Goal: Task Accomplishment & Management: Manage account settings

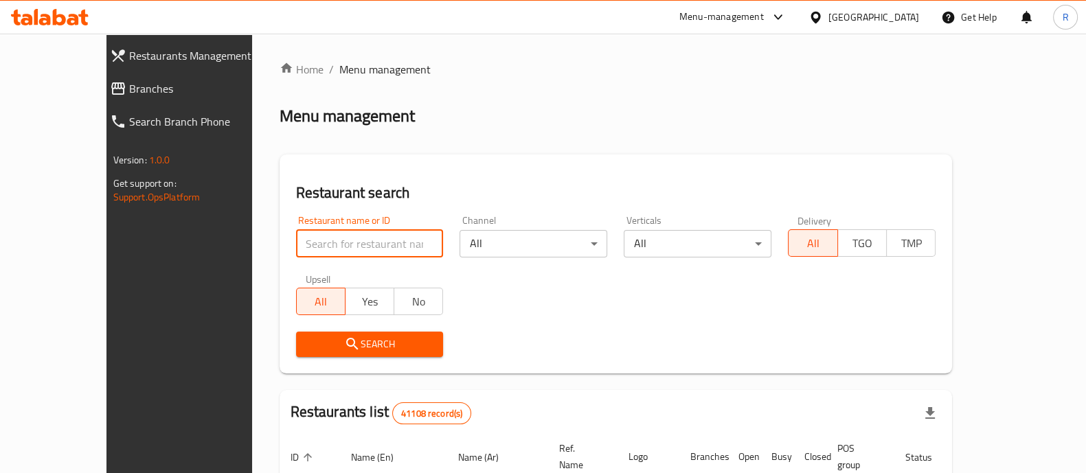
click at [378, 243] on input "search" at bounding box center [370, 243] width 148 height 27
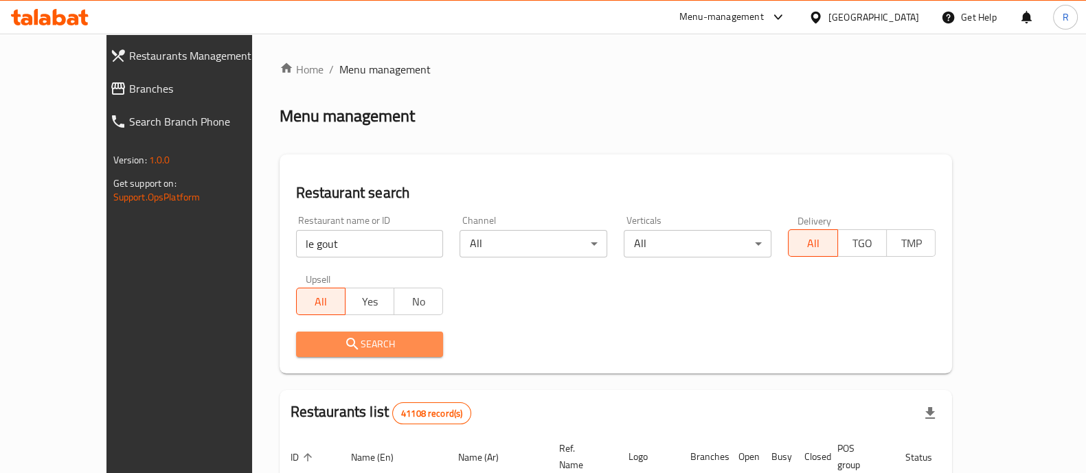
click at [337, 345] on span "Search" at bounding box center [370, 344] width 126 height 17
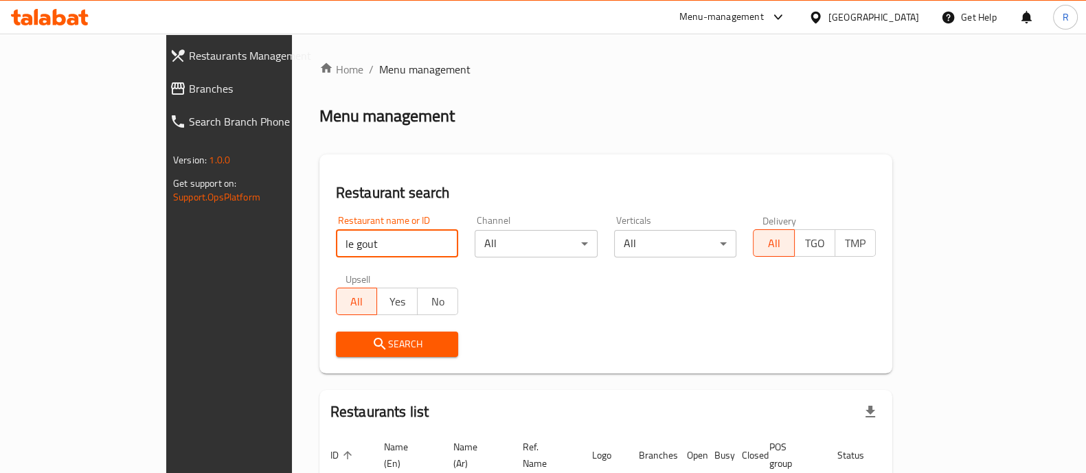
click at [371, 249] on input "le gout" at bounding box center [397, 243] width 123 height 27
type input "le g"
click button "Search" at bounding box center [397, 344] width 123 height 25
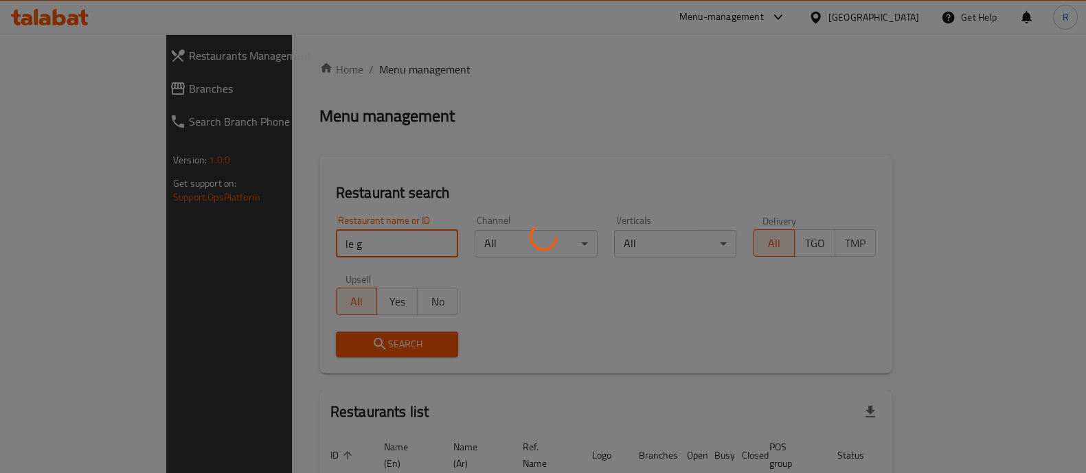
click button "Search" at bounding box center [397, 344] width 123 height 25
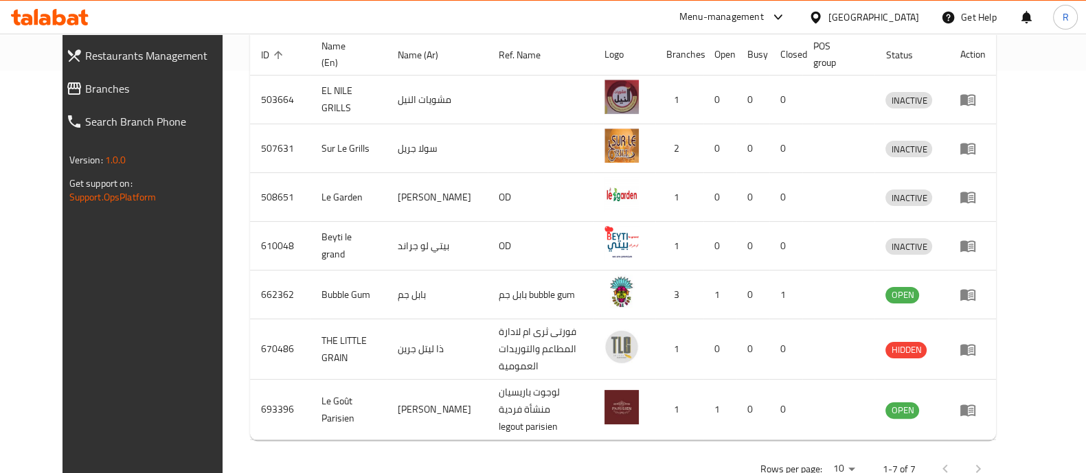
scroll to position [421, 0]
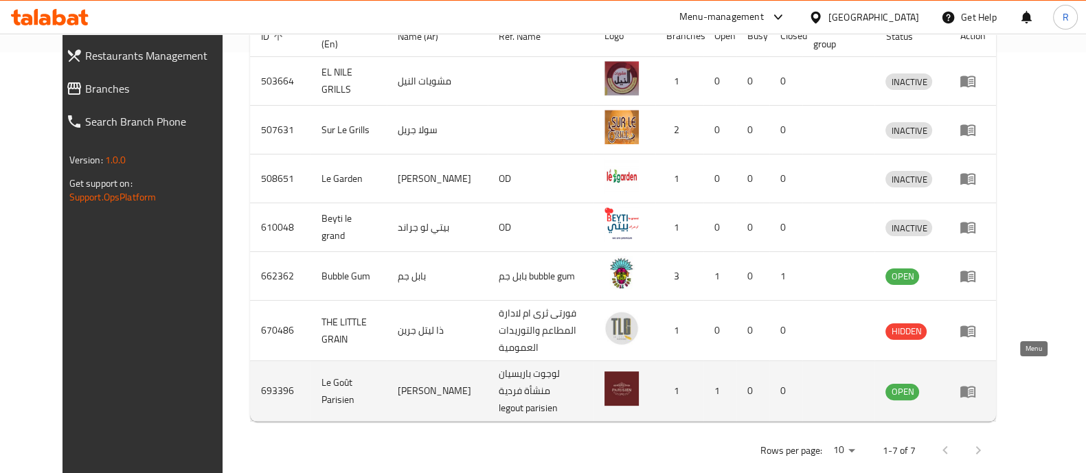
click at [976, 386] on icon "enhanced table" at bounding box center [967, 392] width 15 height 12
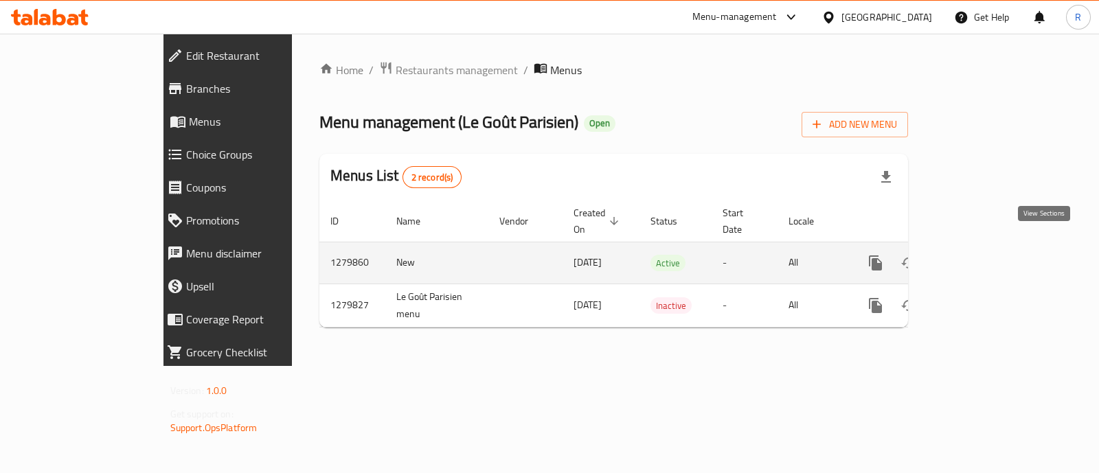
click at [991, 251] on link "enhanced table" at bounding box center [974, 263] width 33 height 33
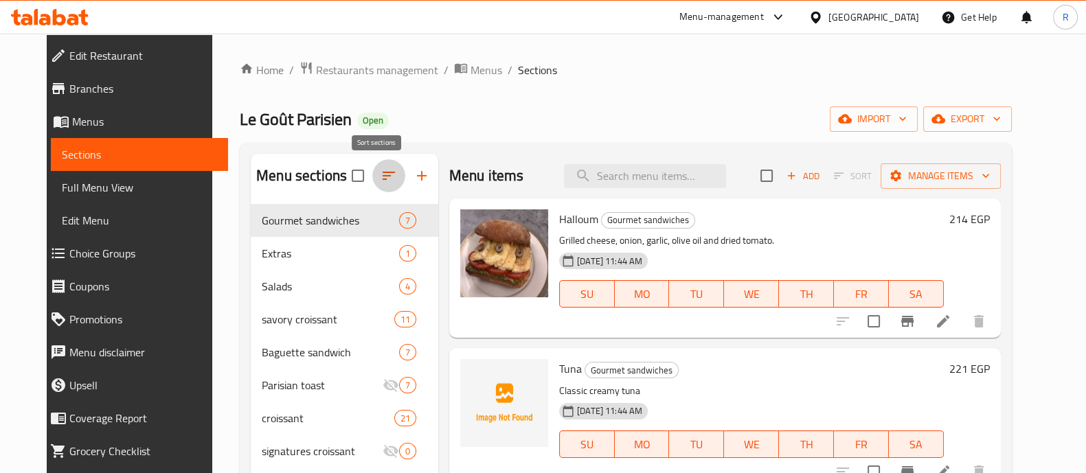
click at [372, 180] on button "button" at bounding box center [388, 175] width 33 height 33
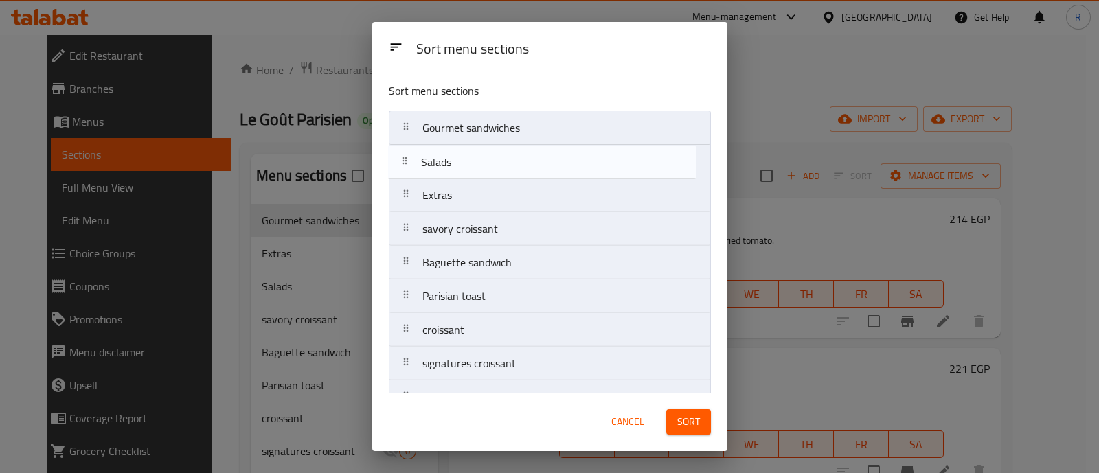
drag, startPoint x: 416, startPoint y: 204, endPoint x: 414, endPoint y: 166, distance: 37.8
click at [414, 166] on nav "Gourmet sandwiches Extras Salads savory croissant Baguette sandwich Parisian to…" at bounding box center [550, 482] width 322 height 742
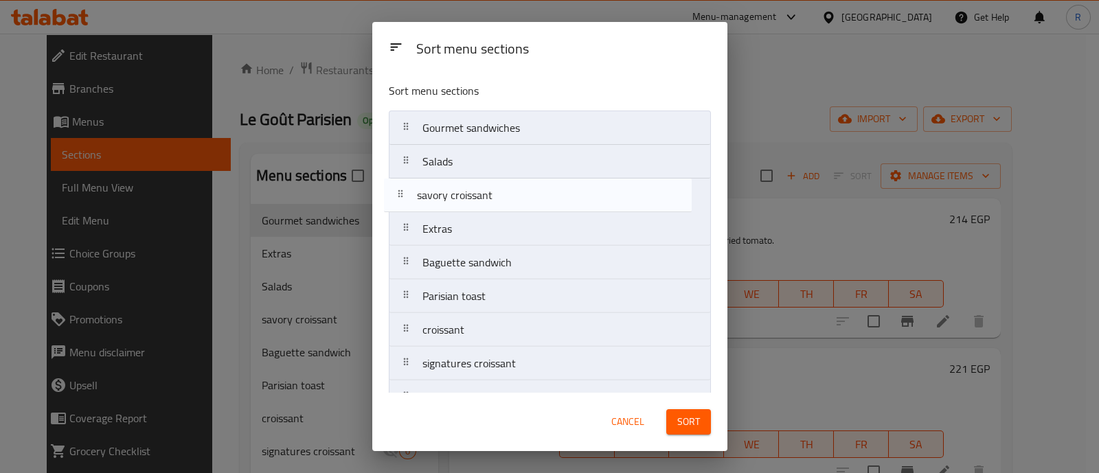
drag, startPoint x: 409, startPoint y: 239, endPoint x: 404, endPoint y: 203, distance: 36.0
click at [404, 203] on nav "Gourmet sandwiches Salads Extras savory croissant Baguette sandwich Parisian to…" at bounding box center [550, 482] width 322 height 742
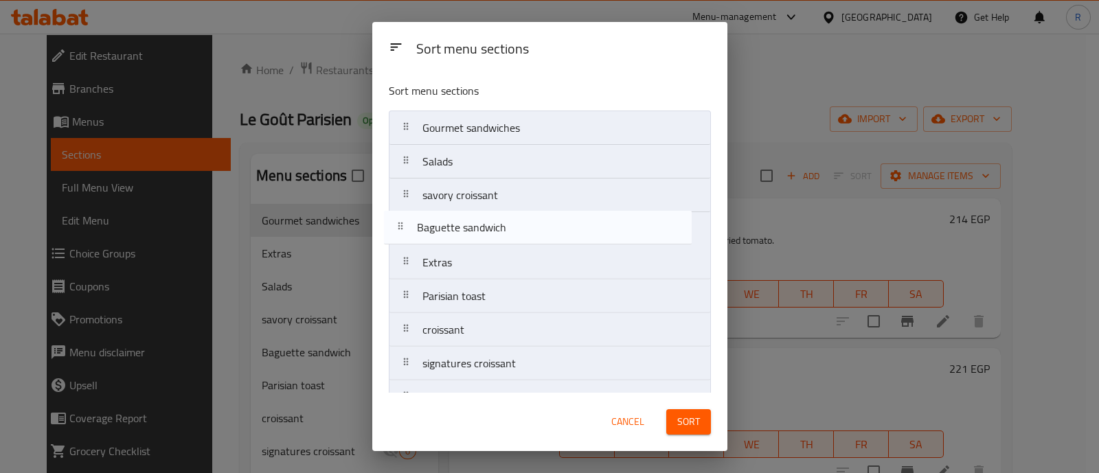
drag, startPoint x: 419, startPoint y: 270, endPoint x: 414, endPoint y: 232, distance: 38.8
click at [414, 232] on nav "Gourmet sandwiches Salads savory croissant Extras Baguette sandwich Parisian to…" at bounding box center [550, 482] width 322 height 742
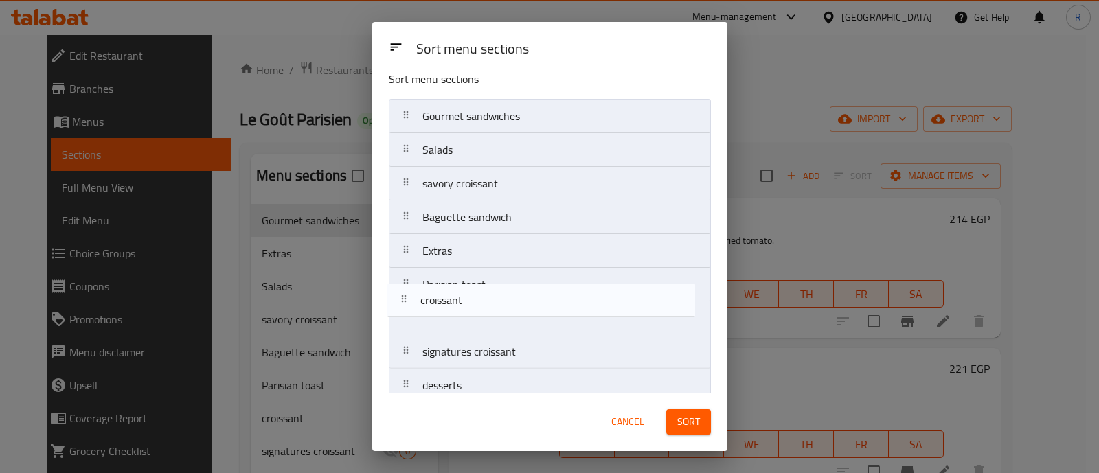
scroll to position [12, 0]
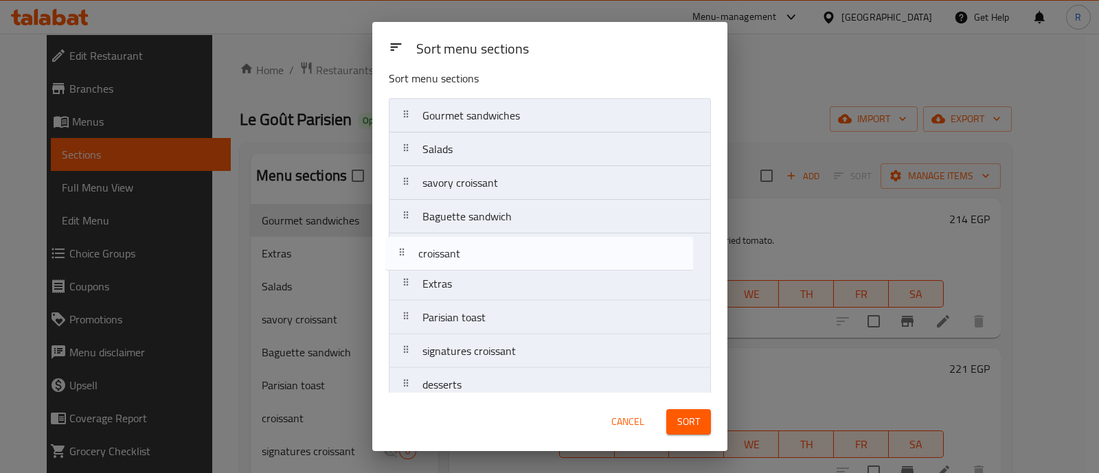
drag, startPoint x: 407, startPoint y: 320, endPoint x: 403, endPoint y: 254, distance: 66.8
click at [403, 254] on nav "Gourmet sandwiches Salads savory croissant Baguette sandwich Extras Parisian to…" at bounding box center [550, 469] width 322 height 742
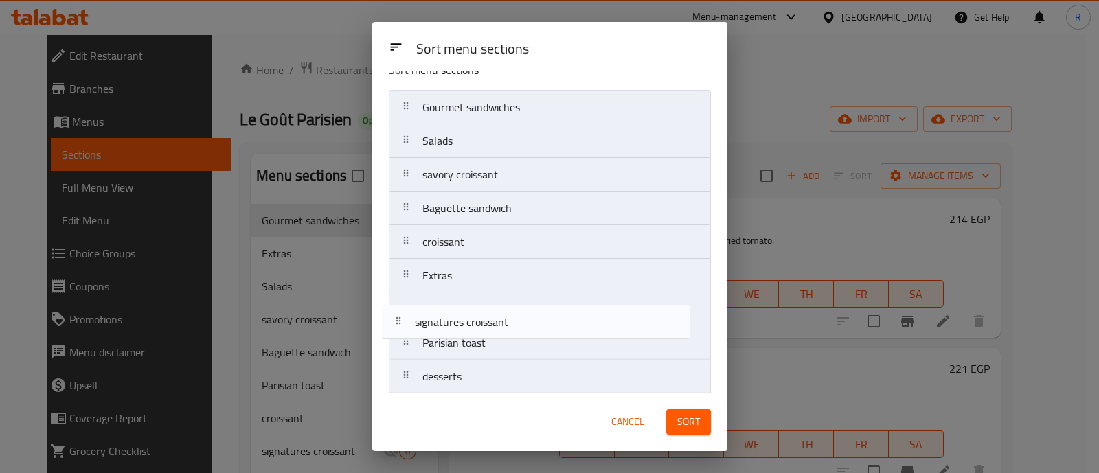
scroll to position [24, 0]
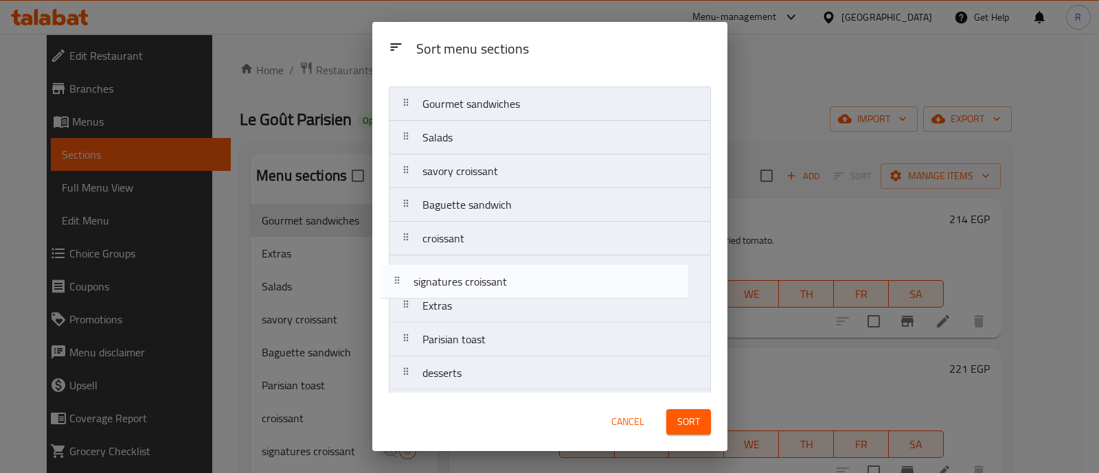
drag, startPoint x: 409, startPoint y: 360, endPoint x: 401, endPoint y: 287, distance: 73.3
click at [401, 287] on nav "Gourmet sandwiches Salads savory croissant Baguette sandwich croissant Extras P…" at bounding box center [550, 458] width 322 height 742
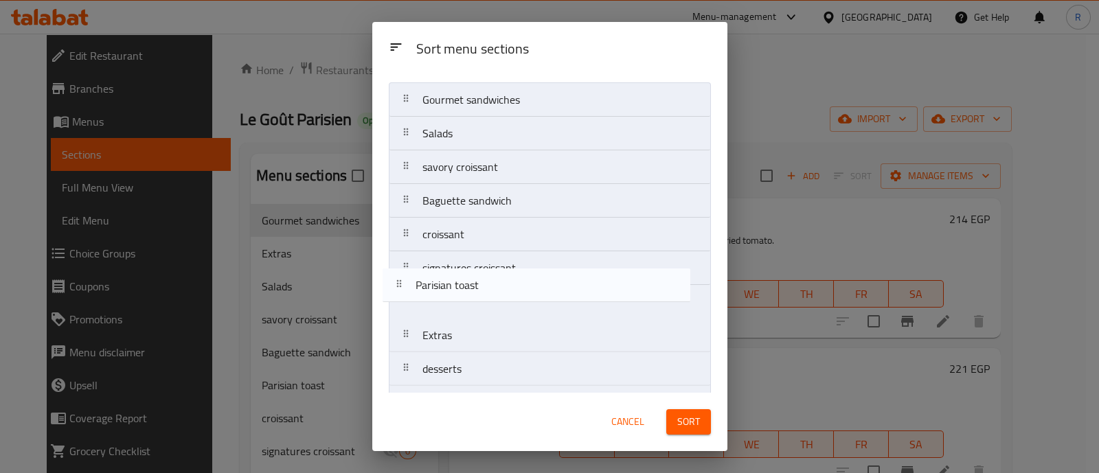
scroll to position [30, 0]
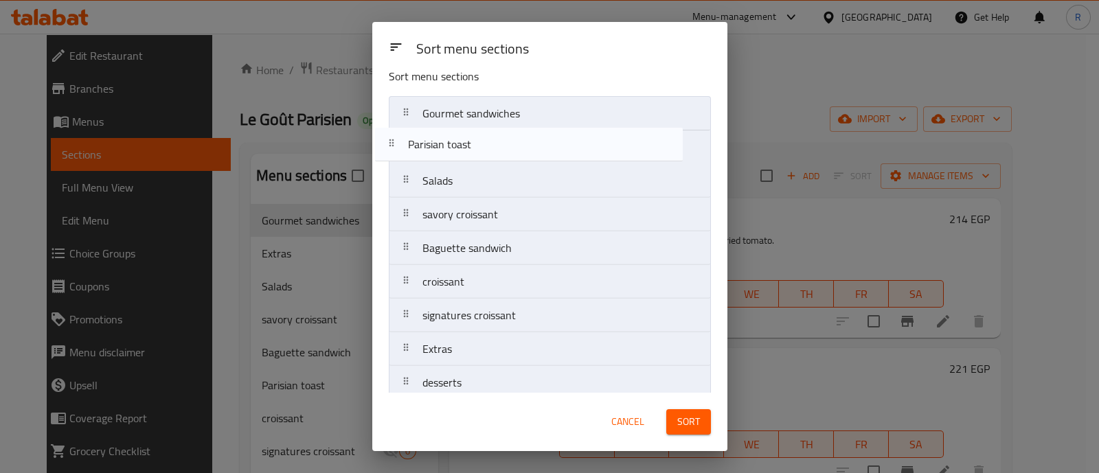
drag, startPoint x: 412, startPoint y: 347, endPoint x: 397, endPoint y: 144, distance: 203.9
click at [397, 144] on nav "Gourmet sandwiches Salads savory croissant Baguette sandwich croissant signatur…" at bounding box center [550, 467] width 322 height 742
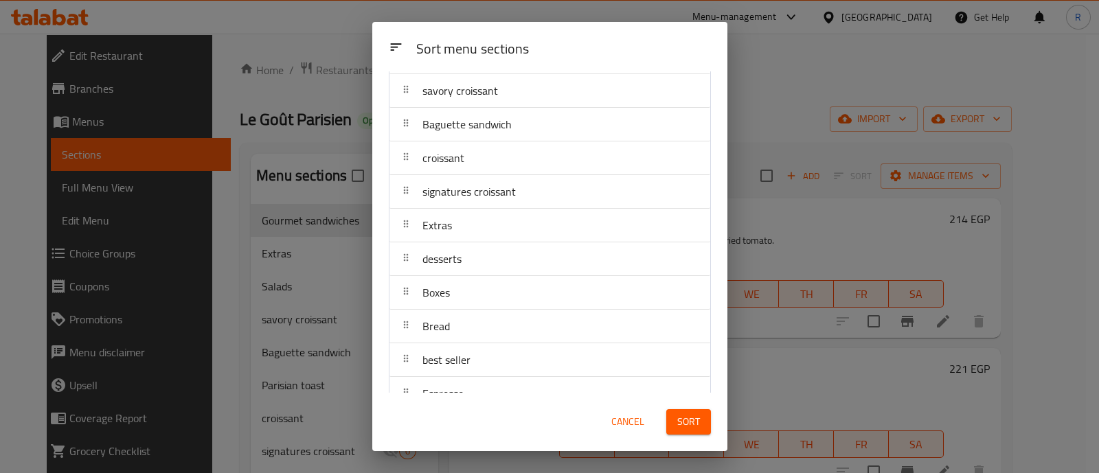
scroll to position [140, 0]
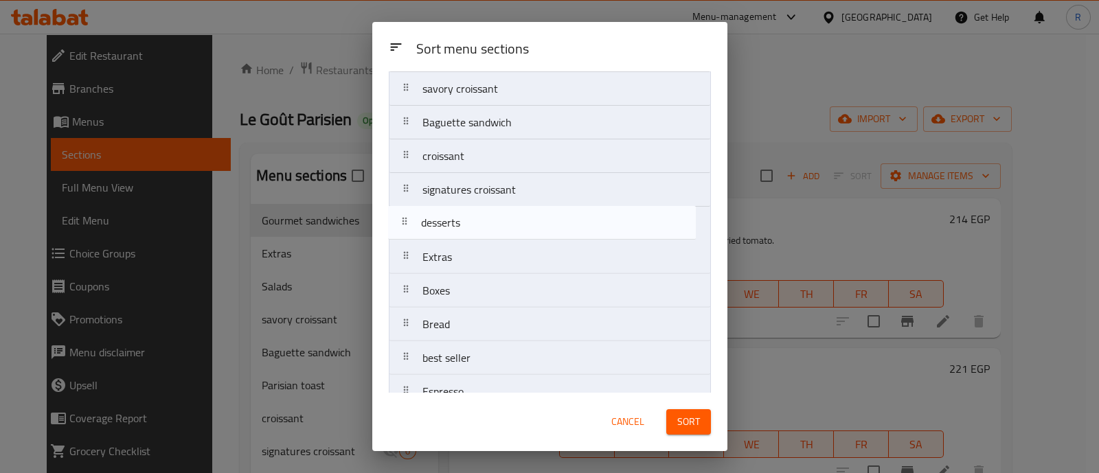
drag, startPoint x: 406, startPoint y: 267, endPoint x: 405, endPoint y: 227, distance: 39.2
click at [405, 227] on nav "Gourmet sandwiches Parisian toast Salads savory croissant Baguette sandwich cro…" at bounding box center [550, 341] width 322 height 742
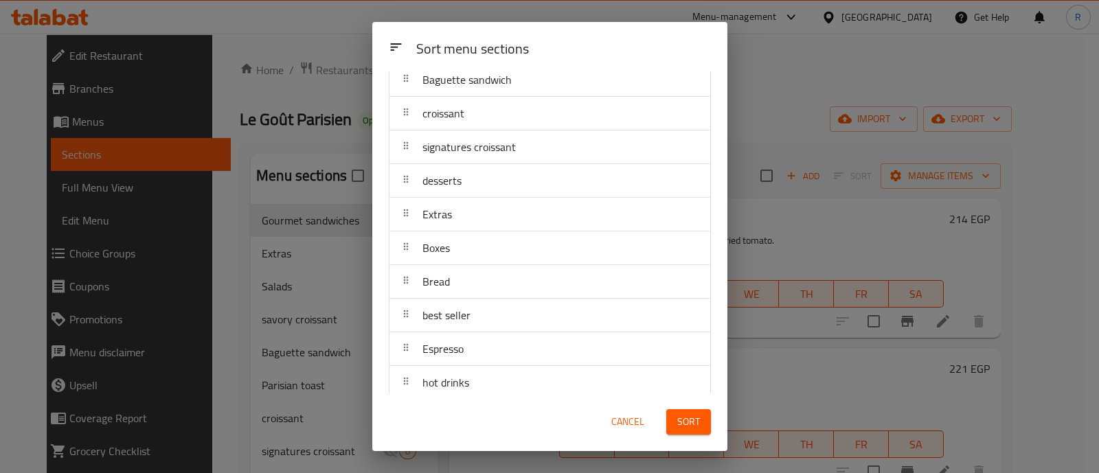
scroll to position [181, 0]
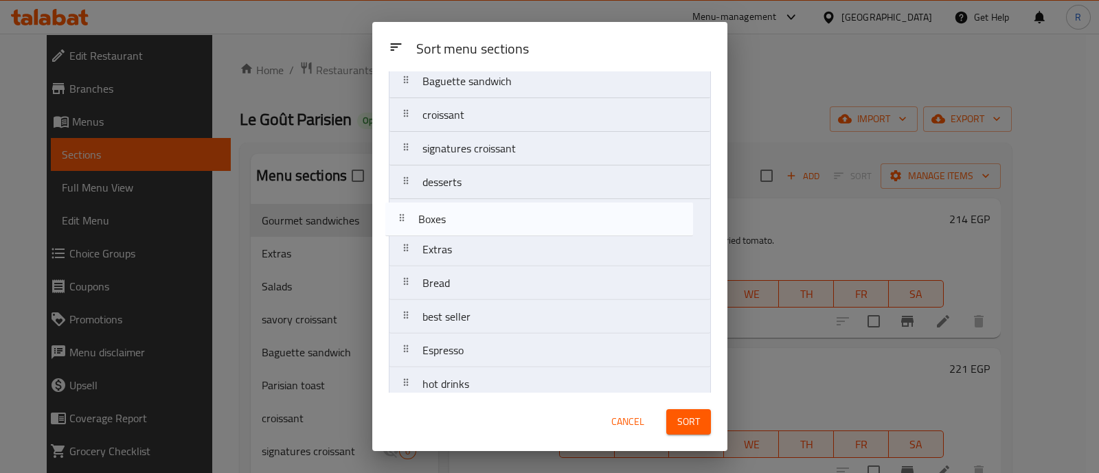
drag, startPoint x: 412, startPoint y: 256, endPoint x: 408, endPoint y: 223, distance: 33.2
click at [408, 223] on nav "Gourmet sandwiches Parisian toast Salads savory croissant Baguette sandwich cro…" at bounding box center [550, 300] width 322 height 742
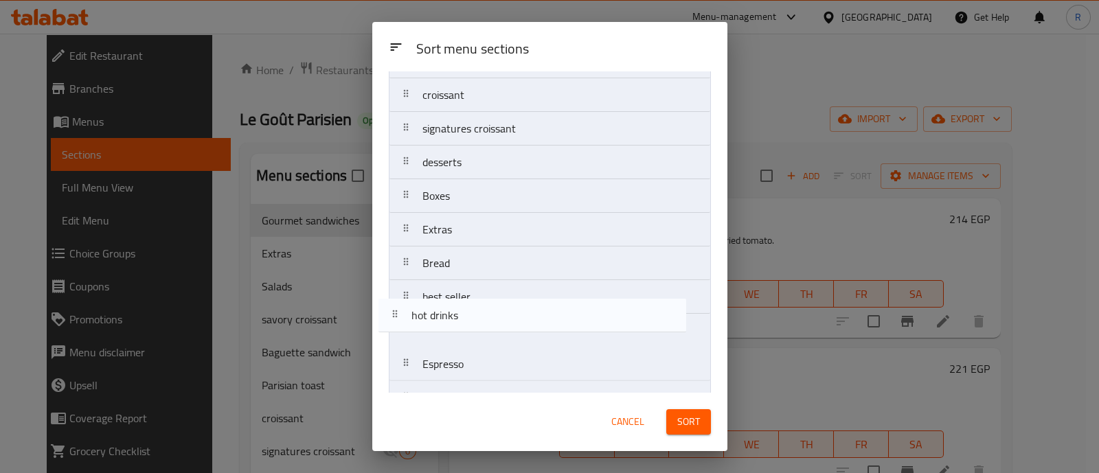
scroll to position [203, 0]
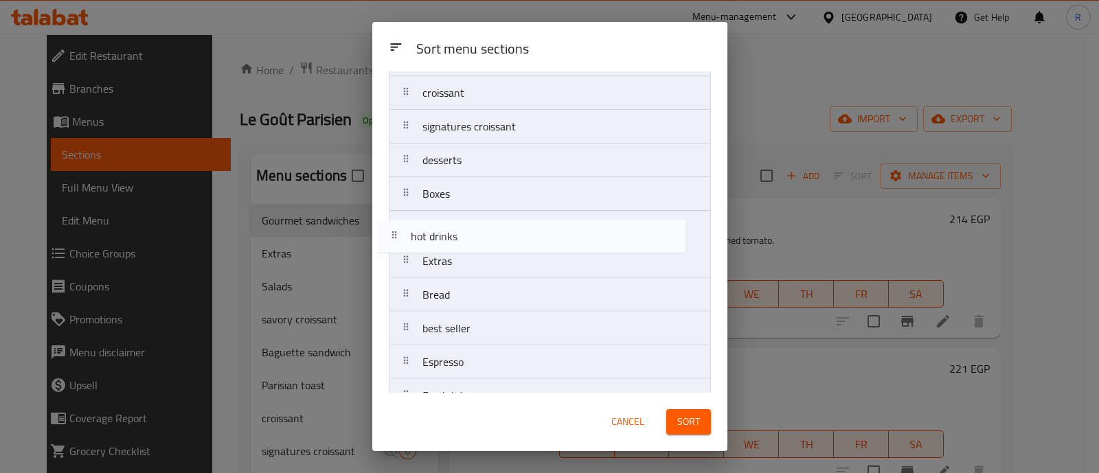
drag, startPoint x: 407, startPoint y: 386, endPoint x: 396, endPoint y: 234, distance: 152.2
click at [396, 234] on nav "Gourmet sandwiches Parisian toast Salads savory croissant Baguette sandwich cro…" at bounding box center [550, 278] width 322 height 742
drag, startPoint x: 407, startPoint y: 296, endPoint x: 401, endPoint y: 228, distance: 68.2
click at [401, 228] on nav "Gourmet sandwiches Parisian toast Salads savory croissant Baguette sandwich cro…" at bounding box center [550, 278] width 322 height 742
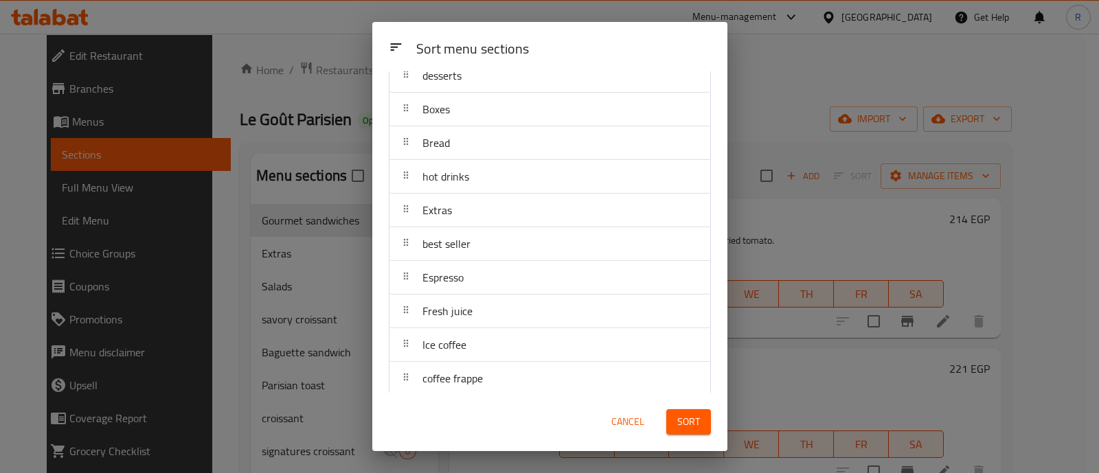
scroll to position [288, 0]
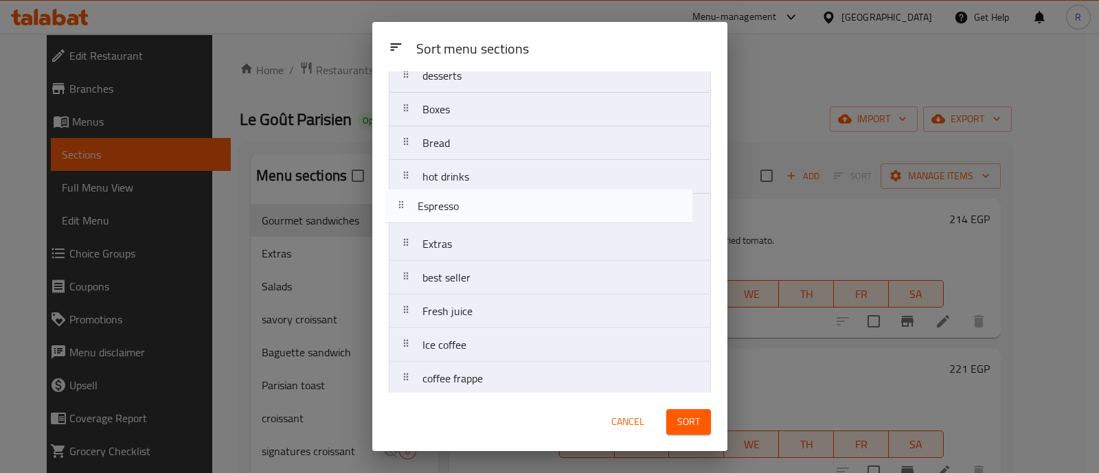
drag, startPoint x: 407, startPoint y: 283, endPoint x: 403, endPoint y: 205, distance: 77.7
click at [403, 205] on nav "Gourmet sandwiches Parisian toast Salads savory croissant Baguette sandwich cro…" at bounding box center [550, 194] width 322 height 742
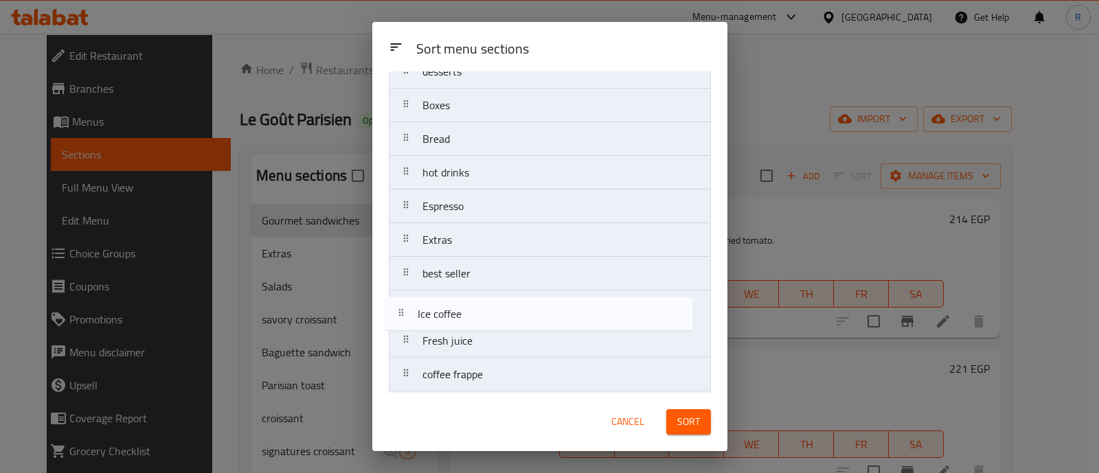
scroll to position [295, 0]
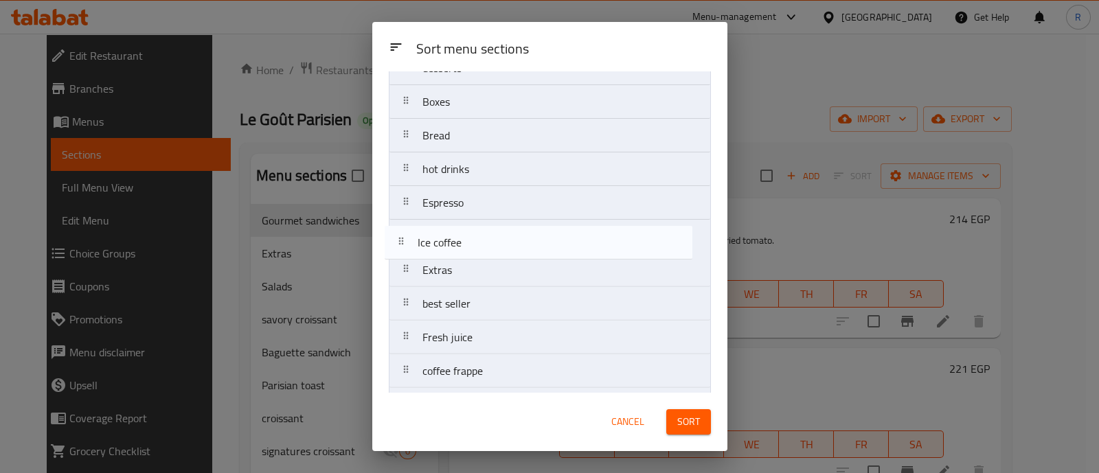
drag, startPoint x: 408, startPoint y: 352, endPoint x: 403, endPoint y: 247, distance: 105.3
click at [403, 247] on nav "Gourmet sandwiches Parisian toast Salads savory croissant Baguette sandwich cro…" at bounding box center [550, 186] width 322 height 742
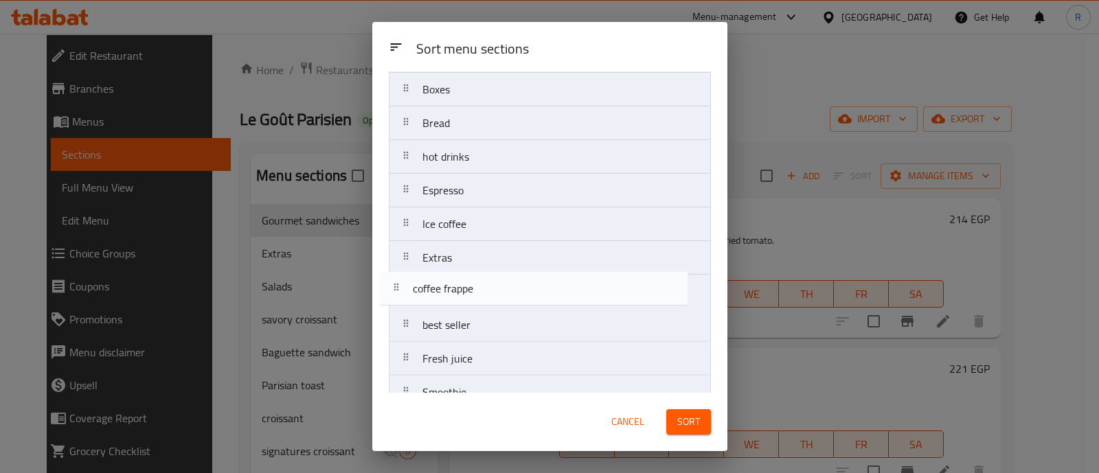
scroll to position [308, 0]
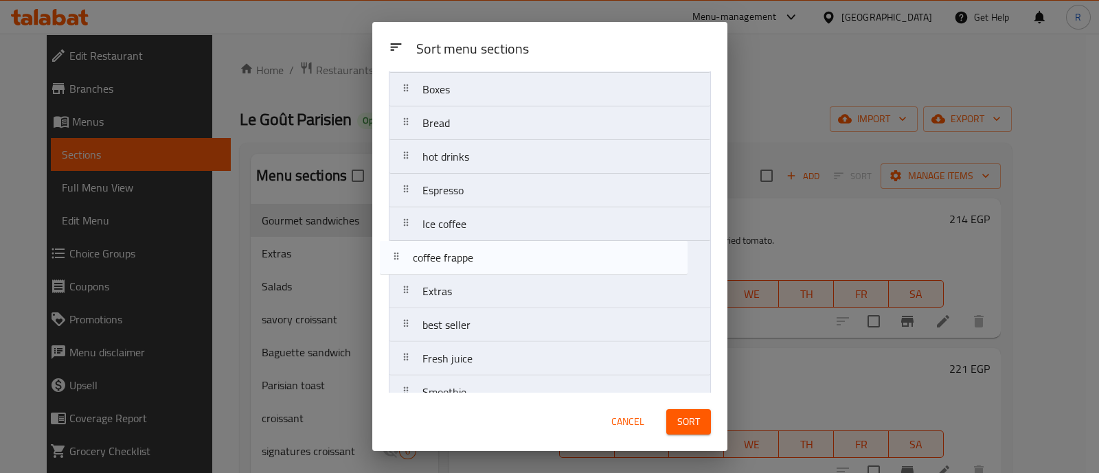
drag, startPoint x: 407, startPoint y: 377, endPoint x: 398, endPoint y: 262, distance: 115.1
click at [398, 262] on nav "Gourmet sandwiches Parisian toast Salads savory croissant Baguette sandwich cro…" at bounding box center [550, 174] width 322 height 742
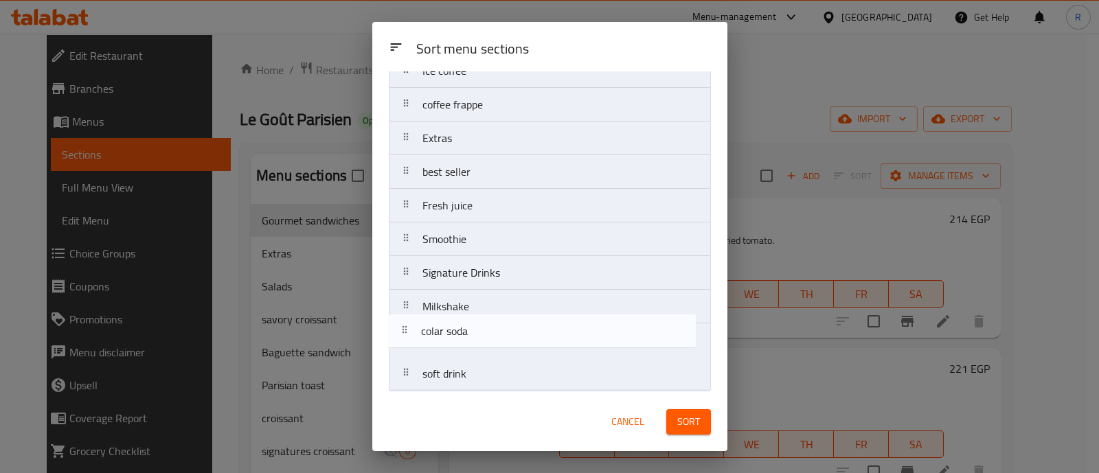
scroll to position [462, 0]
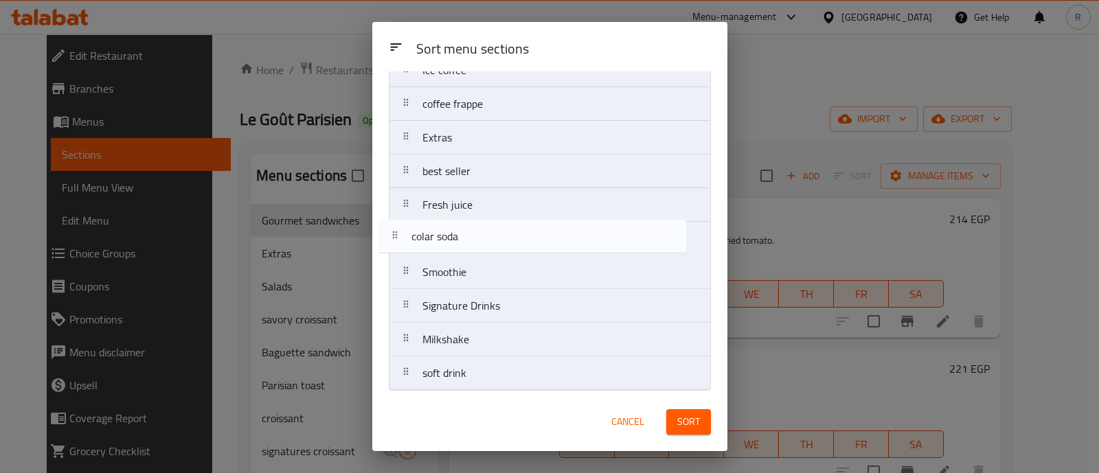
drag, startPoint x: 412, startPoint y: 345, endPoint x: 402, endPoint y: 241, distance: 104.3
click at [402, 241] on nav "Gourmet sandwiches Parisian toast Salads savory croissant Baguette sandwich cro…" at bounding box center [550, 20] width 322 height 742
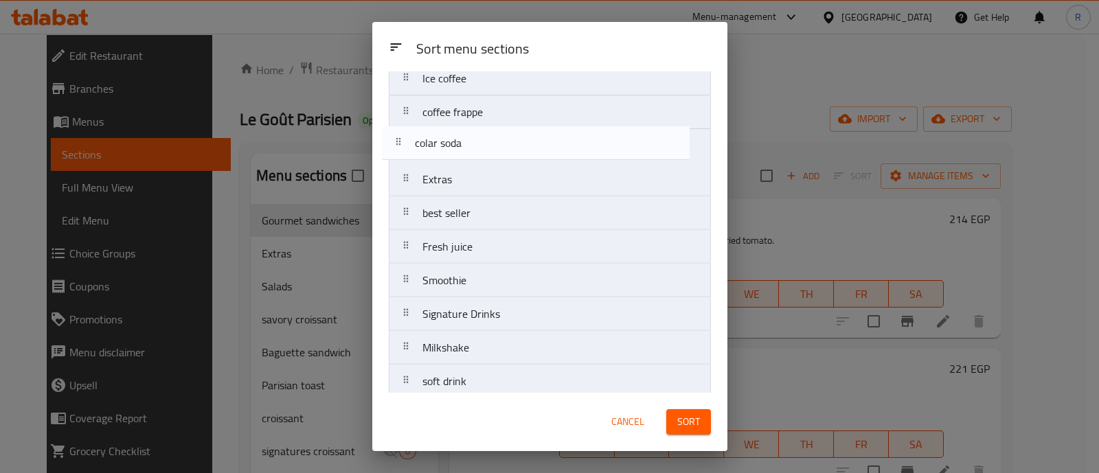
drag, startPoint x: 409, startPoint y: 248, endPoint x: 402, endPoint y: 150, distance: 97.8
click at [402, 150] on nav "Gourmet sandwiches Parisian toast Salads savory croissant Baguette sandwich cro…" at bounding box center [550, 28] width 322 height 742
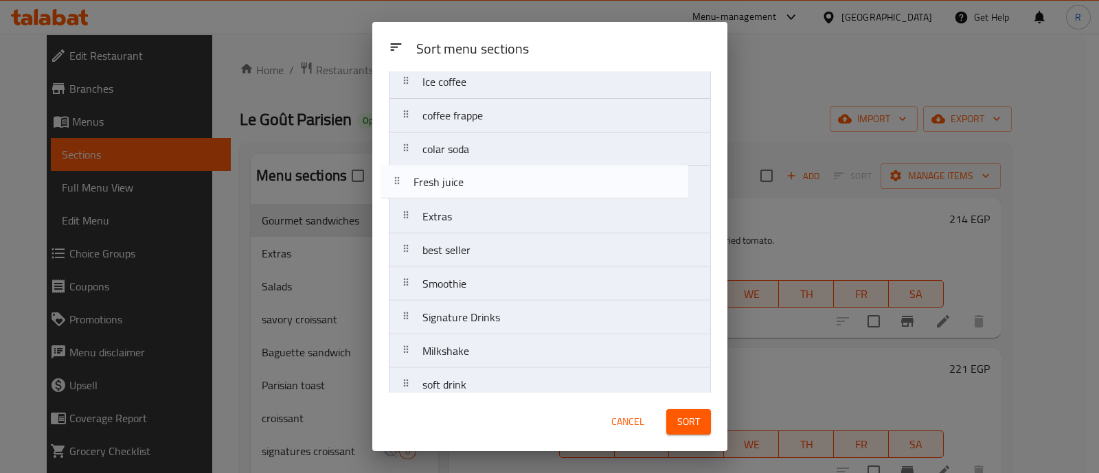
drag, startPoint x: 412, startPoint y: 257, endPoint x: 402, endPoint y: 187, distance: 70.7
click at [402, 187] on nav "Gourmet sandwiches Parisian toast Salads savory croissant Baguette sandwich cro…" at bounding box center [550, 32] width 322 height 742
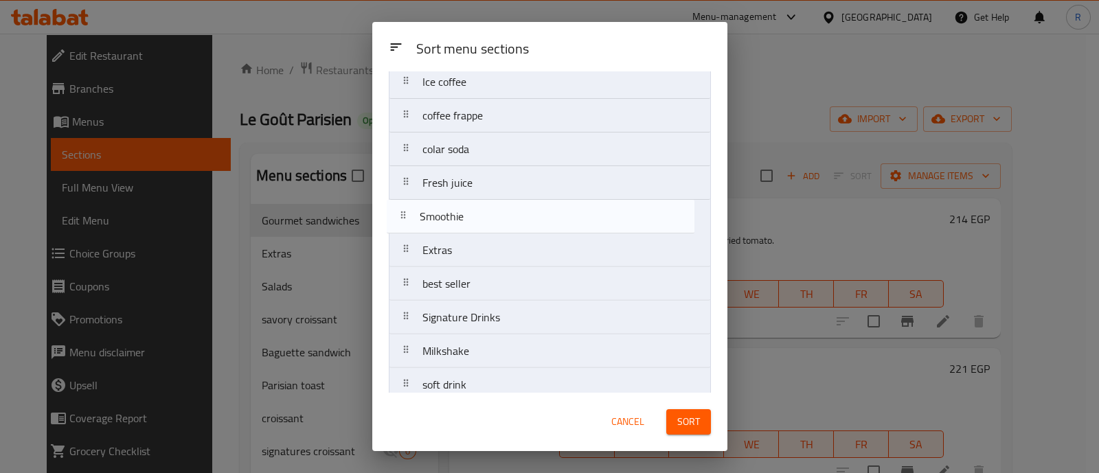
drag, startPoint x: 409, startPoint y: 284, endPoint x: 406, endPoint y: 212, distance: 72.2
click at [406, 212] on nav "Gourmet sandwiches Parisian toast Salads savory croissant Baguette sandwich cro…" at bounding box center [550, 32] width 322 height 742
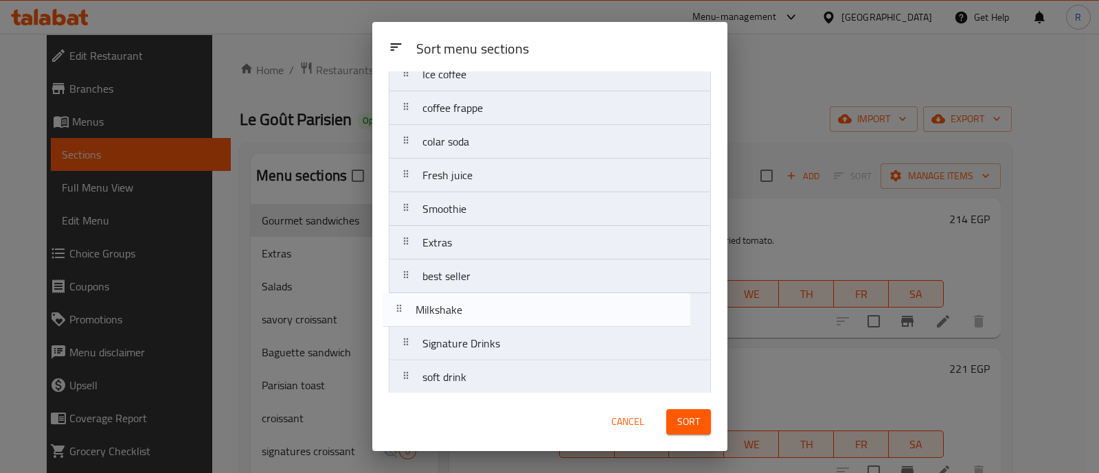
scroll to position [458, 0]
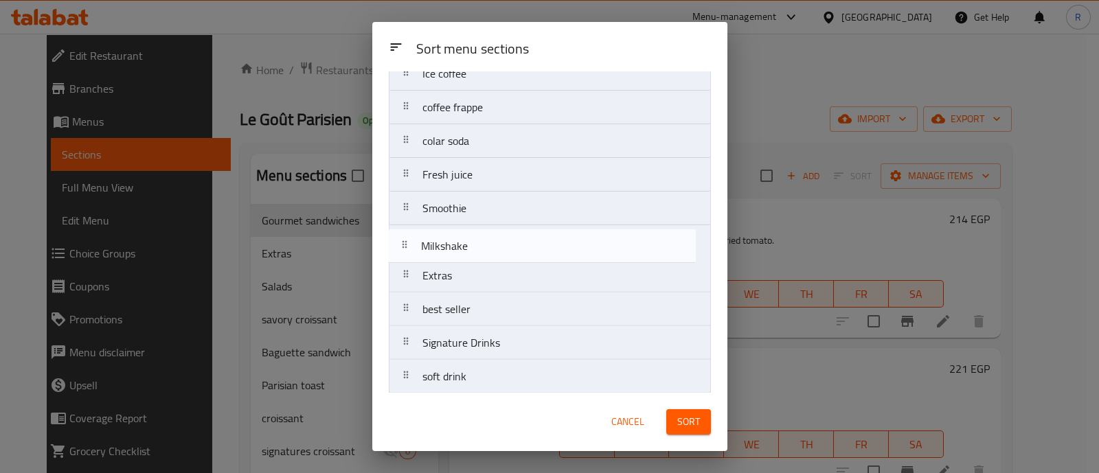
drag, startPoint x: 407, startPoint y: 350, endPoint x: 405, endPoint y: 243, distance: 107.9
click at [405, 243] on nav "Gourmet sandwiches Parisian toast Salads savory croissant Baguette sandwich cro…" at bounding box center [550, 23] width 322 height 742
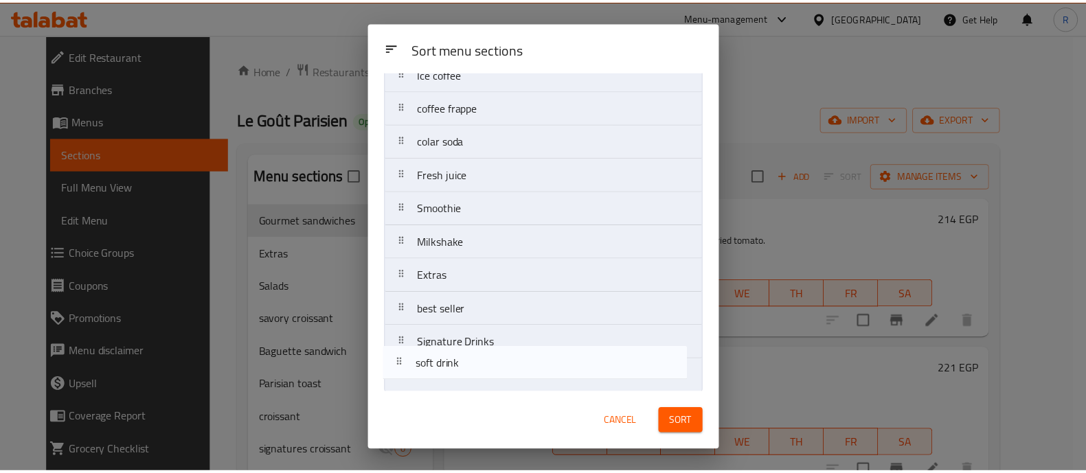
scroll to position [462, 0]
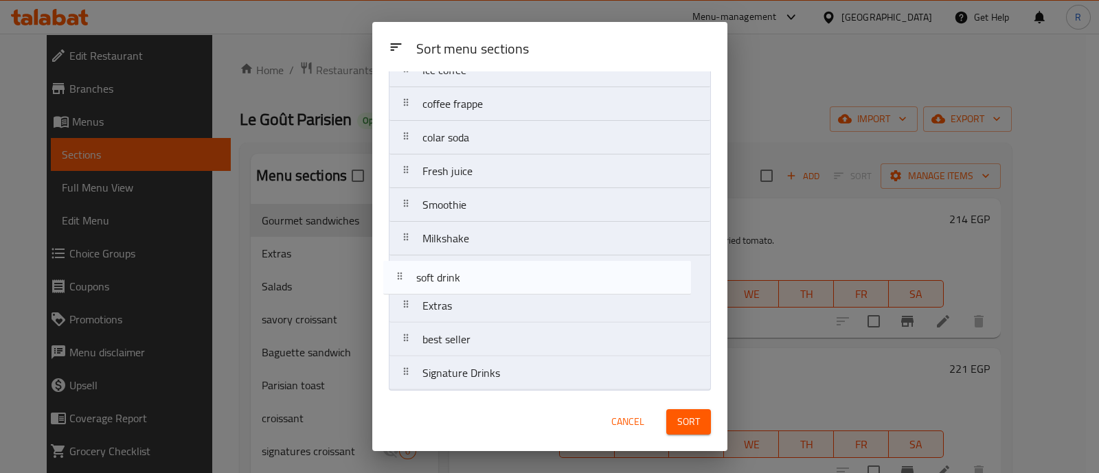
drag, startPoint x: 407, startPoint y: 376, endPoint x: 400, endPoint y: 275, distance: 100.6
click at [400, 275] on nav "Gourmet sandwiches Parisian toast Salads savory croissant Baguette sandwich cro…" at bounding box center [550, 20] width 322 height 742
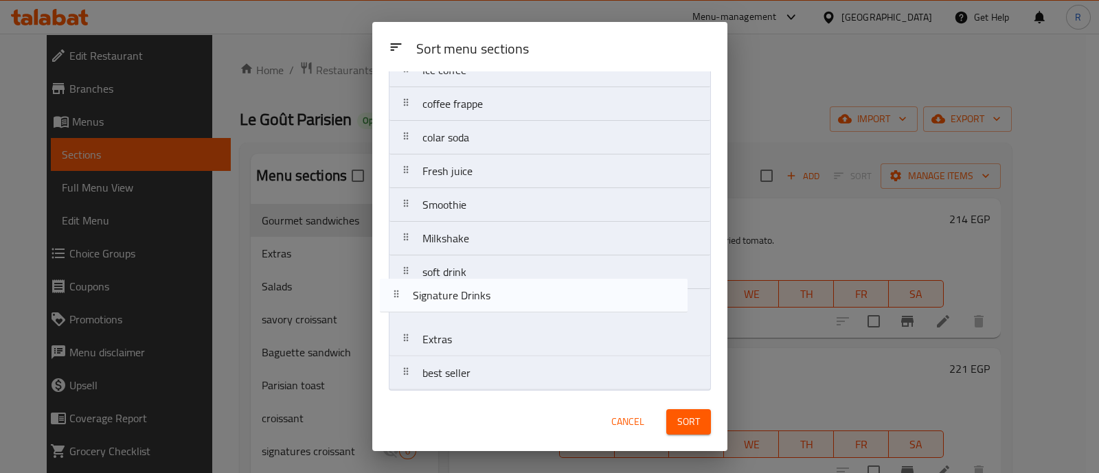
drag, startPoint x: 406, startPoint y: 377, endPoint x: 397, endPoint y: 298, distance: 79.5
click at [397, 298] on nav "Gourmet sandwiches Parisian toast Salads savory croissant Baguette sandwich cro…" at bounding box center [550, 20] width 322 height 742
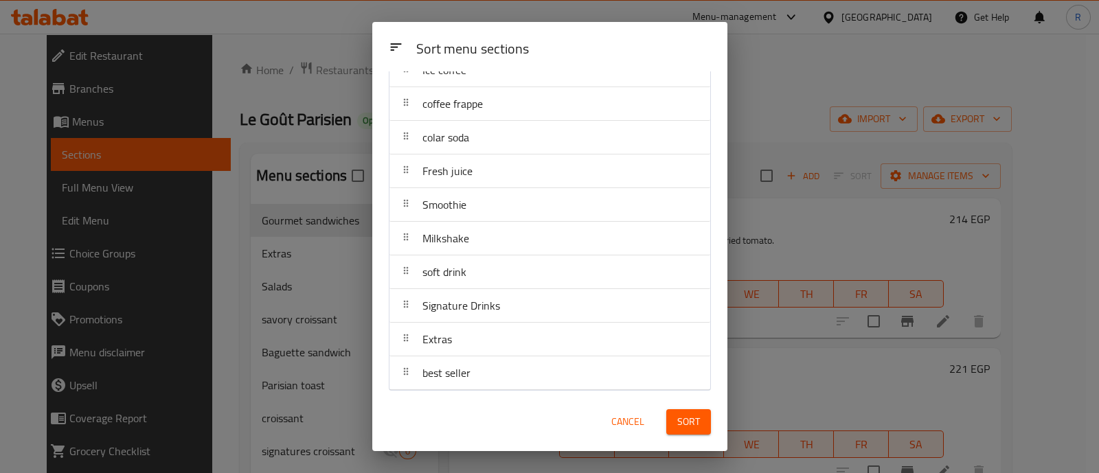
click at [671, 410] on button "Sort" at bounding box center [688, 421] width 45 height 25
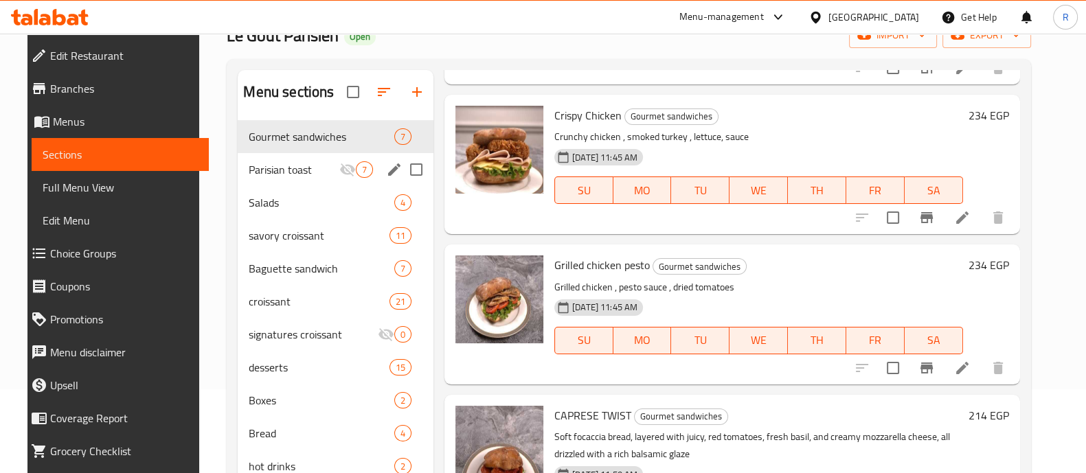
scroll to position [83, 0]
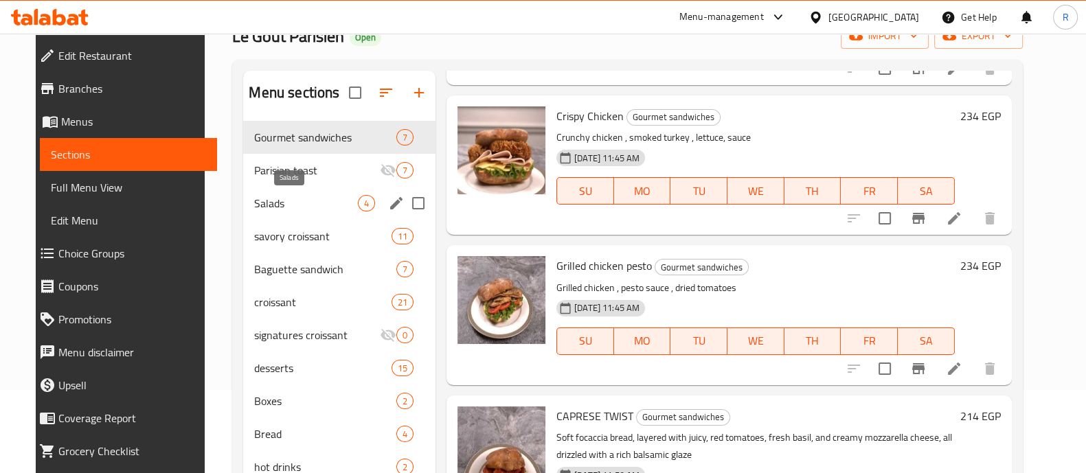
click at [262, 207] on span "Salads" at bounding box center [305, 203] width 103 height 16
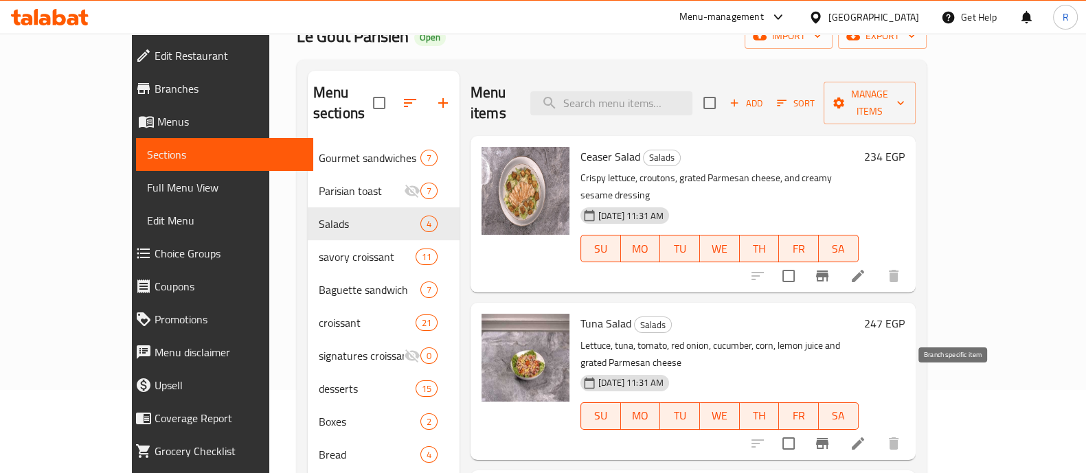
click at [829, 438] on icon "Branch-specific-item" at bounding box center [822, 443] width 12 height 11
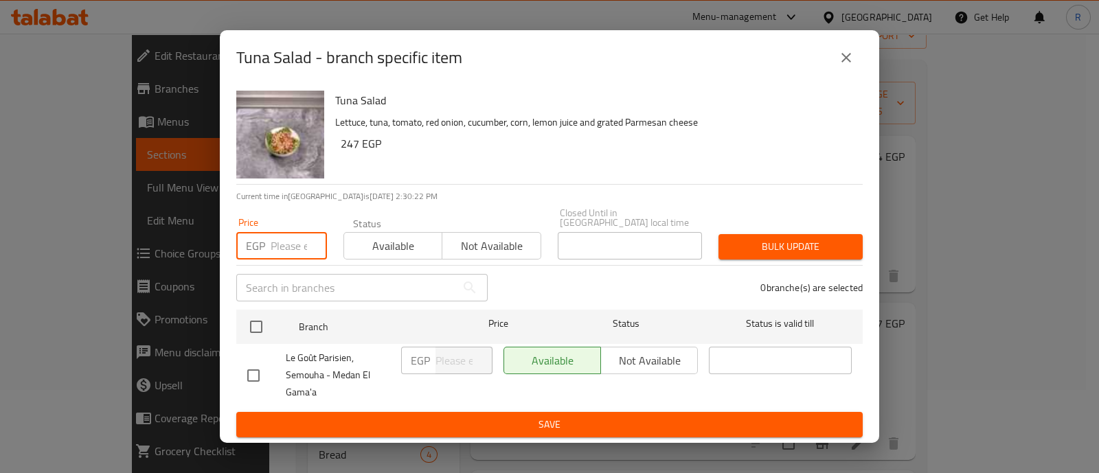
click at [299, 232] on input "number" at bounding box center [299, 245] width 56 height 27
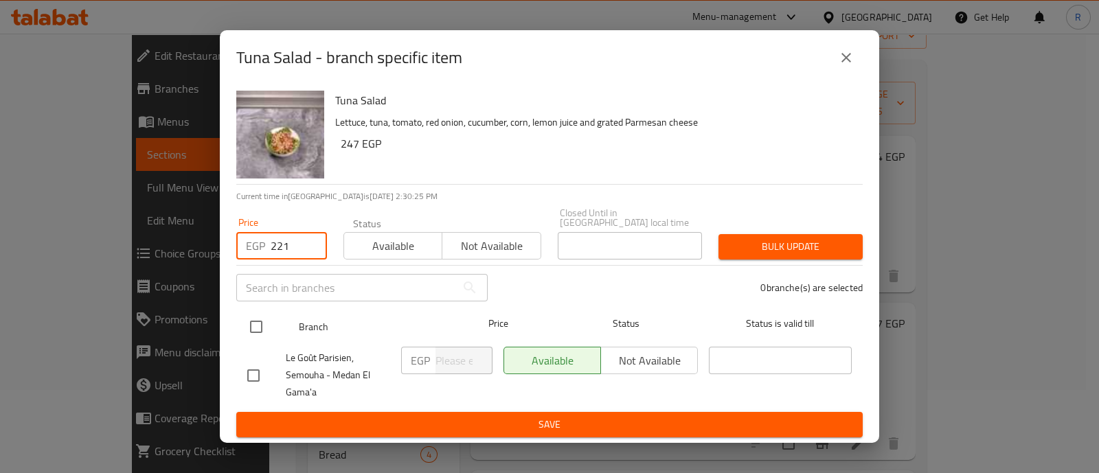
type input "221"
click at [263, 319] on input "checkbox" at bounding box center [256, 327] width 29 height 29
checkbox input "true"
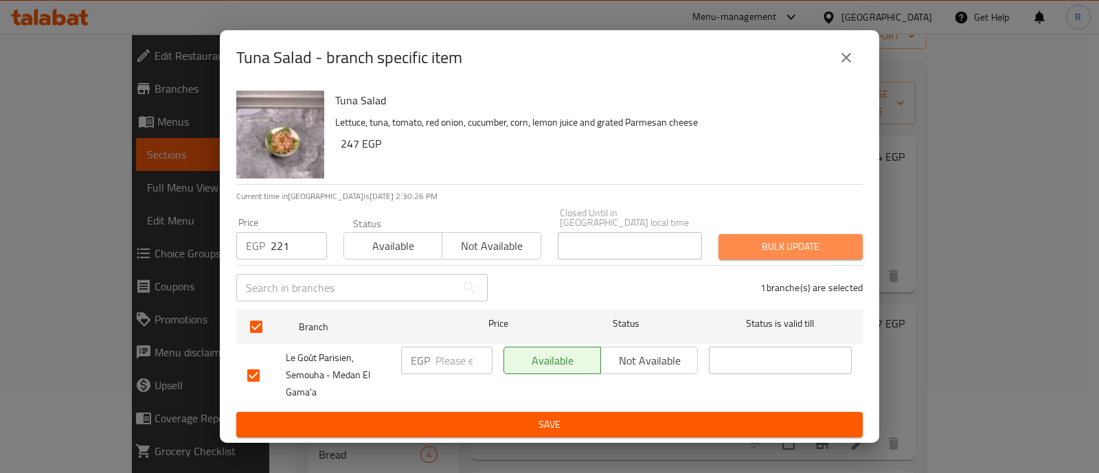
click at [753, 234] on button "Bulk update" at bounding box center [791, 246] width 144 height 25
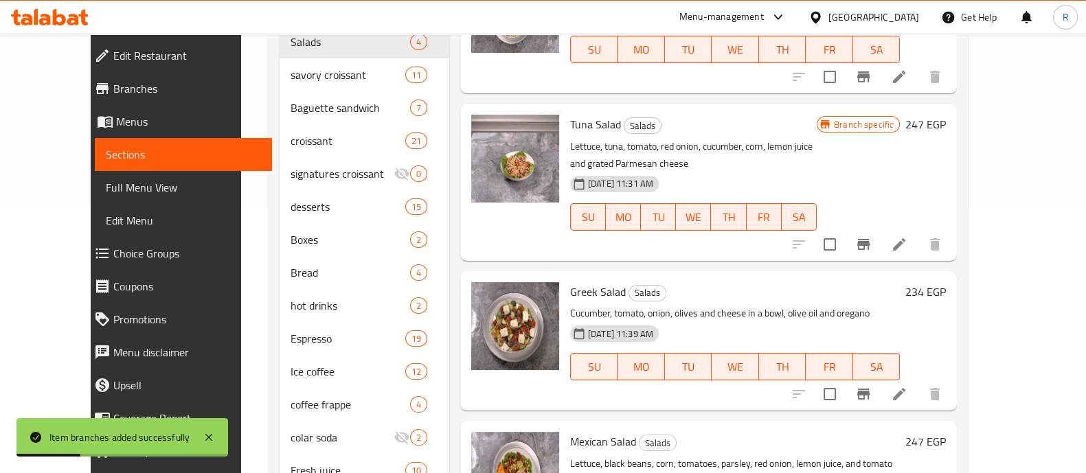
scroll to position [271, 0]
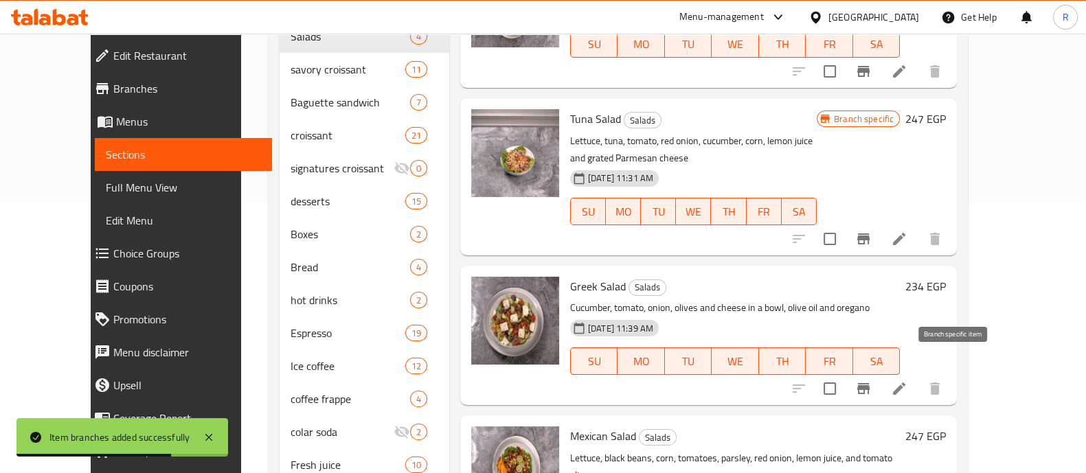
click at [870, 383] on icon "Branch-specific-item" at bounding box center [863, 388] width 12 height 11
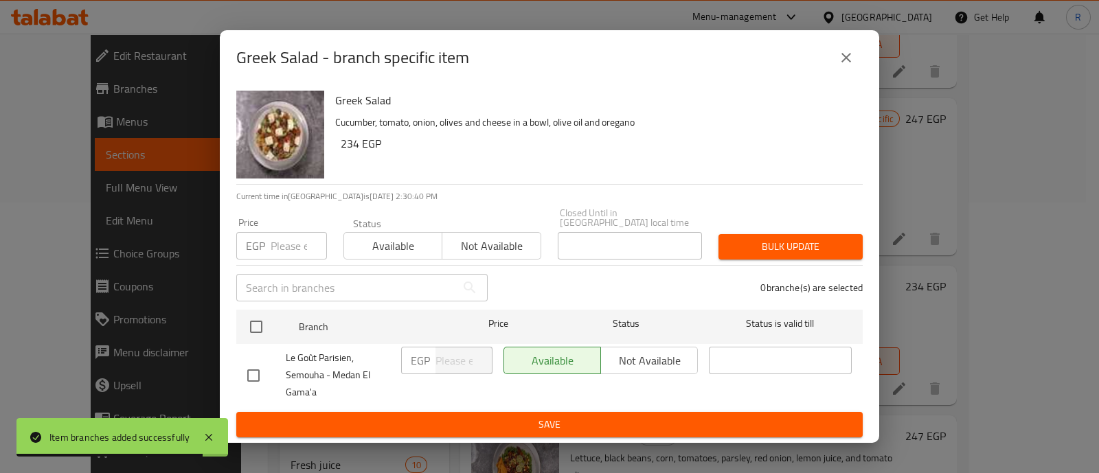
click at [640, 359] on div "Available Not available" at bounding box center [601, 360] width 194 height 27
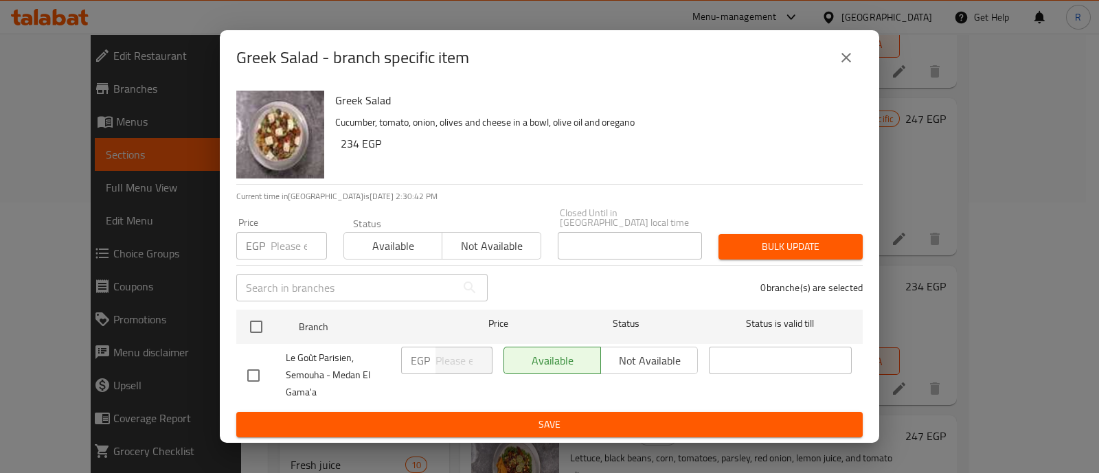
click at [644, 355] on div "Available Not available" at bounding box center [601, 360] width 194 height 27
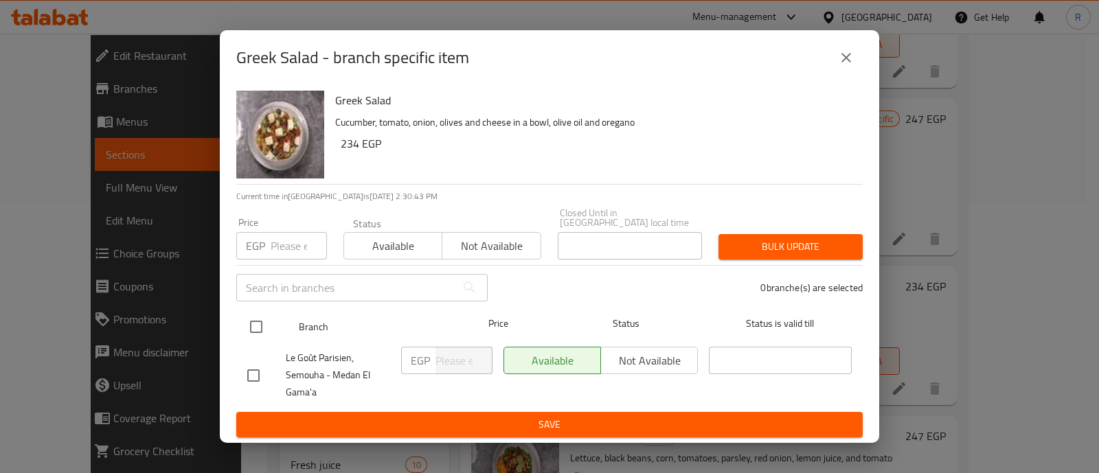
click at [255, 319] on input "checkbox" at bounding box center [256, 327] width 29 height 29
checkbox input "true"
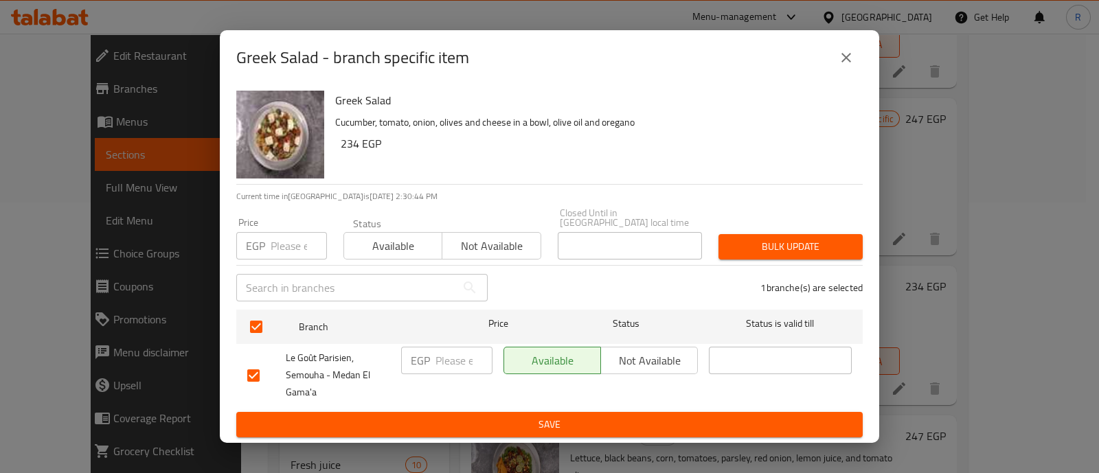
click at [629, 351] on span "Not available" at bounding box center [650, 361] width 86 height 20
click at [769, 240] on span "Bulk update" at bounding box center [791, 246] width 122 height 17
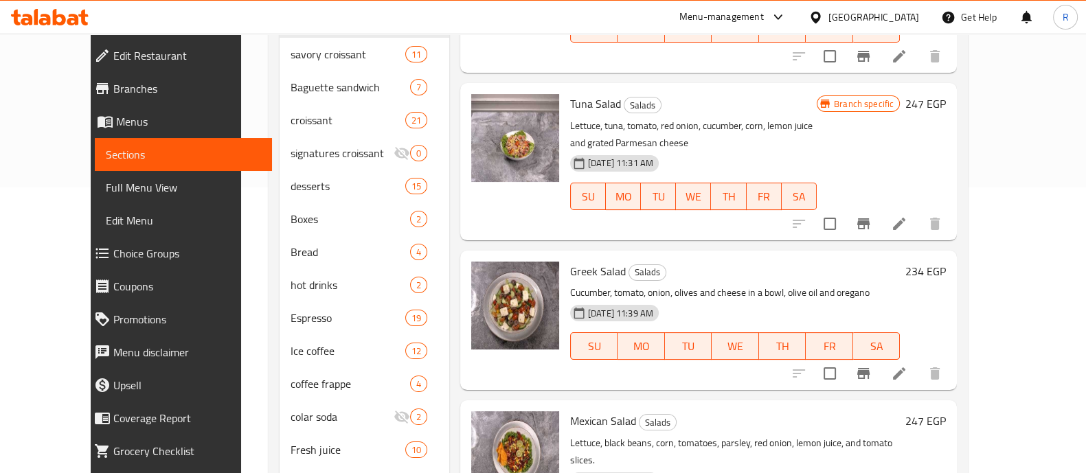
scroll to position [291, 0]
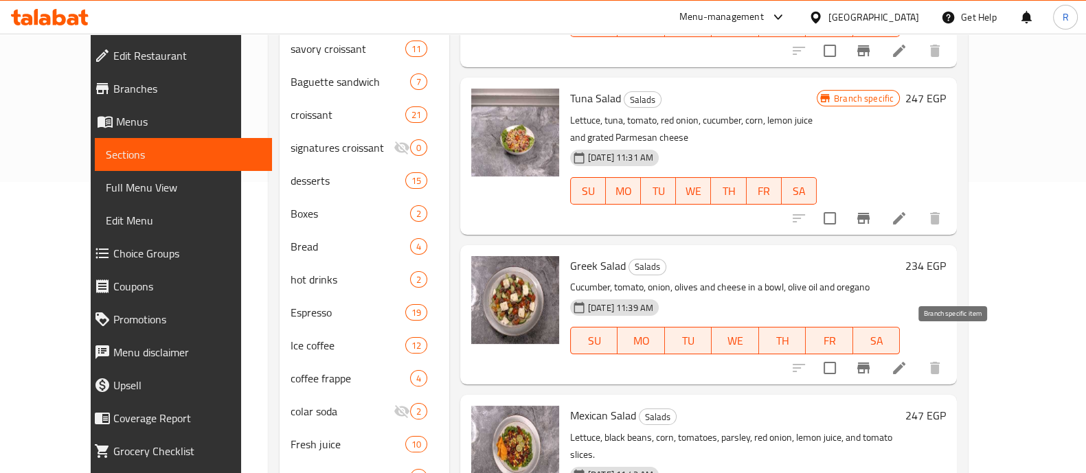
click at [872, 360] on icon "Branch-specific-item" at bounding box center [863, 368] width 16 height 16
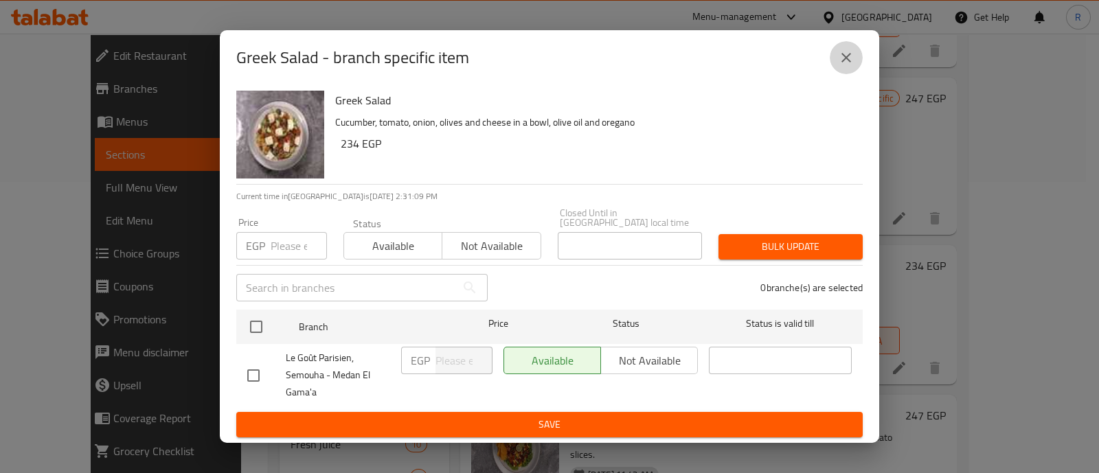
click at [837, 60] on button "close" at bounding box center [846, 57] width 33 height 33
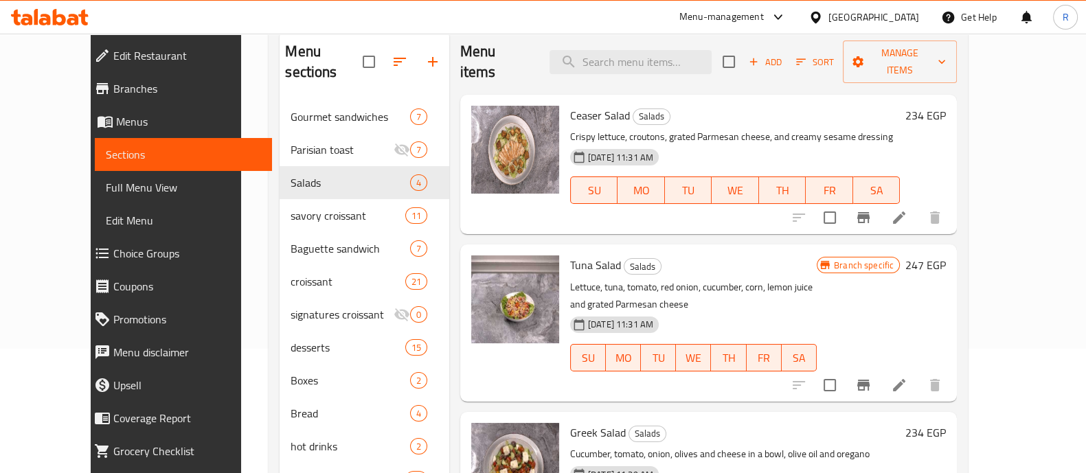
scroll to position [120, 0]
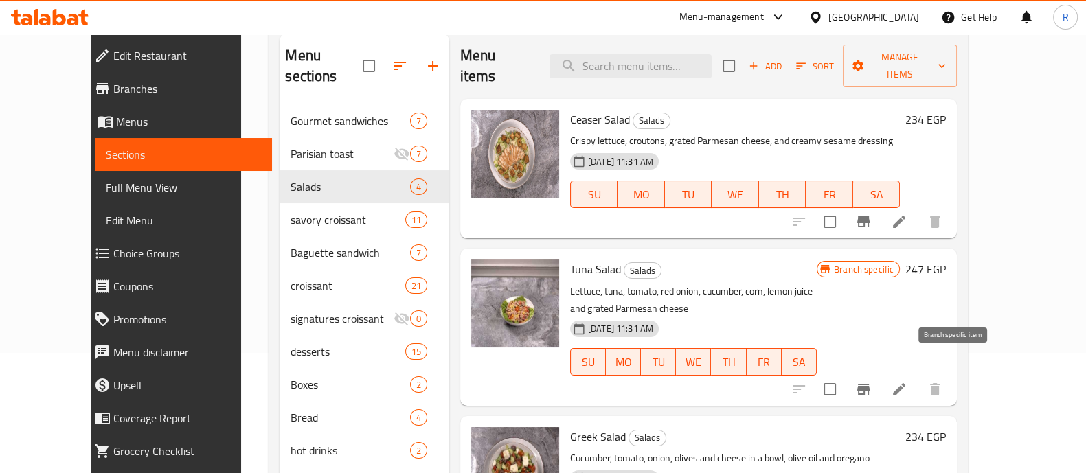
click at [870, 384] on icon "Branch-specific-item" at bounding box center [863, 389] width 12 height 11
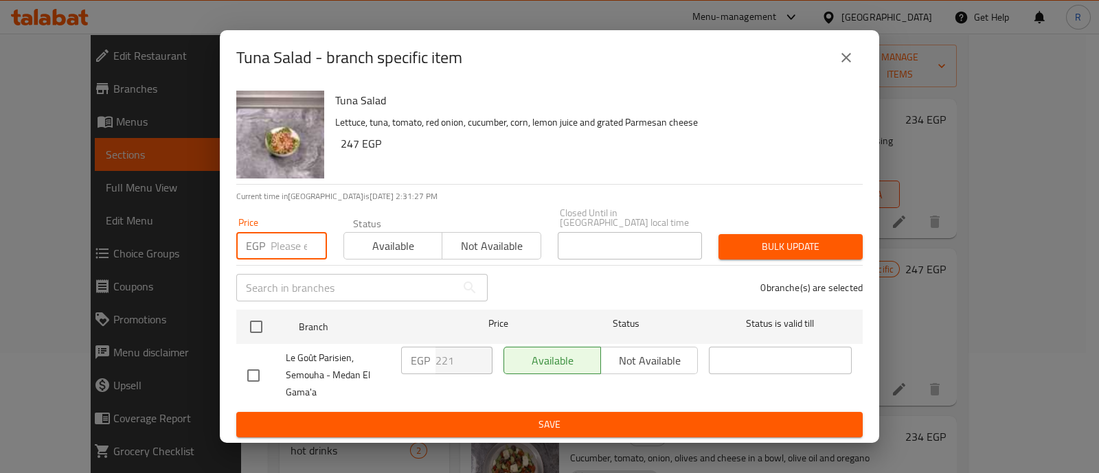
click at [300, 248] on input "number" at bounding box center [299, 245] width 56 height 27
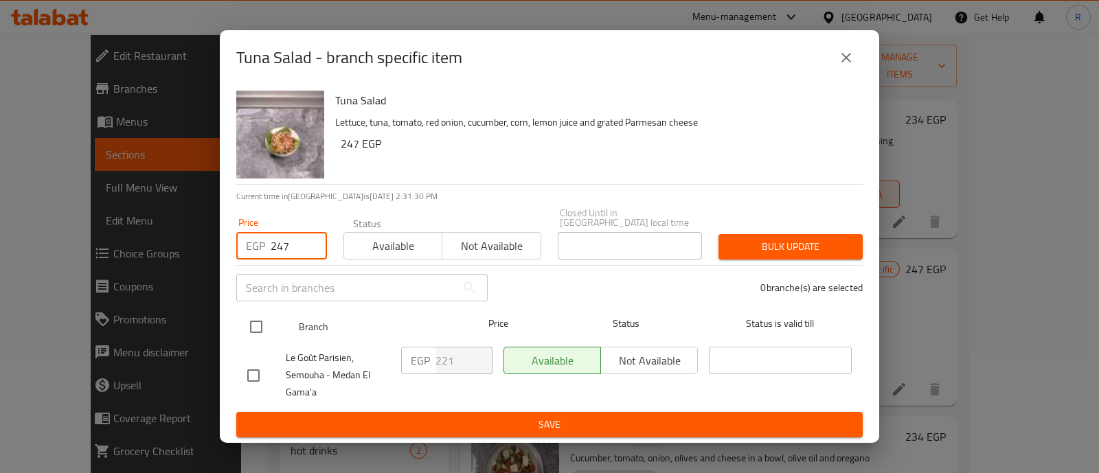
type input "247"
click at [251, 314] on input "checkbox" at bounding box center [256, 327] width 29 height 29
checkbox input "true"
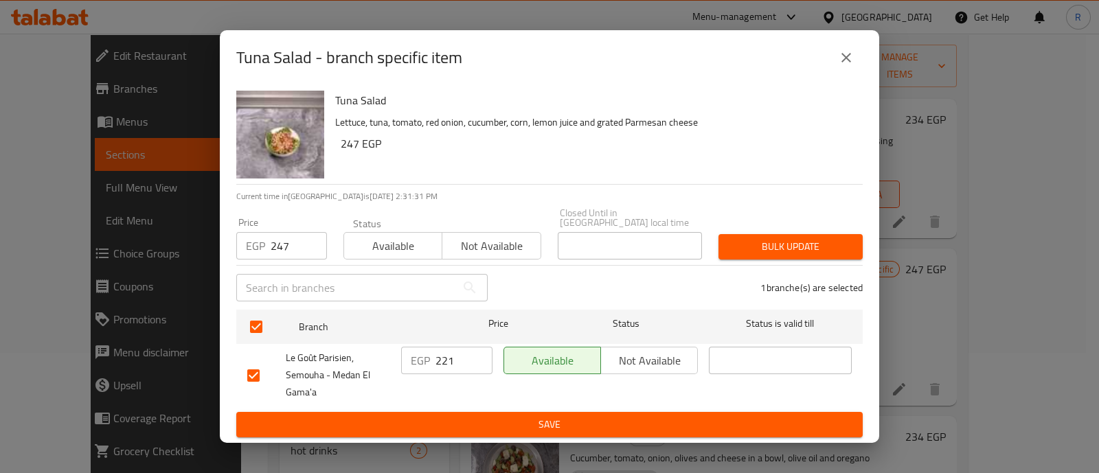
click at [751, 256] on div "Bulk update" at bounding box center [790, 247] width 161 height 42
click at [745, 250] on span "Bulk update" at bounding box center [791, 246] width 122 height 17
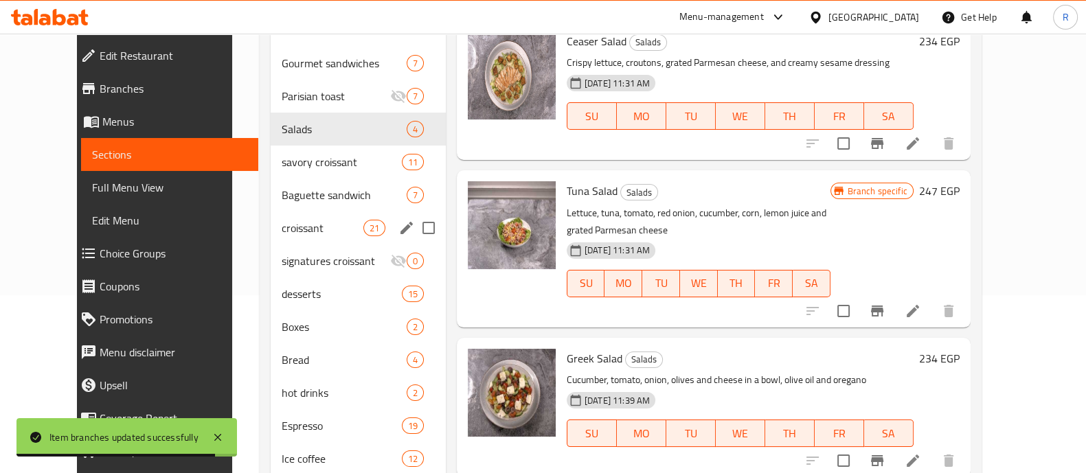
scroll to position [172, 0]
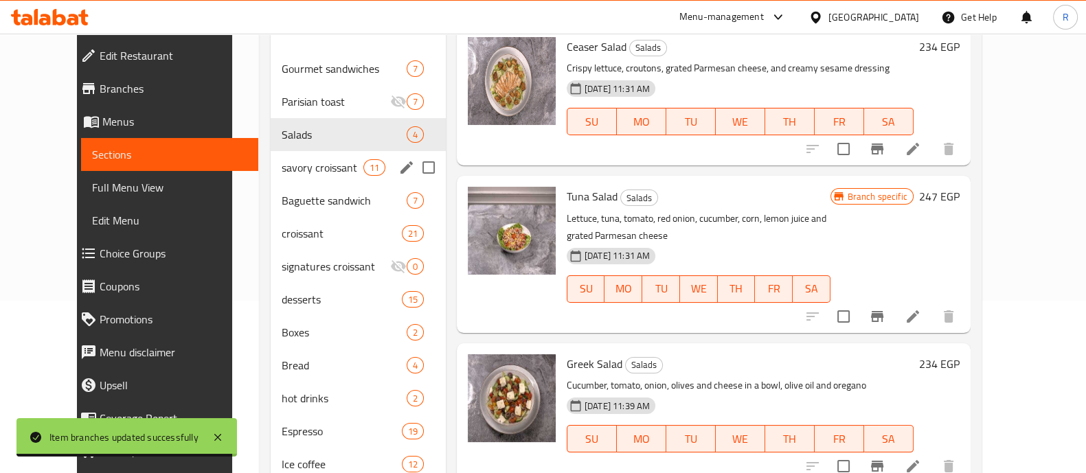
click at [271, 157] on div "savory croissant 11" at bounding box center [358, 167] width 175 height 33
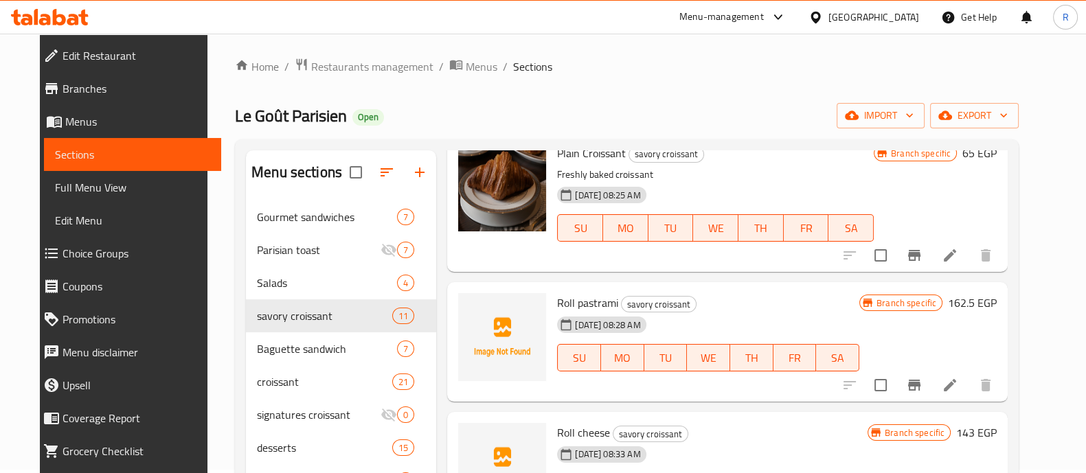
scroll to position [59, 0]
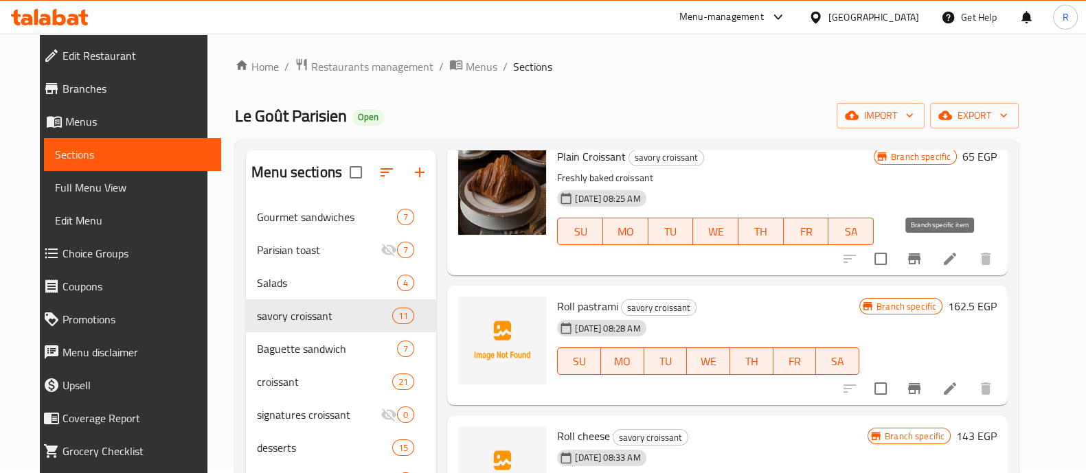
click at [923, 260] on icon "Branch-specific-item" at bounding box center [914, 259] width 16 height 16
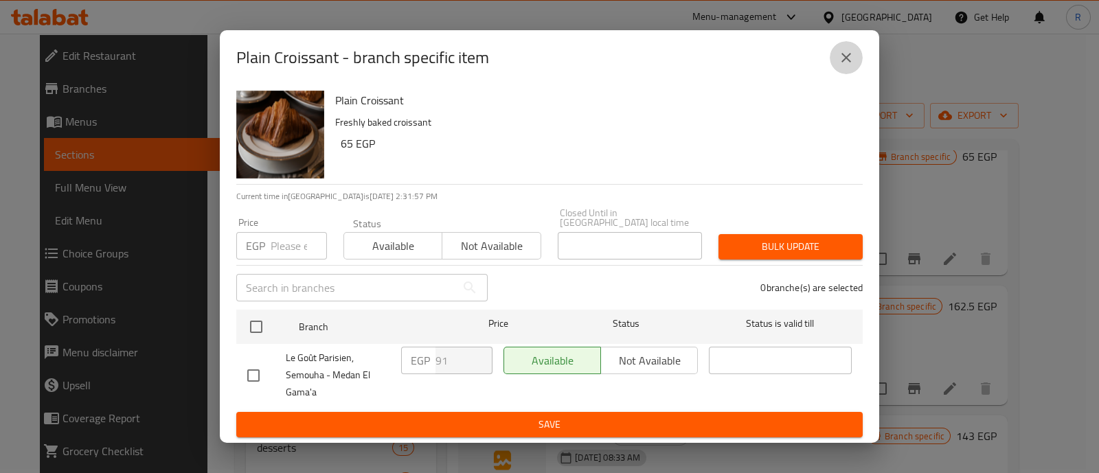
click at [847, 72] on button "close" at bounding box center [846, 57] width 33 height 33
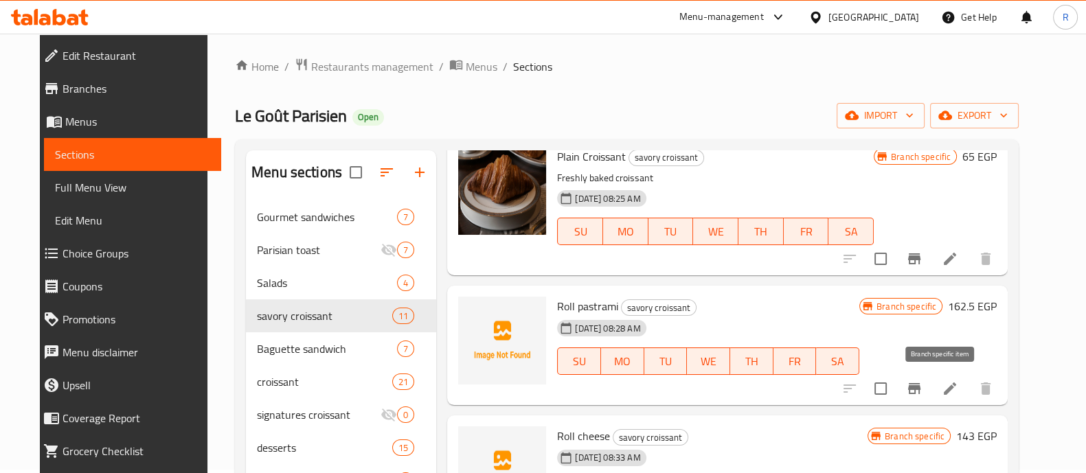
click at [931, 384] on button "Branch-specific-item" at bounding box center [914, 388] width 33 height 33
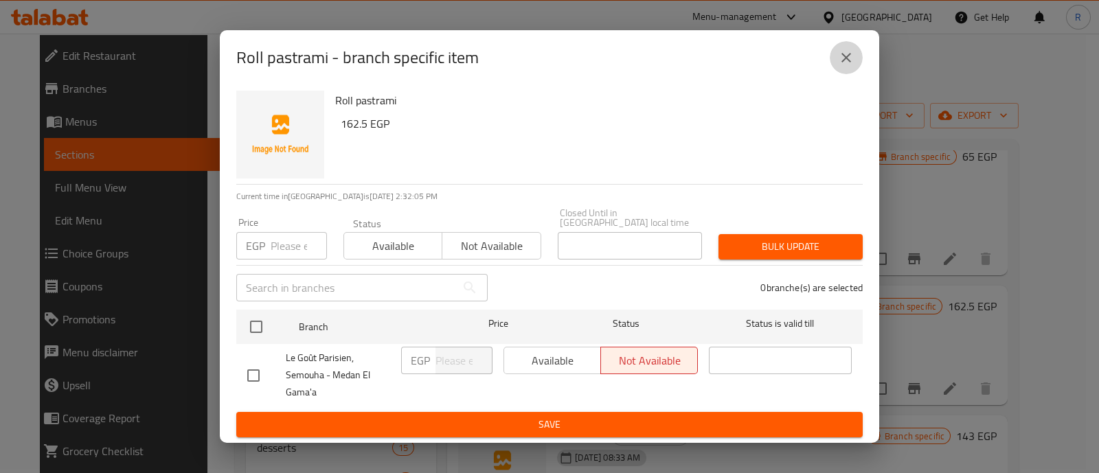
click at [854, 66] on icon "close" at bounding box center [846, 57] width 16 height 16
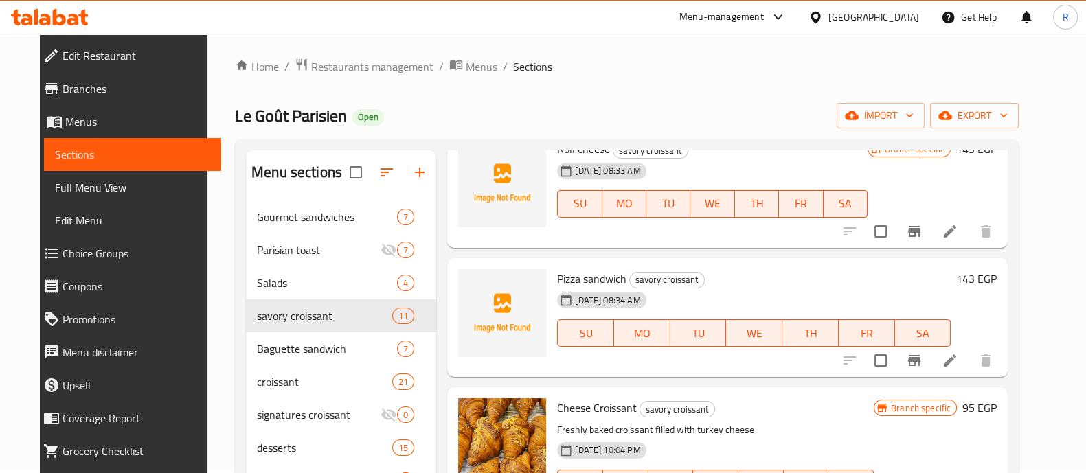
scroll to position [351, 0]
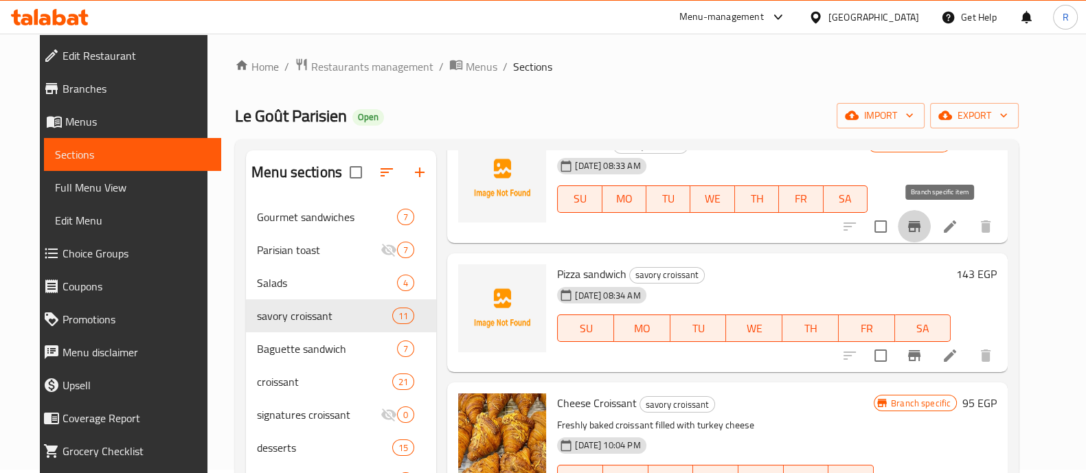
click at [921, 226] on icon "Branch-specific-item" at bounding box center [914, 226] width 12 height 11
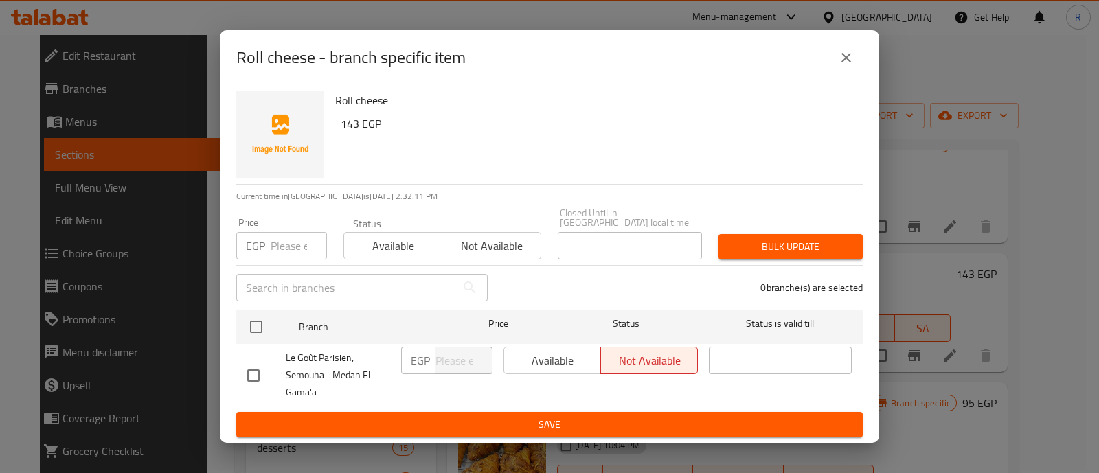
click at [839, 66] on icon "close" at bounding box center [846, 57] width 16 height 16
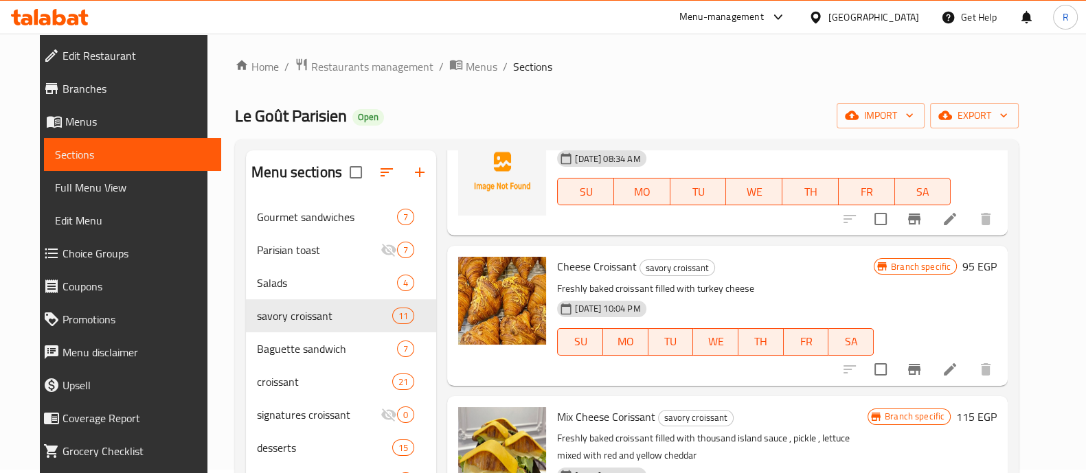
scroll to position [488, 0]
click at [931, 370] on button "Branch-specific-item" at bounding box center [914, 368] width 33 height 33
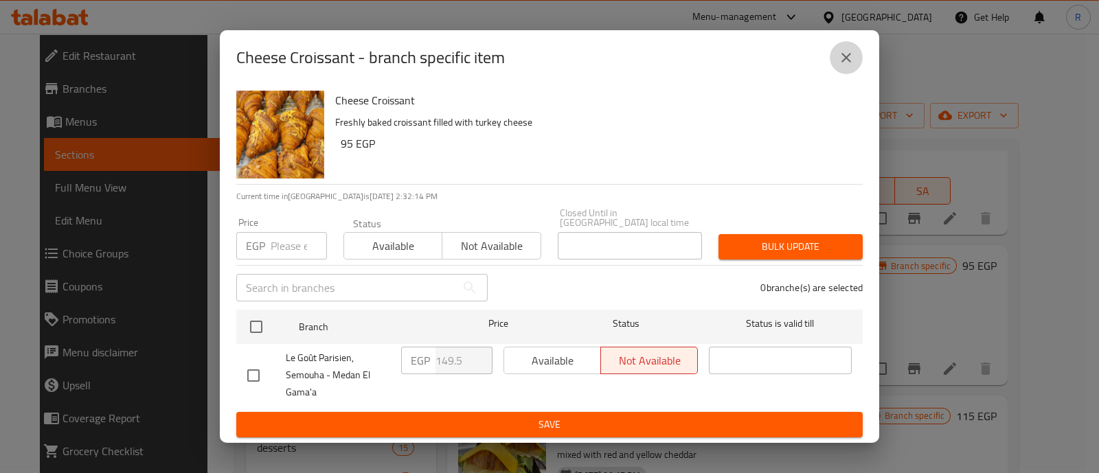
click at [841, 63] on icon "close" at bounding box center [846, 57] width 16 height 16
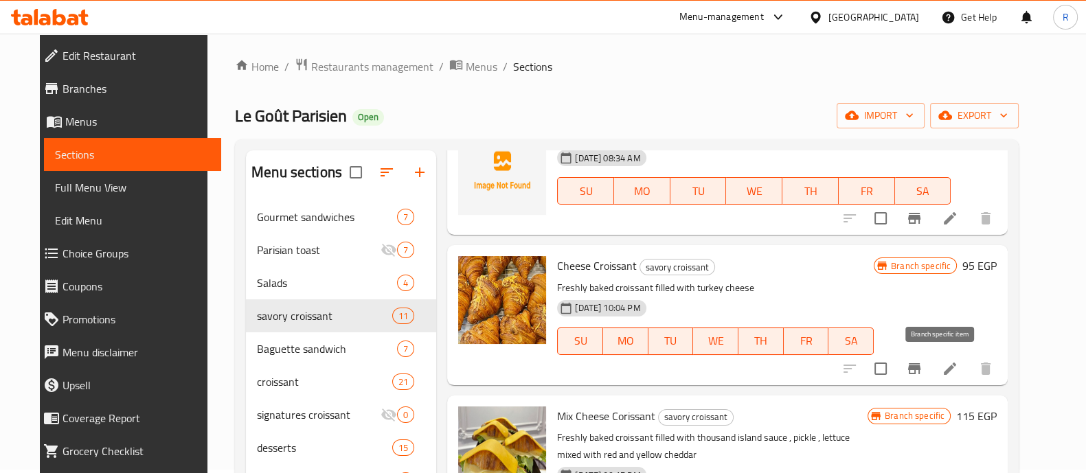
click at [923, 372] on icon "Branch-specific-item" at bounding box center [914, 369] width 16 height 16
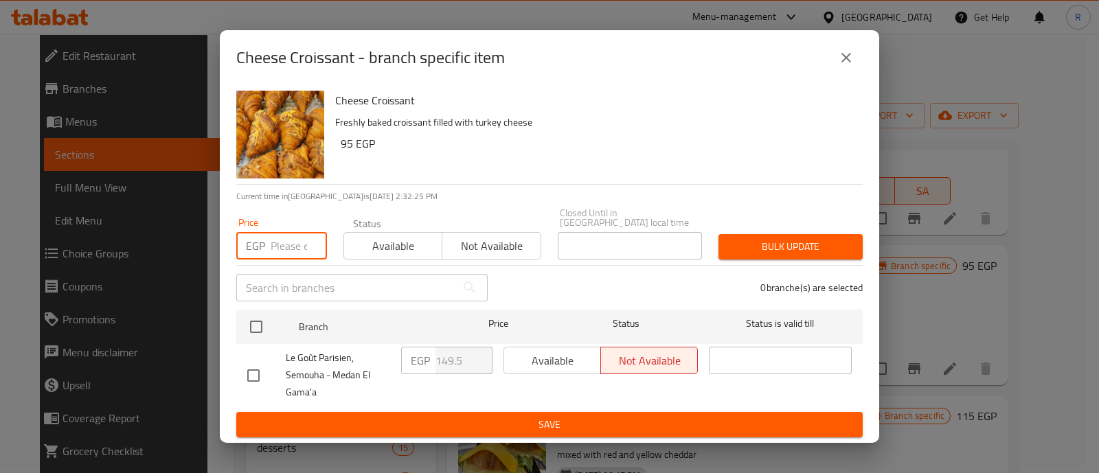
click at [294, 237] on input "number" at bounding box center [299, 245] width 56 height 27
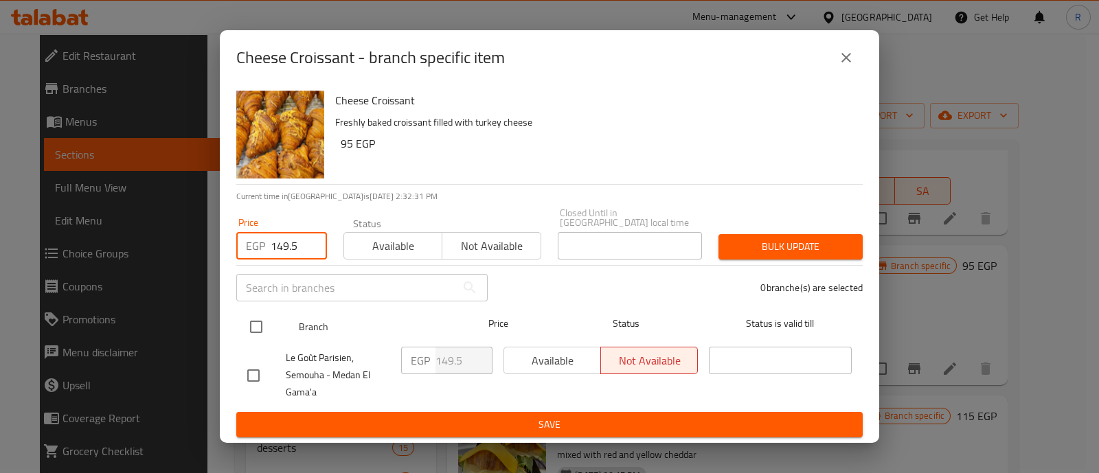
type input "149.5"
click at [263, 317] on input "checkbox" at bounding box center [256, 327] width 29 height 29
checkbox input "true"
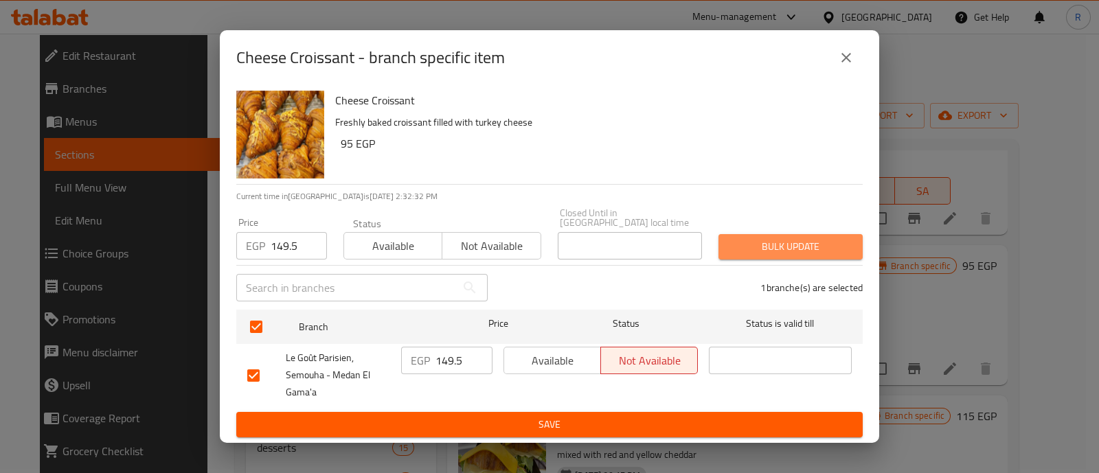
click at [752, 251] on button "Bulk update" at bounding box center [791, 246] width 144 height 25
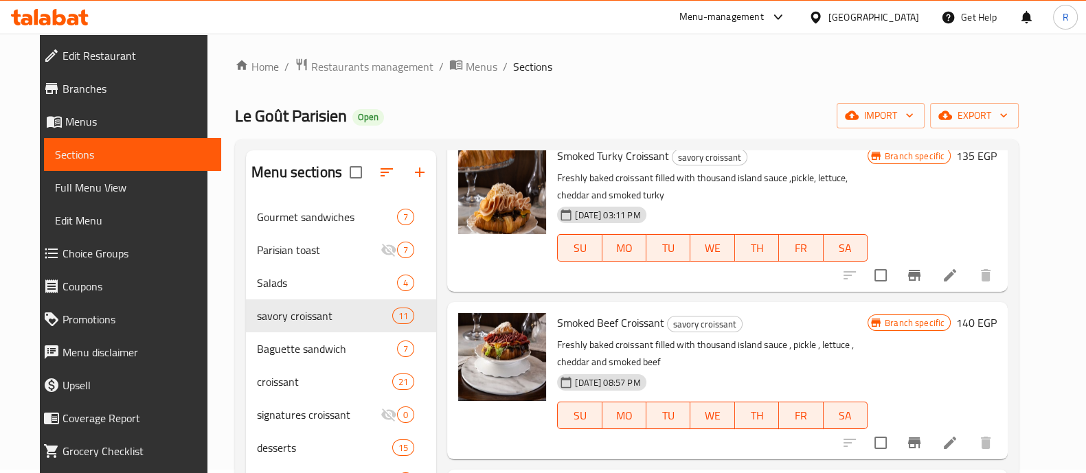
scroll to position [927, 0]
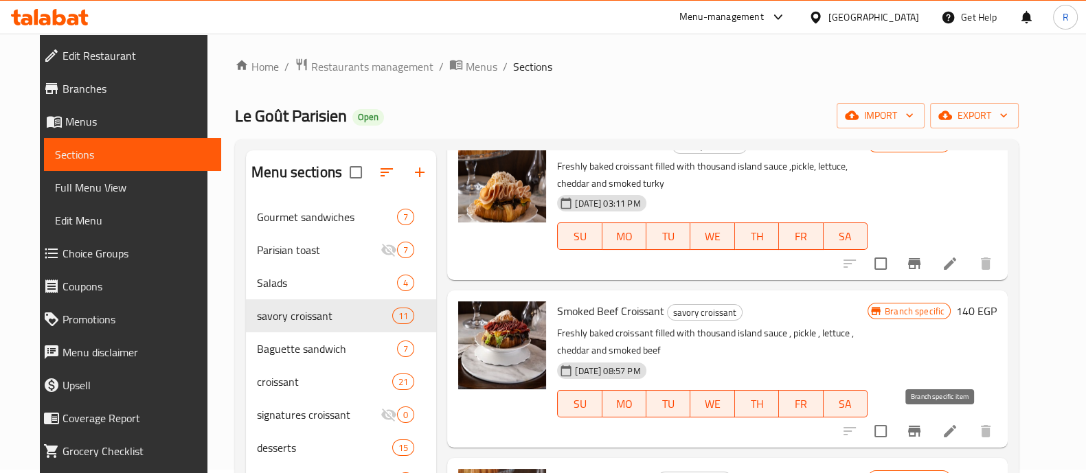
click at [923, 424] on icon "Branch-specific-item" at bounding box center [914, 431] width 16 height 16
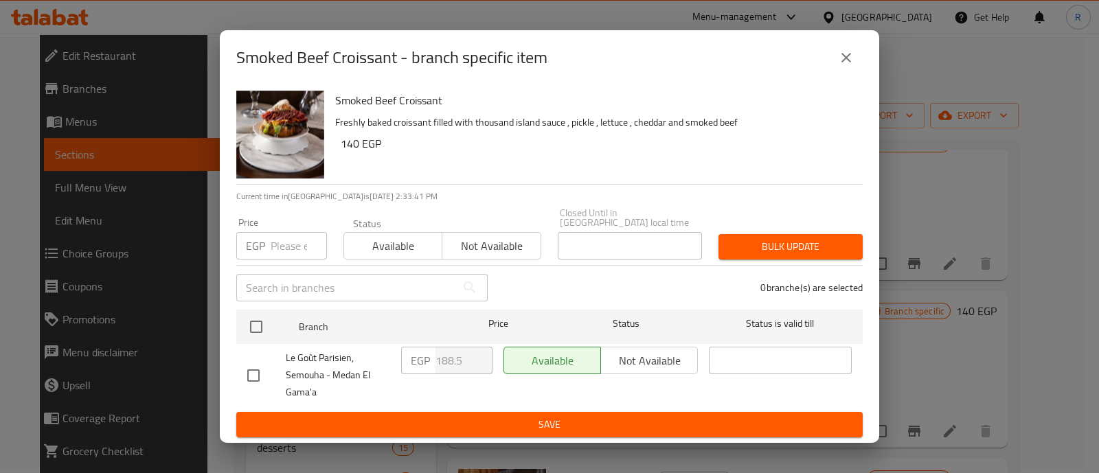
click at [289, 233] on input "number" at bounding box center [299, 245] width 56 height 27
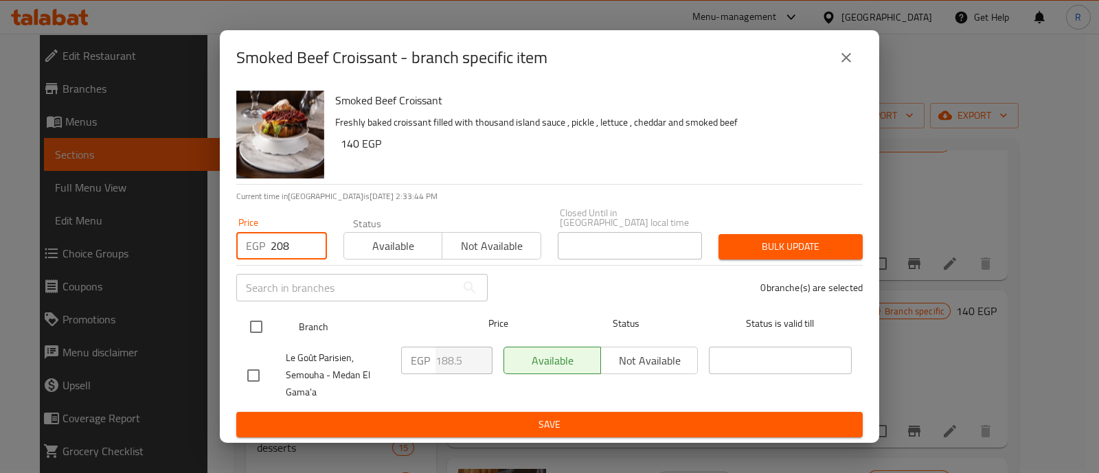
type input "208"
click at [266, 319] on input "checkbox" at bounding box center [256, 327] width 29 height 29
checkbox input "true"
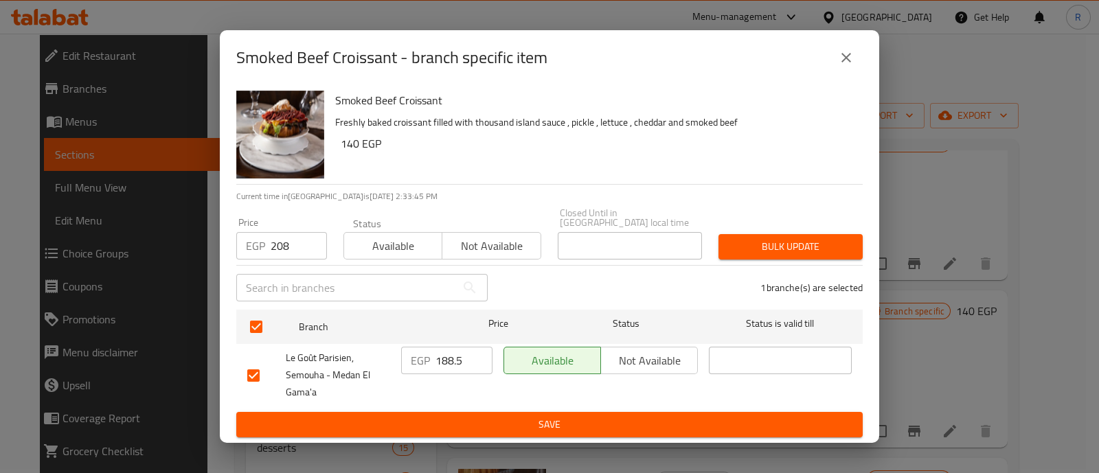
click at [746, 252] on button "Bulk update" at bounding box center [791, 246] width 144 height 25
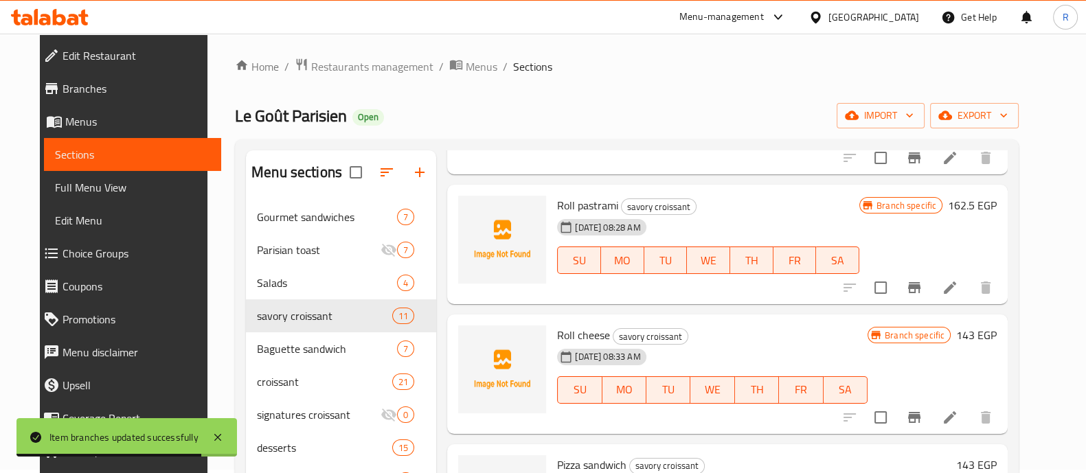
scroll to position [91, 0]
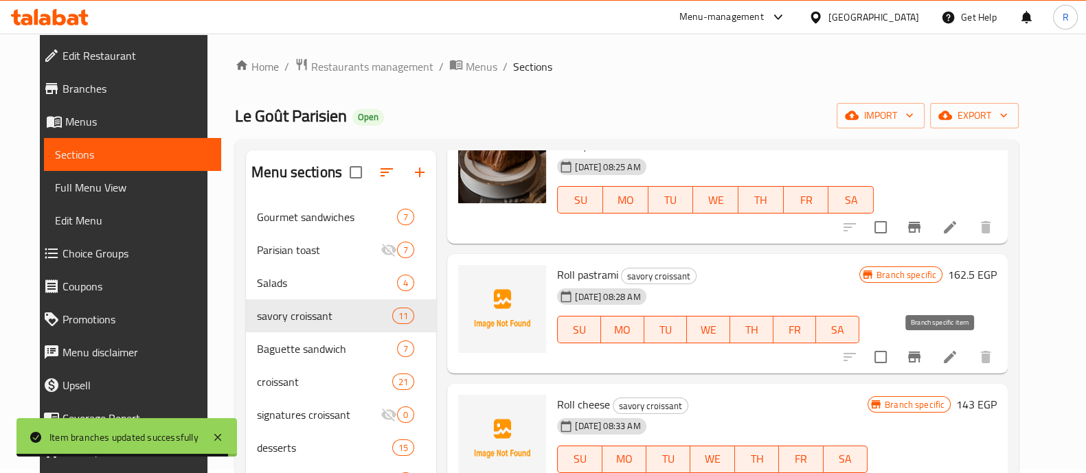
click at [923, 354] on icon "Branch-specific-item" at bounding box center [914, 357] width 16 height 16
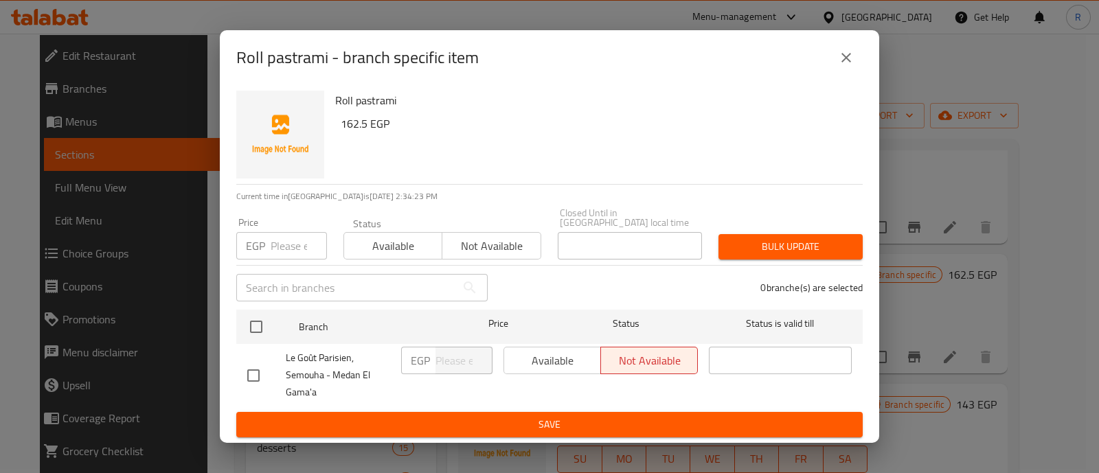
click at [287, 232] on input "number" at bounding box center [299, 245] width 56 height 27
type input "162.5"
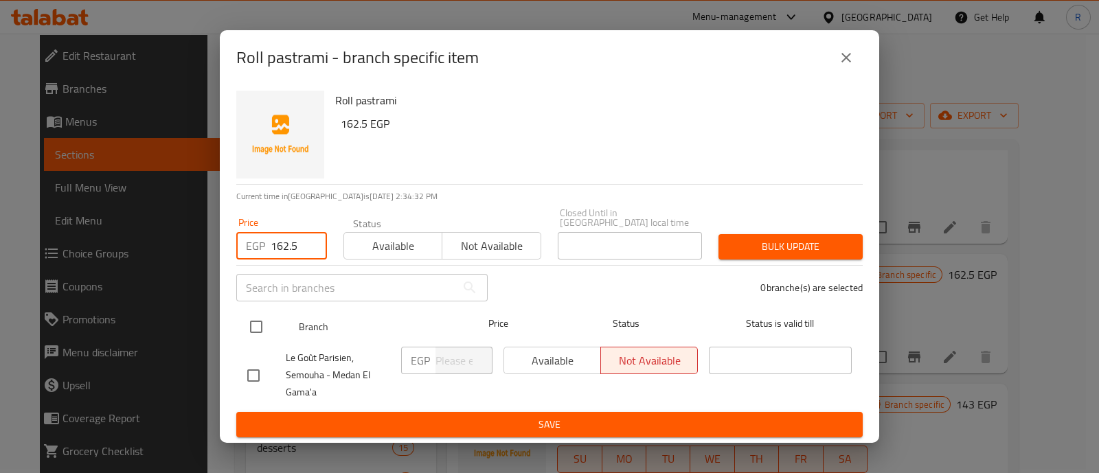
click at [256, 327] on input "checkbox" at bounding box center [256, 327] width 29 height 29
checkbox input "true"
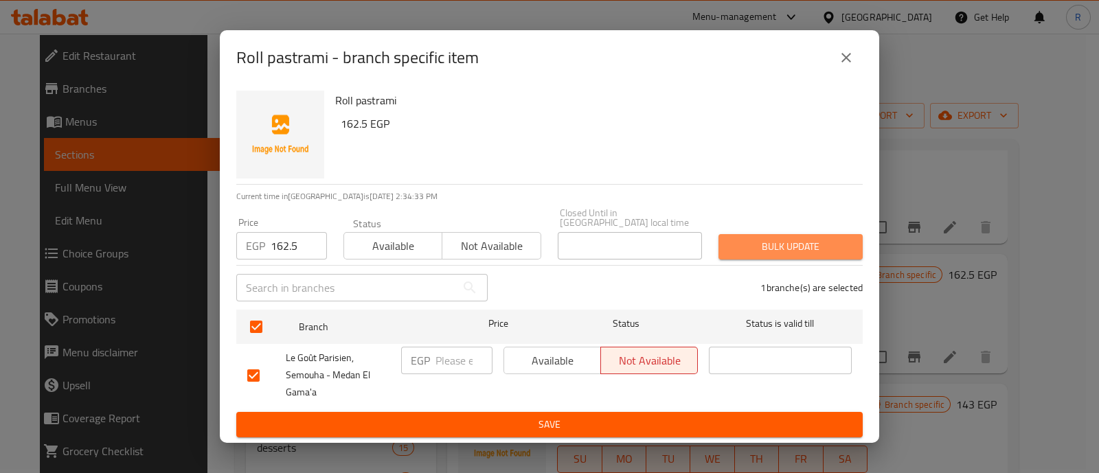
click at [743, 238] on span "Bulk update" at bounding box center [791, 246] width 122 height 17
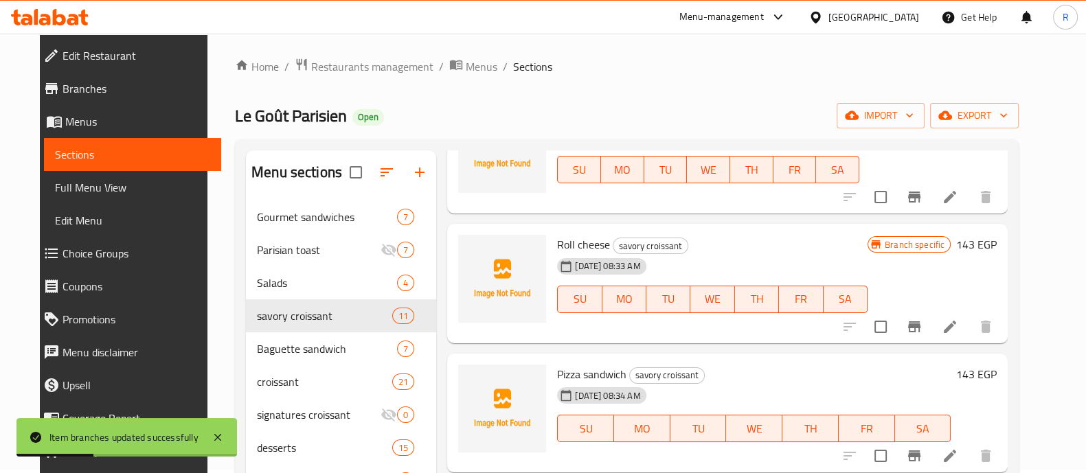
scroll to position [258, 0]
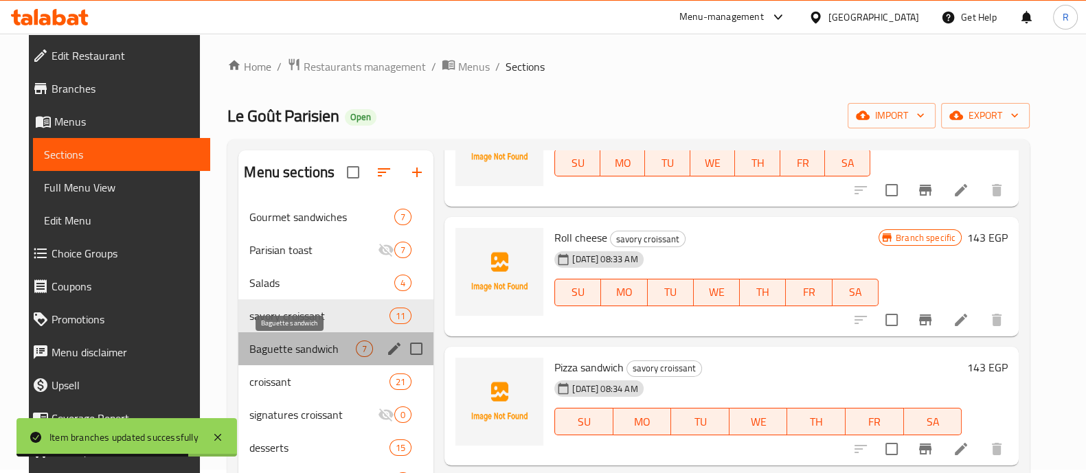
click at [291, 348] on span "Baguette sandwich" at bounding box center [302, 349] width 106 height 16
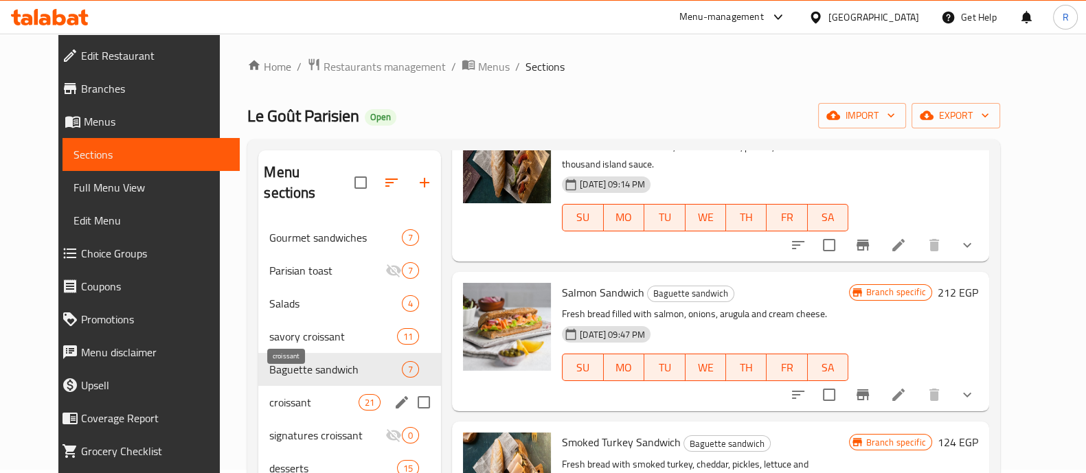
click at [278, 394] on span "croissant" at bounding box center [313, 402] width 89 height 16
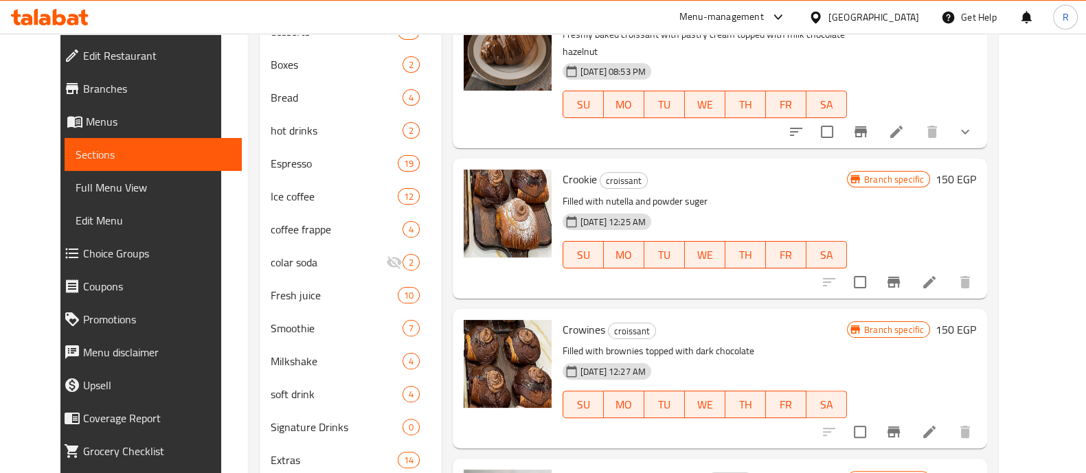
scroll to position [499, 0]
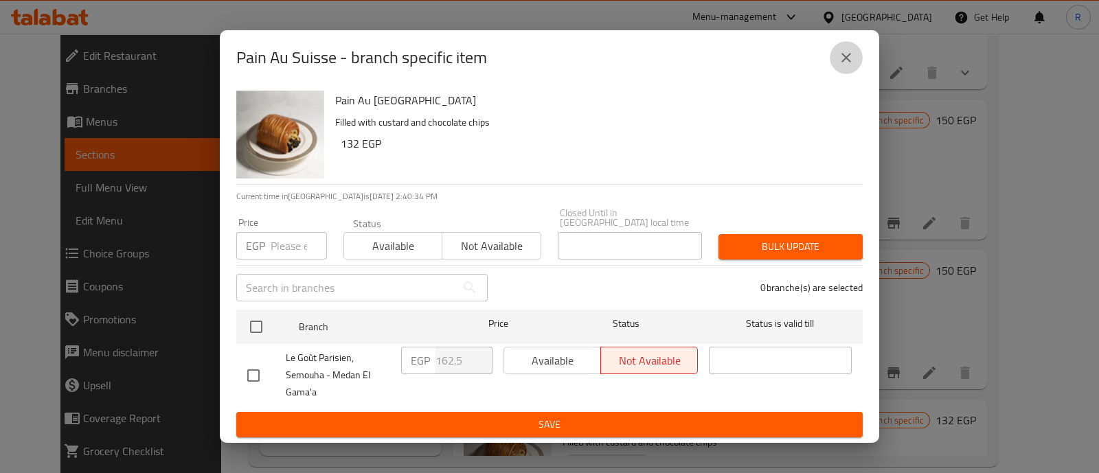
click at [843, 63] on icon "close" at bounding box center [846, 57] width 16 height 16
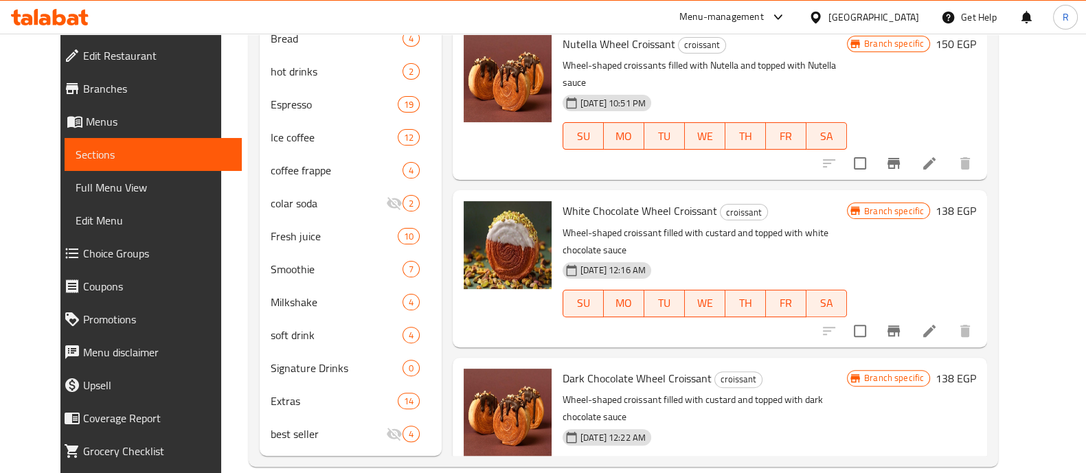
scroll to position [1800, 0]
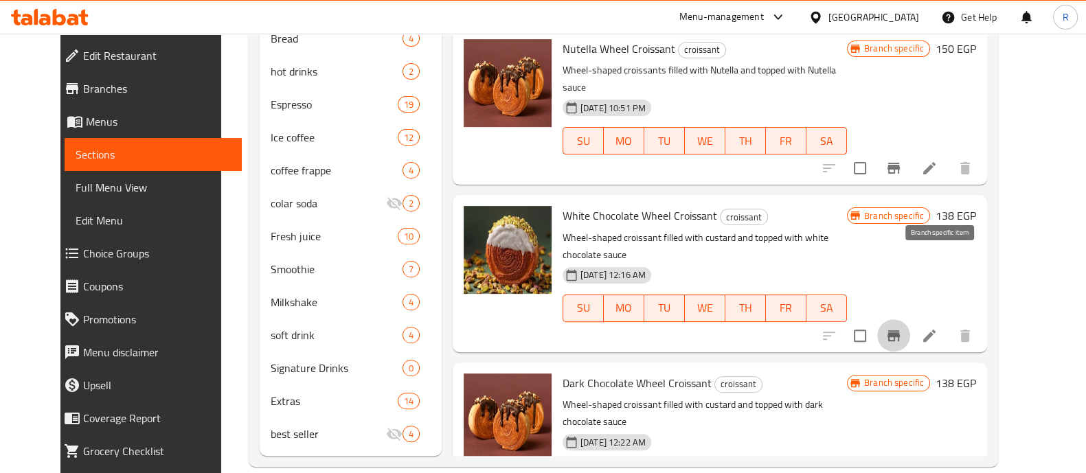
click at [902, 328] on icon "Branch-specific-item" at bounding box center [894, 336] width 16 height 16
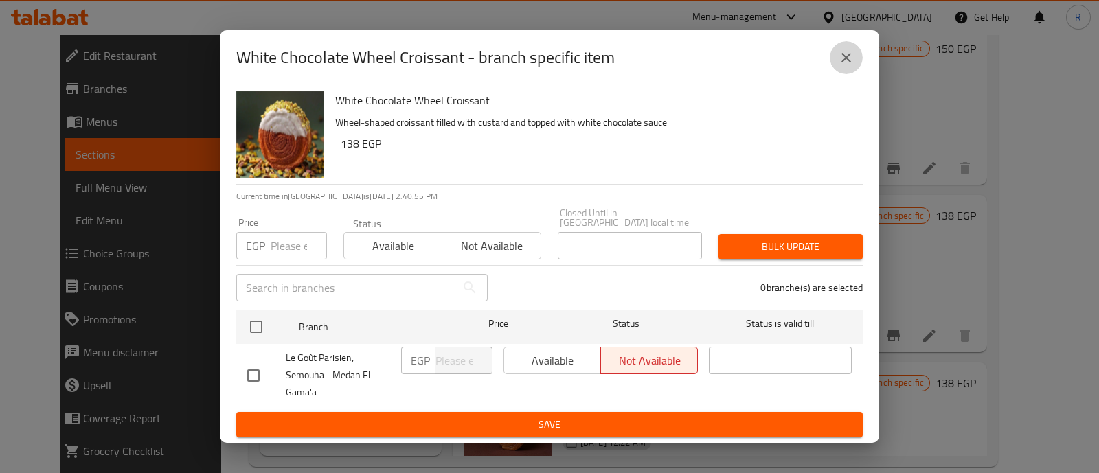
click at [848, 60] on icon "close" at bounding box center [847, 58] width 10 height 10
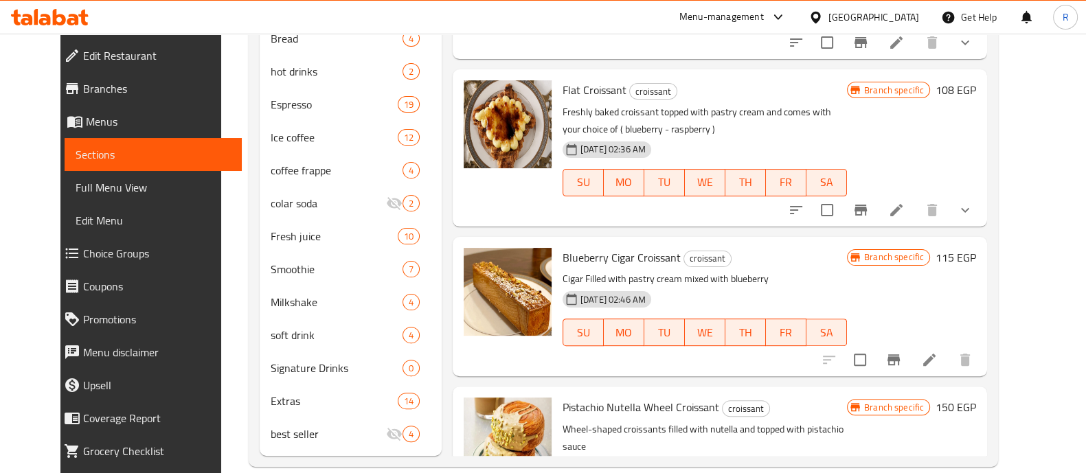
scroll to position [1340, 0]
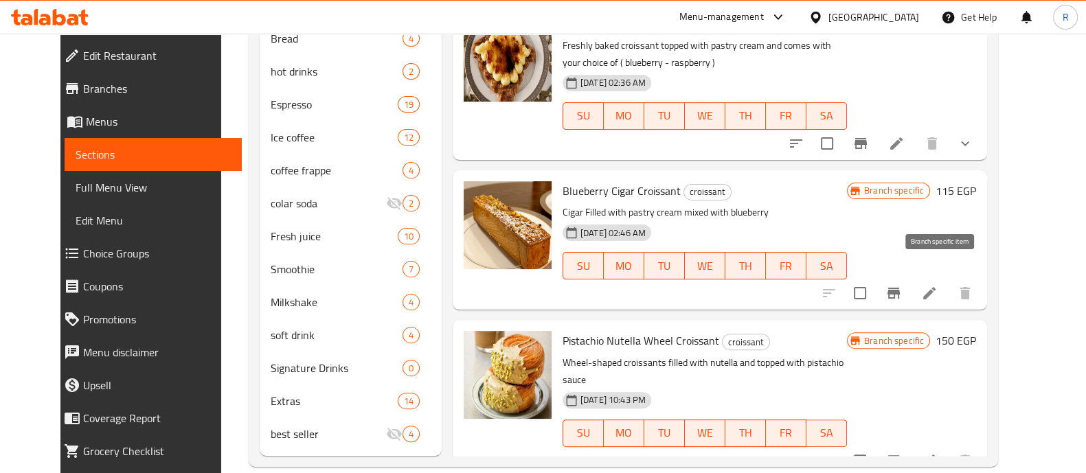
click at [900, 288] on icon "Branch-specific-item" at bounding box center [894, 293] width 12 height 11
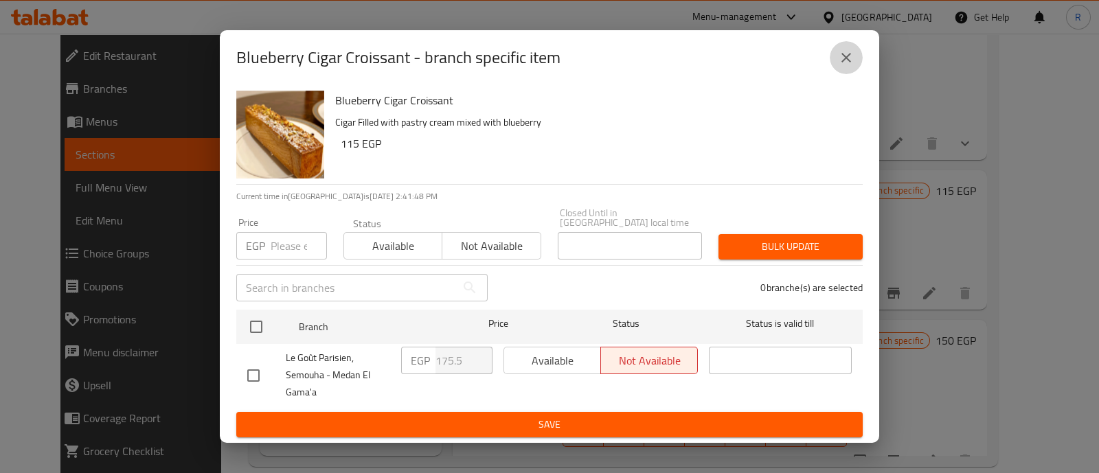
click at [851, 64] on icon "close" at bounding box center [846, 57] width 16 height 16
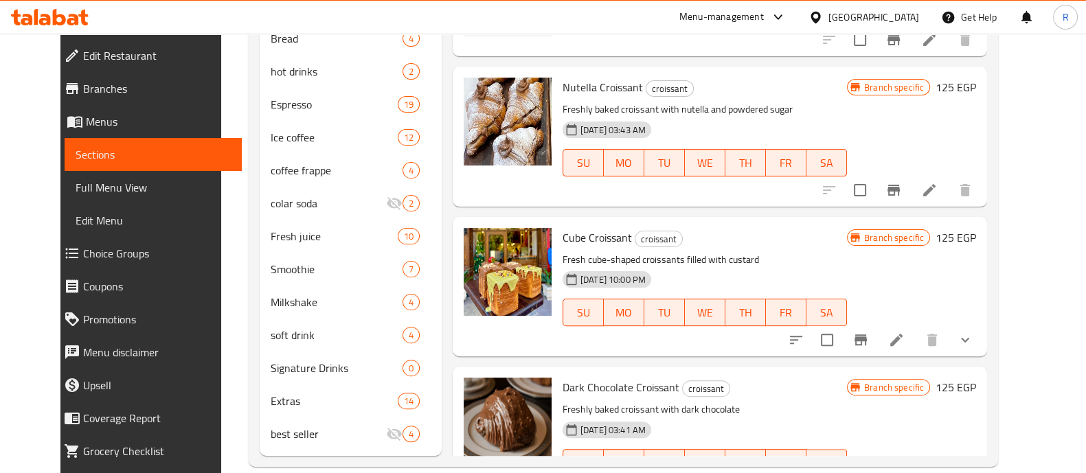
scroll to position [0, 0]
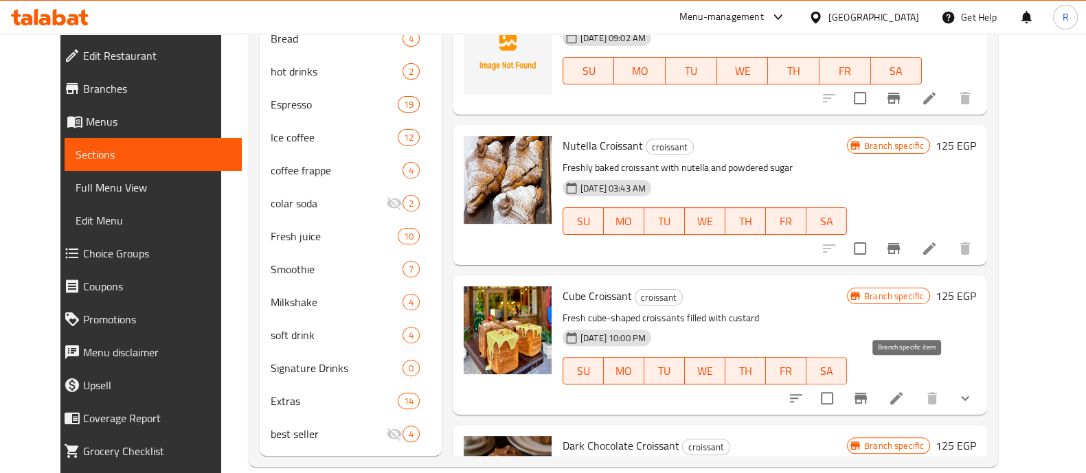
click at [869, 390] on icon "Branch-specific-item" at bounding box center [861, 398] width 16 height 16
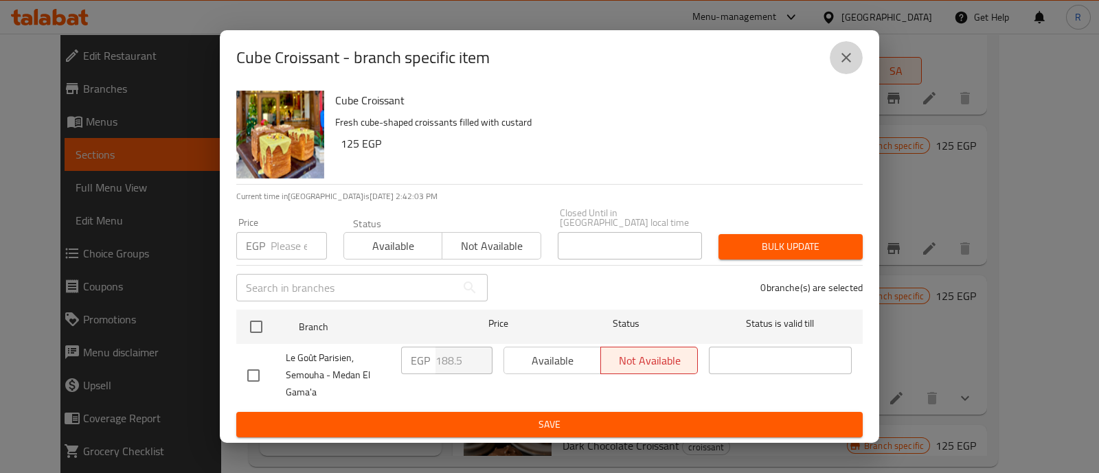
click at [842, 54] on icon "close" at bounding box center [846, 57] width 16 height 16
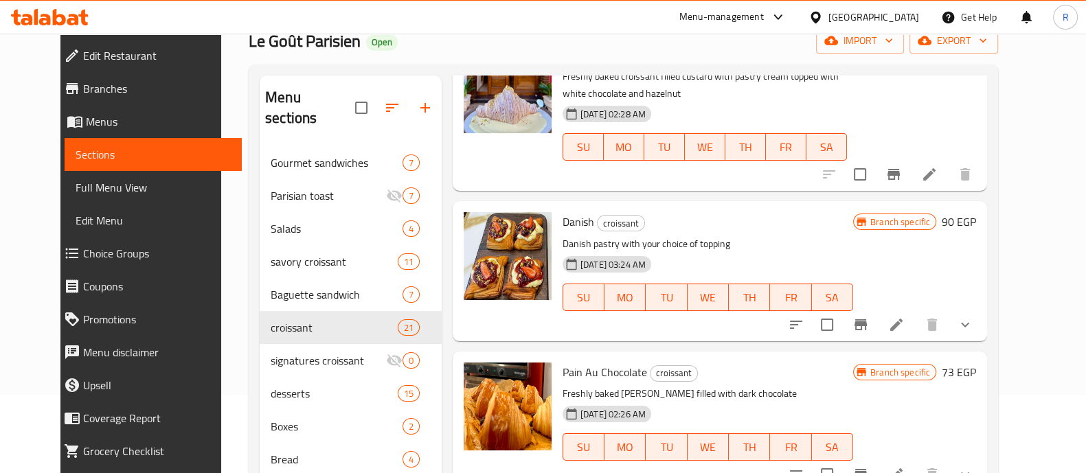
scroll to position [963, 0]
click at [869, 316] on icon "Branch-specific-item" at bounding box center [861, 324] width 16 height 16
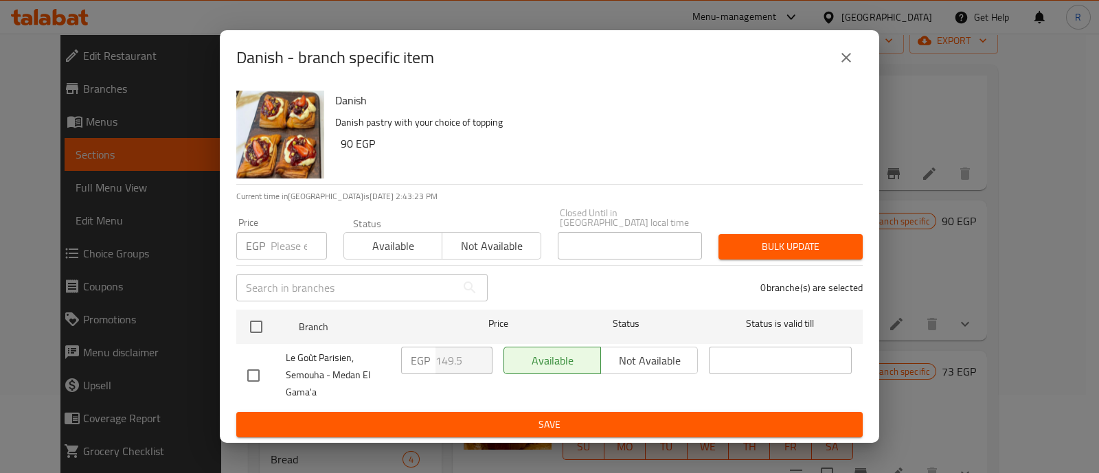
click at [844, 58] on icon "close" at bounding box center [846, 57] width 16 height 16
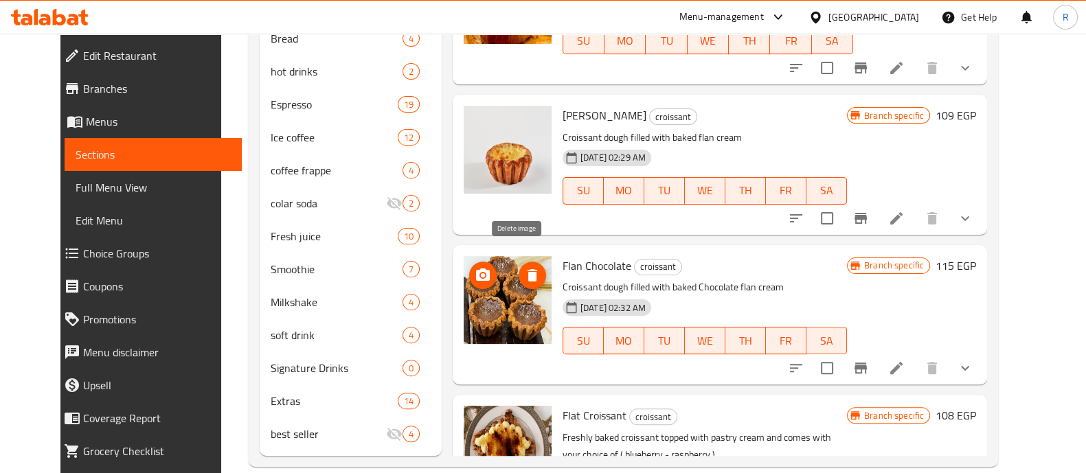
scroll to position [945, 0]
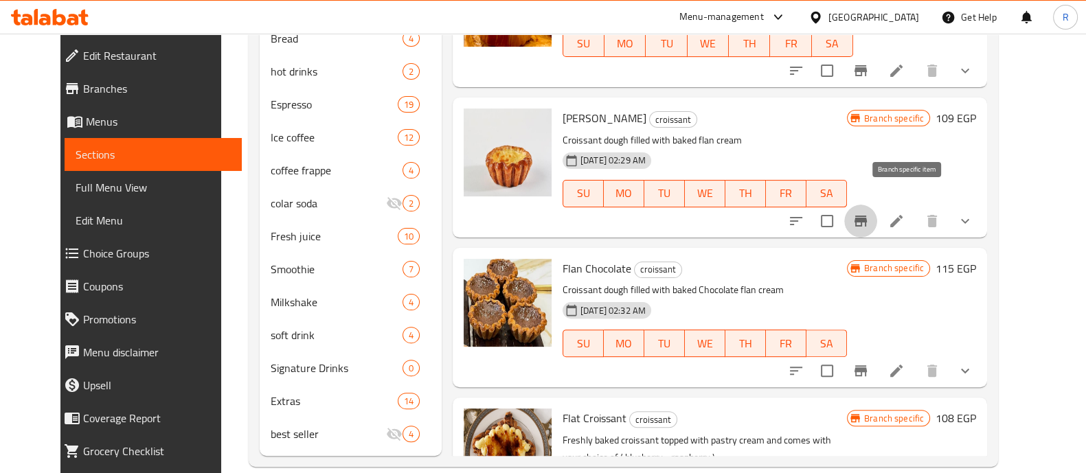
click at [877, 205] on button "Branch-specific-item" at bounding box center [860, 221] width 33 height 33
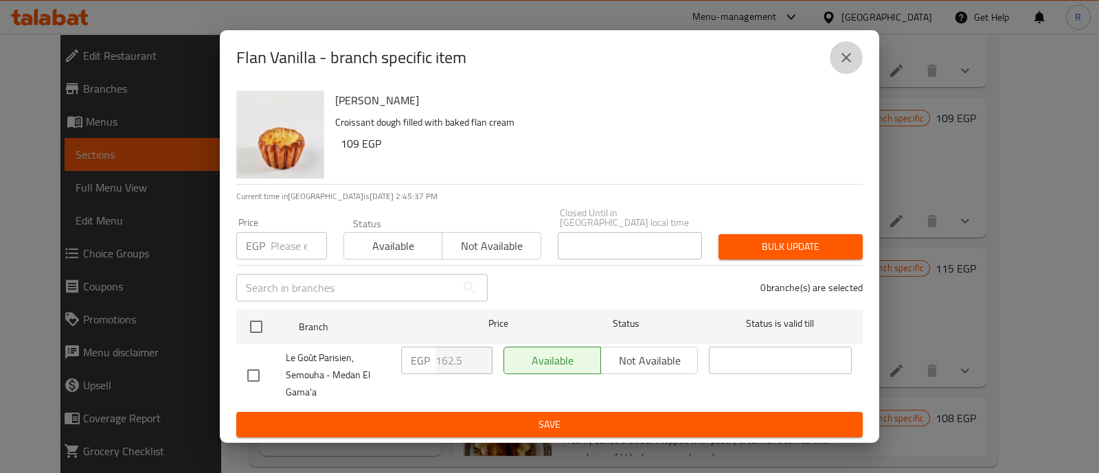
click at [846, 63] on icon "close" at bounding box center [847, 58] width 10 height 10
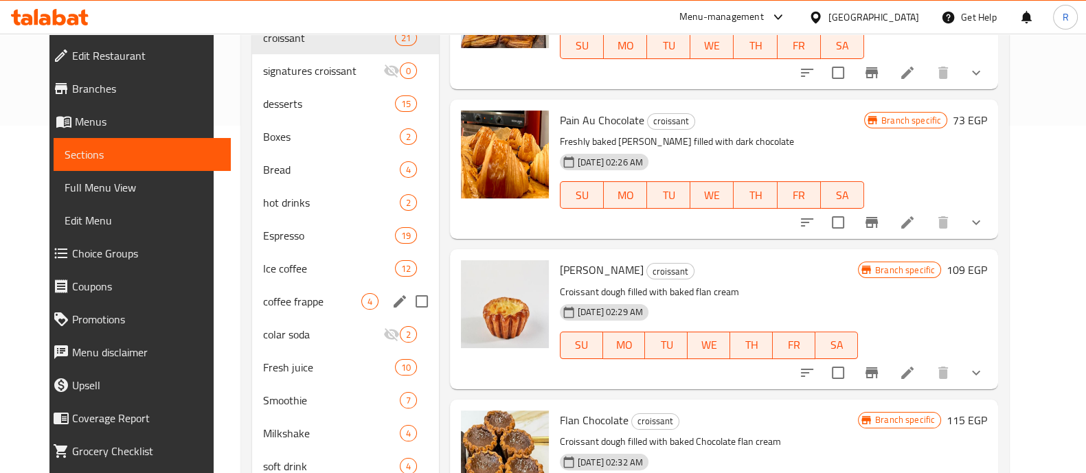
scroll to position [338, 0]
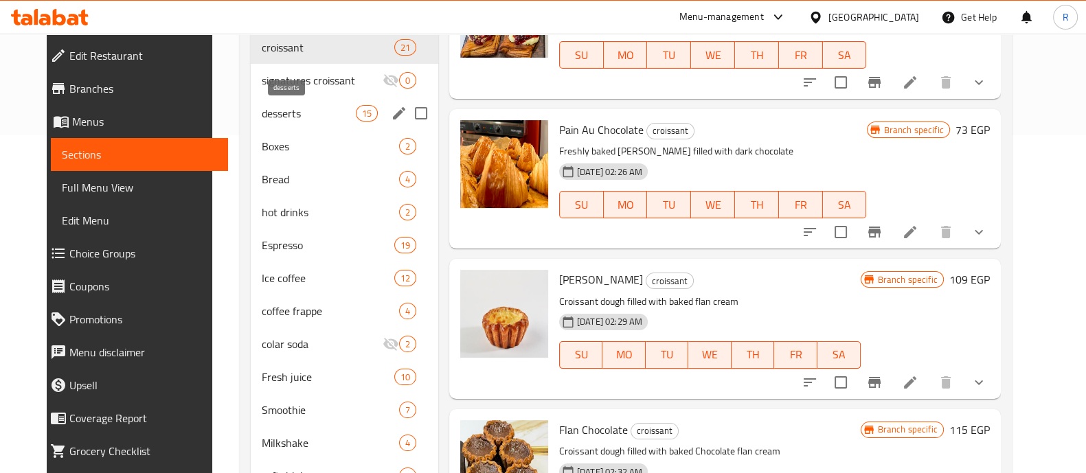
click at [299, 118] on span "desserts" at bounding box center [309, 113] width 94 height 16
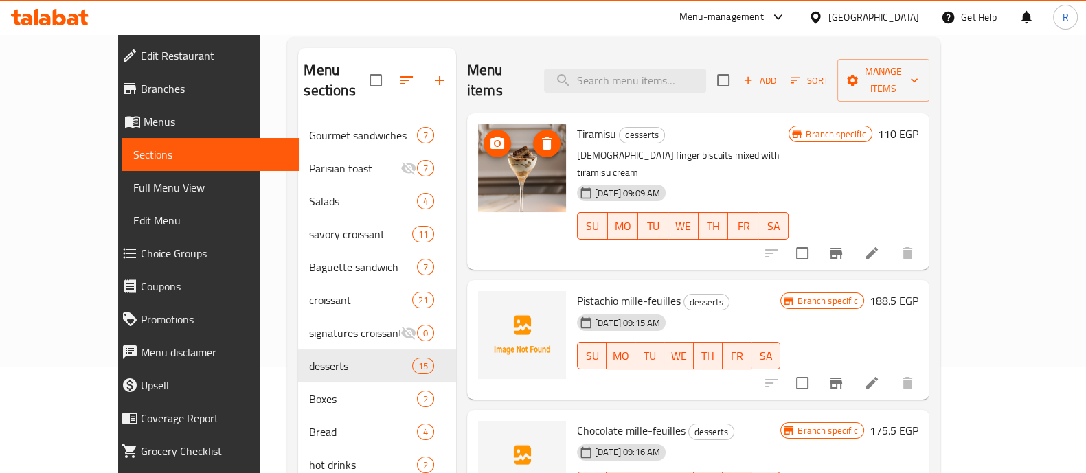
scroll to position [104, 0]
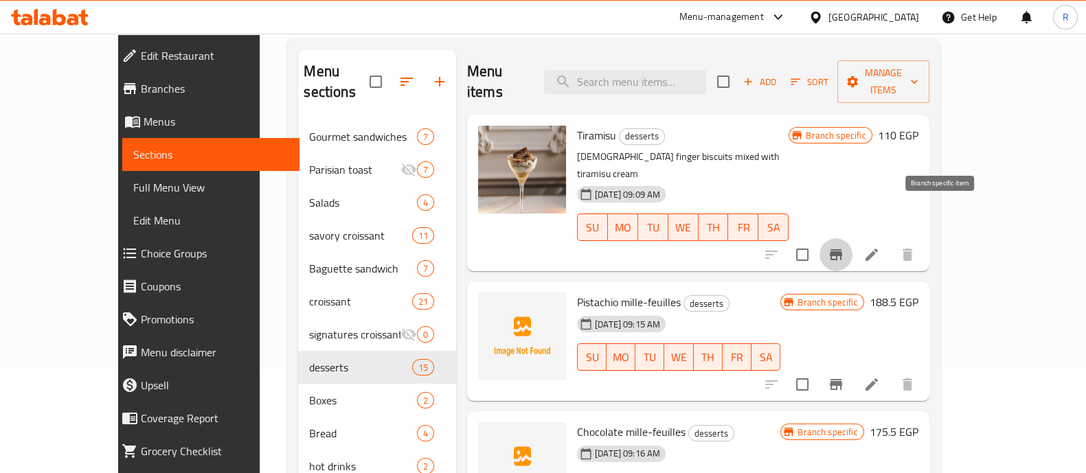
click at [853, 238] on button "Branch-specific-item" at bounding box center [836, 254] width 33 height 33
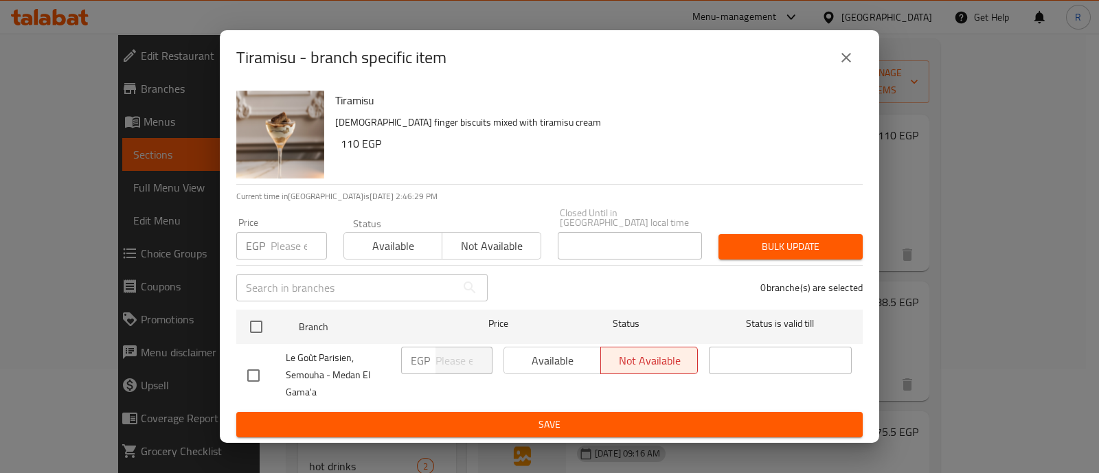
click at [286, 241] on input "number" at bounding box center [299, 245] width 56 height 27
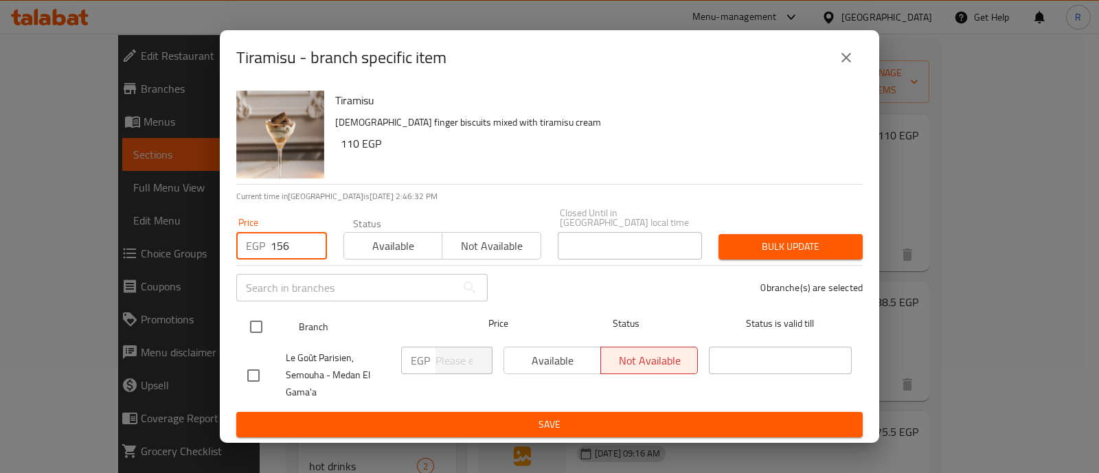
type input "156"
click at [262, 317] on input "checkbox" at bounding box center [256, 327] width 29 height 29
checkbox input "true"
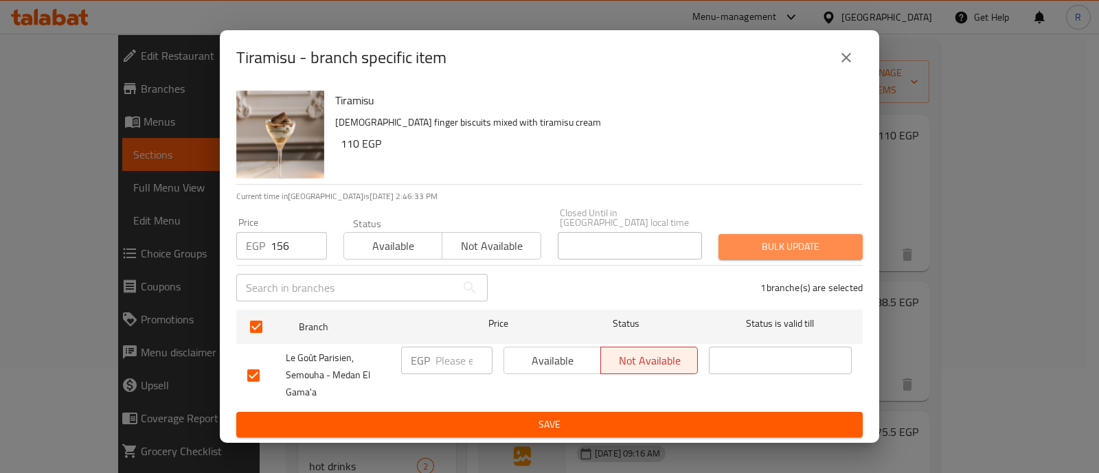
click at [757, 241] on span "Bulk update" at bounding box center [791, 246] width 122 height 17
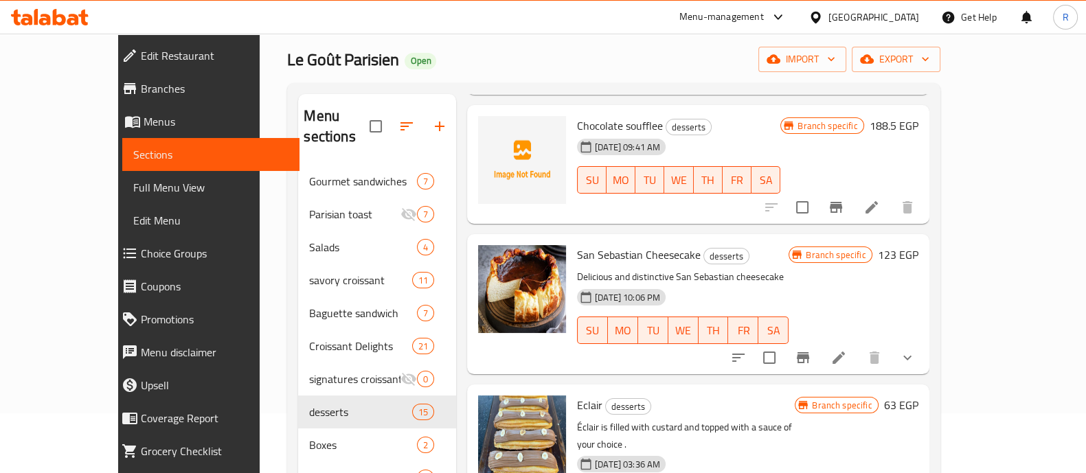
scroll to position [1000, 0]
click at [811, 349] on icon "Branch-specific-item" at bounding box center [803, 357] width 16 height 16
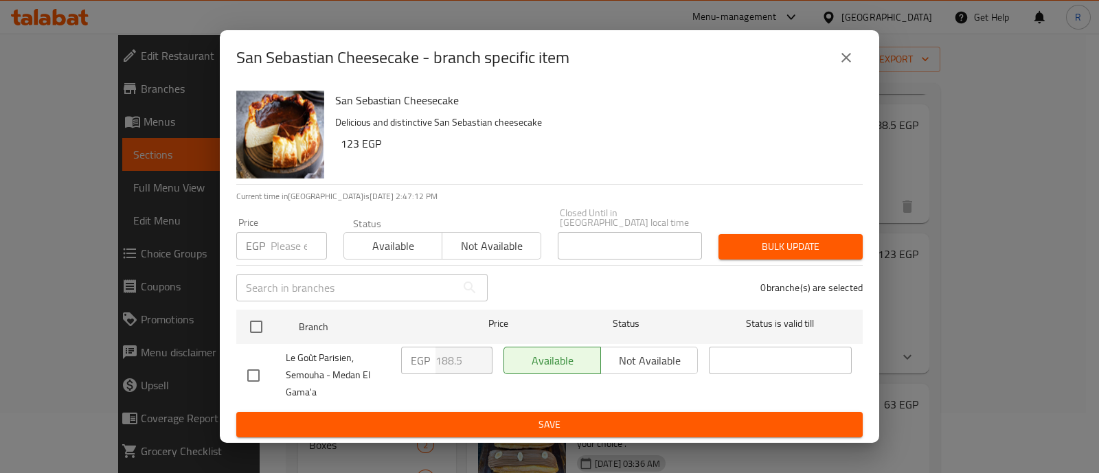
click at [845, 63] on icon "close" at bounding box center [847, 58] width 10 height 10
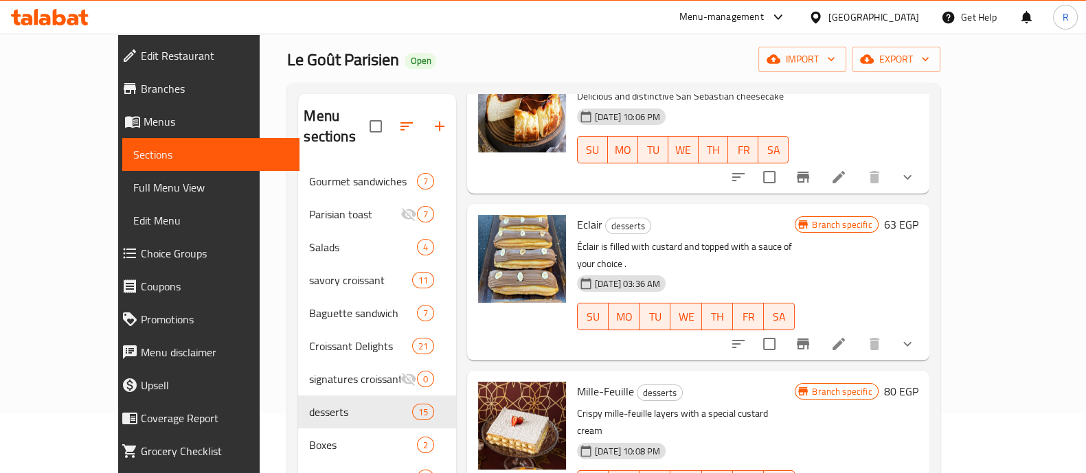
scroll to position [1184, 0]
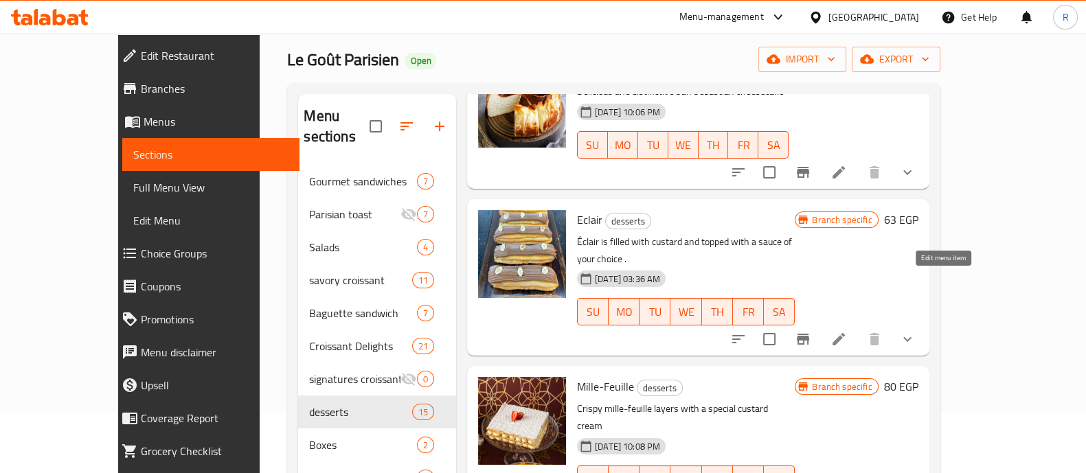
click at [845, 333] on icon at bounding box center [839, 339] width 12 height 12
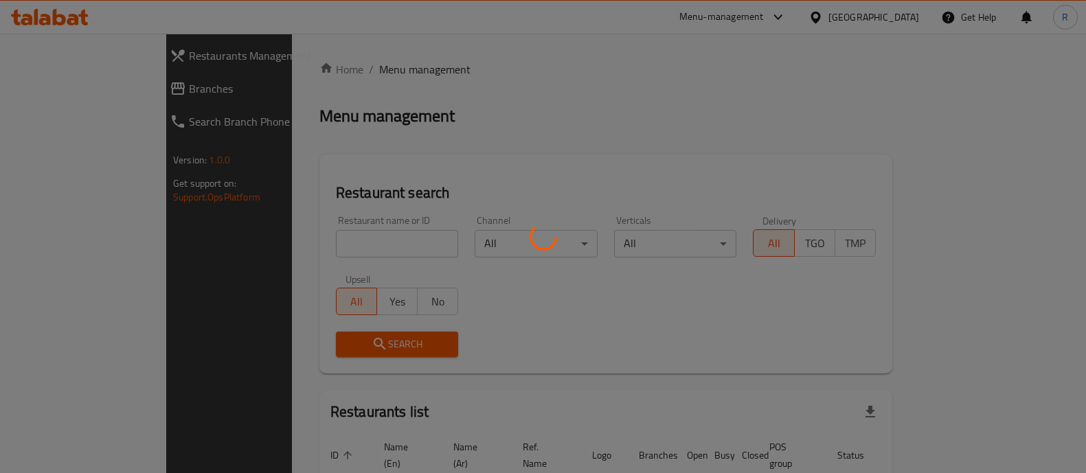
scroll to position [60, 0]
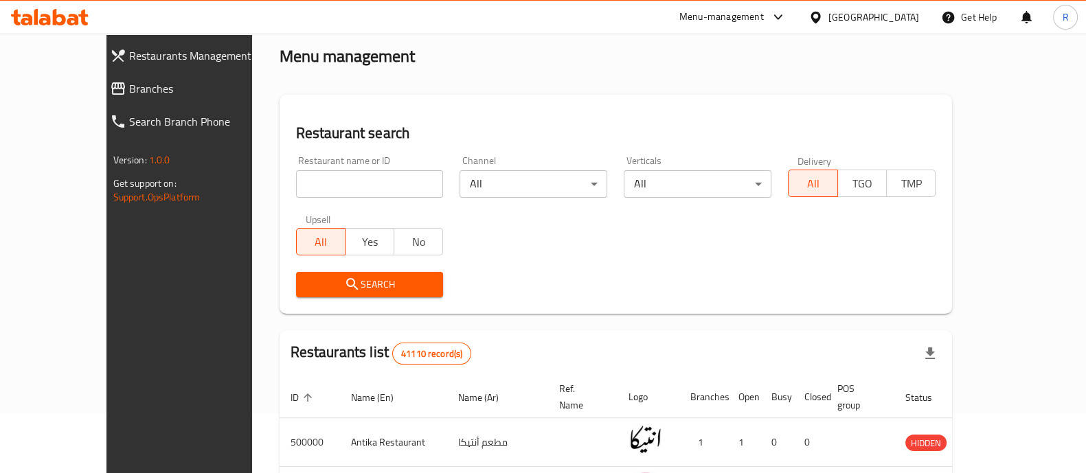
click at [322, 185] on input "search" at bounding box center [370, 183] width 148 height 27
type input "م"
type input "le g"
click at [333, 280] on span "Search" at bounding box center [370, 284] width 126 height 17
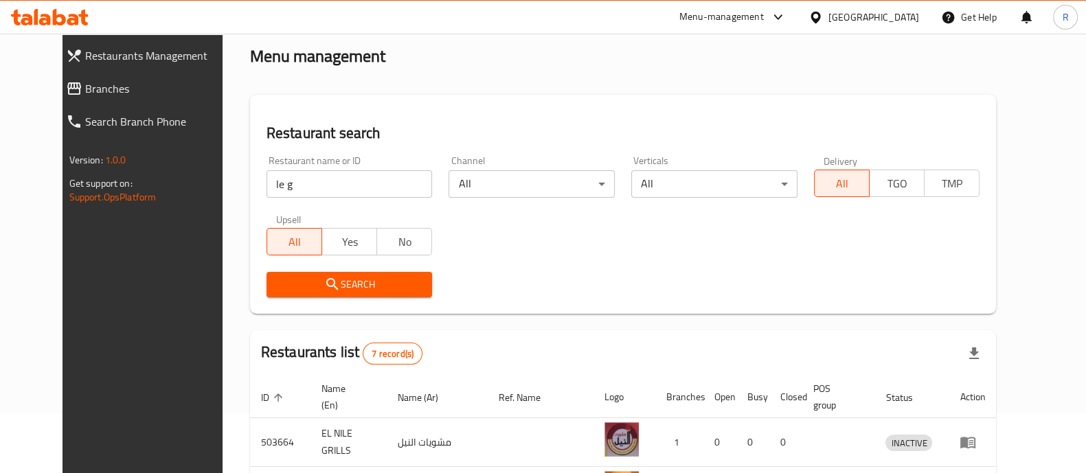
scroll to position [421, 0]
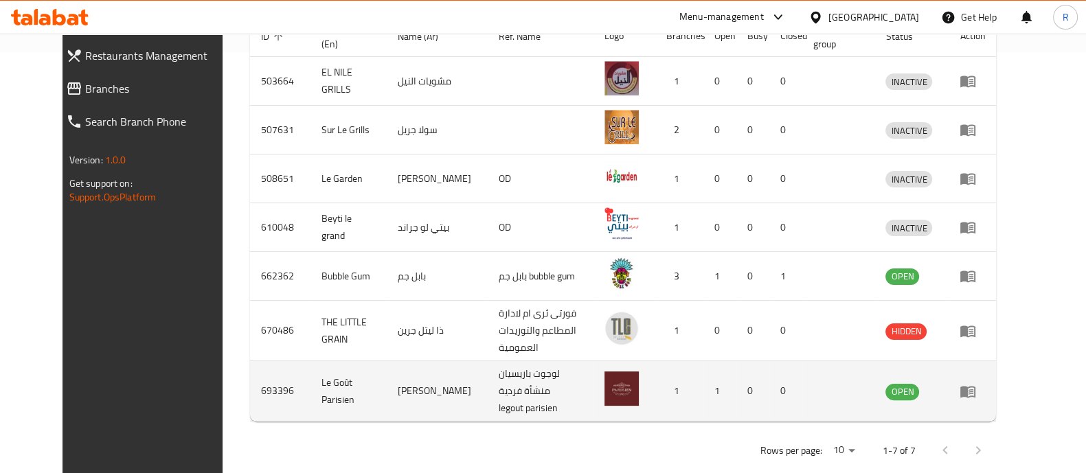
click at [996, 383] on td "enhanced table" at bounding box center [972, 391] width 47 height 60
click at [976, 383] on icon "enhanced table" at bounding box center [968, 391] width 16 height 16
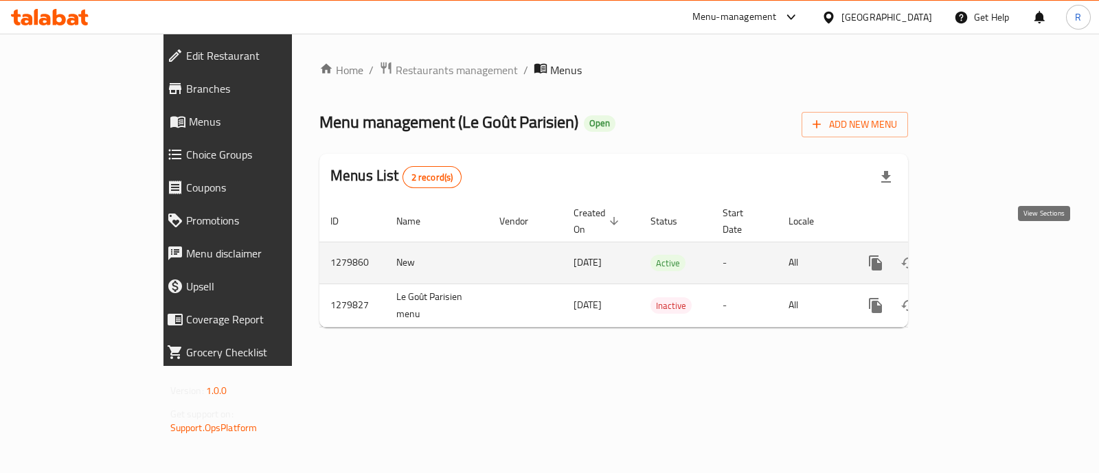
click at [991, 247] on link "enhanced table" at bounding box center [974, 263] width 33 height 33
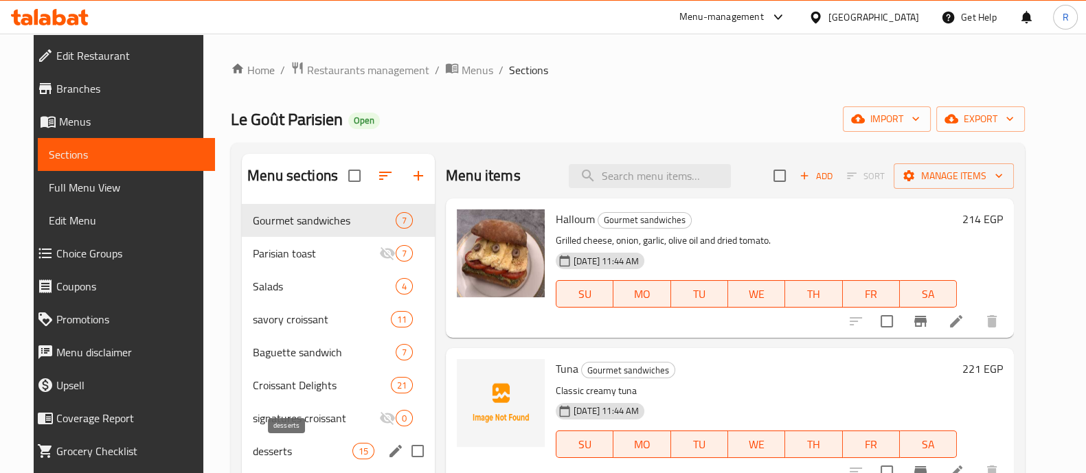
click at [280, 445] on span "desserts" at bounding box center [303, 451] width 100 height 16
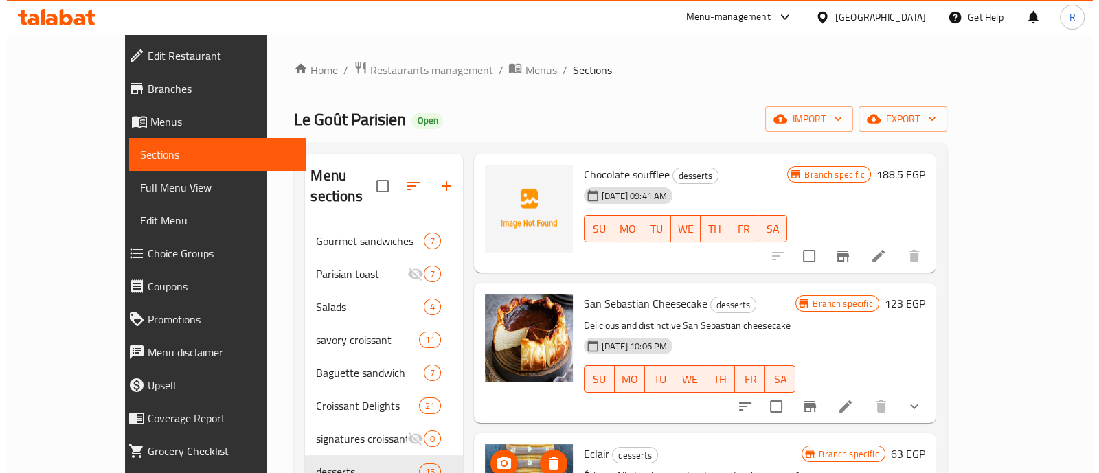
scroll to position [1071, 0]
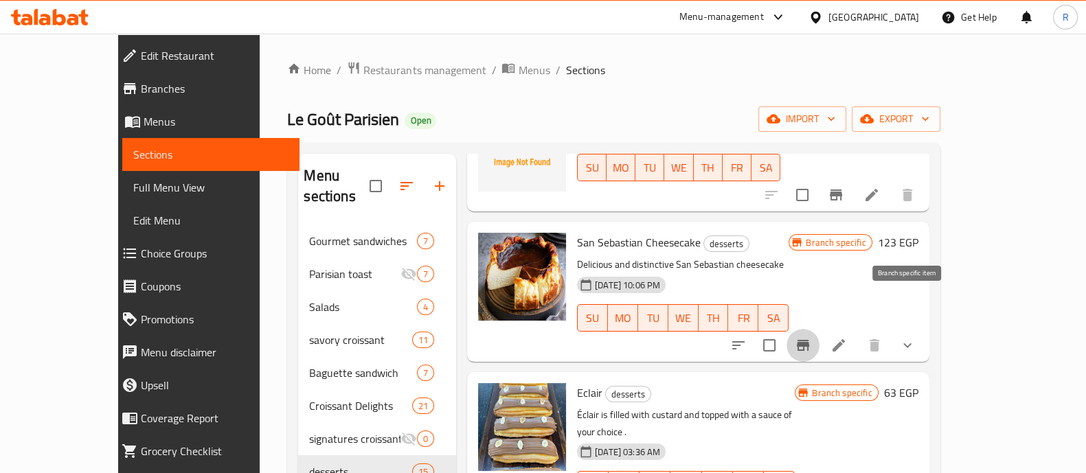
click at [820, 329] on button "Branch-specific-item" at bounding box center [803, 345] width 33 height 33
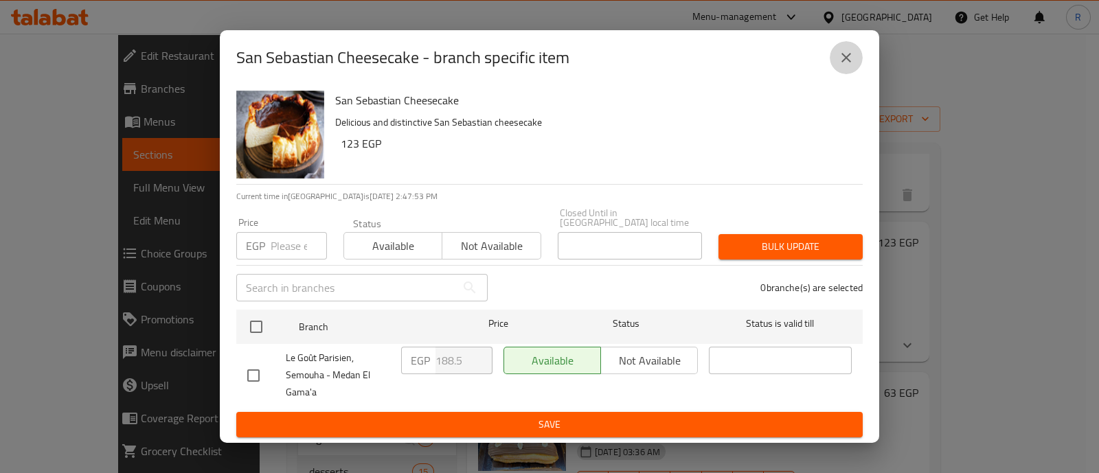
click at [839, 66] on icon "close" at bounding box center [846, 57] width 16 height 16
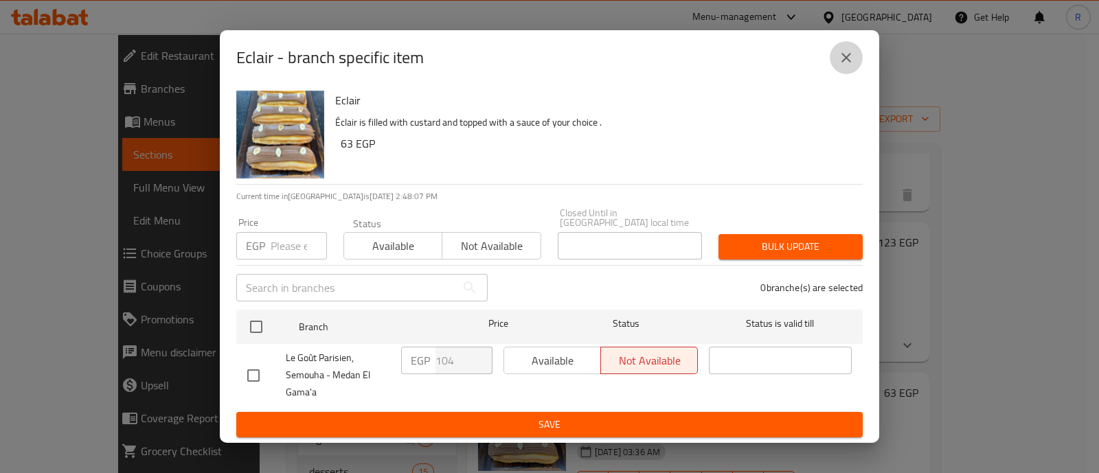
click at [845, 66] on icon "close" at bounding box center [846, 57] width 16 height 16
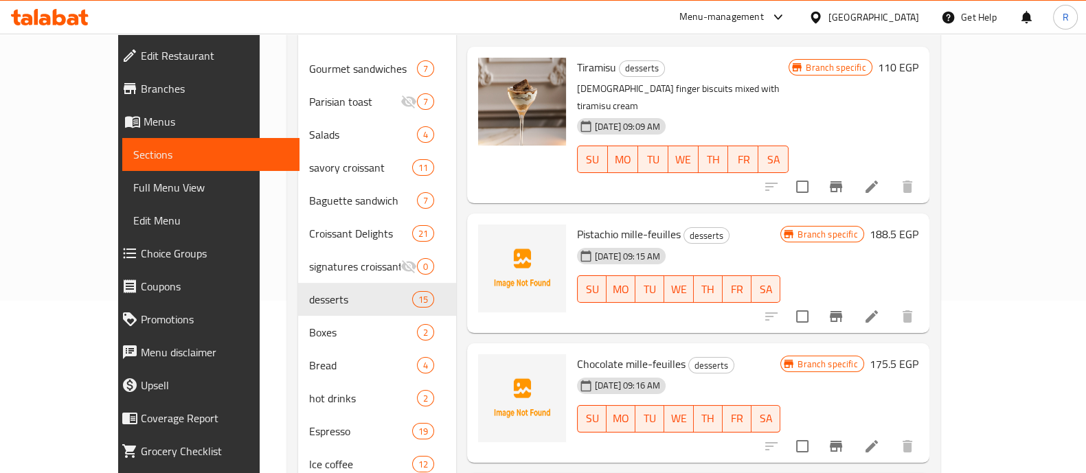
scroll to position [159, 0]
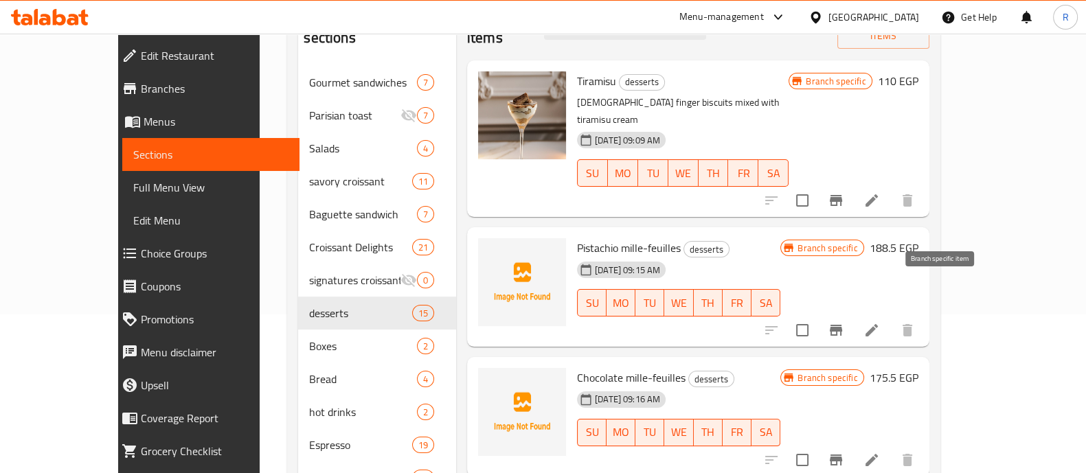
click at [842, 325] on icon "Branch-specific-item" at bounding box center [836, 330] width 12 height 11
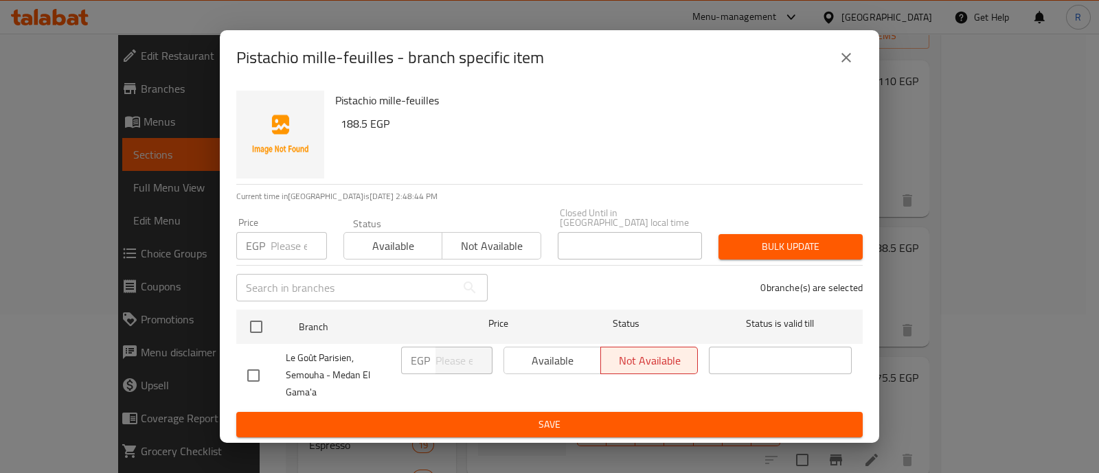
click at [859, 60] on button "close" at bounding box center [846, 57] width 33 height 33
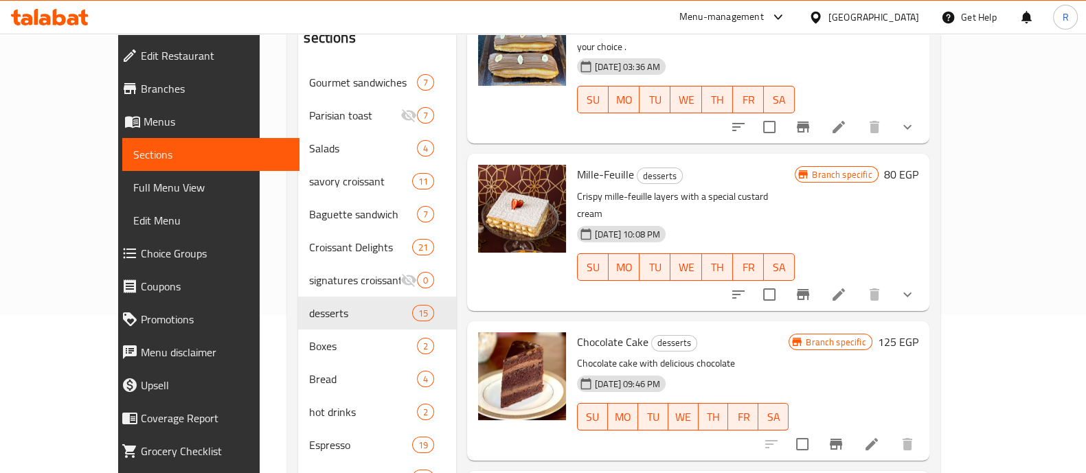
scroll to position [1299, 0]
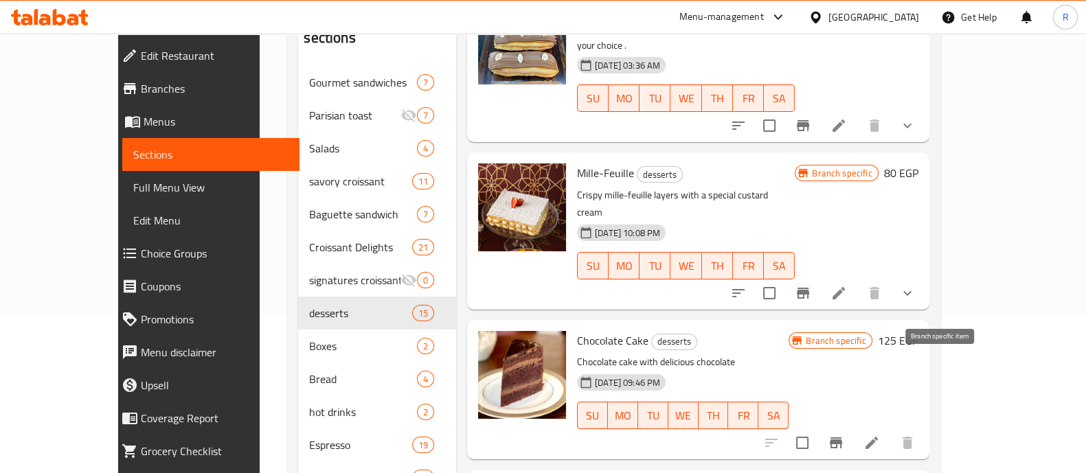
click at [844, 435] on icon "Branch-specific-item" at bounding box center [836, 443] width 16 height 16
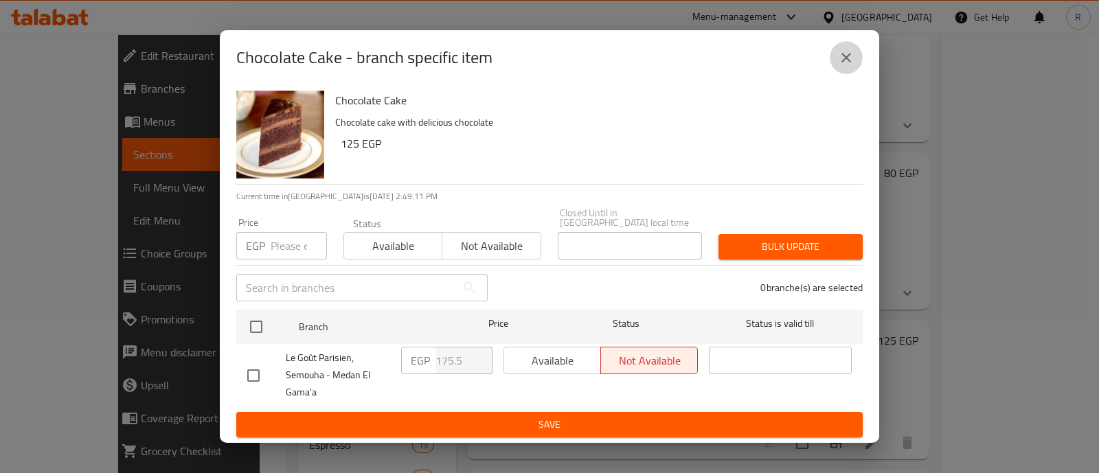
click at [842, 61] on icon "close" at bounding box center [846, 57] width 16 height 16
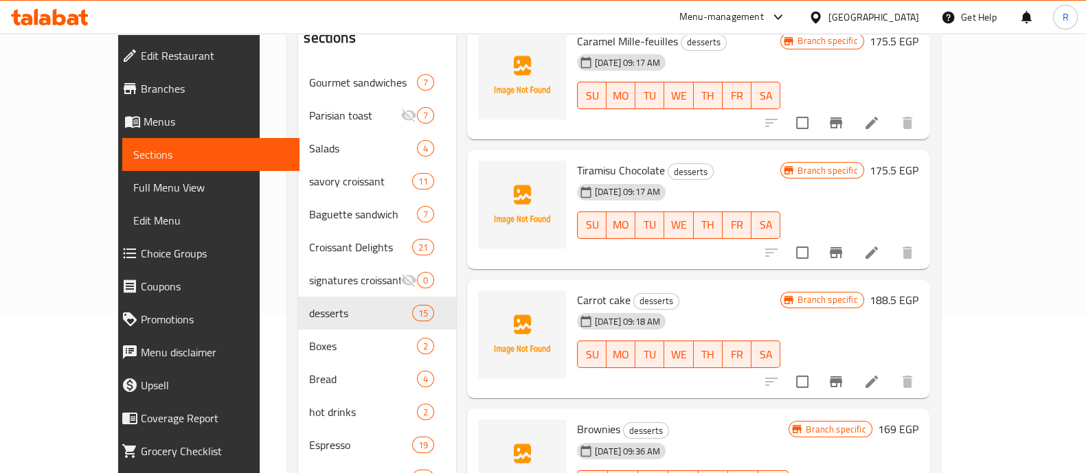
scroll to position [465, 0]
click at [853, 367] on button "Branch-specific-item" at bounding box center [836, 383] width 33 height 33
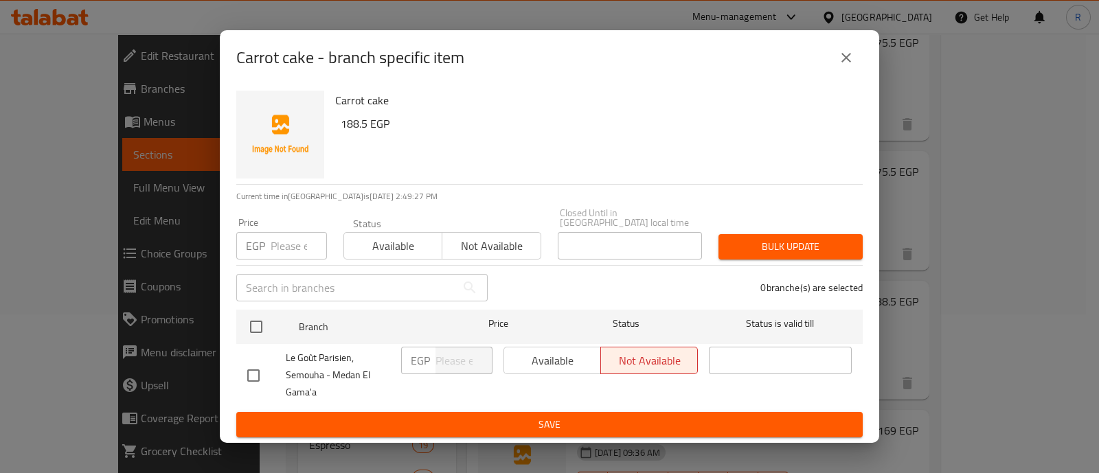
click at [843, 57] on icon "close" at bounding box center [846, 57] width 16 height 16
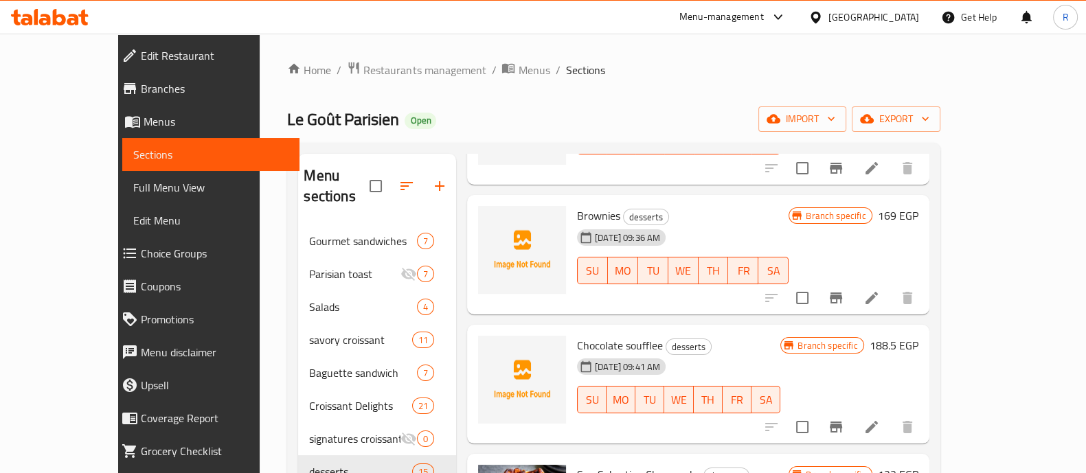
scroll to position [840, 0]
click at [844, 289] on icon "Branch-specific-item" at bounding box center [836, 297] width 16 height 16
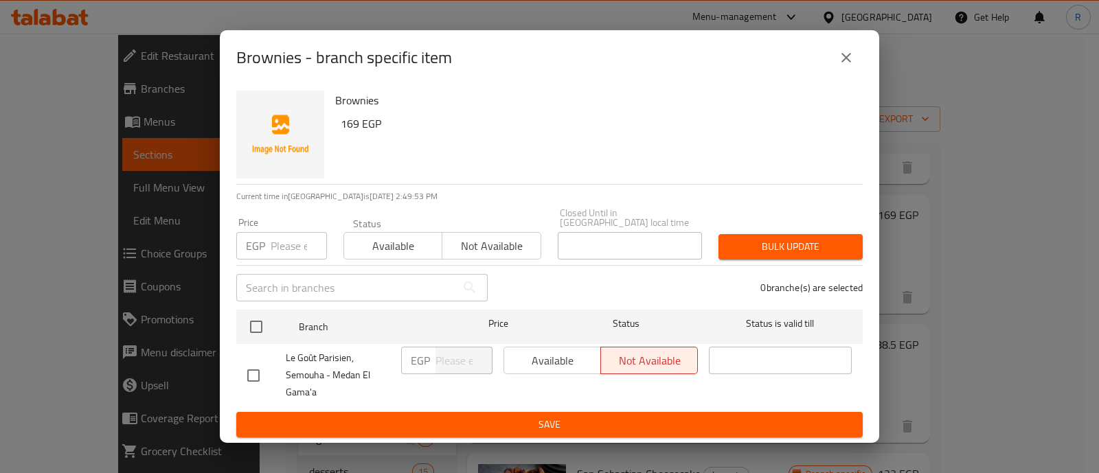
click at [849, 59] on icon "close" at bounding box center [847, 58] width 10 height 10
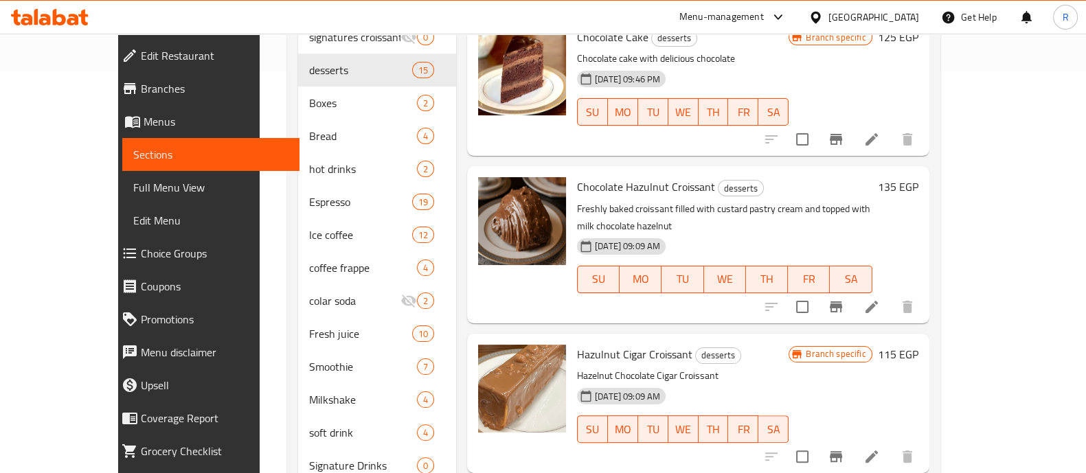
scroll to position [405, 0]
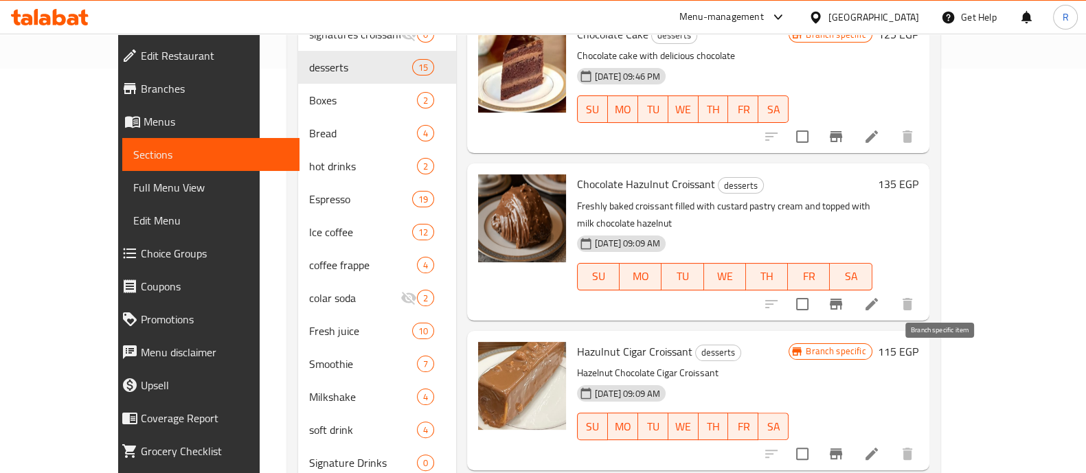
click at [844, 446] on icon "Branch-specific-item" at bounding box center [836, 454] width 16 height 16
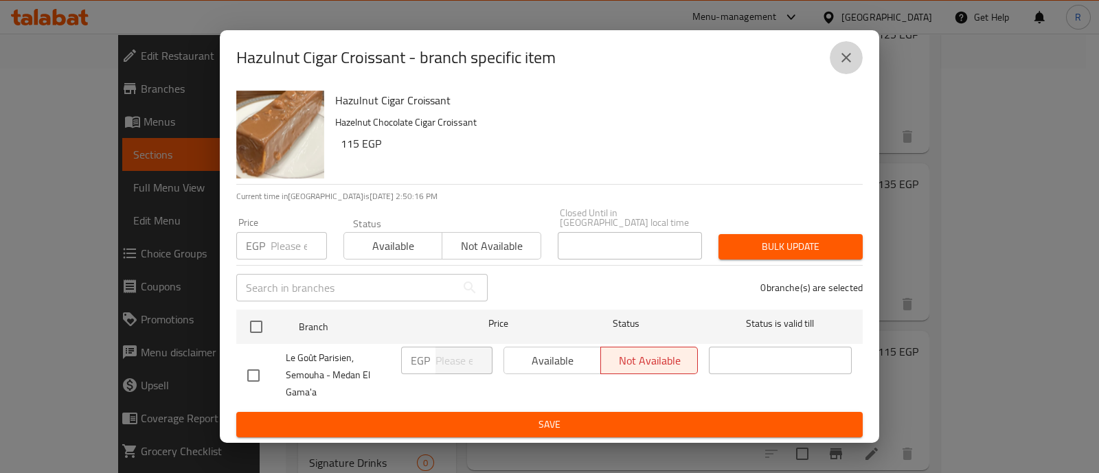
click at [845, 57] on icon "close" at bounding box center [846, 57] width 16 height 16
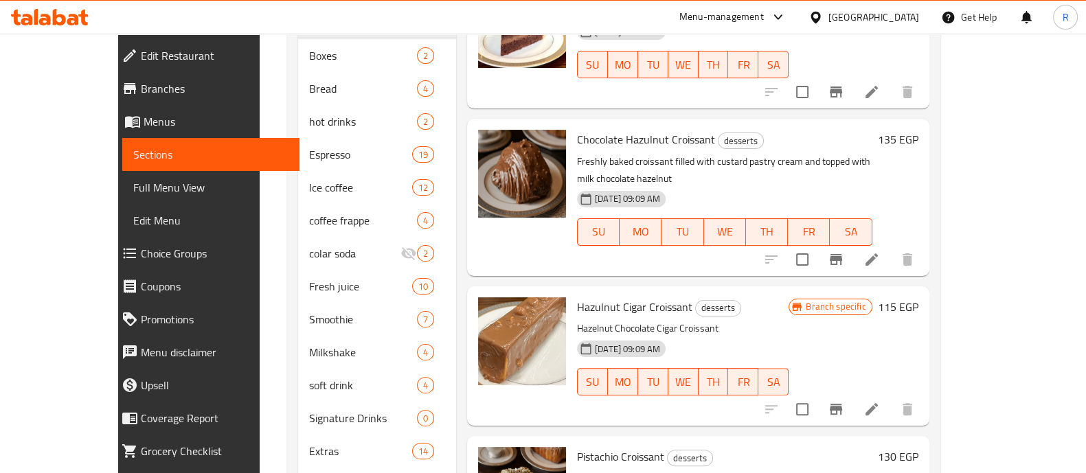
scroll to position [499, 0]
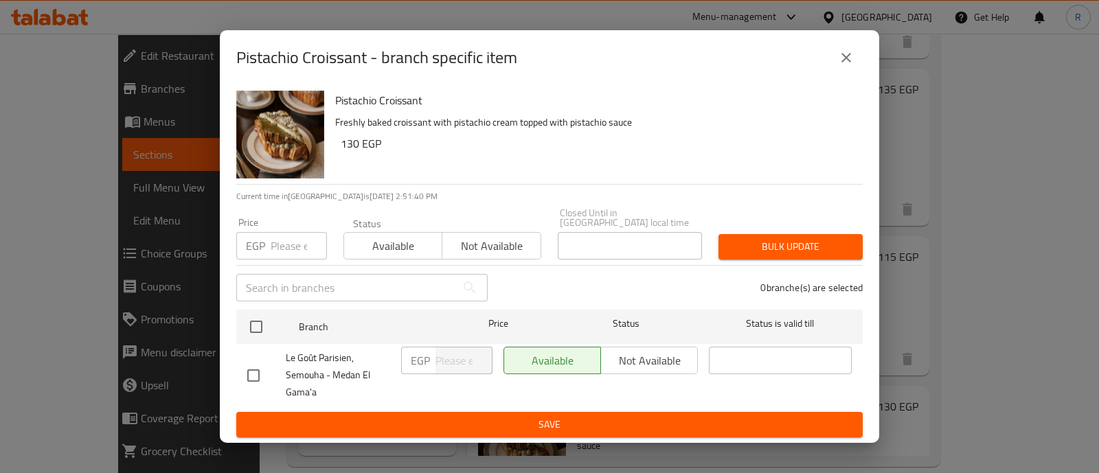
click at [847, 66] on icon "close" at bounding box center [846, 57] width 16 height 16
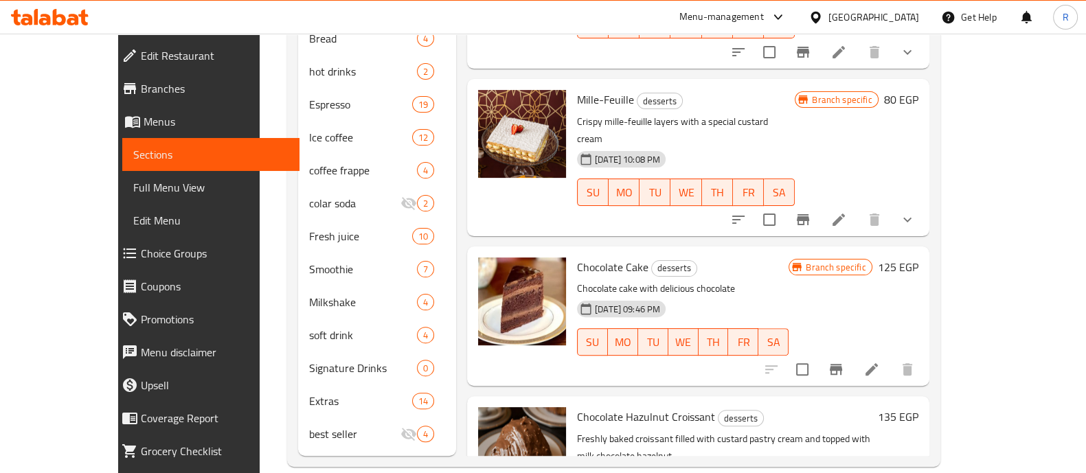
scroll to position [1360, 0]
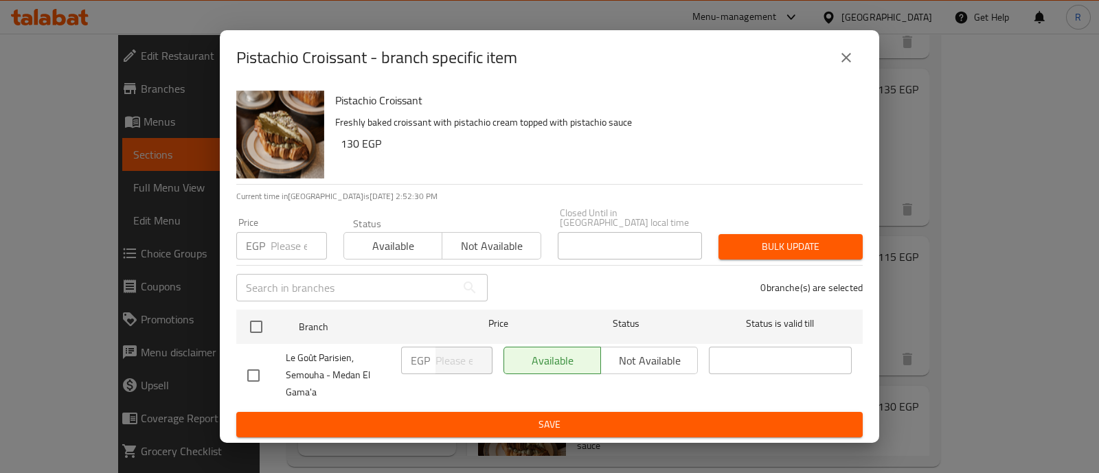
click at [635, 361] on div "Available Not available" at bounding box center [601, 360] width 194 height 27
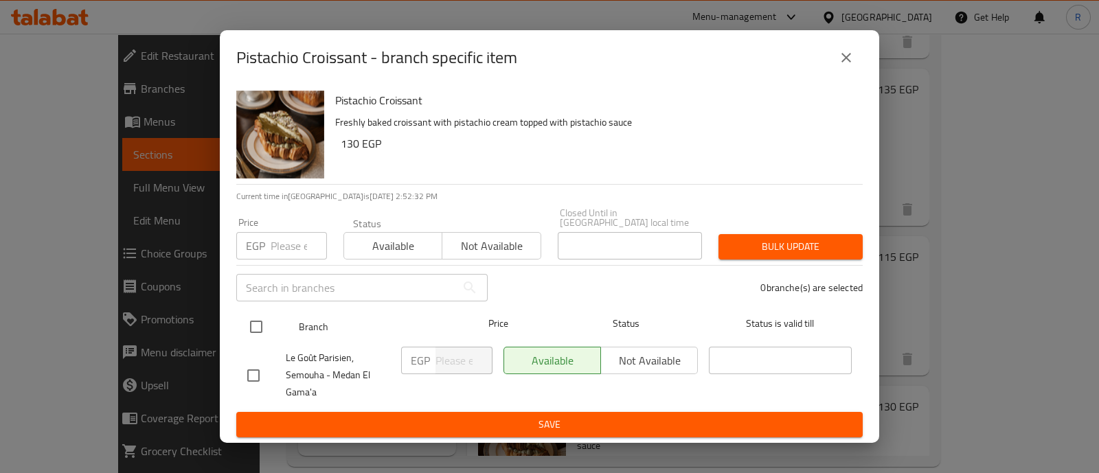
click at [256, 326] on input "checkbox" at bounding box center [256, 327] width 29 height 29
checkbox input "true"
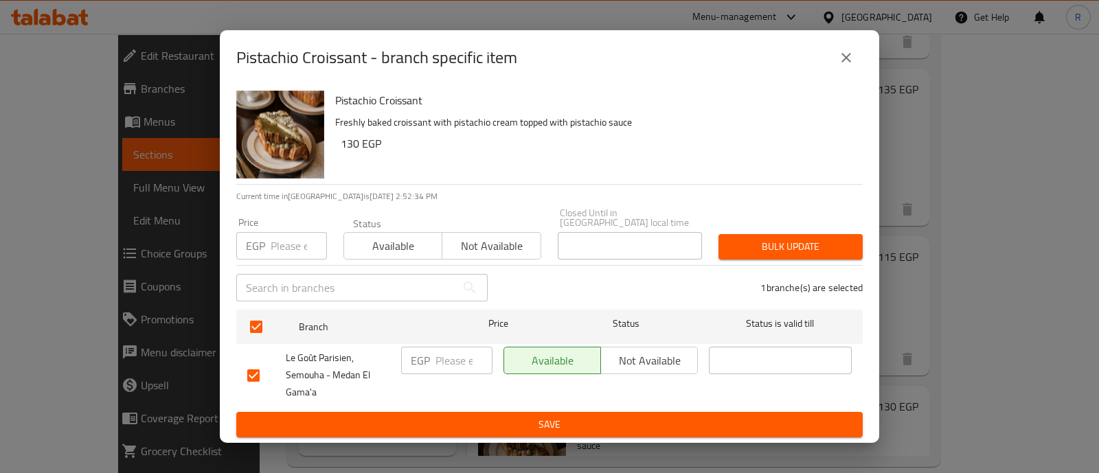
click at [629, 351] on span "Not available" at bounding box center [650, 361] width 86 height 20
click at [763, 238] on span "Bulk update" at bounding box center [791, 246] width 122 height 17
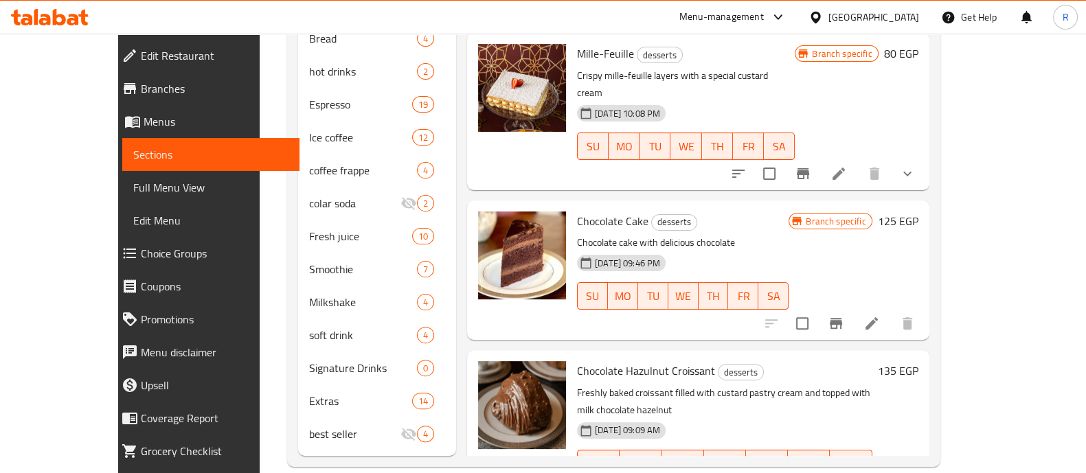
scroll to position [1075, 0]
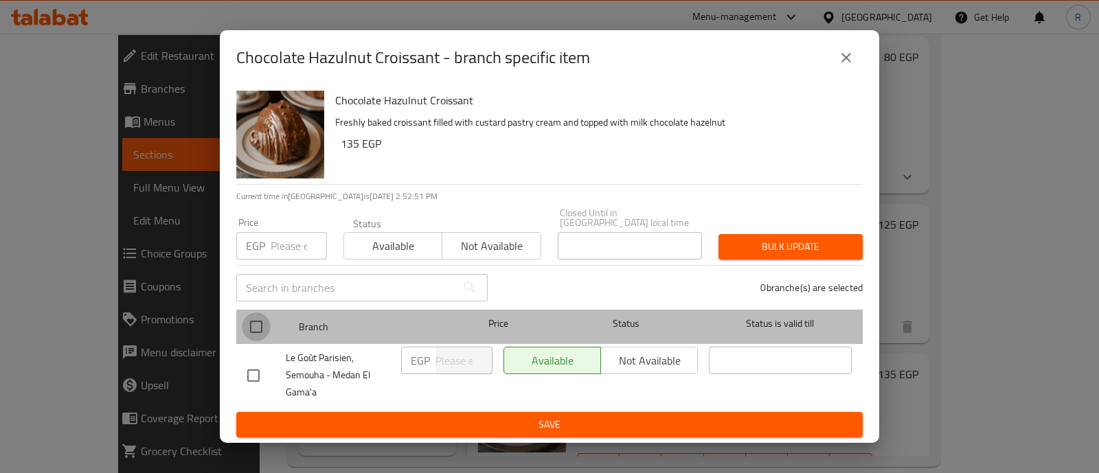
click at [252, 325] on input "checkbox" at bounding box center [256, 327] width 29 height 29
checkbox input "true"
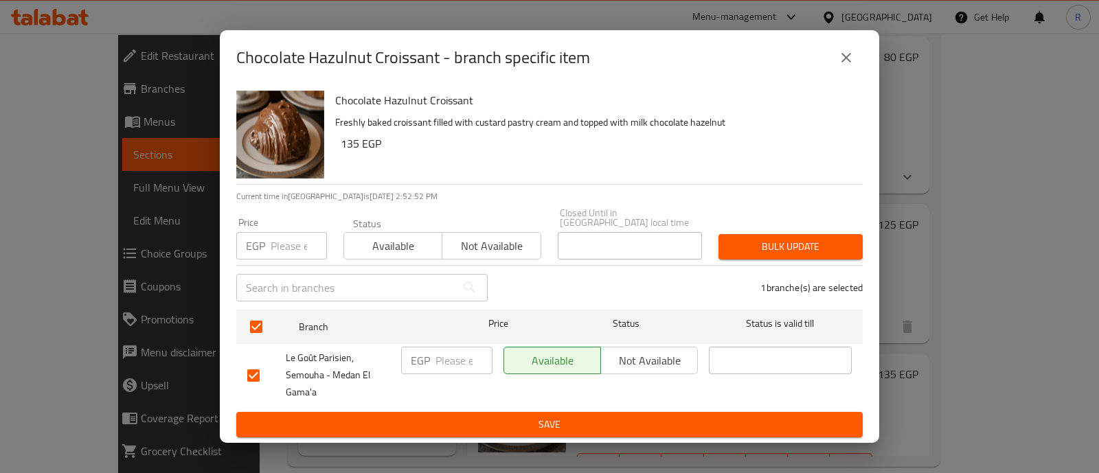
click at [633, 354] on span "Not available" at bounding box center [650, 361] width 86 height 20
click at [771, 245] on span "Bulk update" at bounding box center [791, 246] width 122 height 17
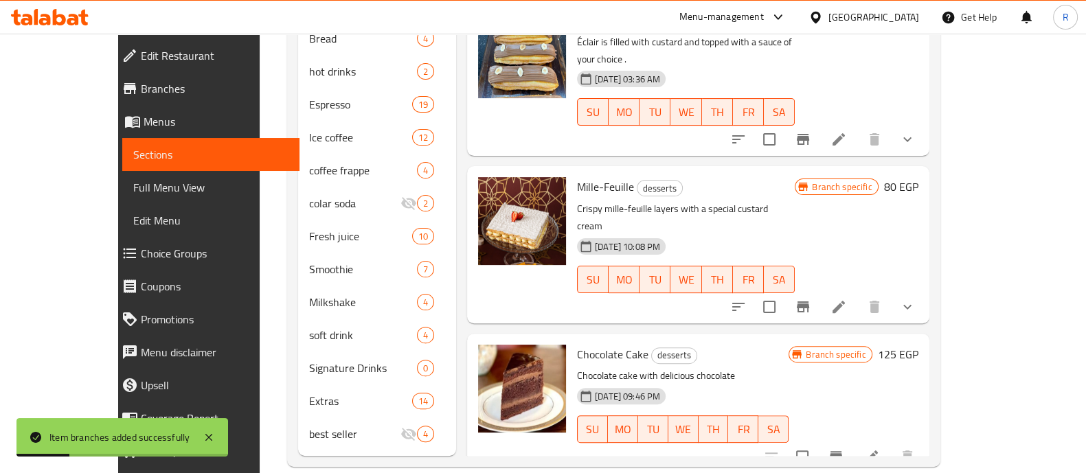
scroll to position [903, 0]
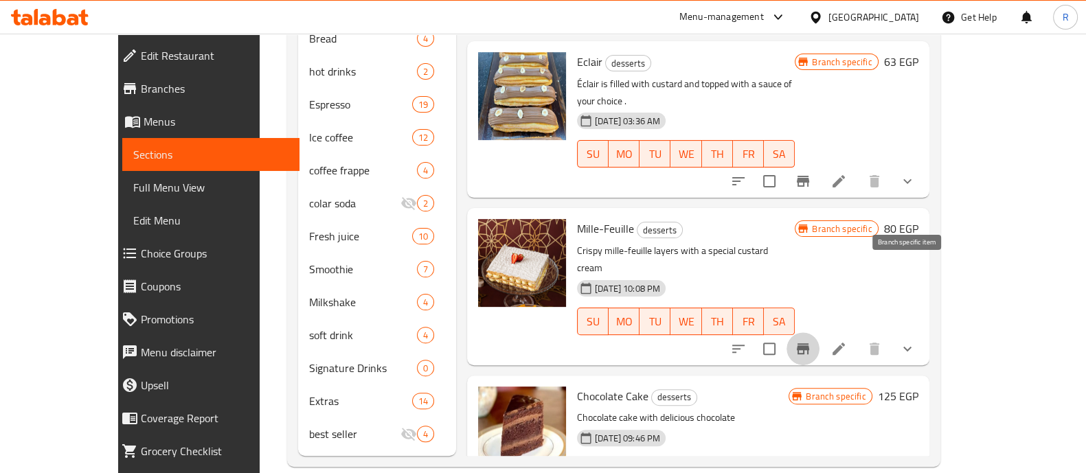
click at [820, 333] on button "Branch-specific-item" at bounding box center [803, 349] width 33 height 33
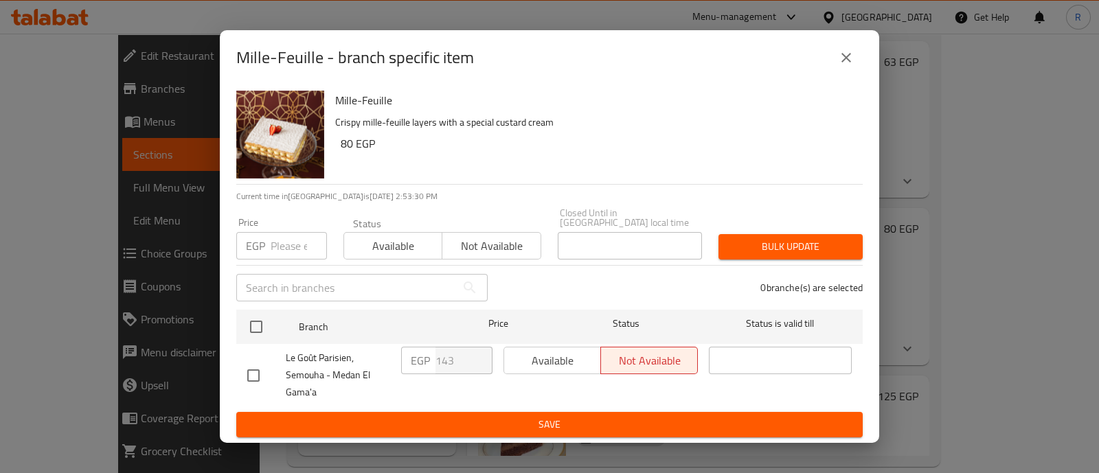
drag, startPoint x: 837, startPoint y: 65, endPoint x: 846, endPoint y: 66, distance: 9.6
click at [846, 66] on icon "close" at bounding box center [846, 57] width 16 height 16
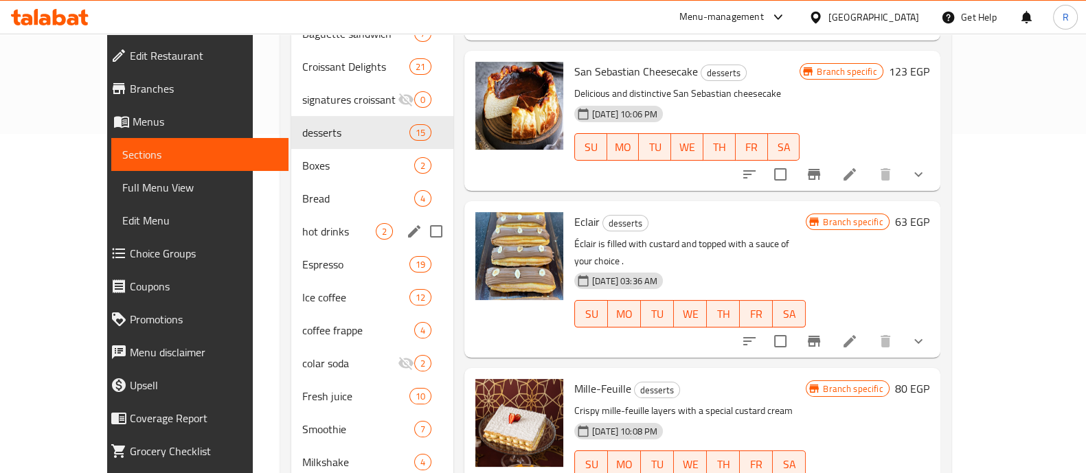
scroll to position [339, 0]
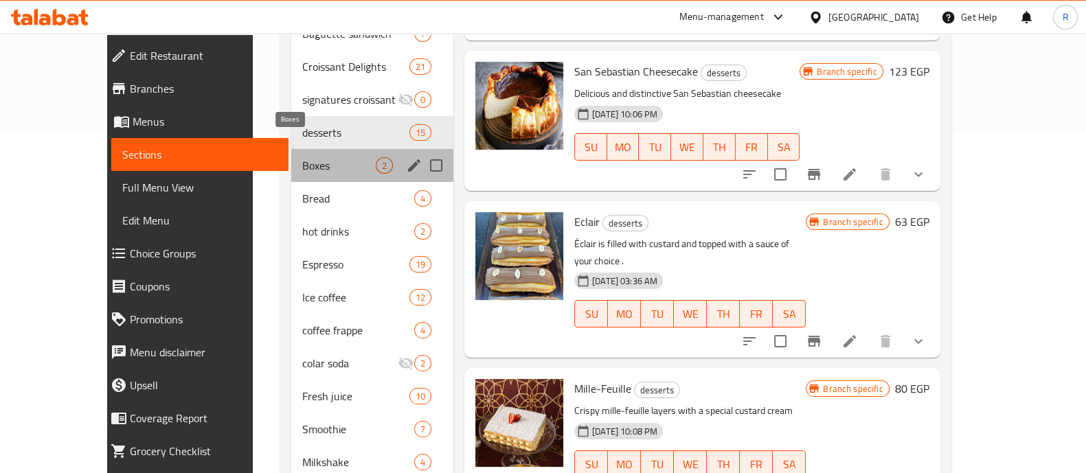
click at [302, 157] on span "Boxes" at bounding box center [339, 165] width 74 height 16
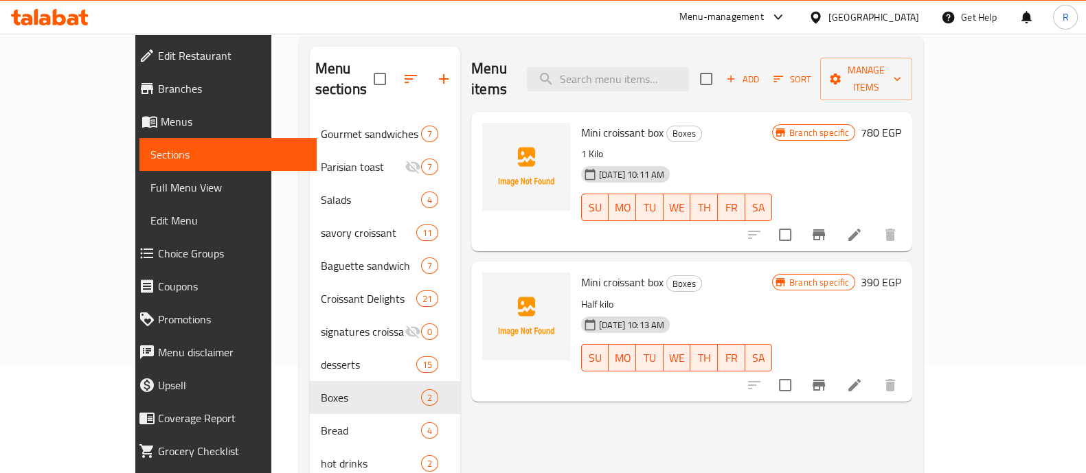
scroll to position [104, 0]
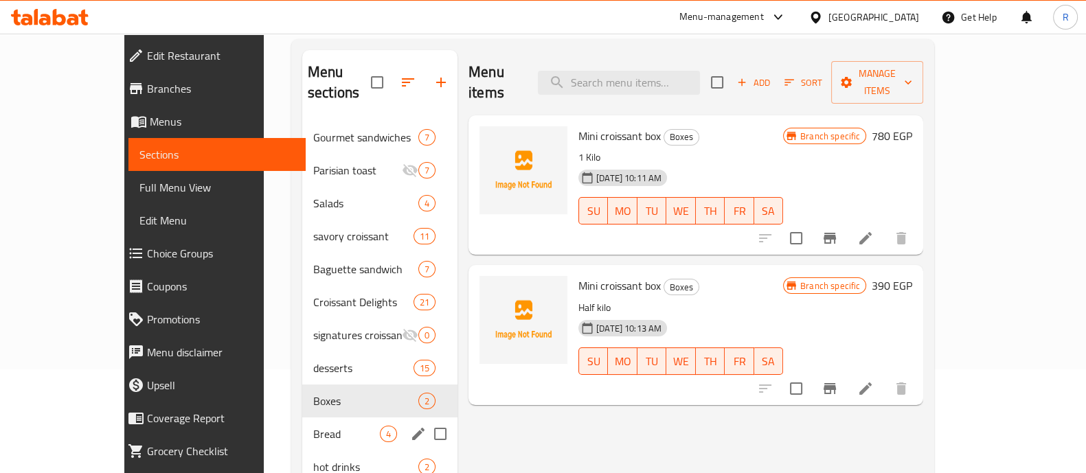
click at [302, 421] on div "Bread 4" at bounding box center [379, 434] width 155 height 33
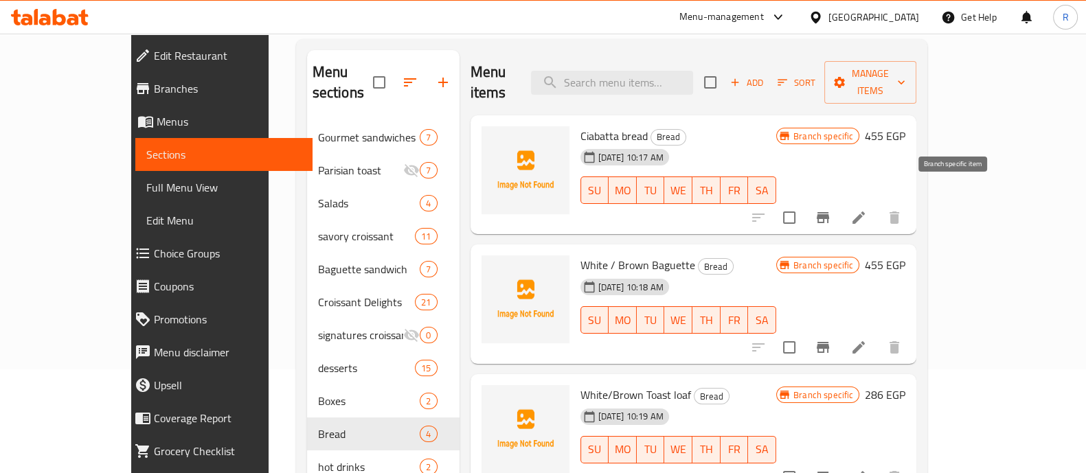
click at [831, 210] on icon "Branch-specific-item" at bounding box center [823, 218] width 16 height 16
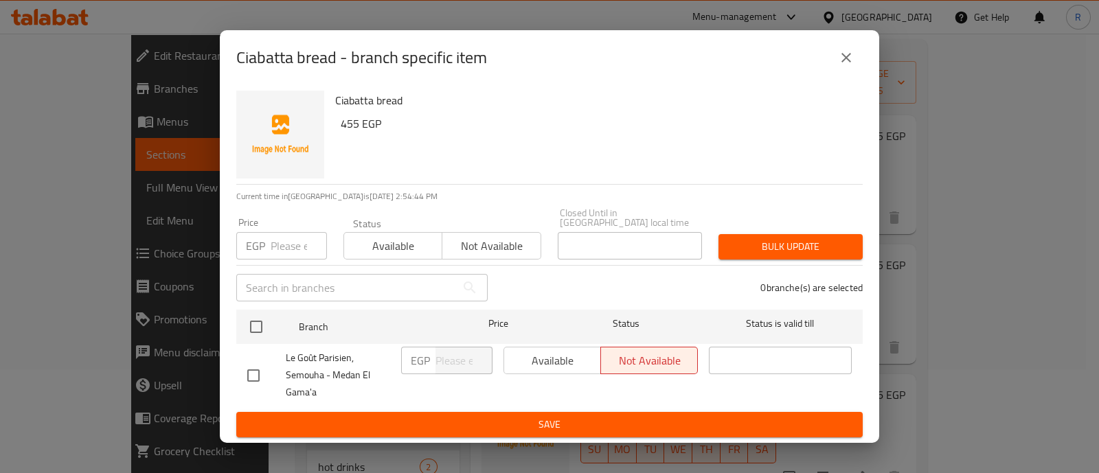
click at [289, 238] on input "number" at bounding box center [299, 245] width 56 height 27
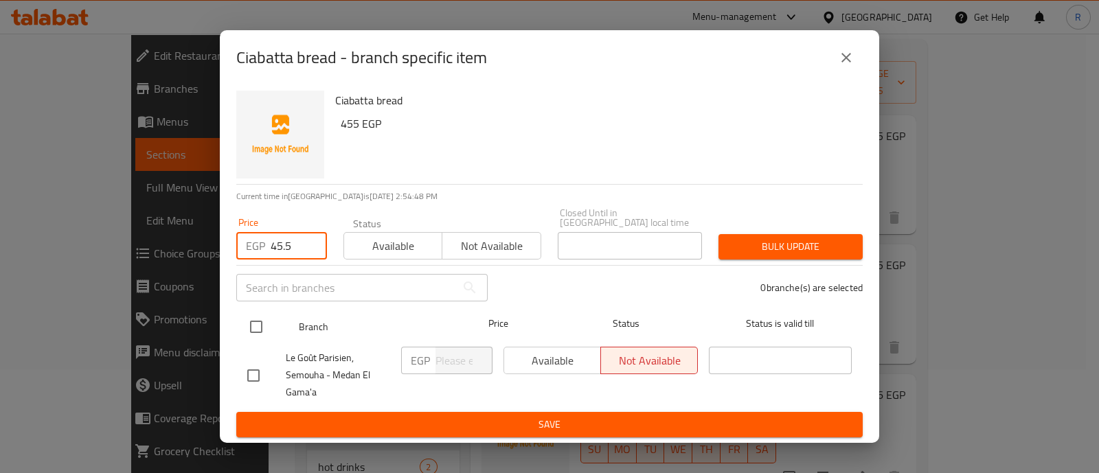
type input "45.5"
click at [262, 315] on input "checkbox" at bounding box center [256, 327] width 29 height 29
checkbox input "true"
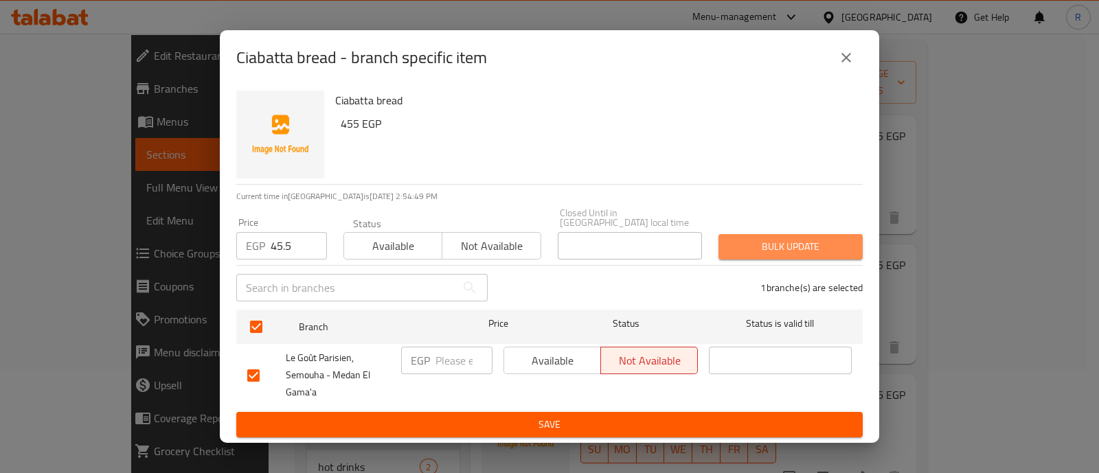
click at [734, 238] on span "Bulk update" at bounding box center [791, 246] width 122 height 17
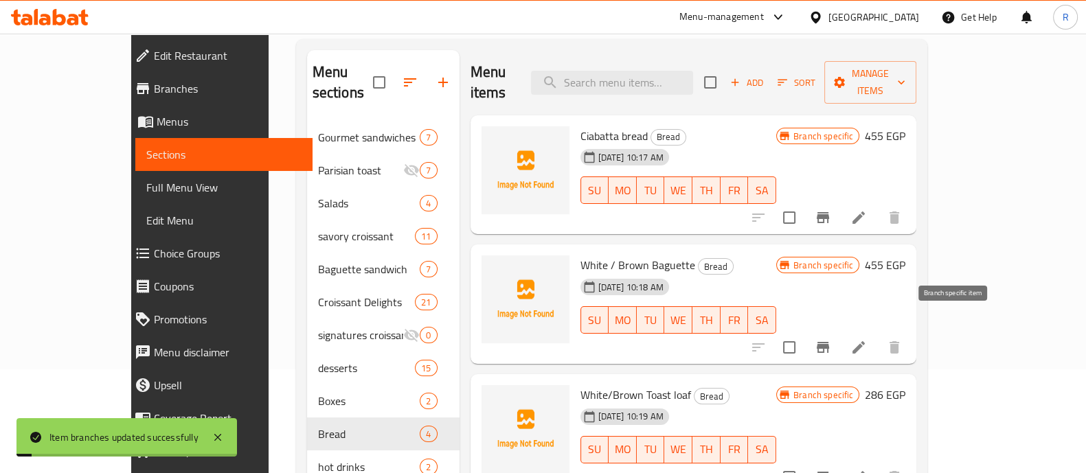
click at [831, 339] on icon "Branch-specific-item" at bounding box center [823, 347] width 16 height 16
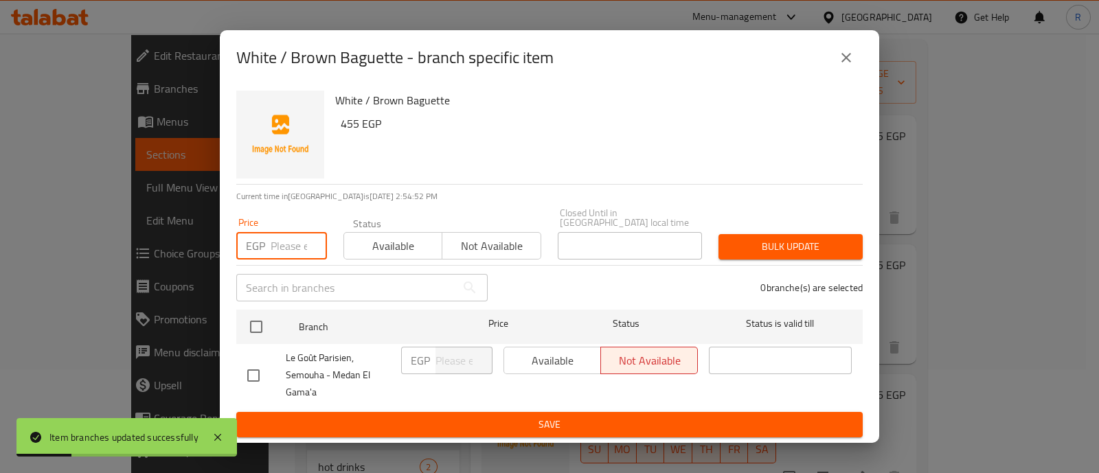
click at [303, 240] on input "number" at bounding box center [299, 245] width 56 height 27
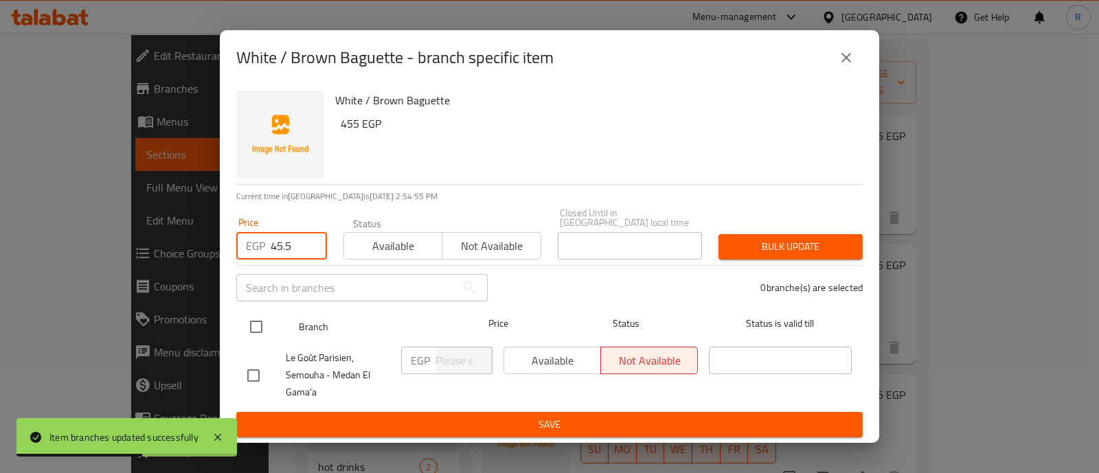
type input "45.5"
click at [252, 328] on input "checkbox" at bounding box center [256, 327] width 29 height 29
checkbox input "true"
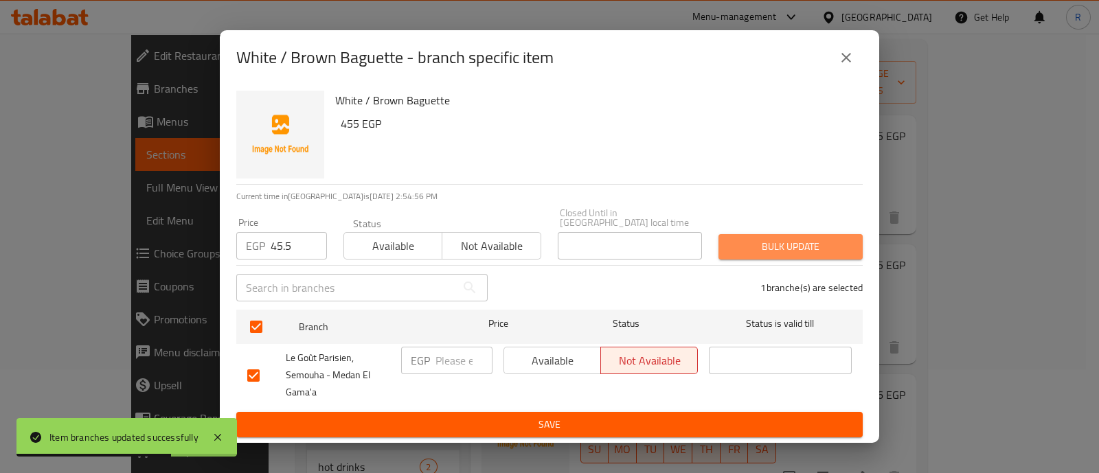
click at [783, 247] on span "Bulk update" at bounding box center [791, 246] width 122 height 17
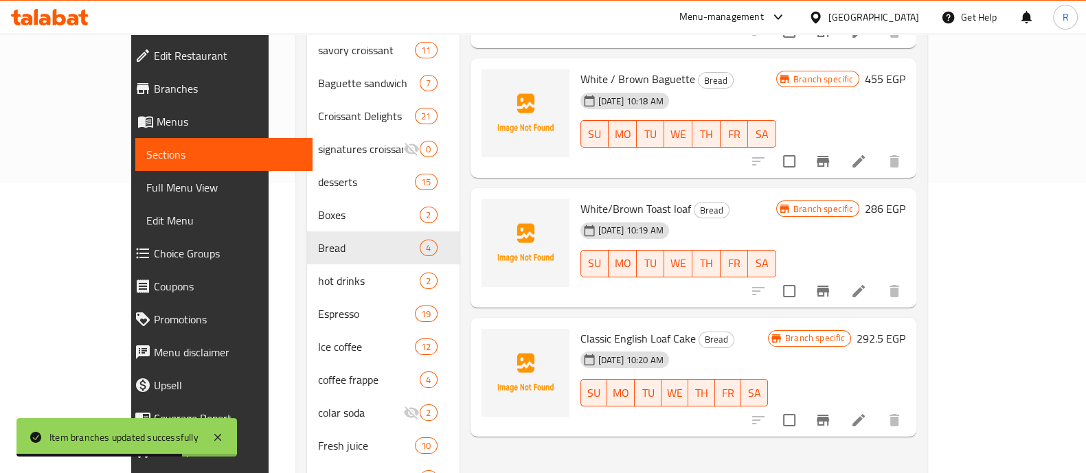
scroll to position [291, 0]
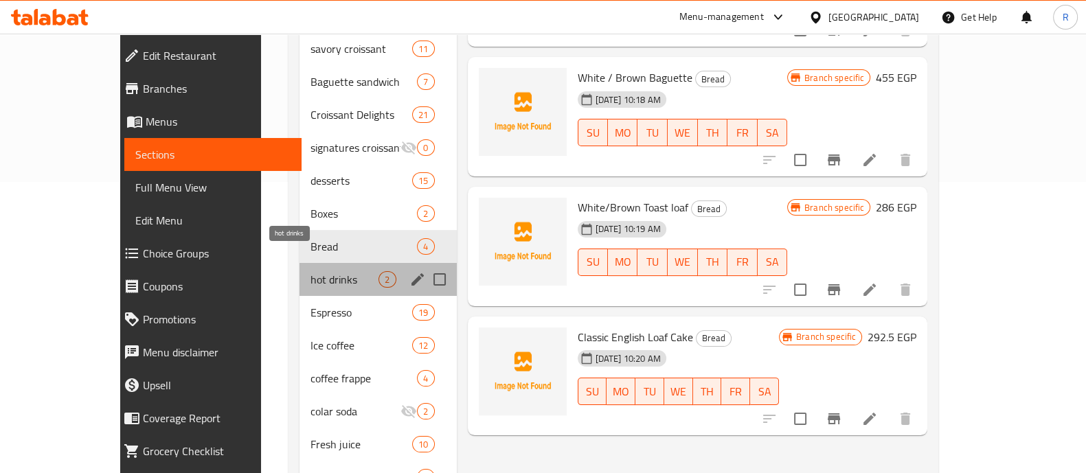
click at [311, 271] on span "hot drinks" at bounding box center [345, 279] width 68 height 16
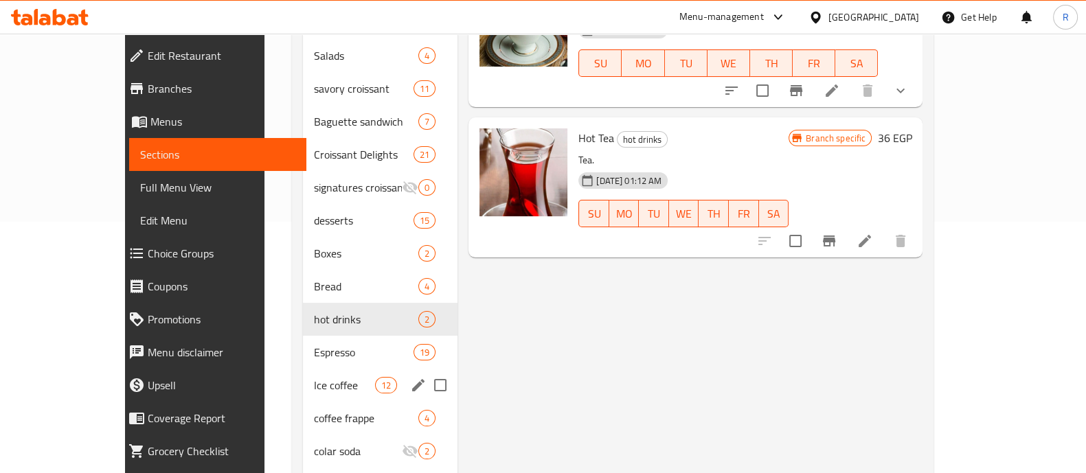
scroll to position [252, 0]
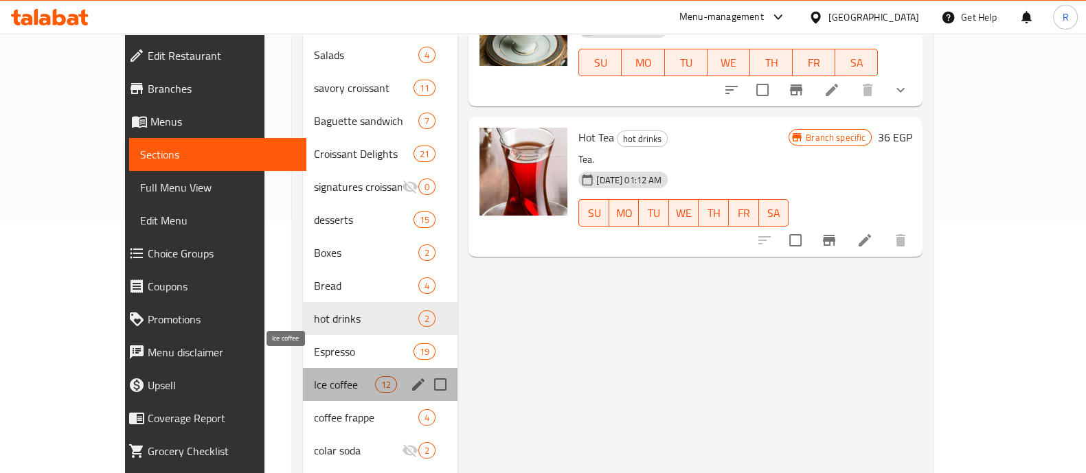
click at [314, 376] on span "Ice coffee" at bounding box center [344, 384] width 61 height 16
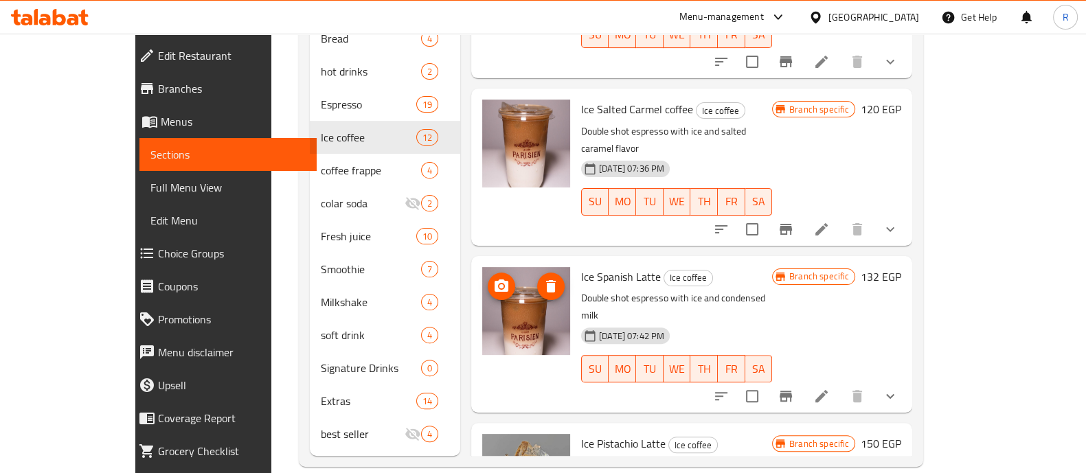
scroll to position [97, 0]
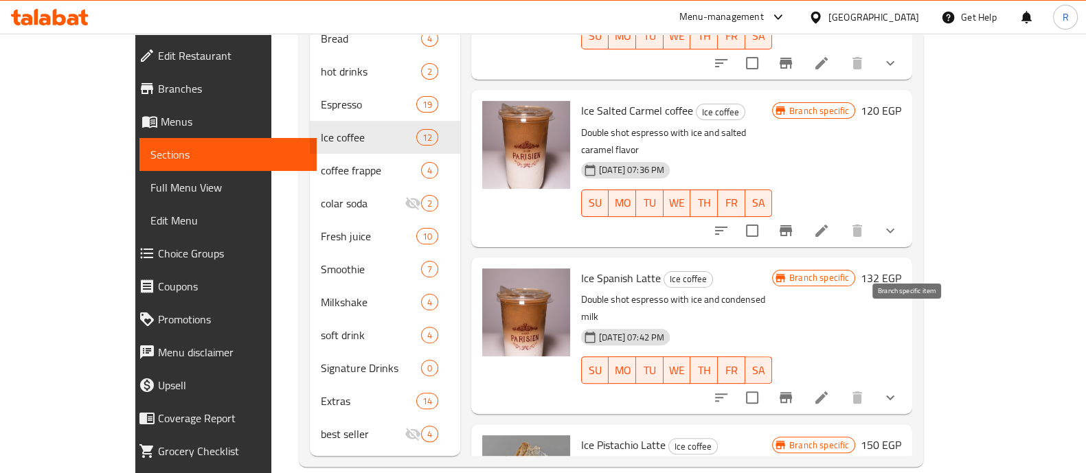
click at [794, 390] on icon "Branch-specific-item" at bounding box center [786, 398] width 16 height 16
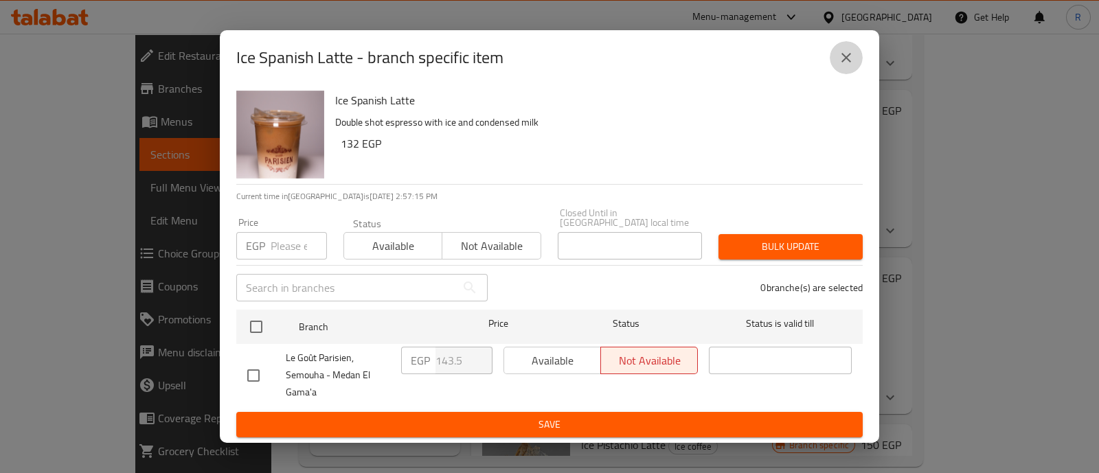
click at [852, 53] on button "close" at bounding box center [846, 57] width 33 height 33
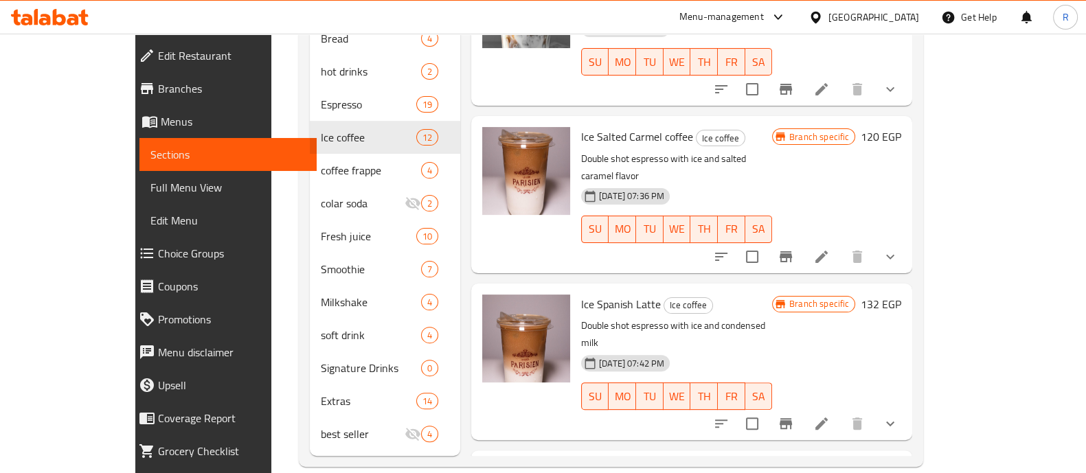
scroll to position [69, 0]
click at [794, 417] on icon "Branch-specific-item" at bounding box center [786, 425] width 16 height 16
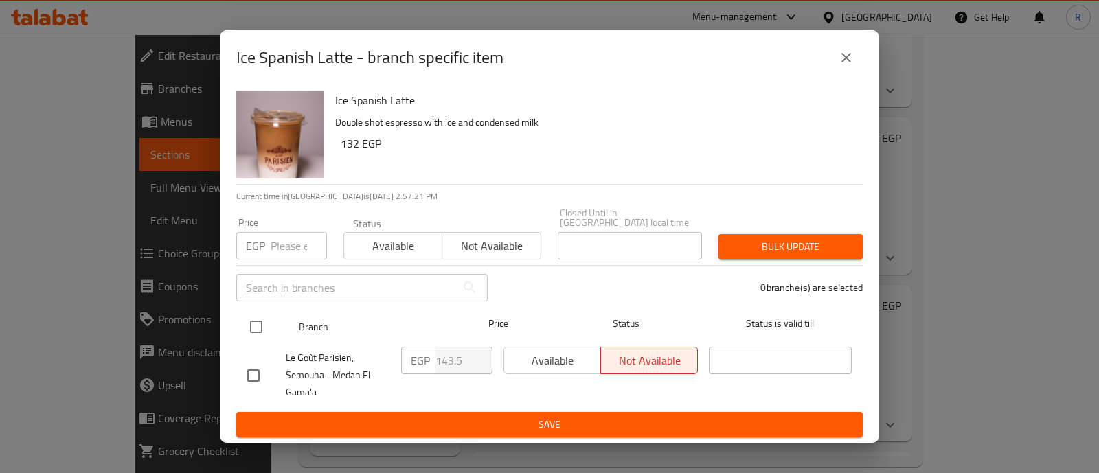
click at [255, 328] on input "checkbox" at bounding box center [256, 327] width 29 height 29
checkbox input "true"
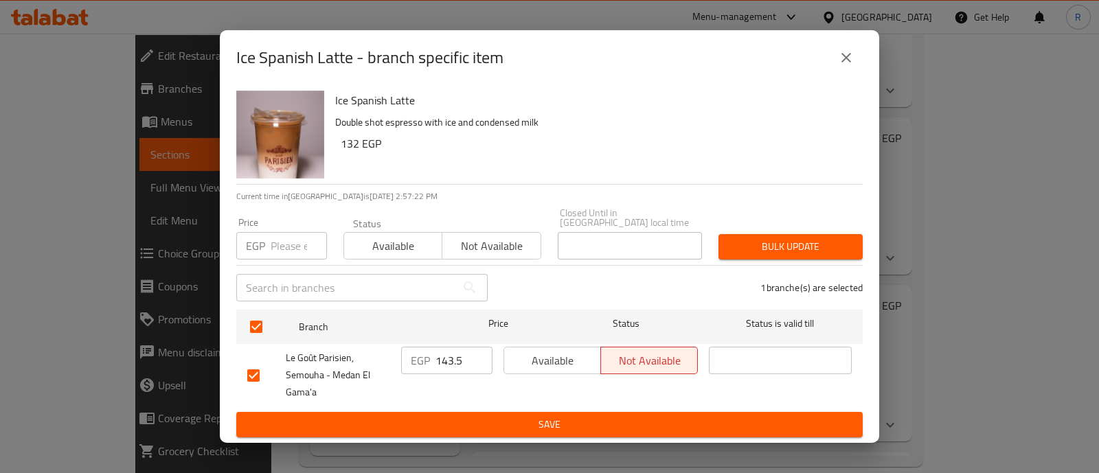
click at [522, 352] on span "Available" at bounding box center [553, 361] width 86 height 20
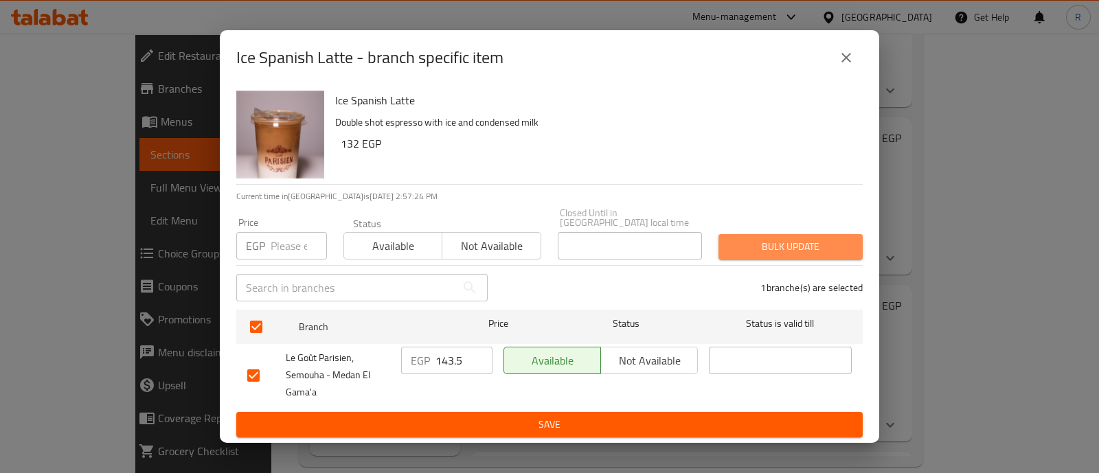
click at [750, 249] on span "Bulk update" at bounding box center [791, 246] width 122 height 17
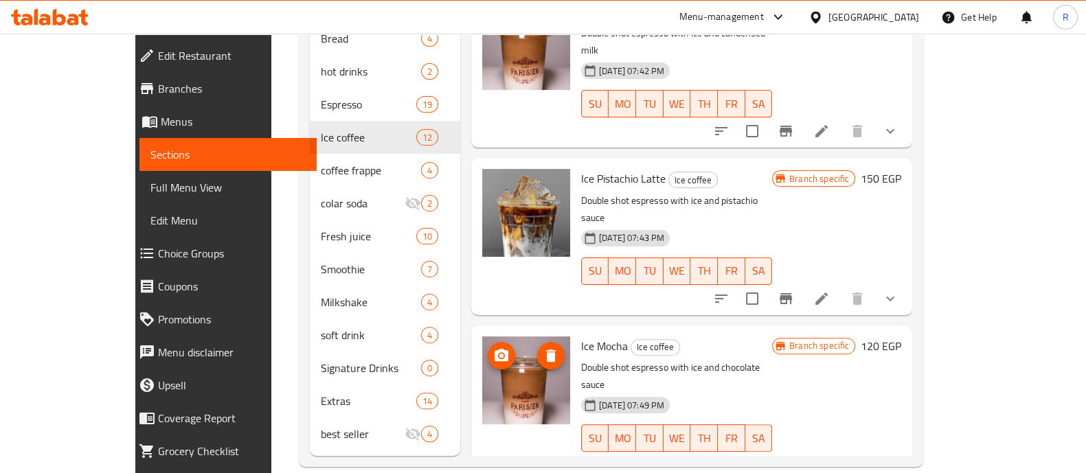
scroll to position [399, 0]
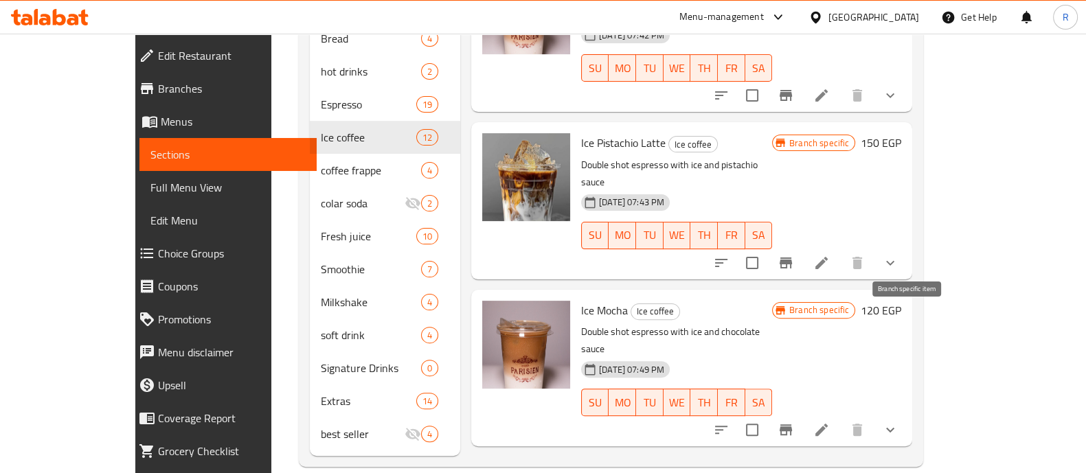
click at [792, 425] on icon "Branch-specific-item" at bounding box center [786, 430] width 12 height 11
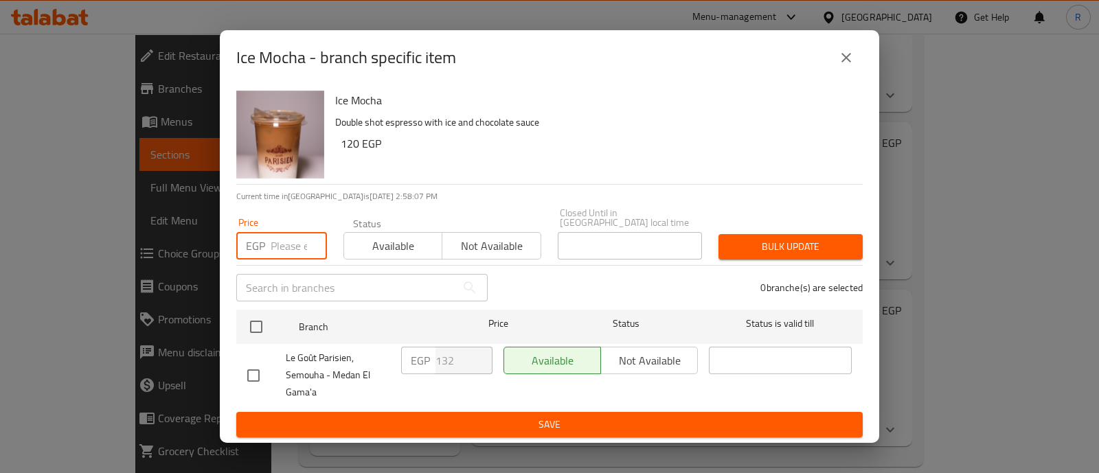
click at [289, 238] on input "number" at bounding box center [299, 245] width 56 height 27
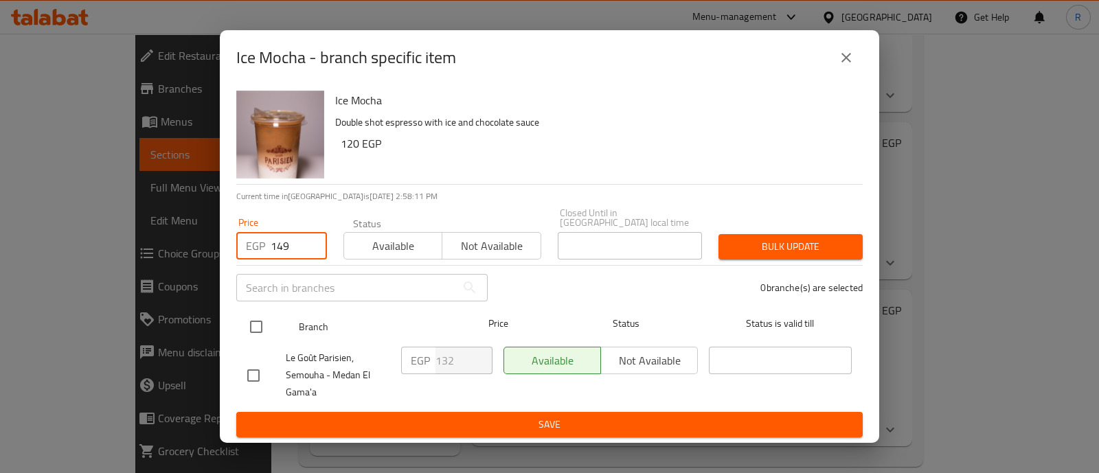
type input "149"
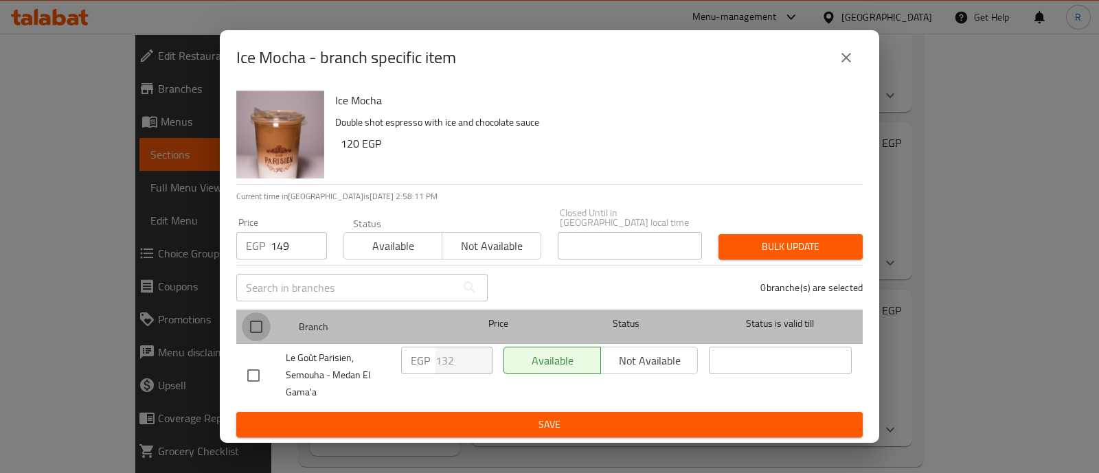
click at [254, 323] on input "checkbox" at bounding box center [256, 327] width 29 height 29
checkbox input "true"
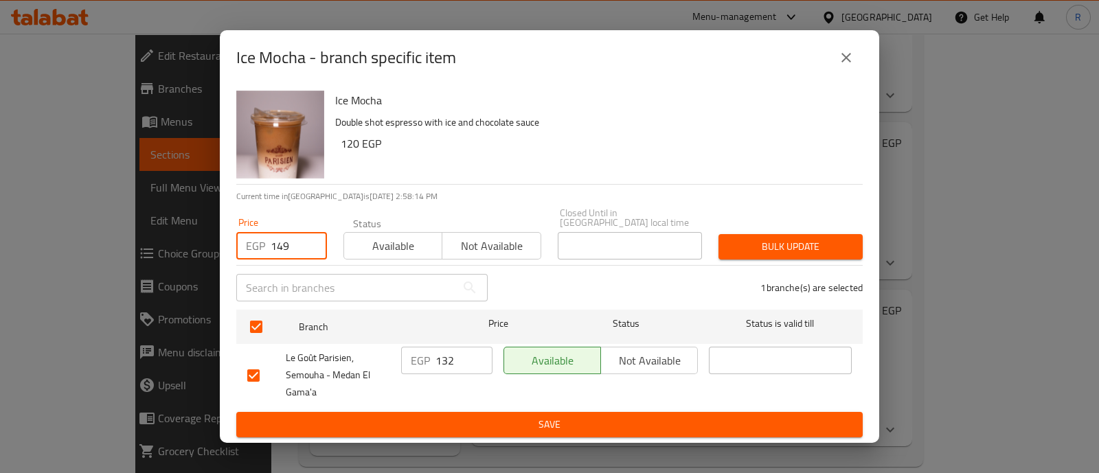
click at [297, 245] on input "149" at bounding box center [299, 245] width 56 height 27
type input "149.5"
click at [761, 252] on button "Bulk update" at bounding box center [791, 246] width 144 height 25
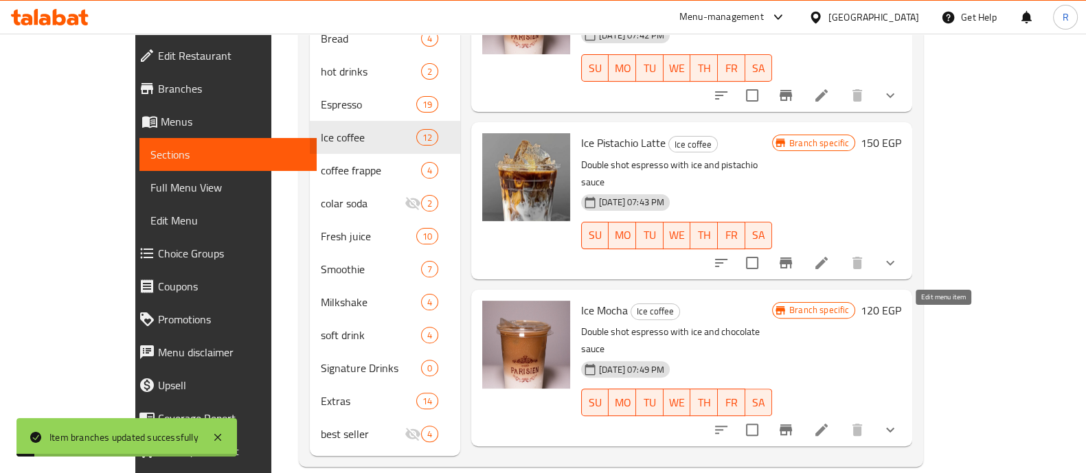
click at [828, 424] on icon at bounding box center [821, 430] width 12 height 12
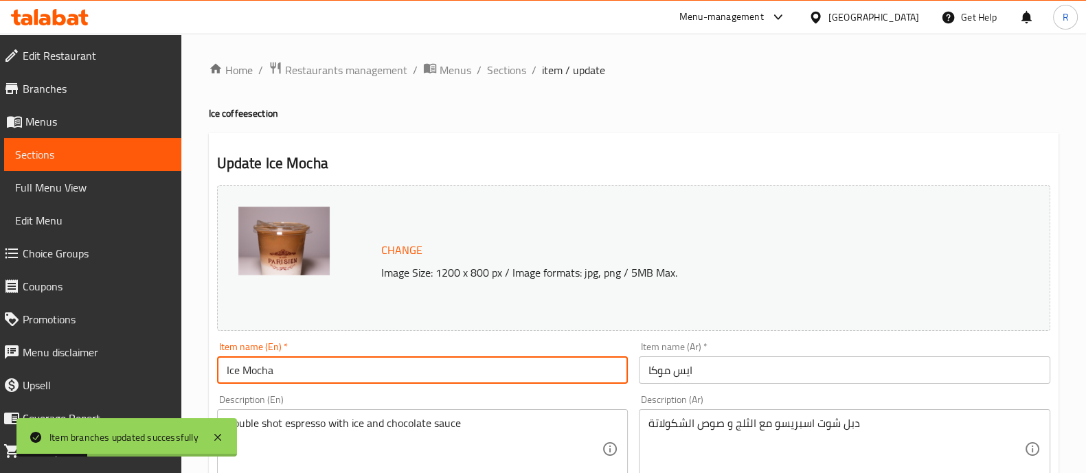
click at [224, 376] on input "Ice Mocha" at bounding box center [423, 370] width 412 height 27
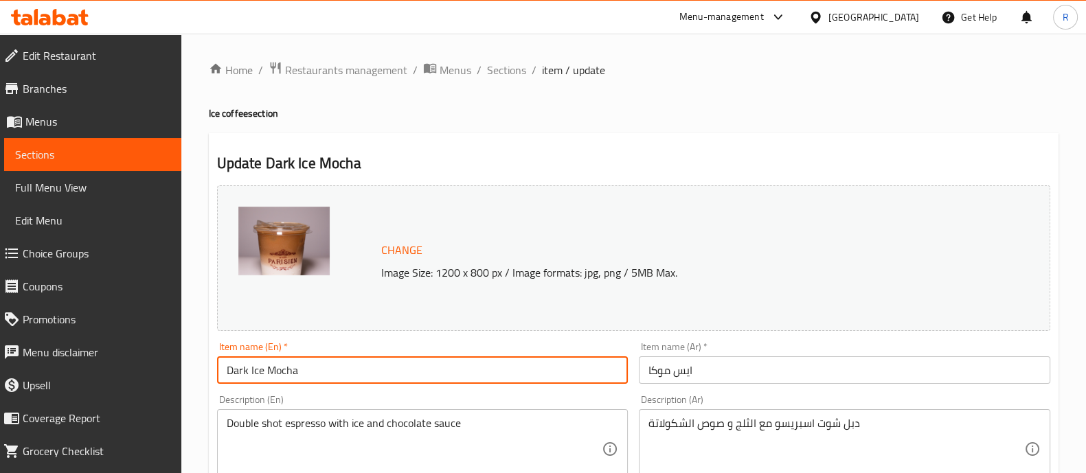
type input "Dark Ice Mocha"
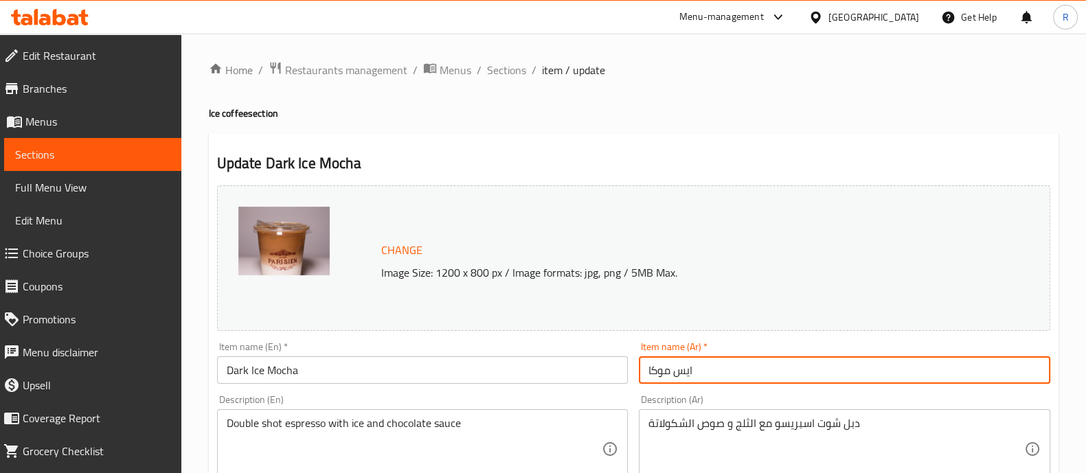
click at [695, 372] on input "ايس موكا" at bounding box center [845, 370] width 412 height 27
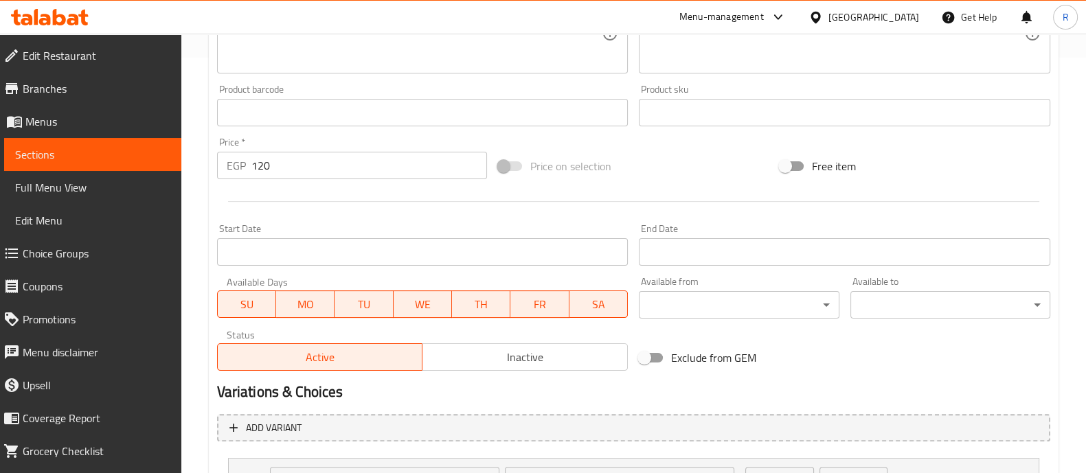
scroll to position [539, 0]
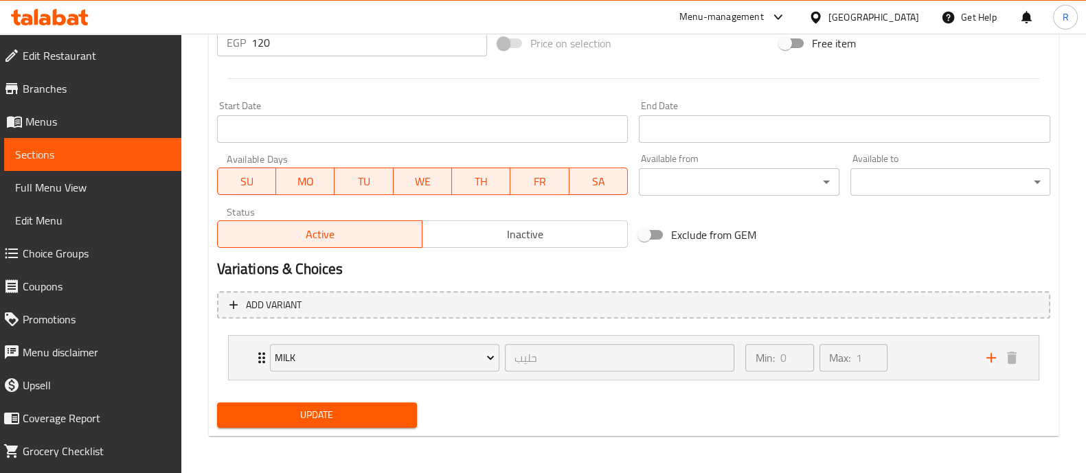
type input "ايس موكا دارك"
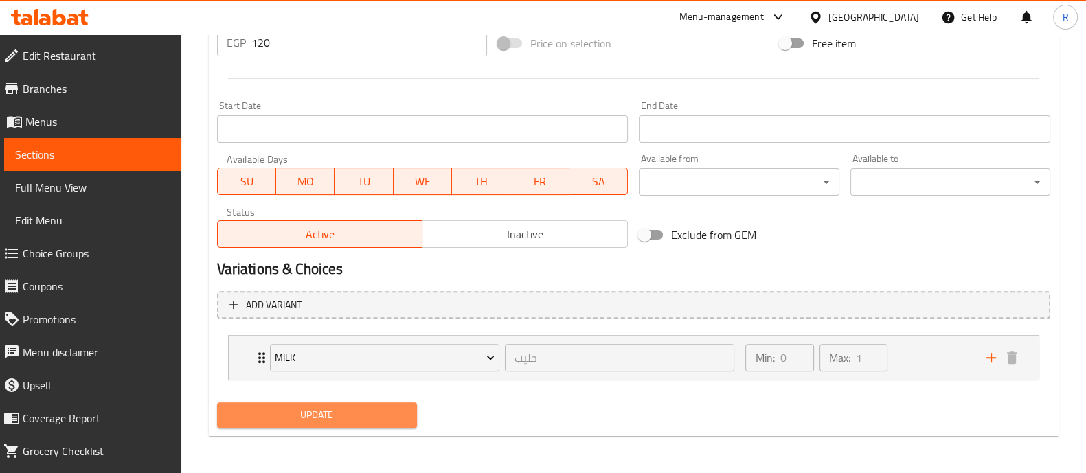
click at [359, 418] on span "Update" at bounding box center [317, 415] width 178 height 17
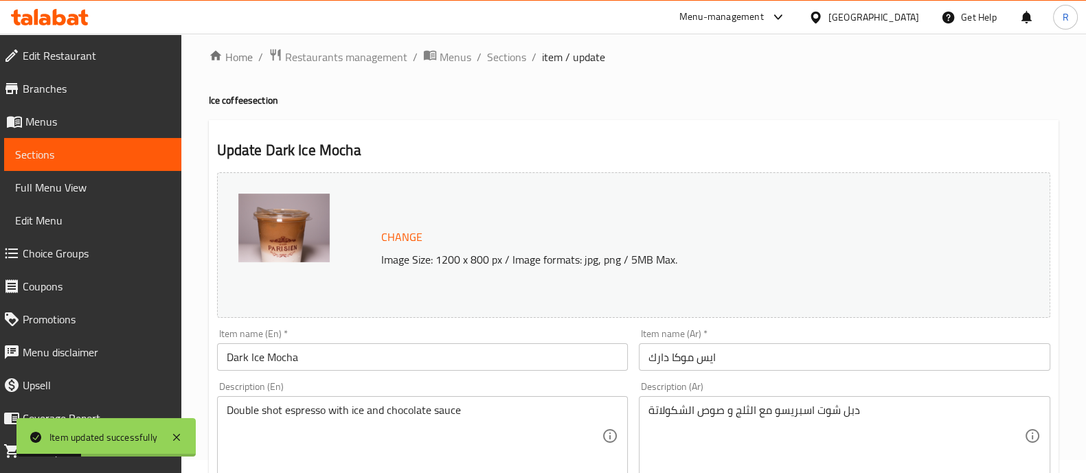
scroll to position [0, 0]
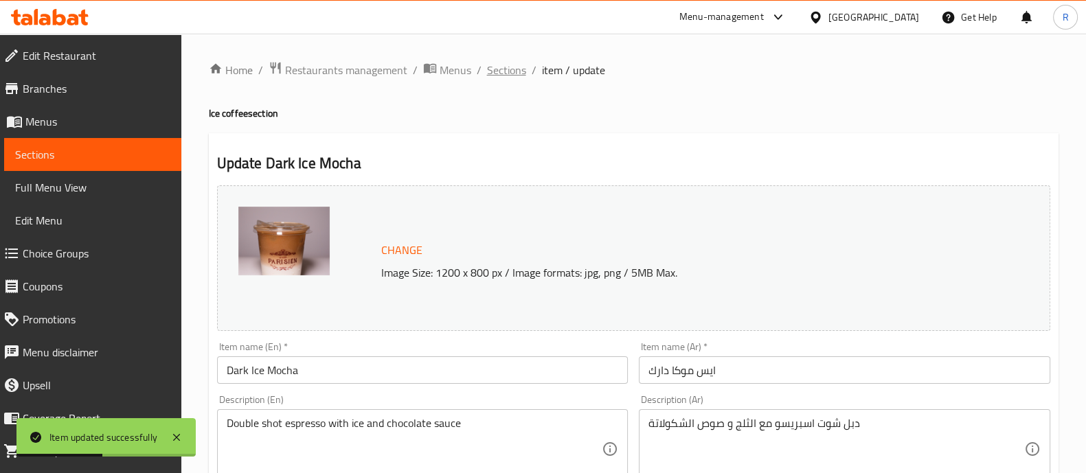
click at [490, 69] on span "Sections" at bounding box center [506, 70] width 39 height 16
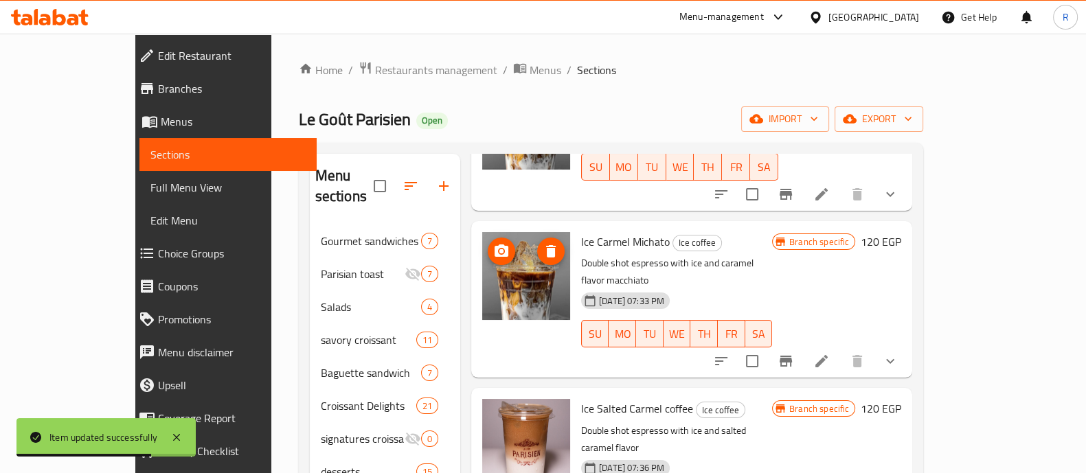
scroll to position [300, 0]
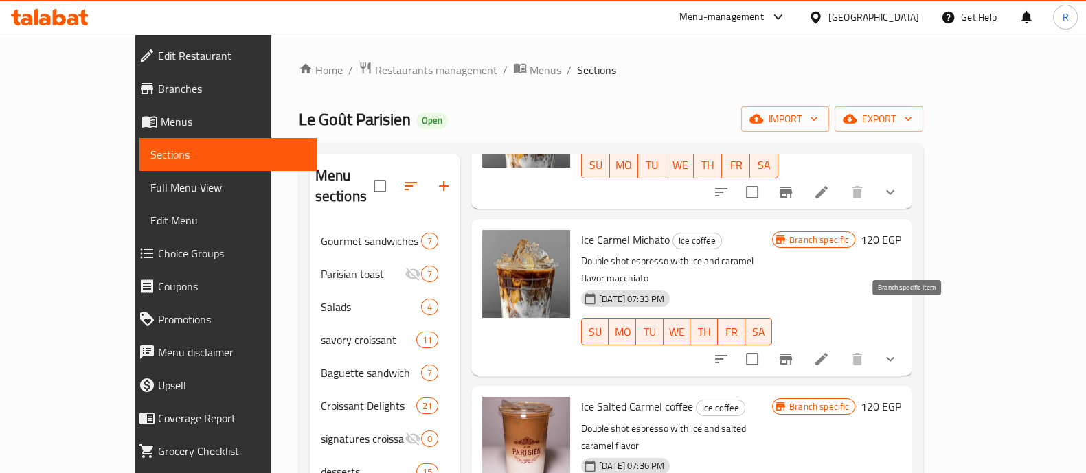
click at [792, 354] on icon "Branch-specific-item" at bounding box center [786, 359] width 12 height 11
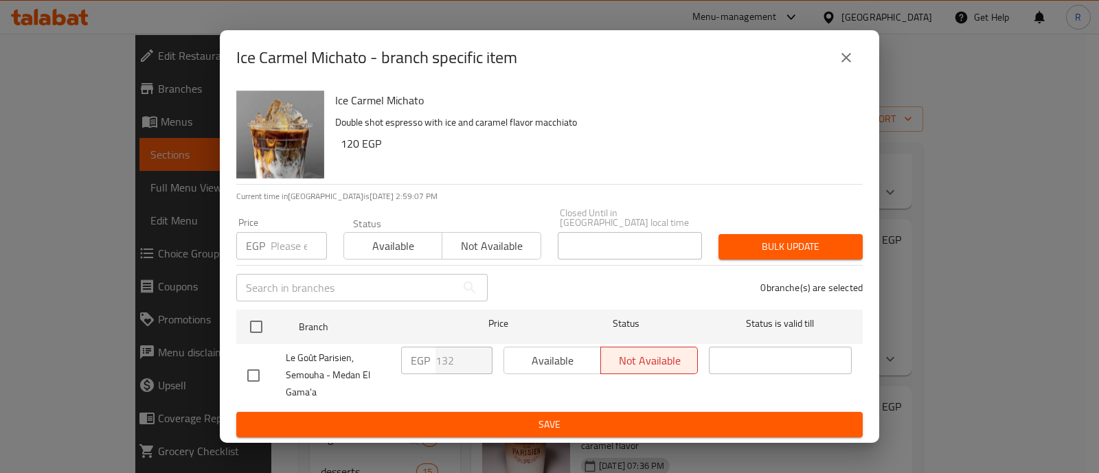
click at [841, 66] on icon "close" at bounding box center [846, 57] width 16 height 16
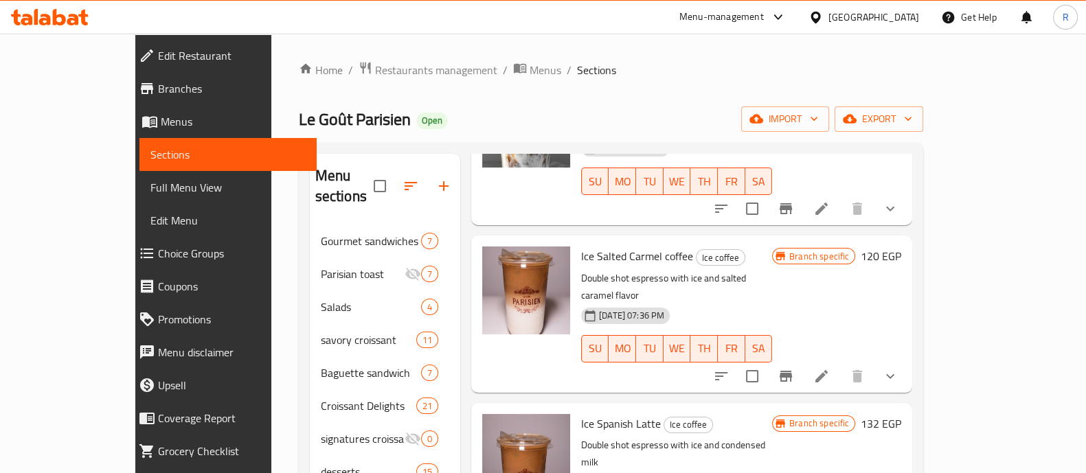
scroll to position [451, 0]
click at [802, 359] on button "Branch-specific-item" at bounding box center [785, 375] width 33 height 33
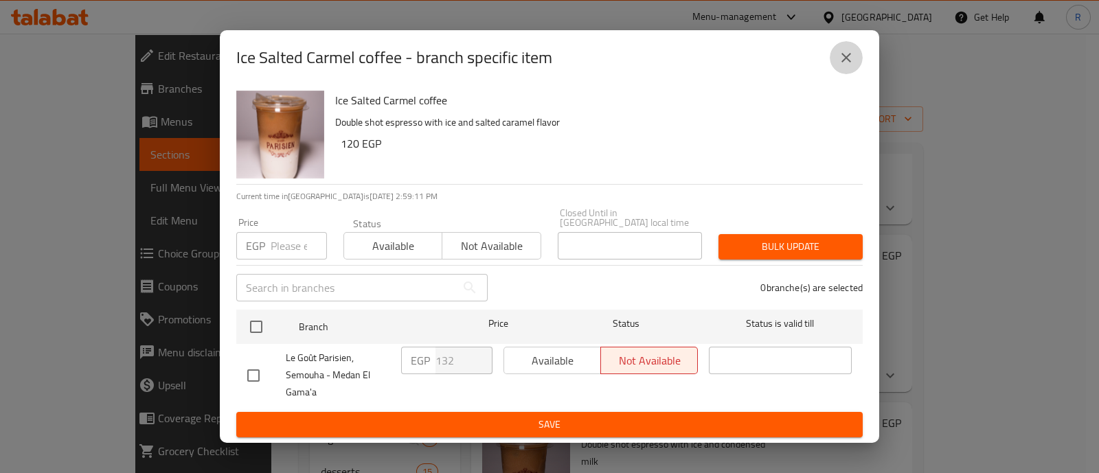
click at [849, 63] on icon "close" at bounding box center [846, 57] width 16 height 16
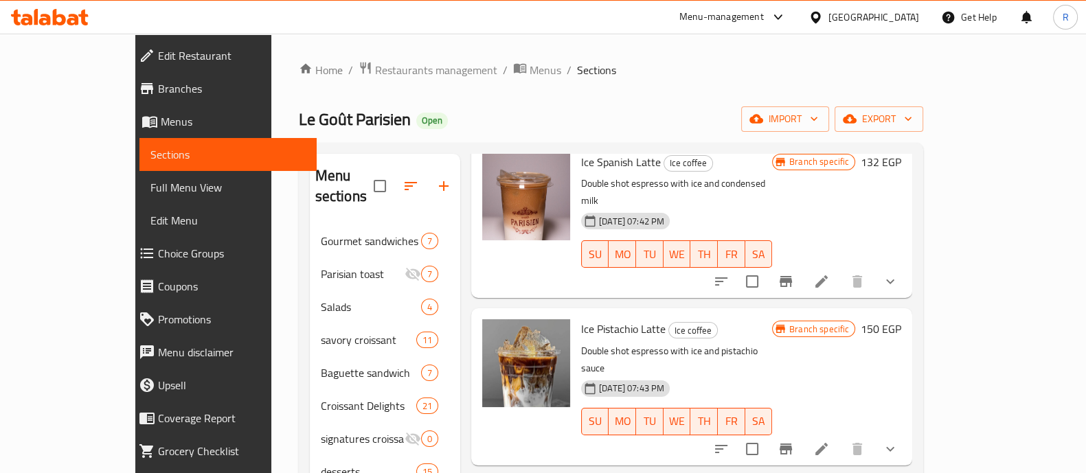
scroll to position [735, 0]
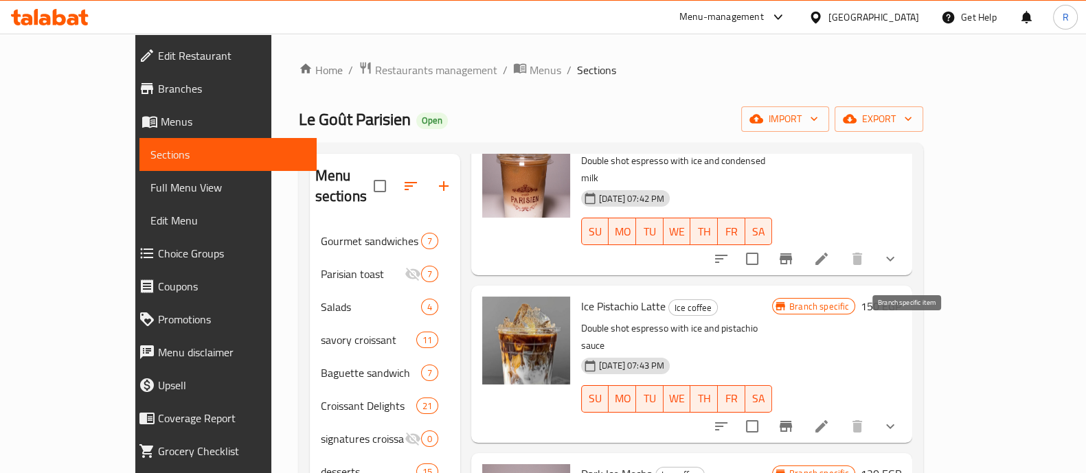
click at [794, 418] on icon "Branch-specific-item" at bounding box center [786, 426] width 16 height 16
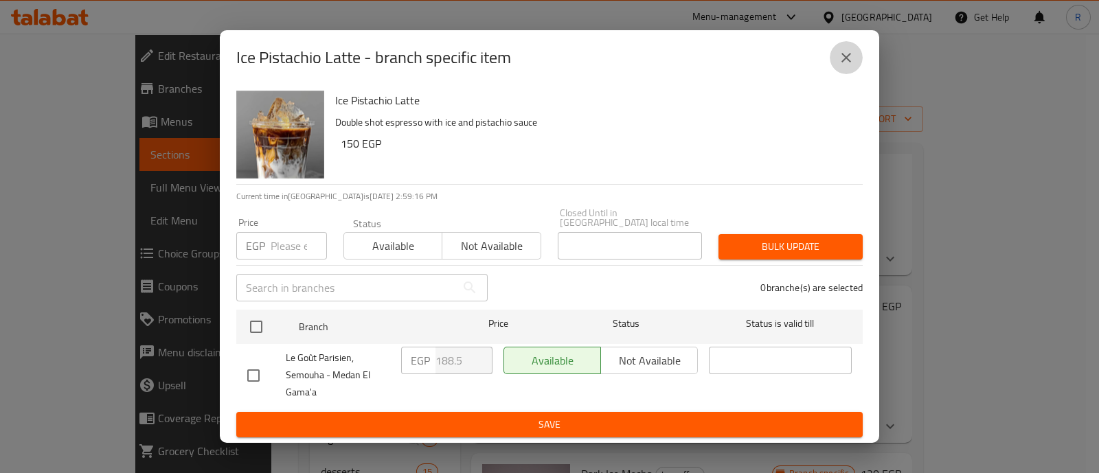
click at [835, 72] on button "close" at bounding box center [846, 57] width 33 height 33
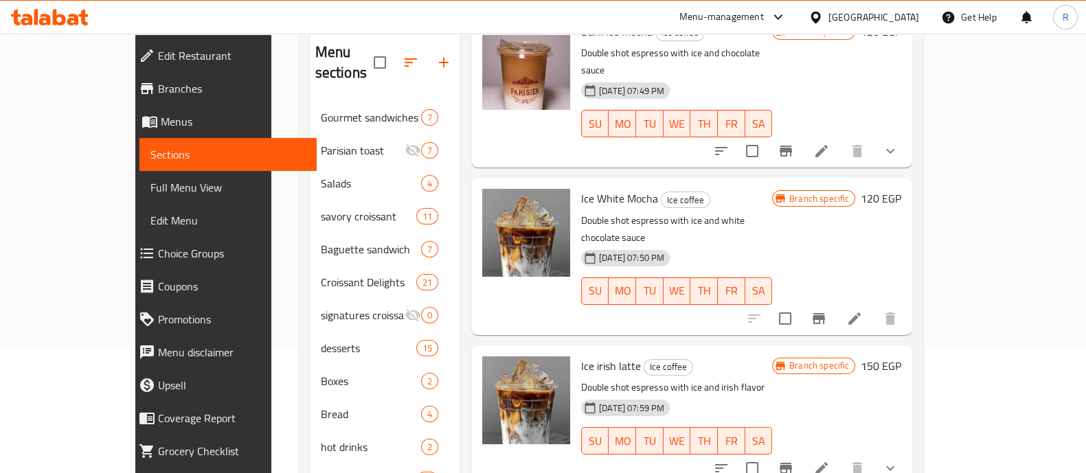
scroll to position [133, 0]
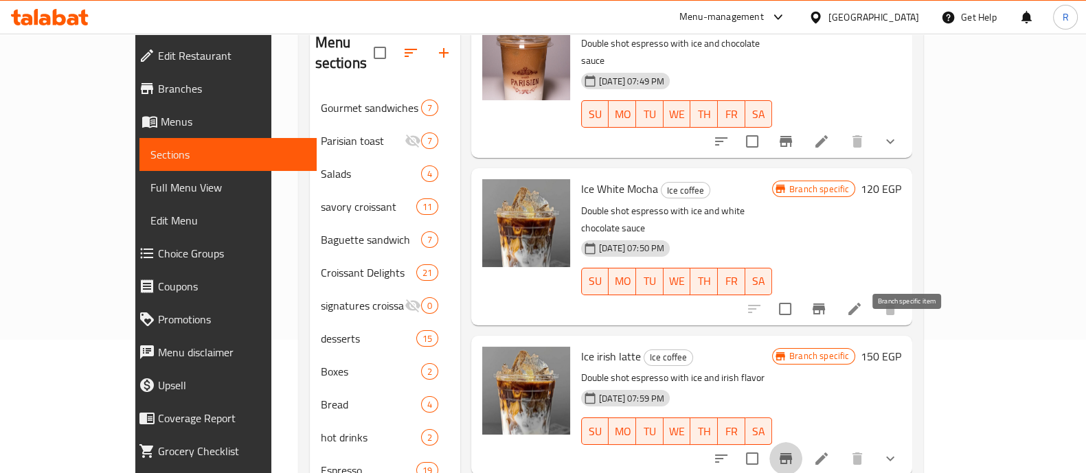
click at [792, 453] on icon "Branch-specific-item" at bounding box center [786, 458] width 12 height 11
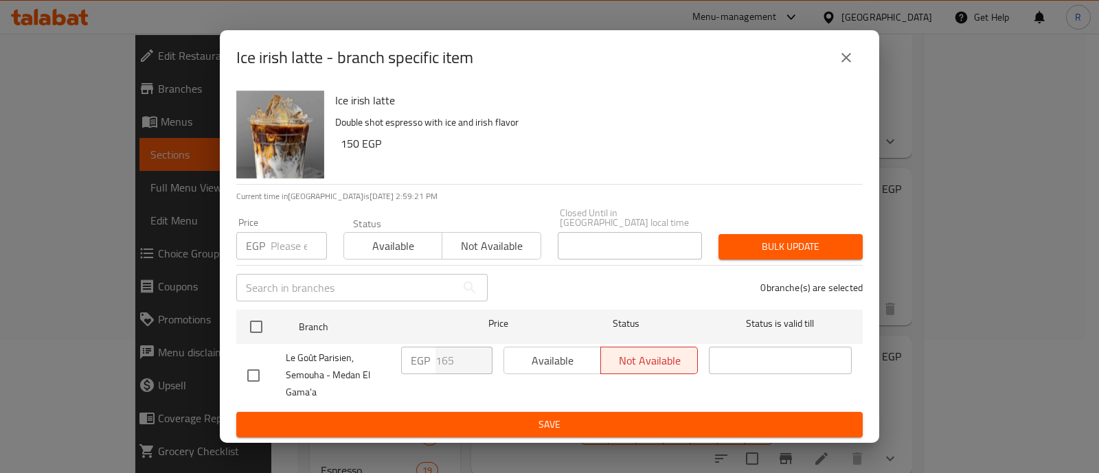
click at [844, 63] on icon "close" at bounding box center [847, 58] width 10 height 10
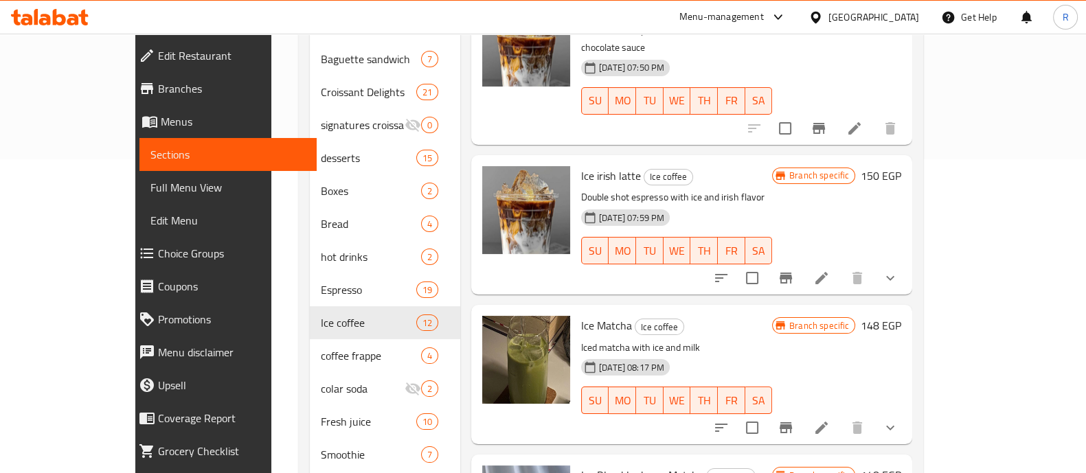
scroll to position [315, 0]
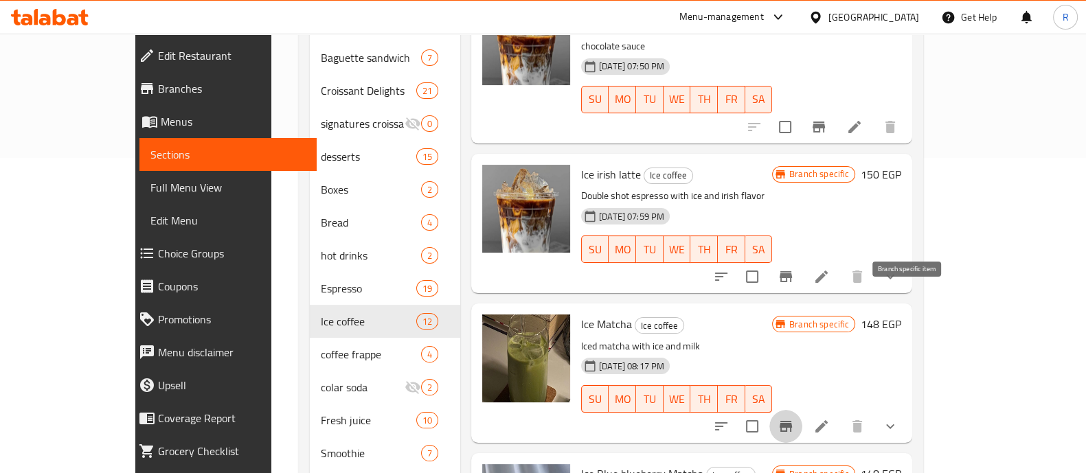
click at [792, 421] on icon "Branch-specific-item" at bounding box center [786, 426] width 12 height 11
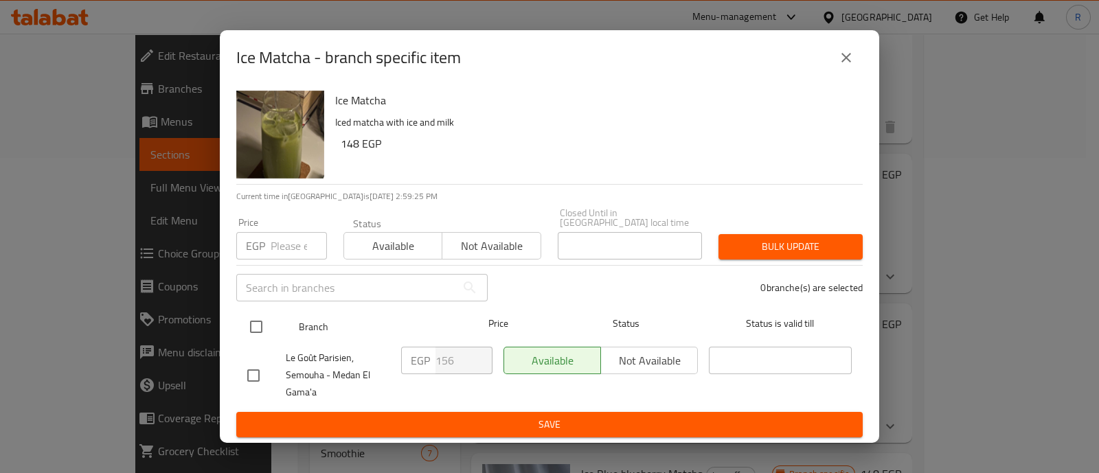
click at [247, 315] on input "checkbox" at bounding box center [256, 327] width 29 height 29
checkbox input "true"
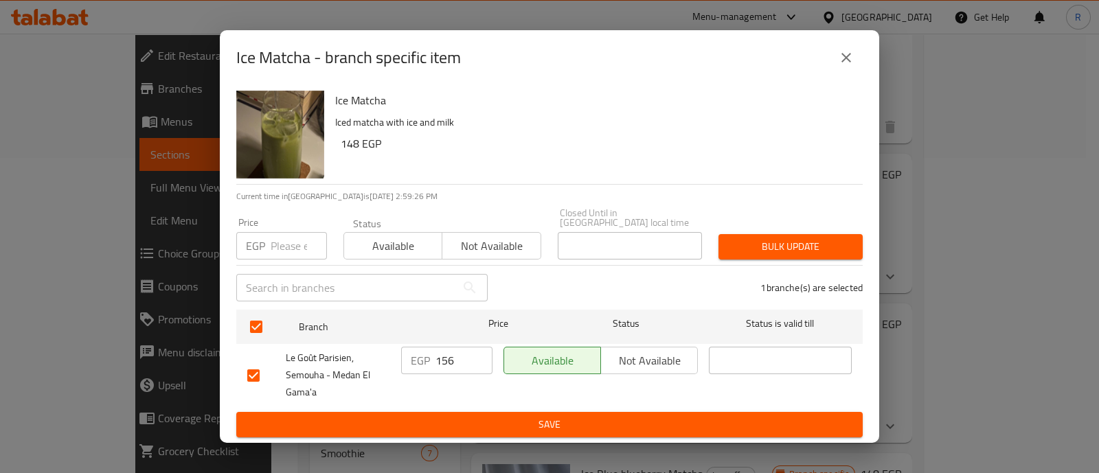
click at [634, 355] on span "Not available" at bounding box center [650, 361] width 86 height 20
click at [764, 251] on button "Bulk update" at bounding box center [791, 246] width 144 height 25
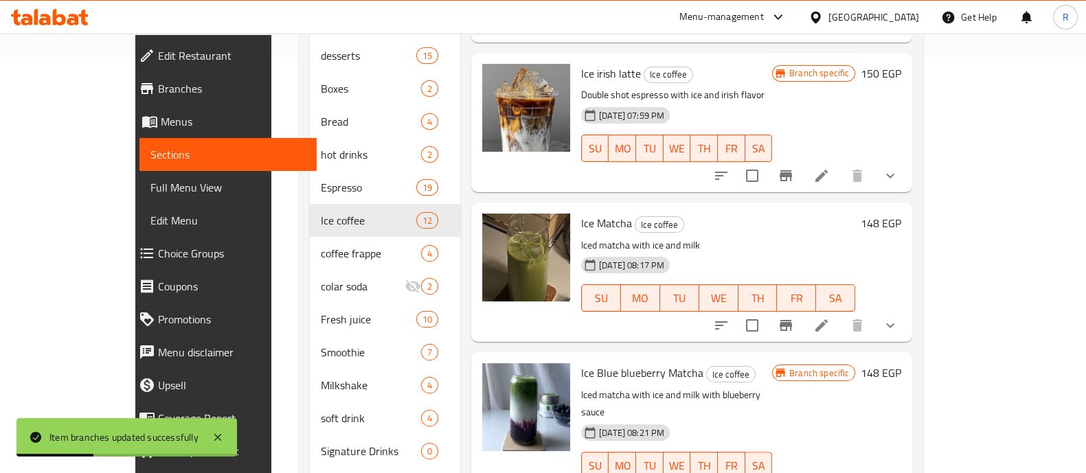
scroll to position [420, 0]
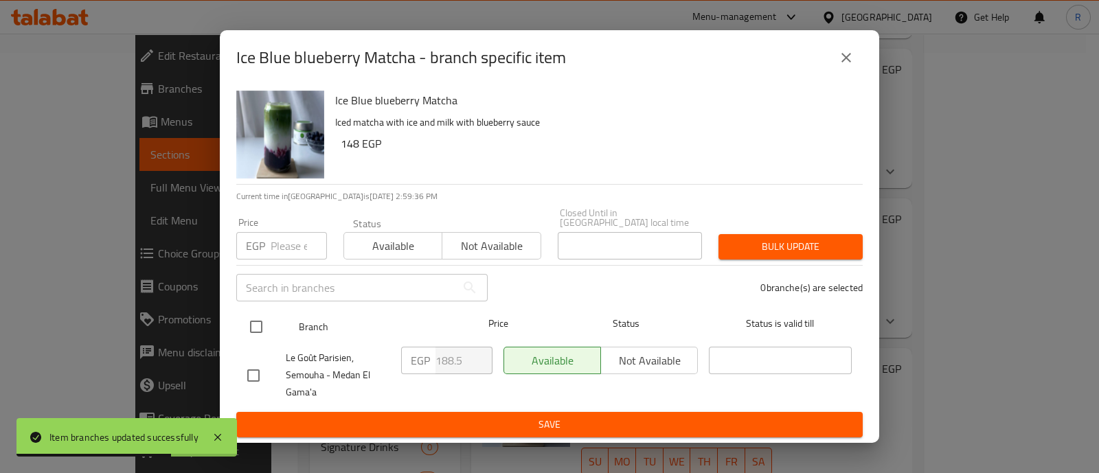
click at [247, 314] on input "checkbox" at bounding box center [256, 327] width 29 height 29
checkbox input "true"
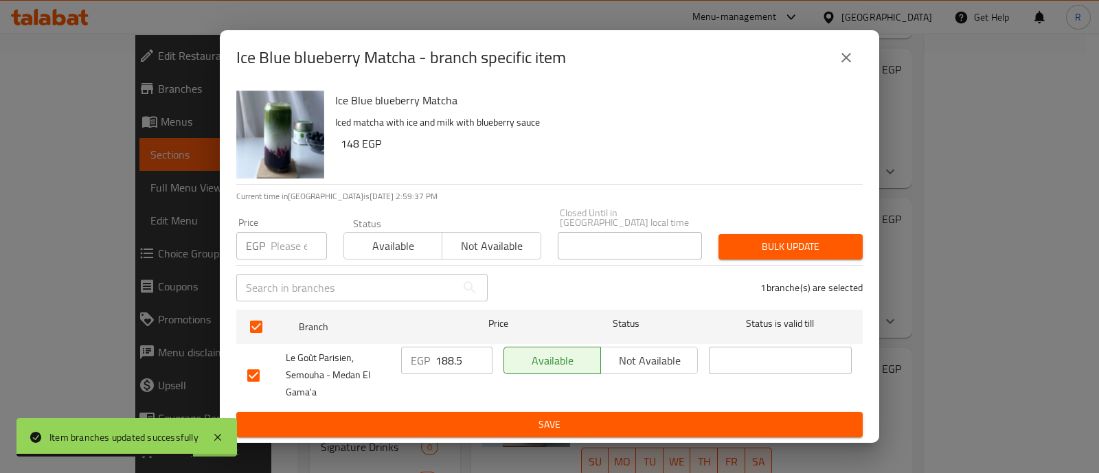
click at [636, 352] on span "Not available" at bounding box center [650, 361] width 86 height 20
click at [752, 252] on button "Bulk update" at bounding box center [791, 246] width 144 height 25
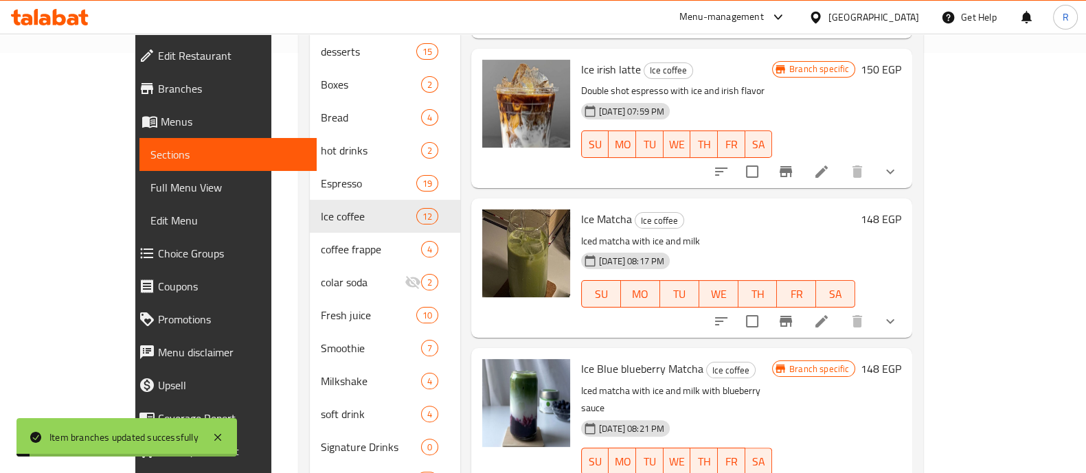
scroll to position [499, 0]
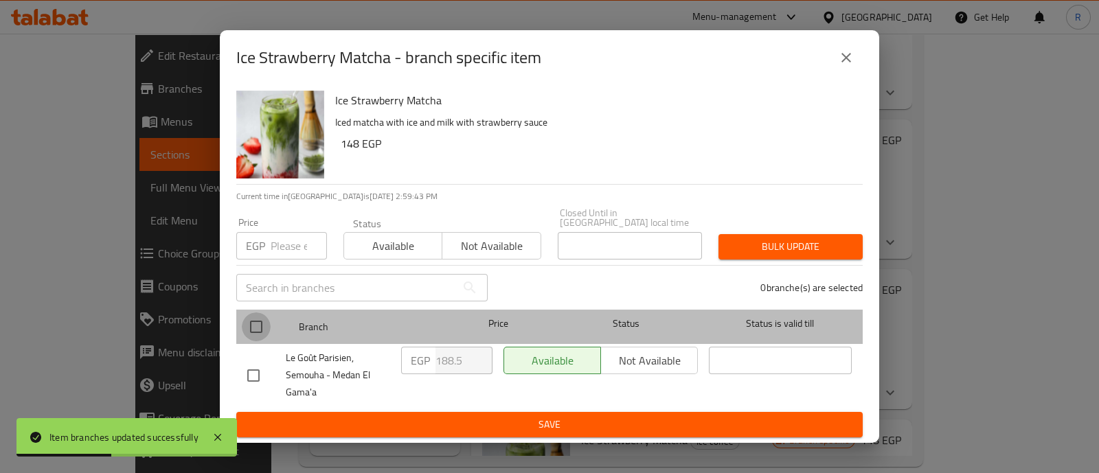
click at [256, 322] on input "checkbox" at bounding box center [256, 327] width 29 height 29
checkbox input "true"
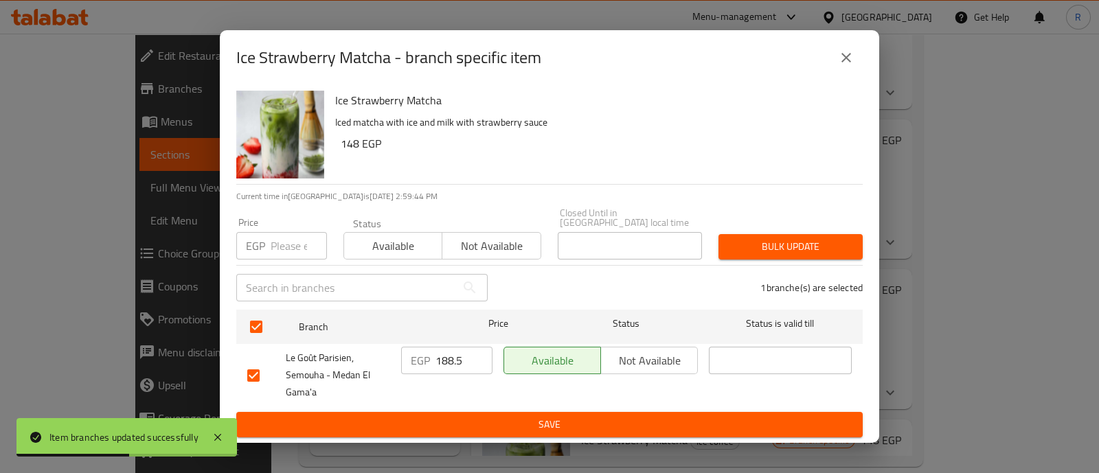
click at [622, 352] on span "Not available" at bounding box center [650, 361] width 86 height 20
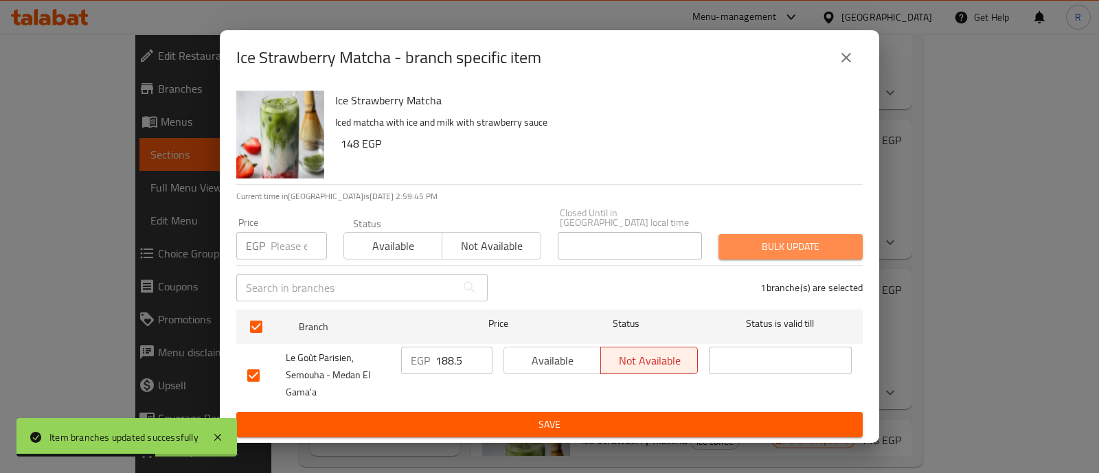
click at [758, 251] on button "Bulk update" at bounding box center [791, 246] width 144 height 25
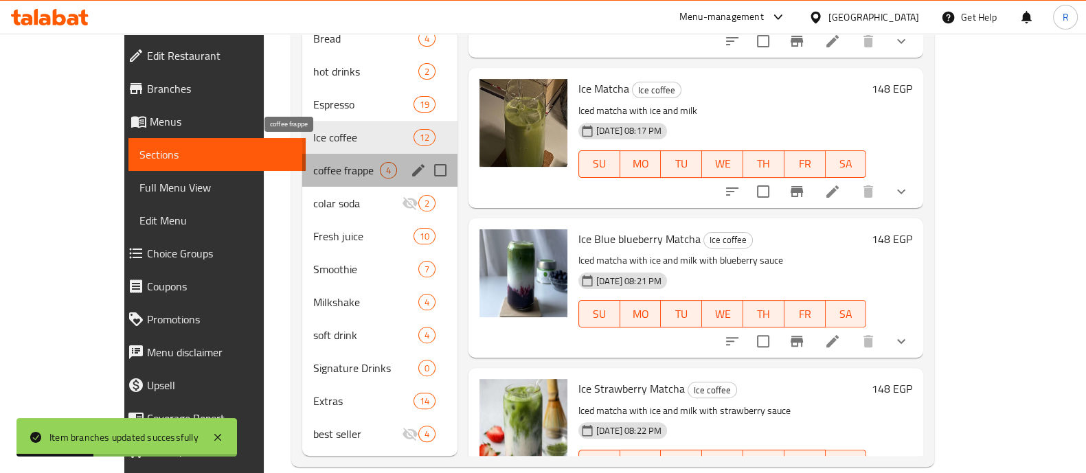
click at [313, 162] on span "coffee frappe" at bounding box center [346, 170] width 67 height 16
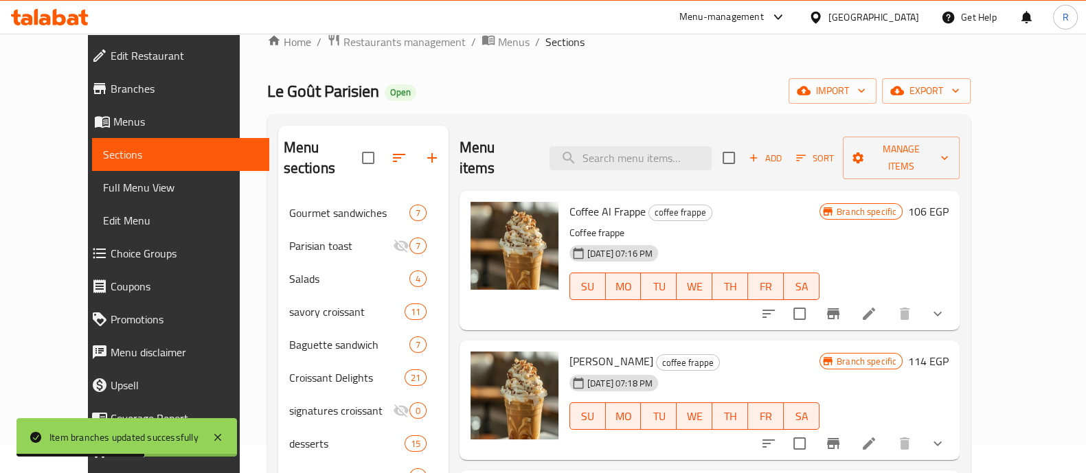
scroll to position [27, 0]
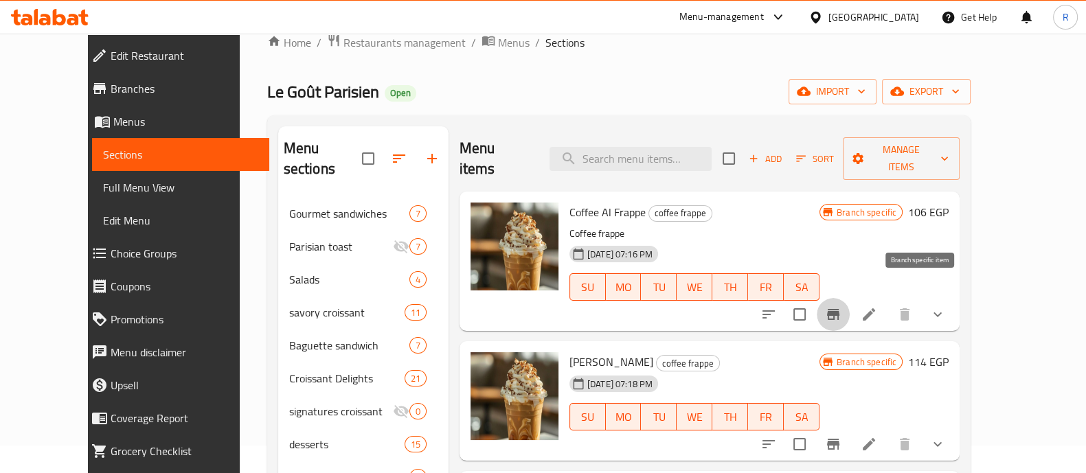
click at [850, 302] on button "Branch-specific-item" at bounding box center [833, 314] width 33 height 33
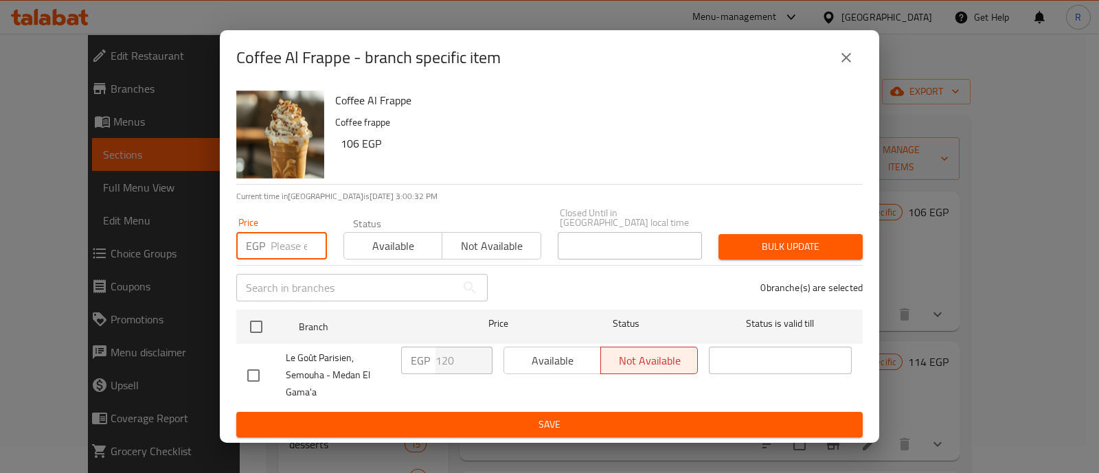
click at [283, 245] on input "number" at bounding box center [299, 245] width 56 height 27
type input "1625"
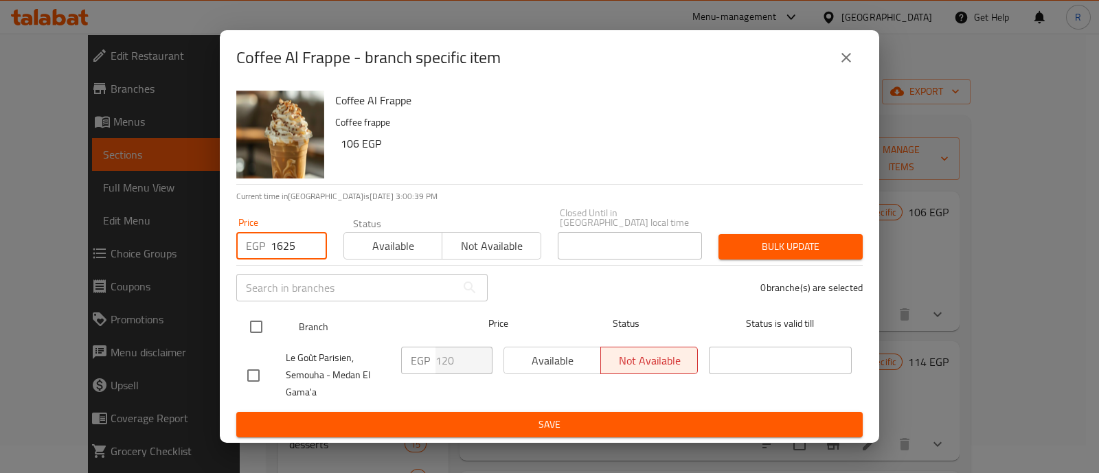
click at [254, 324] on input "checkbox" at bounding box center [256, 327] width 29 height 29
checkbox input "true"
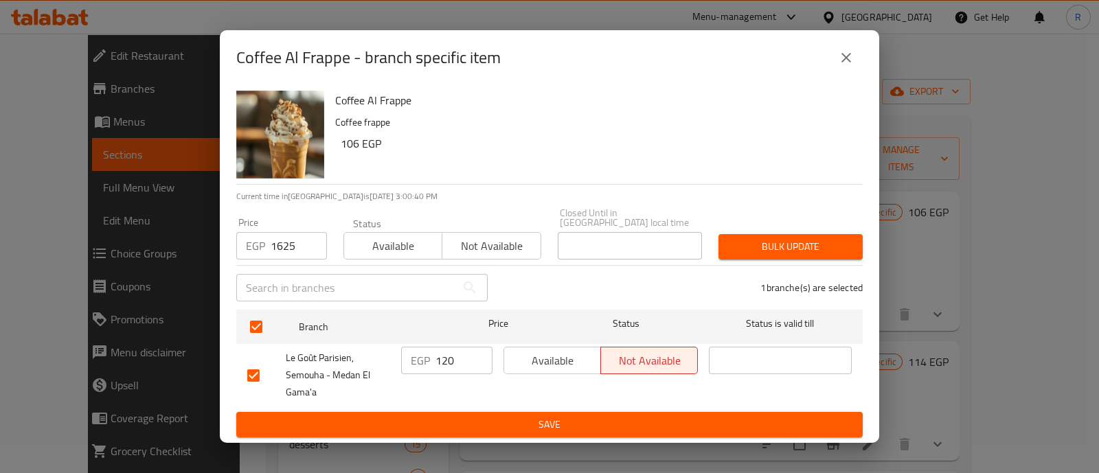
click at [767, 234] on button "Bulk update" at bounding box center [791, 246] width 144 height 25
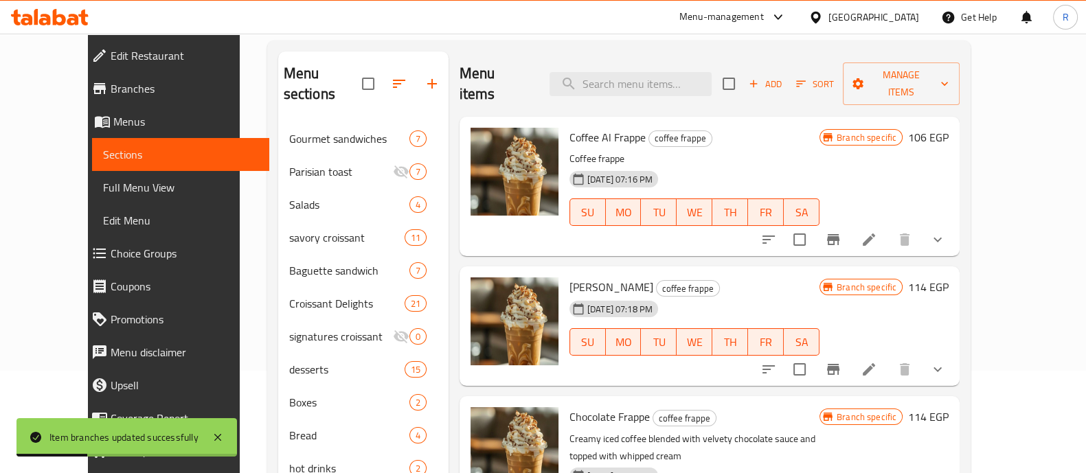
scroll to position [109, 0]
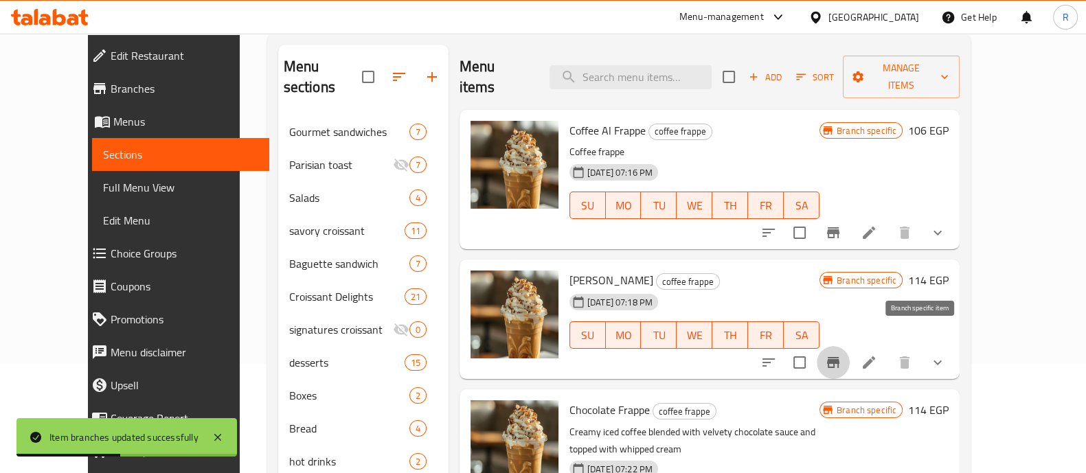
click at [840, 357] on icon "Branch-specific-item" at bounding box center [833, 362] width 12 height 11
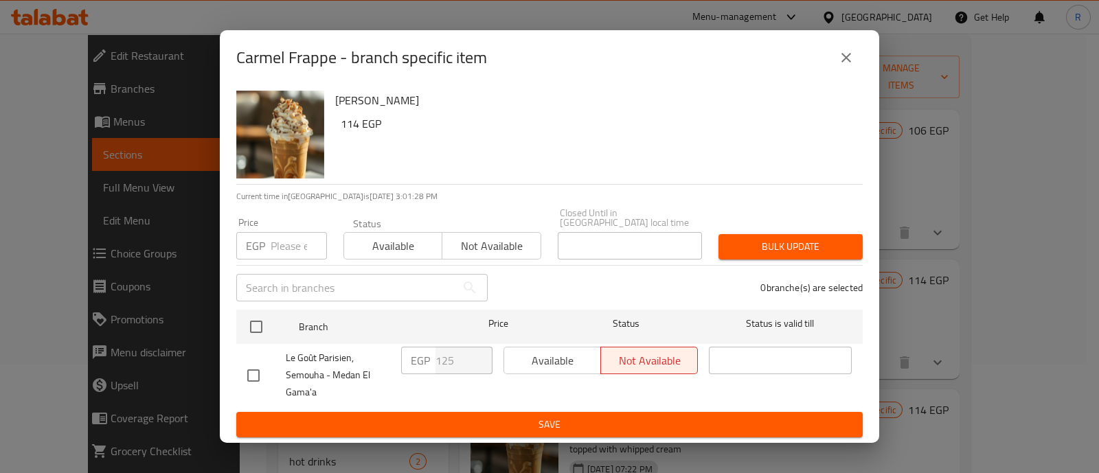
click at [286, 242] on input "number" at bounding box center [299, 245] width 56 height 27
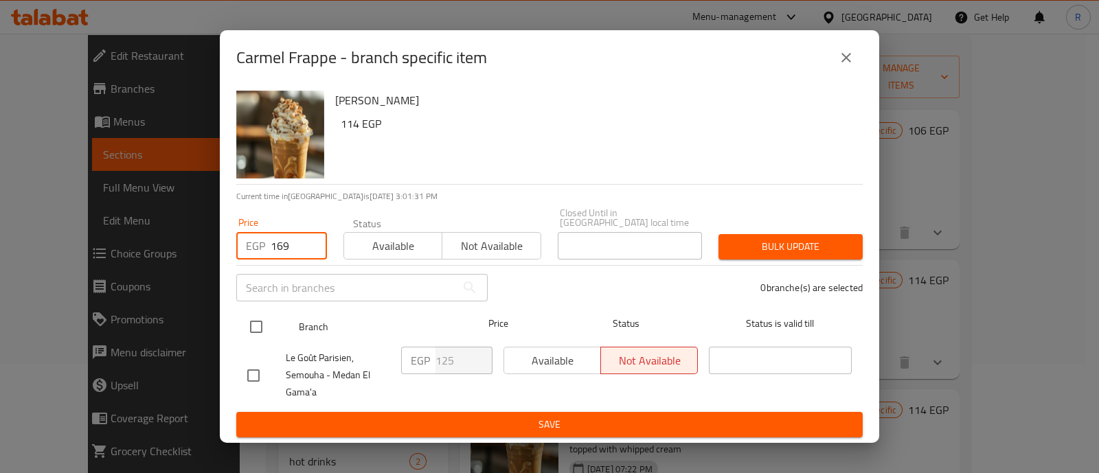
type input "169"
click at [255, 324] on input "checkbox" at bounding box center [256, 327] width 29 height 29
checkbox input "true"
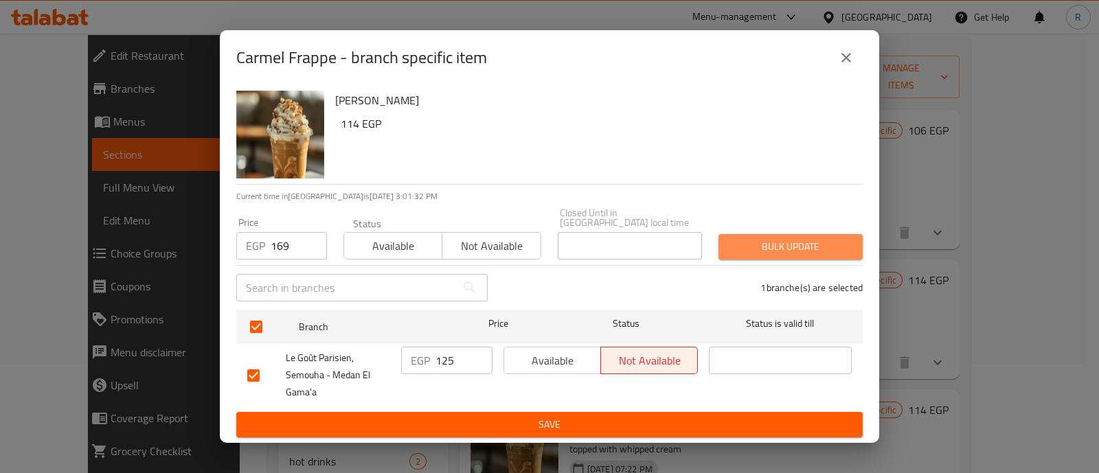
click at [734, 238] on span "Bulk update" at bounding box center [791, 246] width 122 height 17
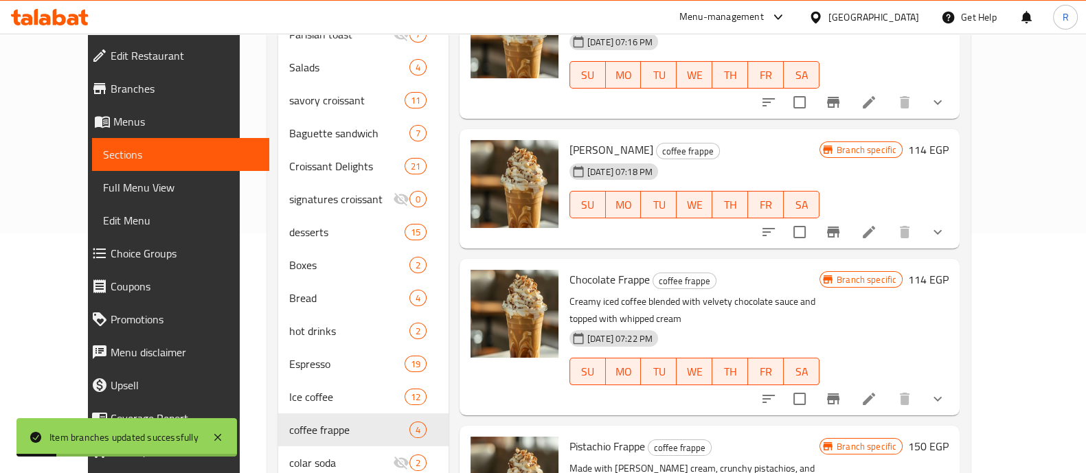
scroll to position [241, 0]
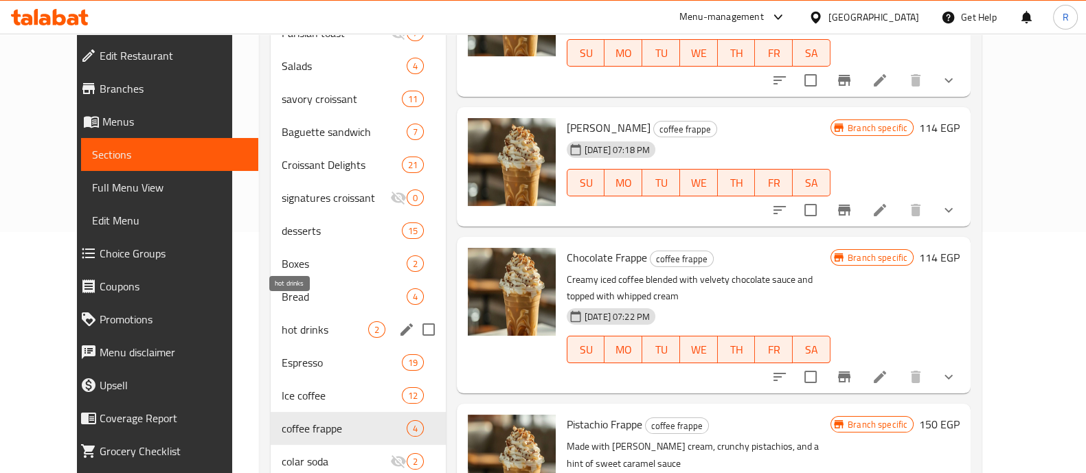
click at [282, 322] on span "hot drinks" at bounding box center [325, 330] width 87 height 16
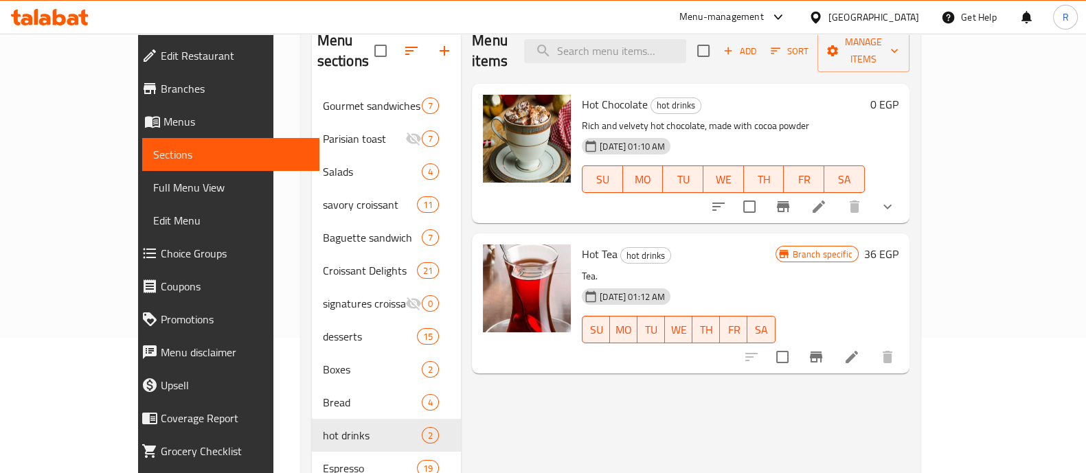
scroll to position [155, 0]
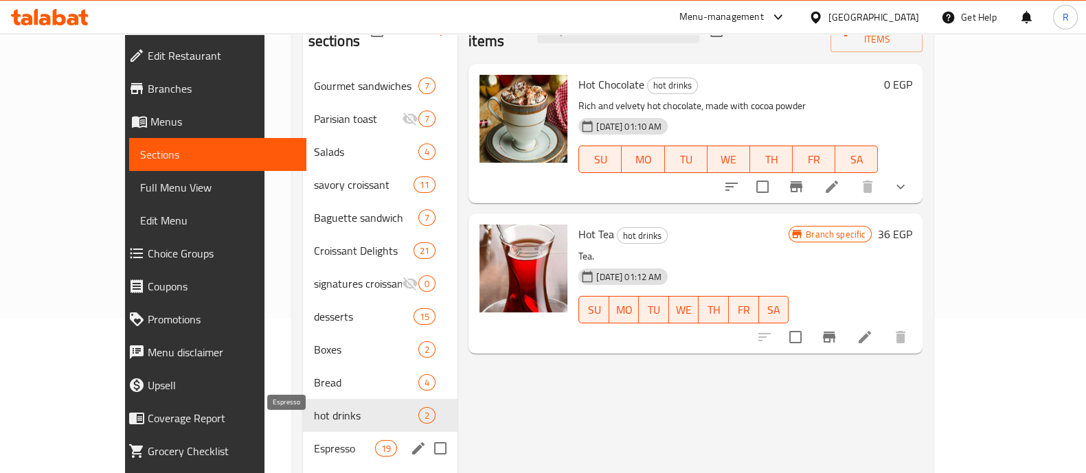
click at [314, 440] on span "Espresso" at bounding box center [344, 448] width 61 height 16
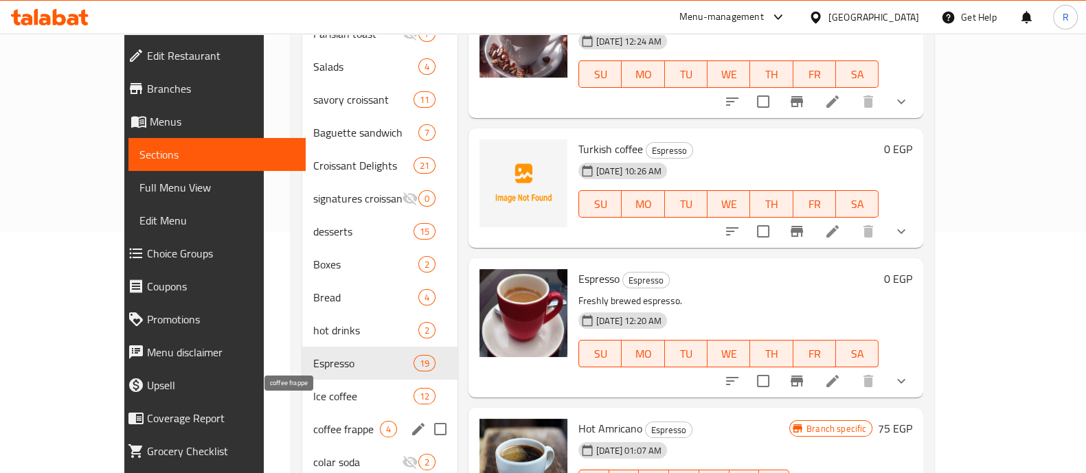
scroll to position [241, 0]
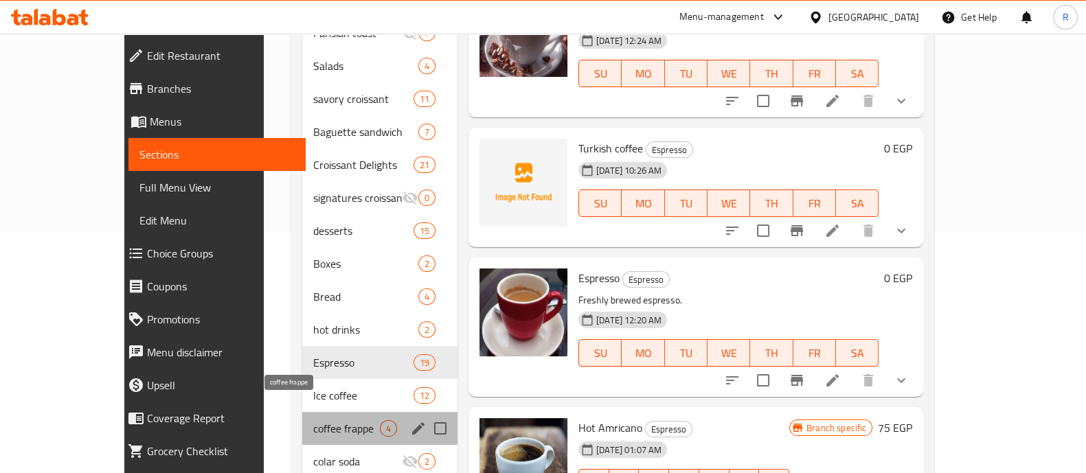
click at [313, 420] on span "coffee frappe" at bounding box center [346, 428] width 67 height 16
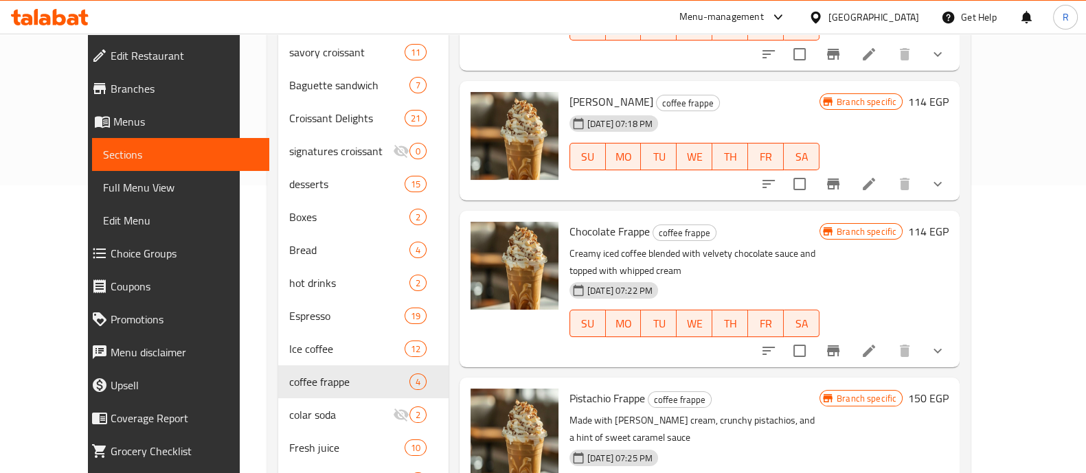
scroll to position [286, 0]
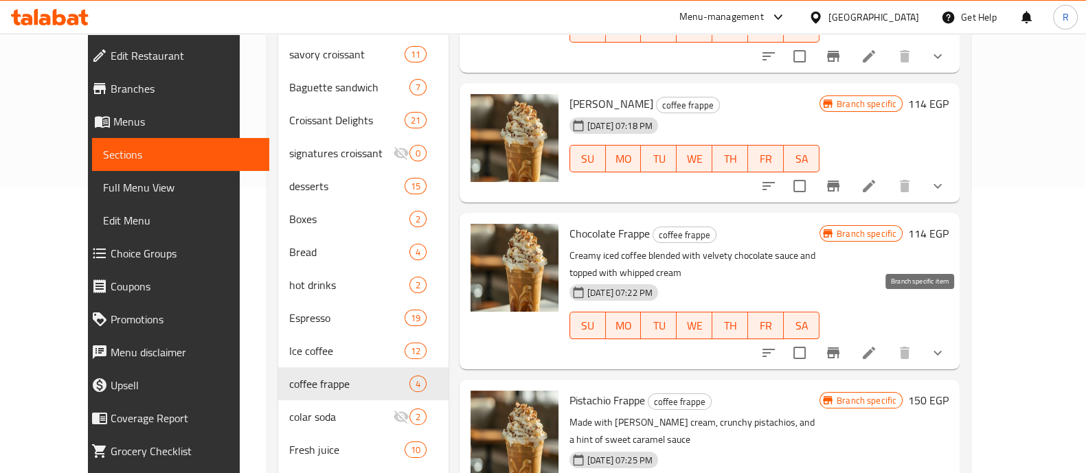
click at [840, 348] on icon "Branch-specific-item" at bounding box center [833, 353] width 12 height 11
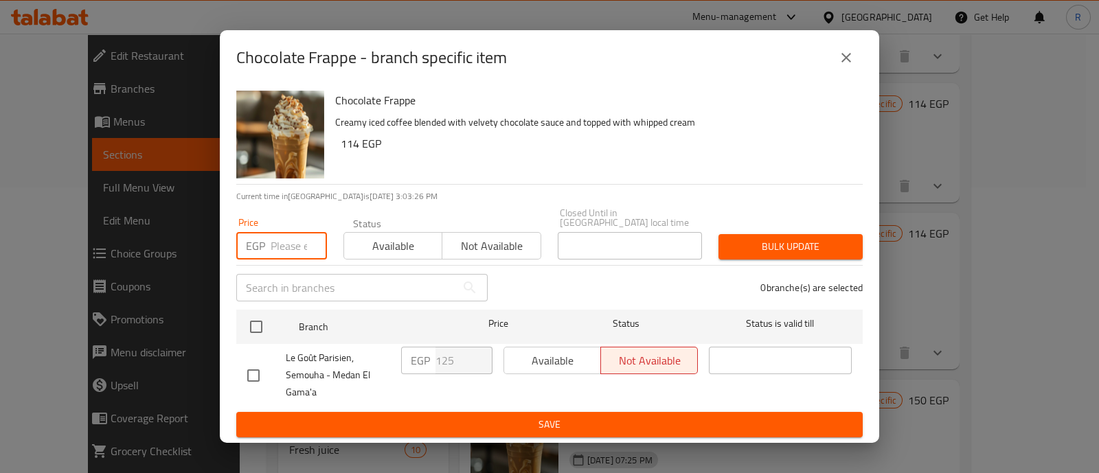
click at [289, 243] on input "number" at bounding box center [299, 245] width 56 height 27
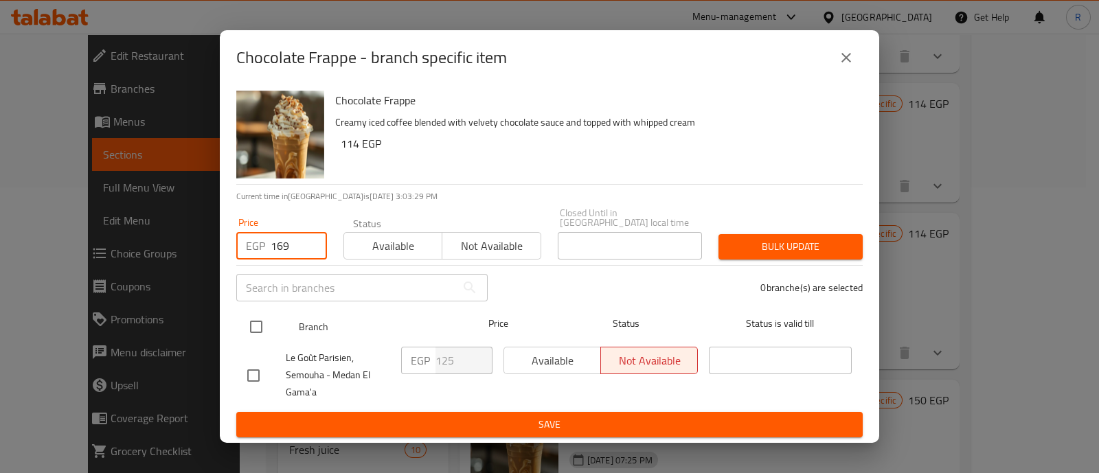
type input "169"
click at [262, 326] on input "checkbox" at bounding box center [256, 327] width 29 height 29
checkbox input "true"
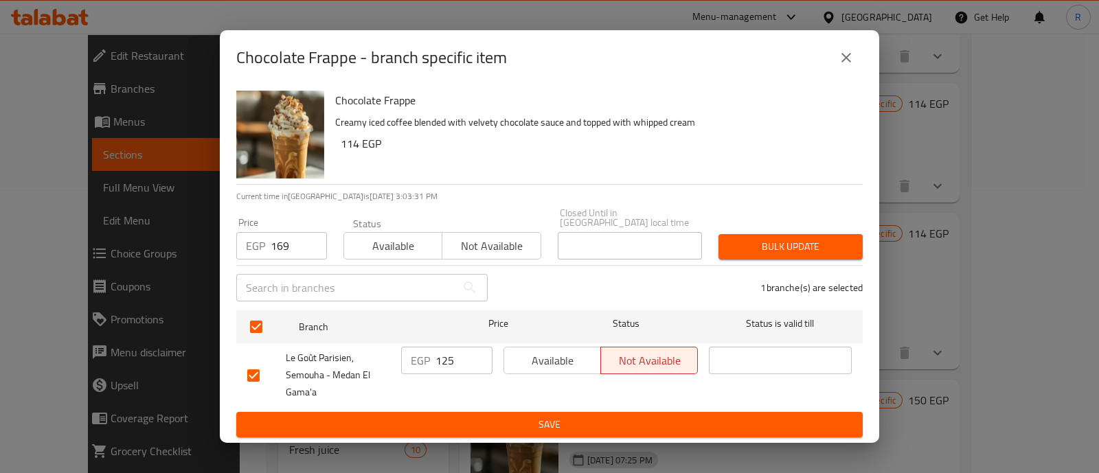
click at [725, 252] on button "Bulk update" at bounding box center [791, 246] width 144 height 25
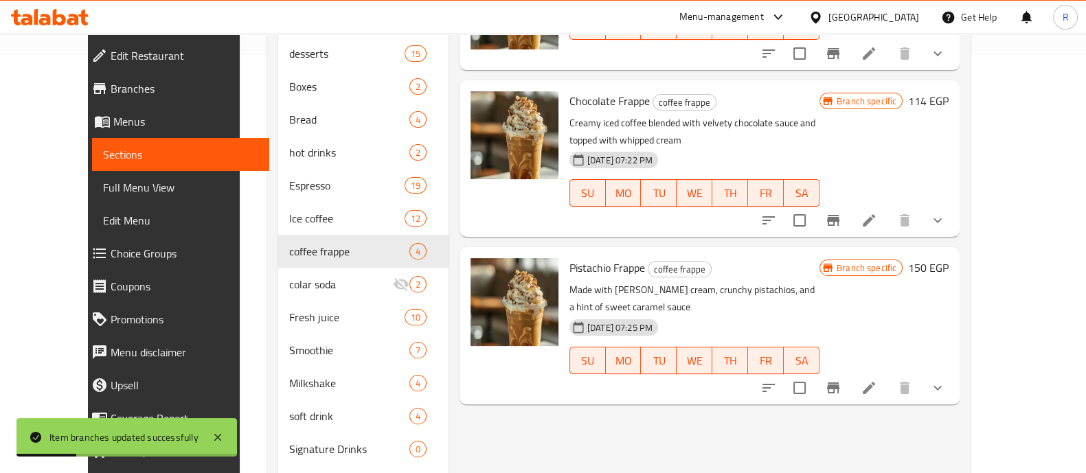
scroll to position [420, 0]
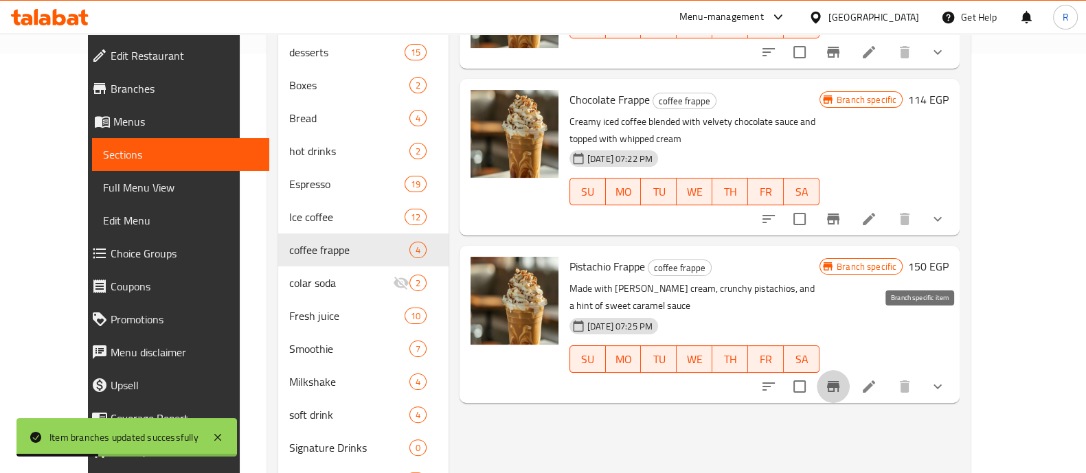
click at [850, 370] on button "Branch-specific-item" at bounding box center [833, 386] width 33 height 33
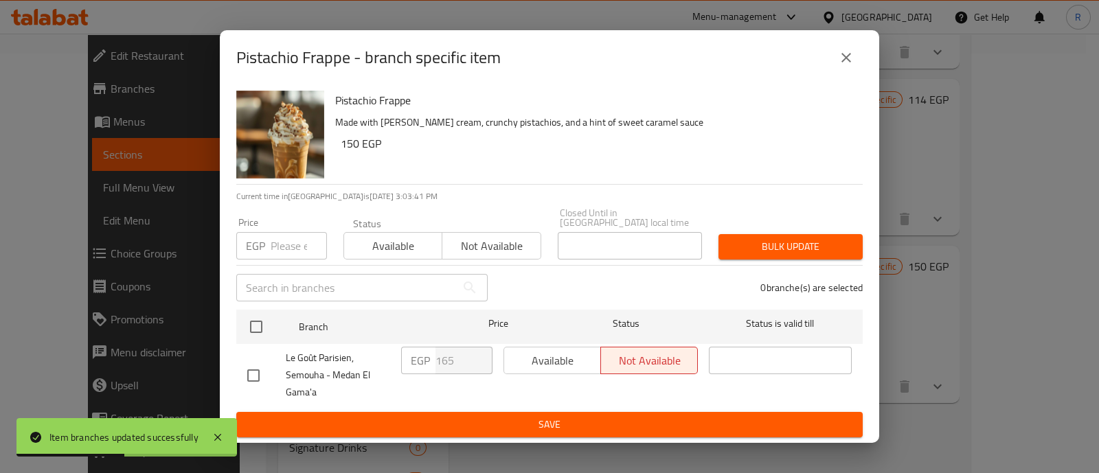
click at [294, 245] on input "number" at bounding box center [299, 245] width 56 height 27
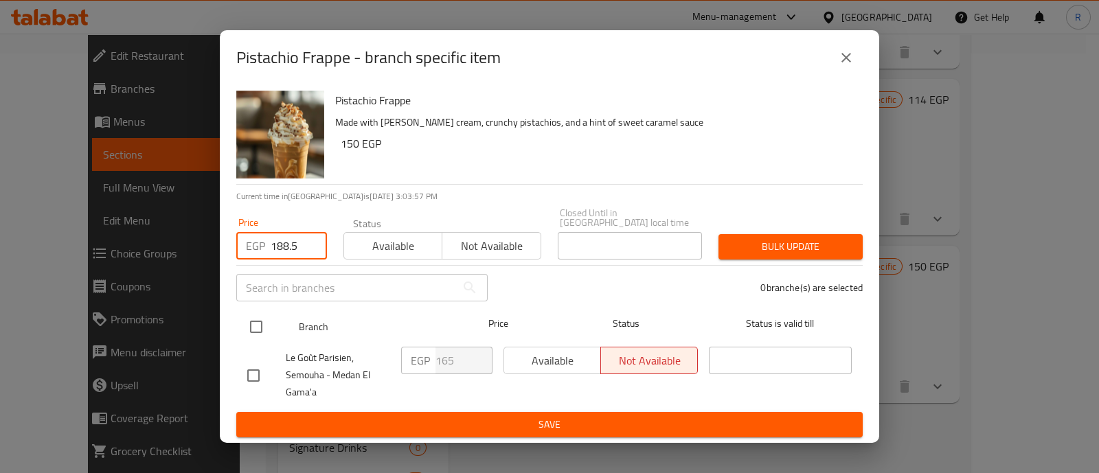
type input "188.5"
click at [256, 323] on input "checkbox" at bounding box center [256, 327] width 29 height 29
checkbox input "true"
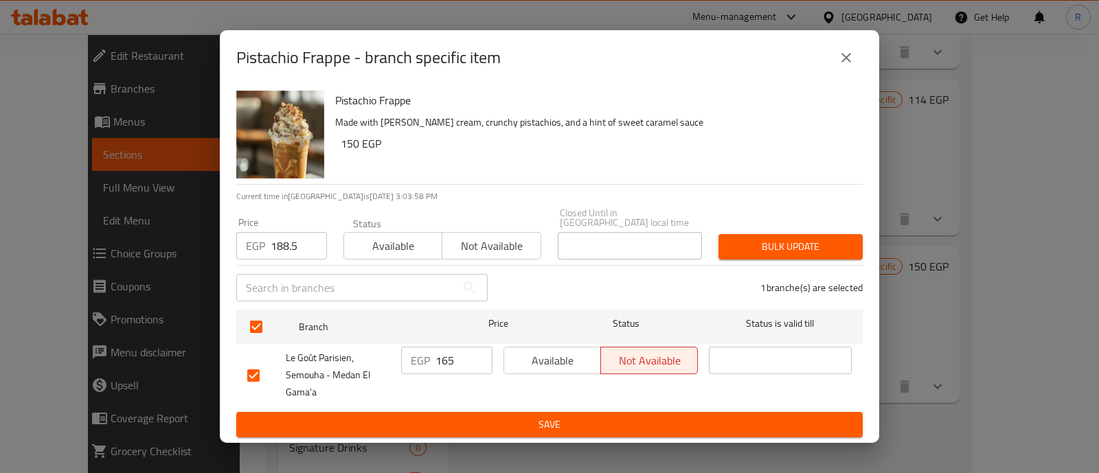
click at [722, 252] on button "Bulk update" at bounding box center [791, 246] width 144 height 25
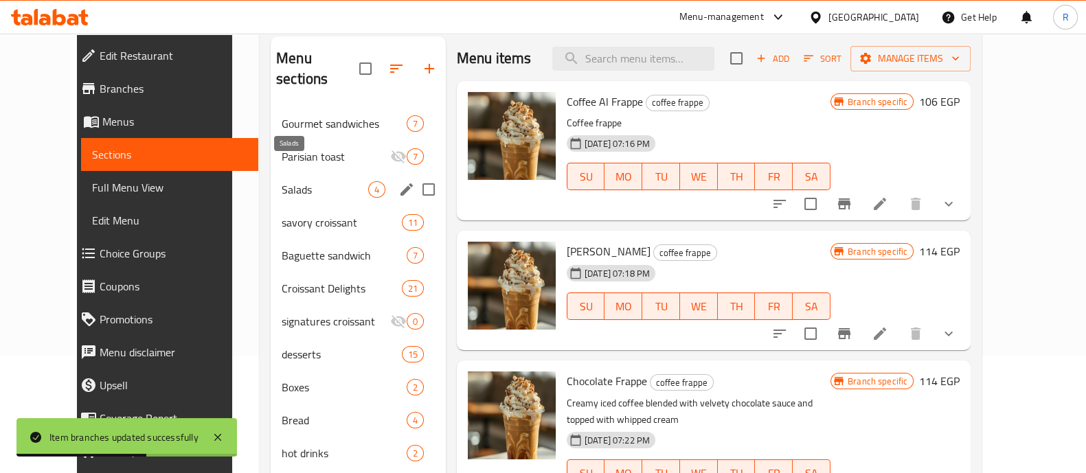
scroll to position [117, 0]
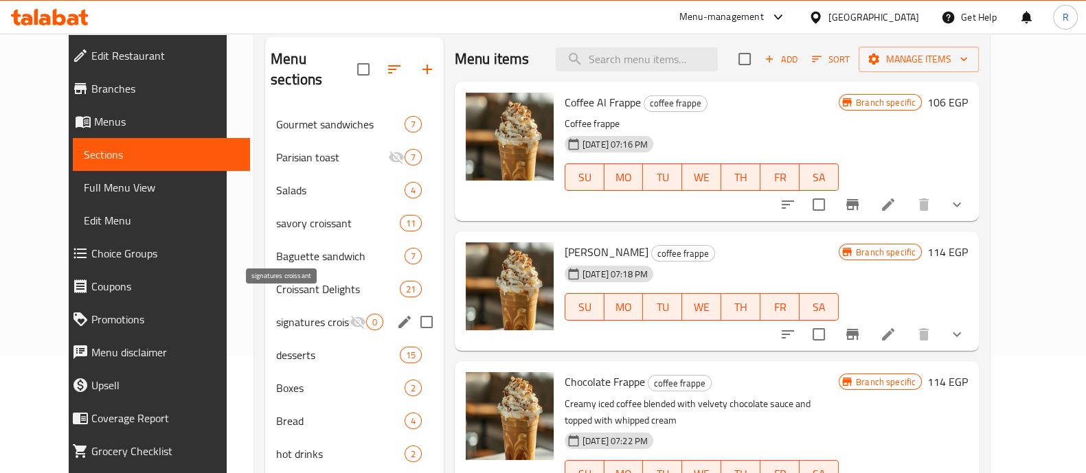
click at [285, 314] on span "signatures croissant" at bounding box center [313, 322] width 74 height 16
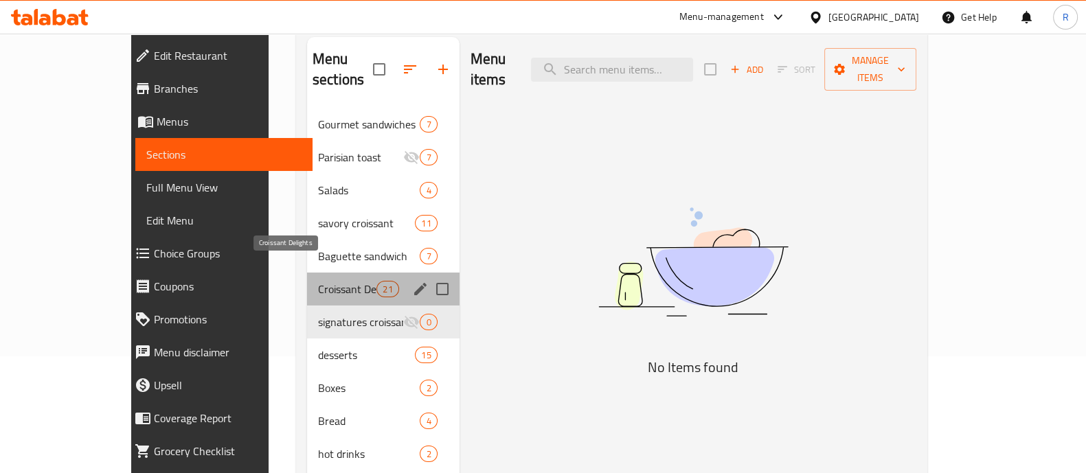
click at [318, 281] on span "Croissant Delights" at bounding box center [347, 289] width 58 height 16
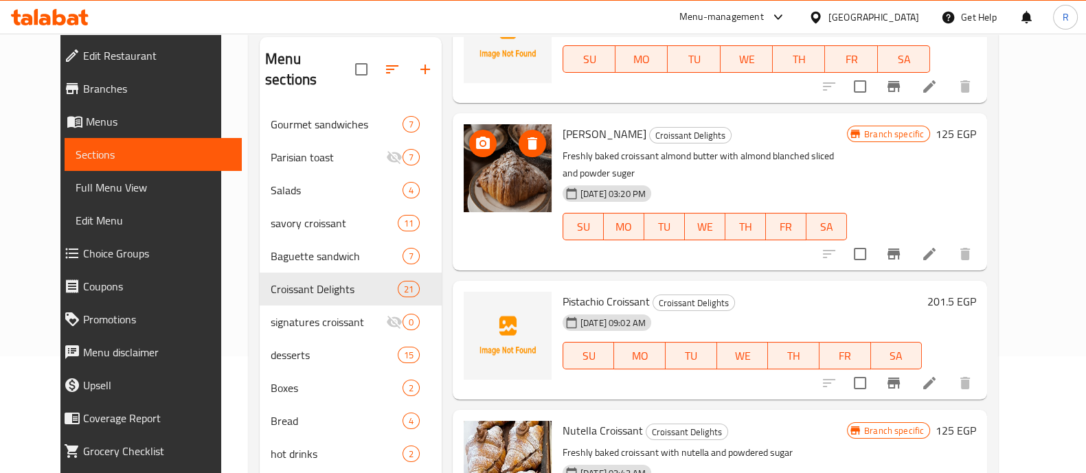
scroll to position [176, 0]
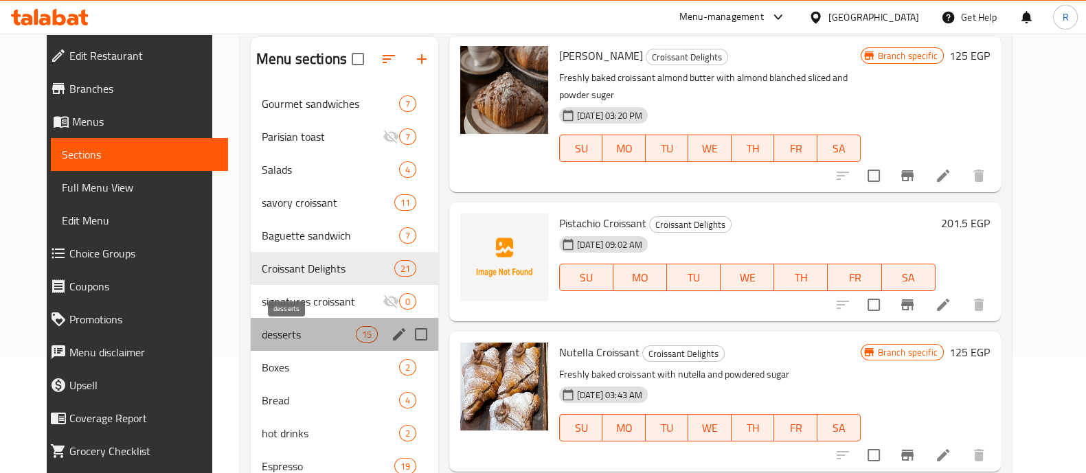
click at [262, 338] on span "desserts" at bounding box center [309, 334] width 94 height 16
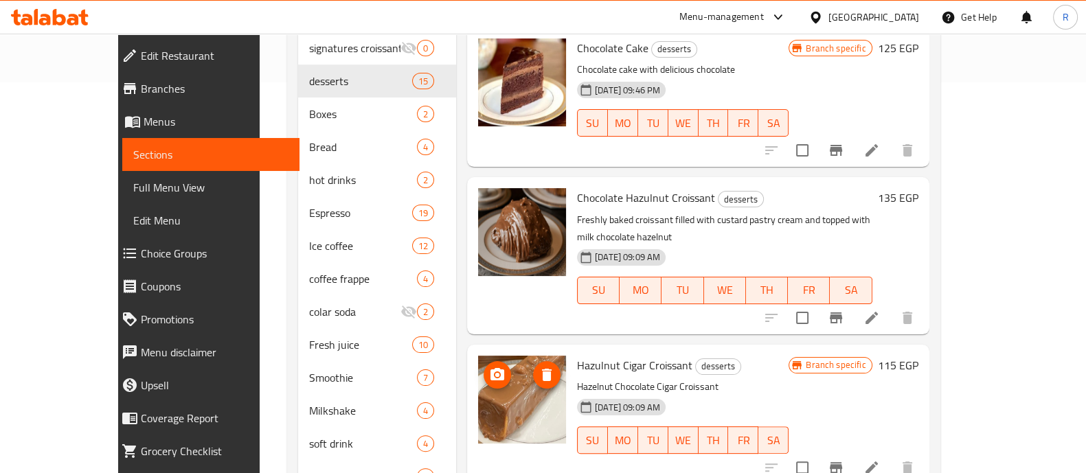
scroll to position [499, 0]
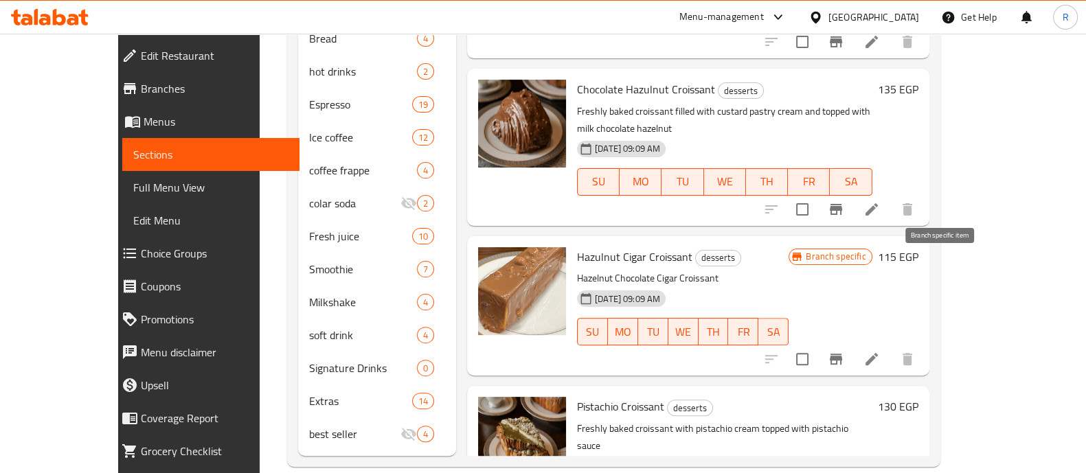
click at [842, 354] on icon "Branch-specific-item" at bounding box center [836, 359] width 12 height 11
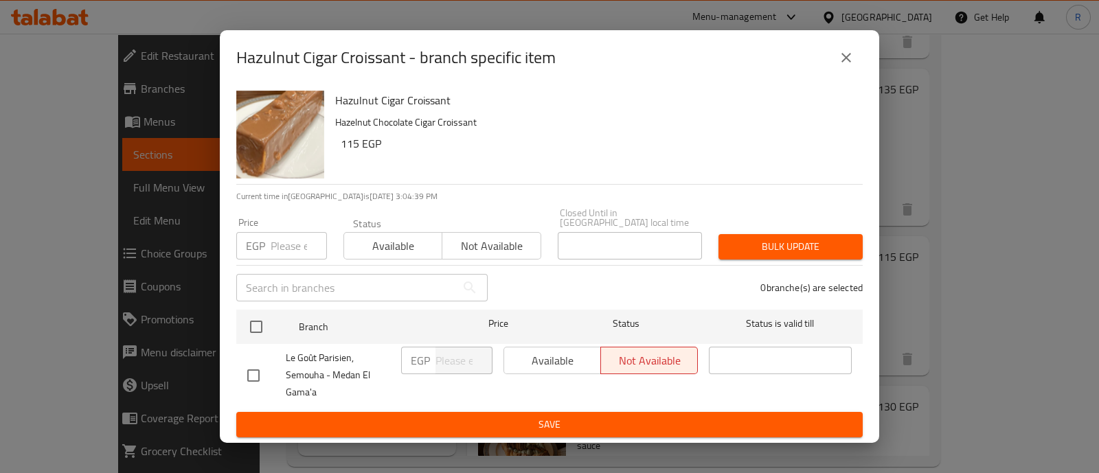
click at [842, 71] on button "close" at bounding box center [846, 57] width 33 height 33
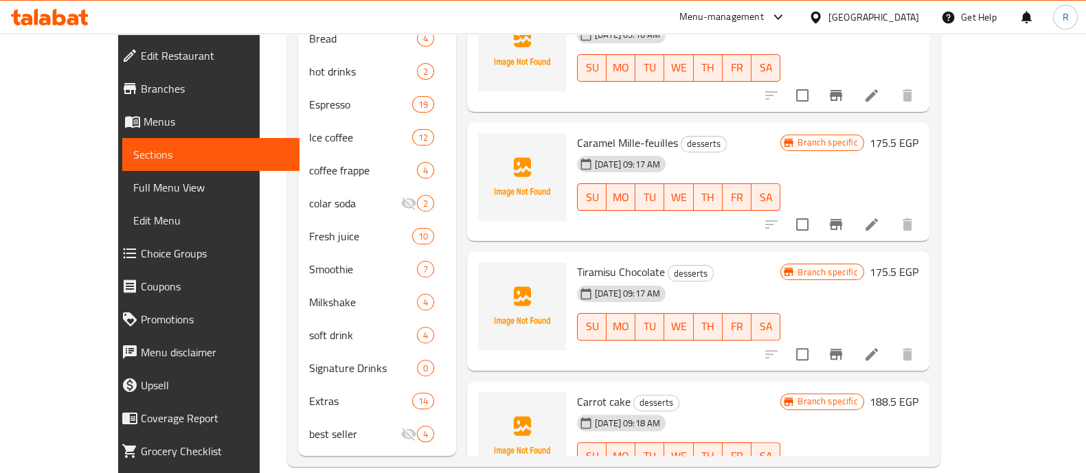
scroll to position [20, 0]
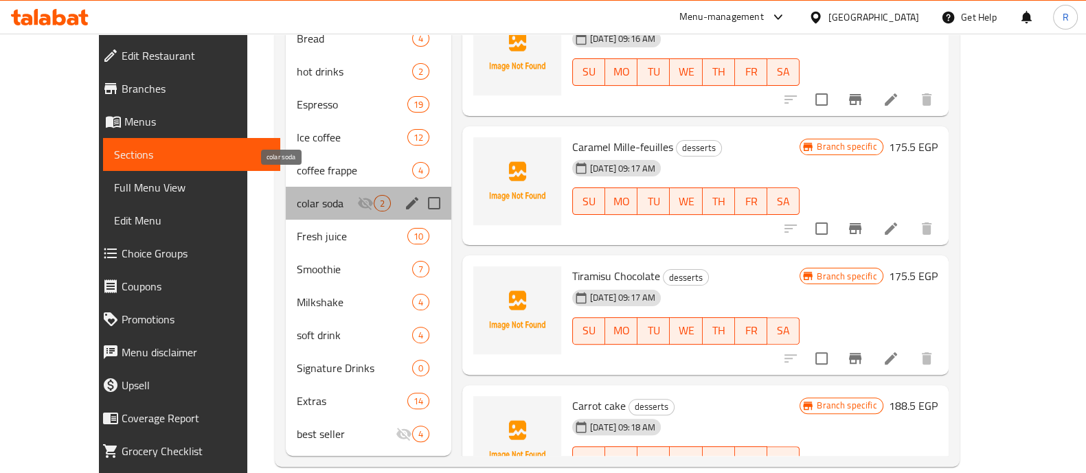
click at [297, 195] on span "colar soda" at bounding box center [327, 203] width 60 height 16
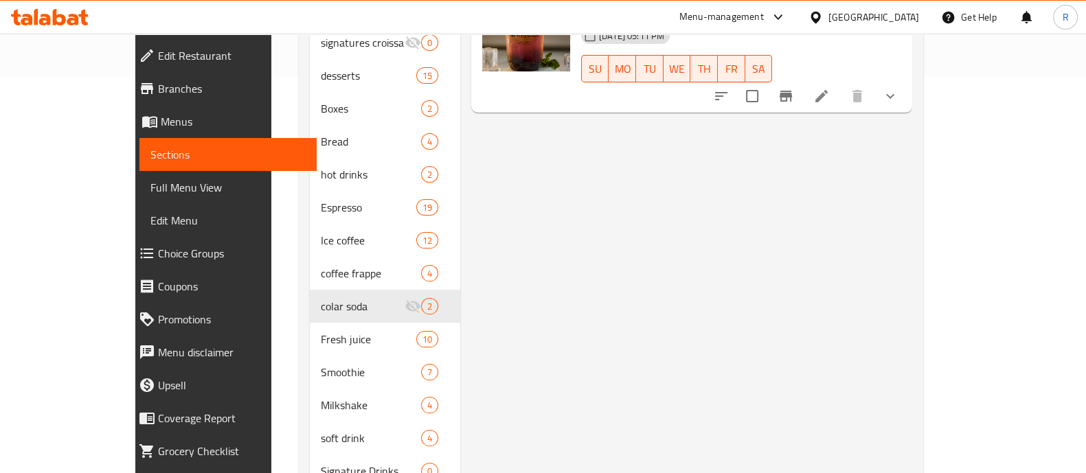
scroll to position [398, 0]
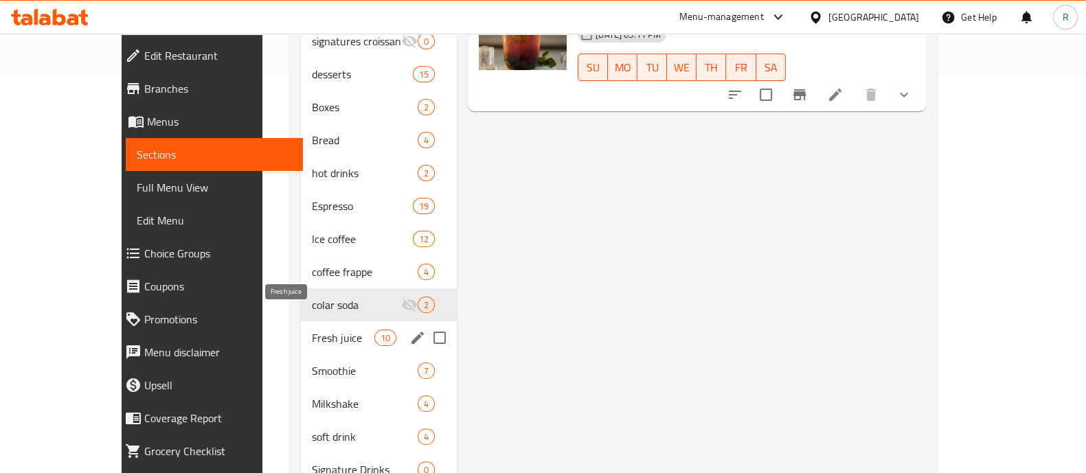
click at [312, 330] on span "Fresh juice" at bounding box center [343, 338] width 63 height 16
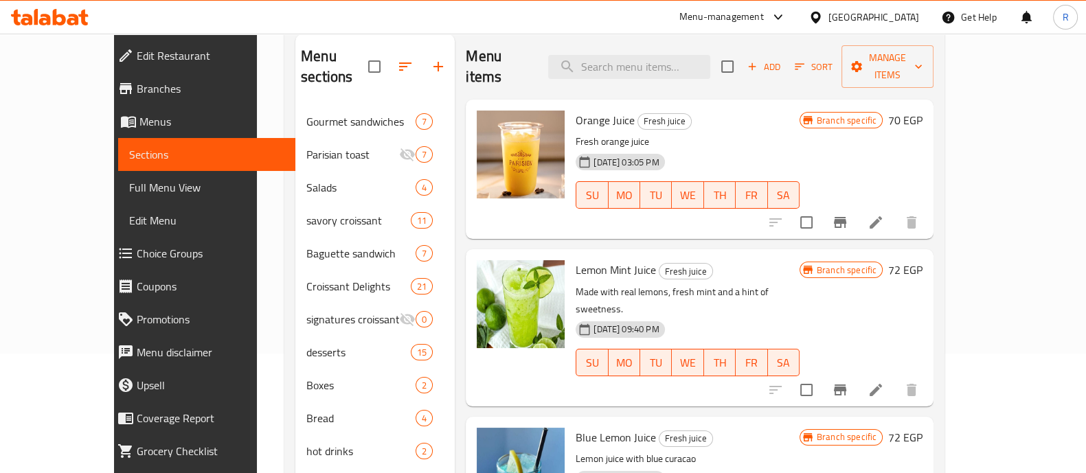
scroll to position [124, 0]
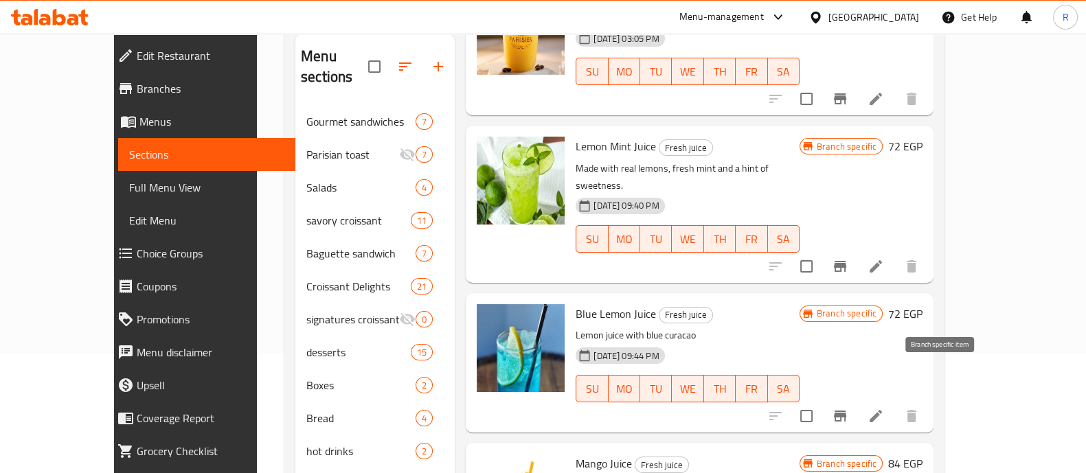
click at [857, 400] on button "Branch-specific-item" at bounding box center [840, 416] width 33 height 33
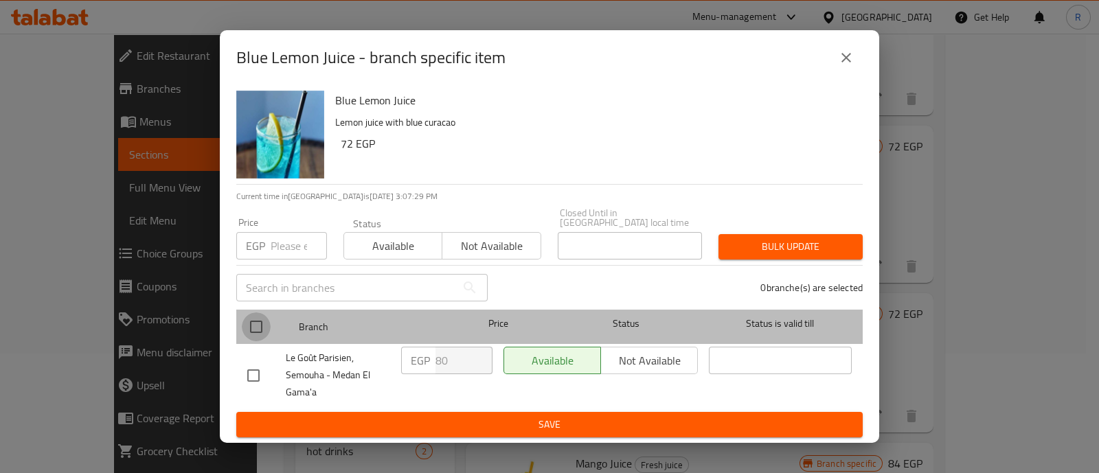
click at [249, 324] on input "checkbox" at bounding box center [256, 327] width 29 height 29
checkbox input "true"
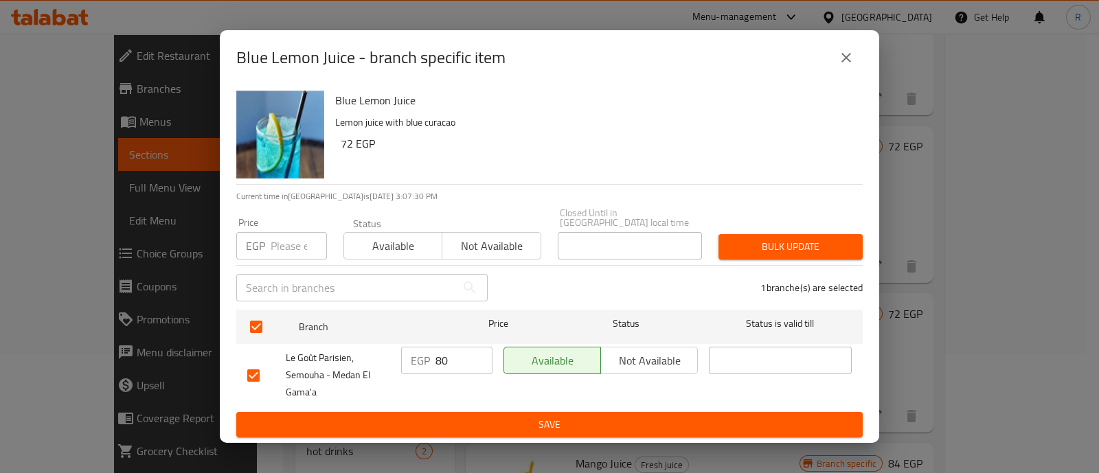
click at [619, 355] on span "Not available" at bounding box center [650, 361] width 86 height 20
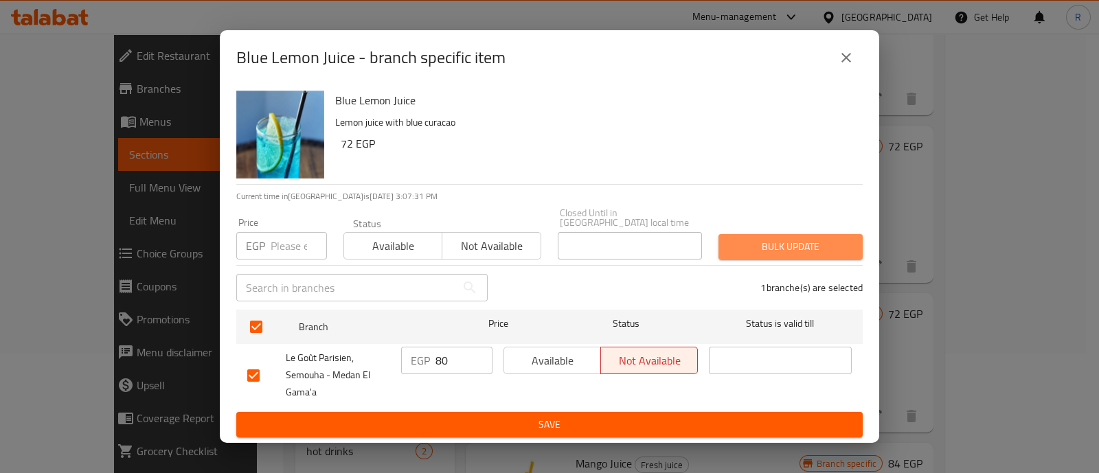
click at [780, 238] on span "Bulk update" at bounding box center [791, 246] width 122 height 17
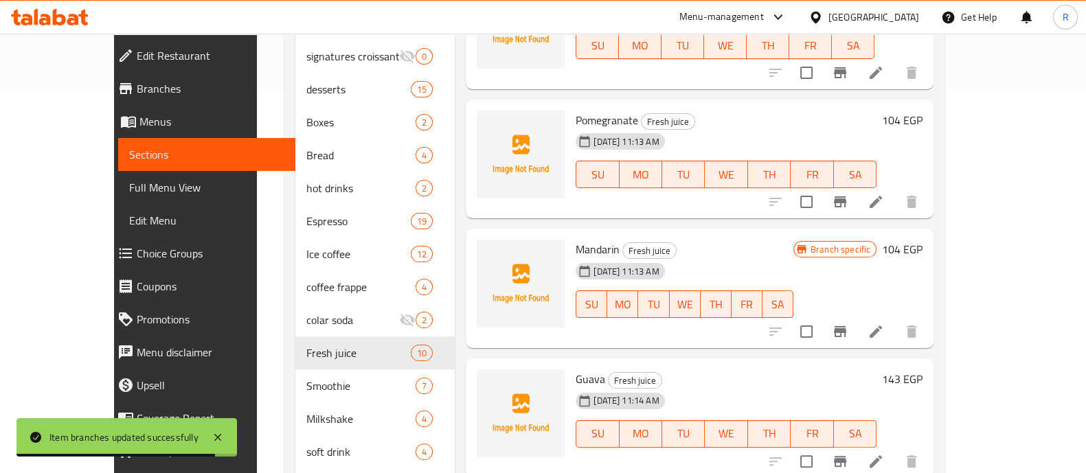
scroll to position [499, 0]
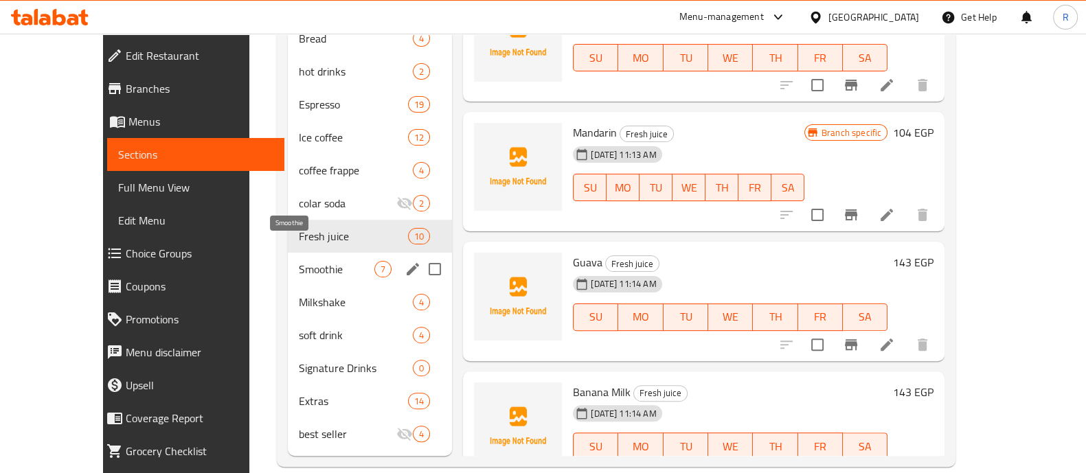
click at [299, 261] on span "Smoothie" at bounding box center [337, 269] width 76 height 16
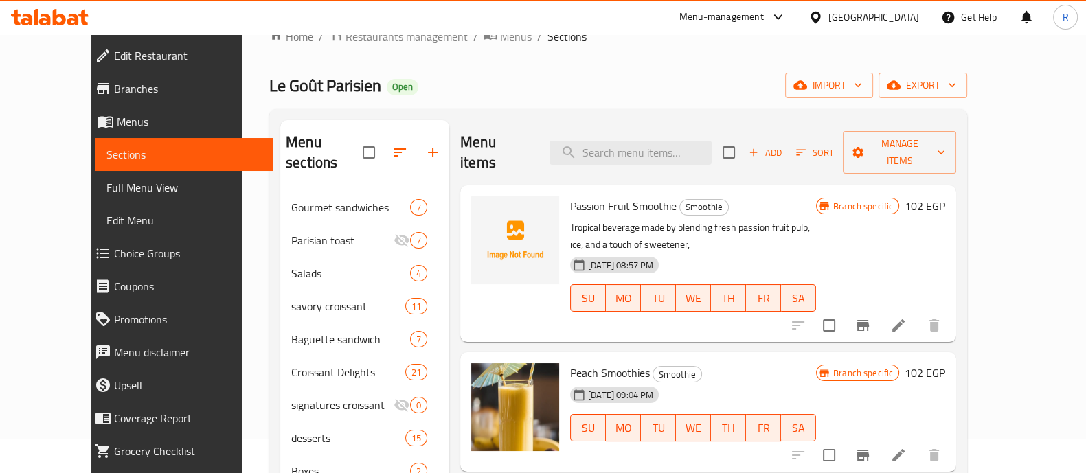
scroll to position [34, 0]
click at [879, 309] on button "Branch-specific-item" at bounding box center [862, 325] width 33 height 33
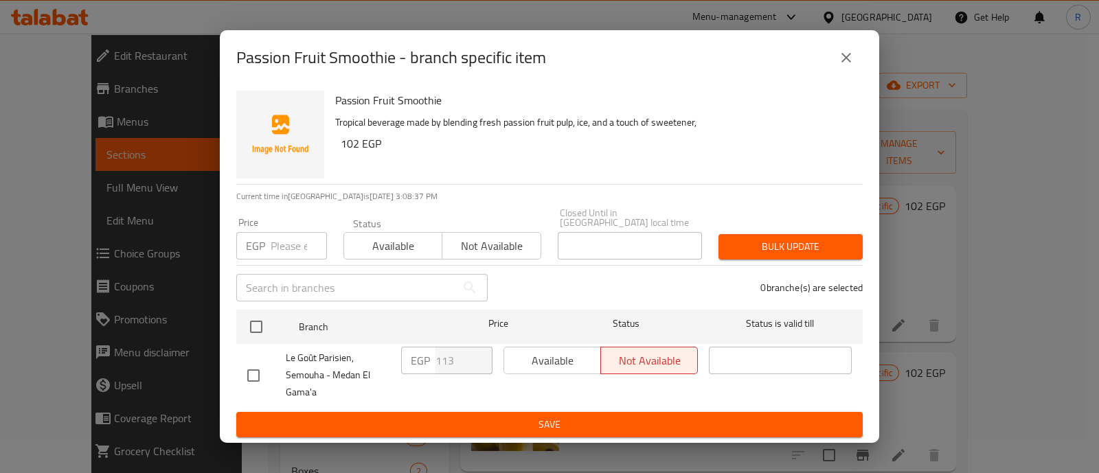
click at [848, 63] on icon "close" at bounding box center [847, 58] width 10 height 10
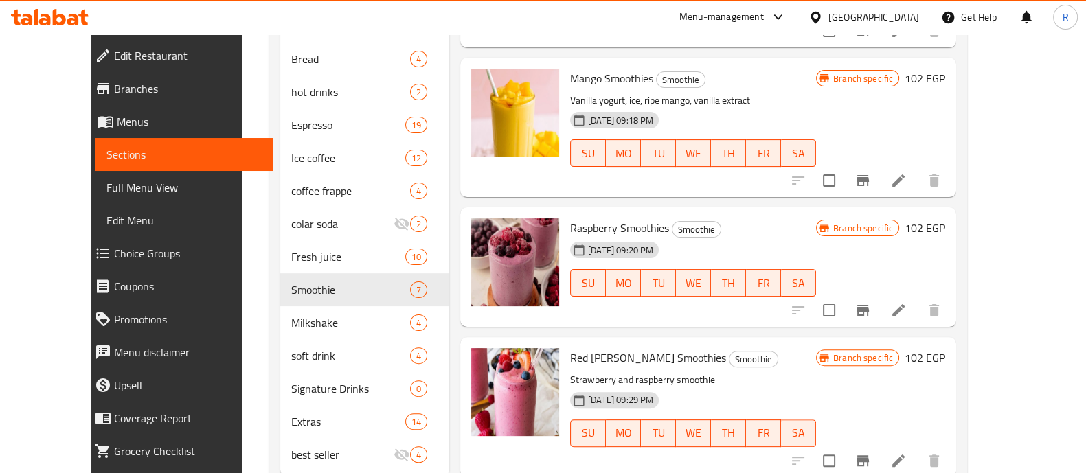
scroll to position [499, 0]
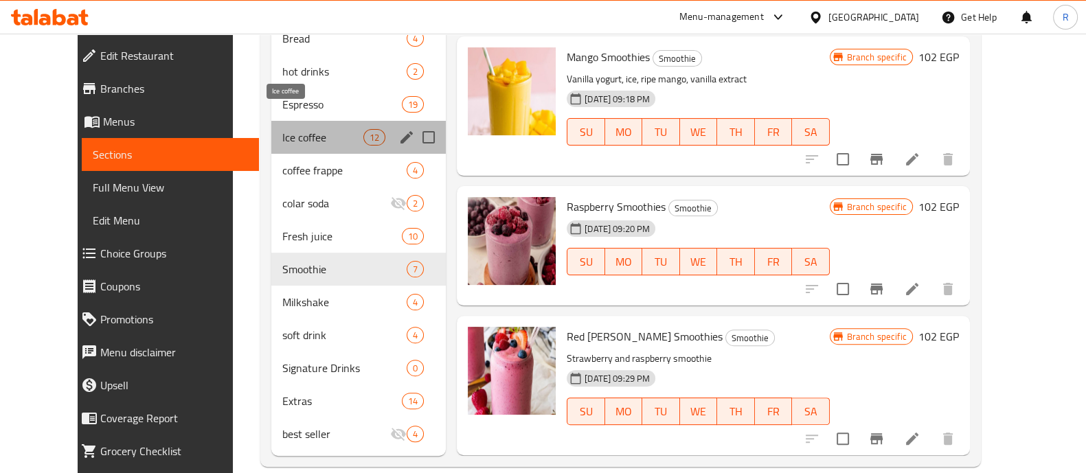
click at [282, 129] on span "Ice coffee" at bounding box center [322, 137] width 81 height 16
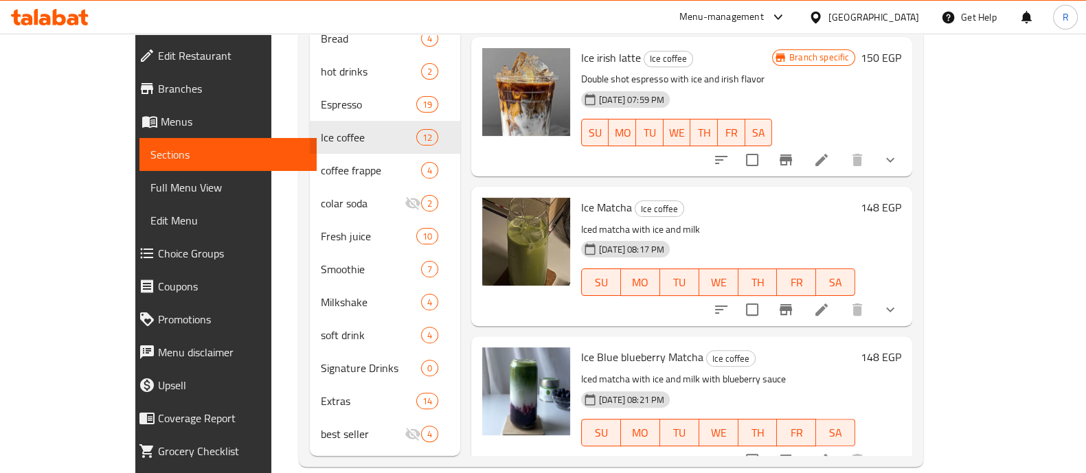
scroll to position [1054, 0]
